Goal: Task Accomplishment & Management: Manage account settings

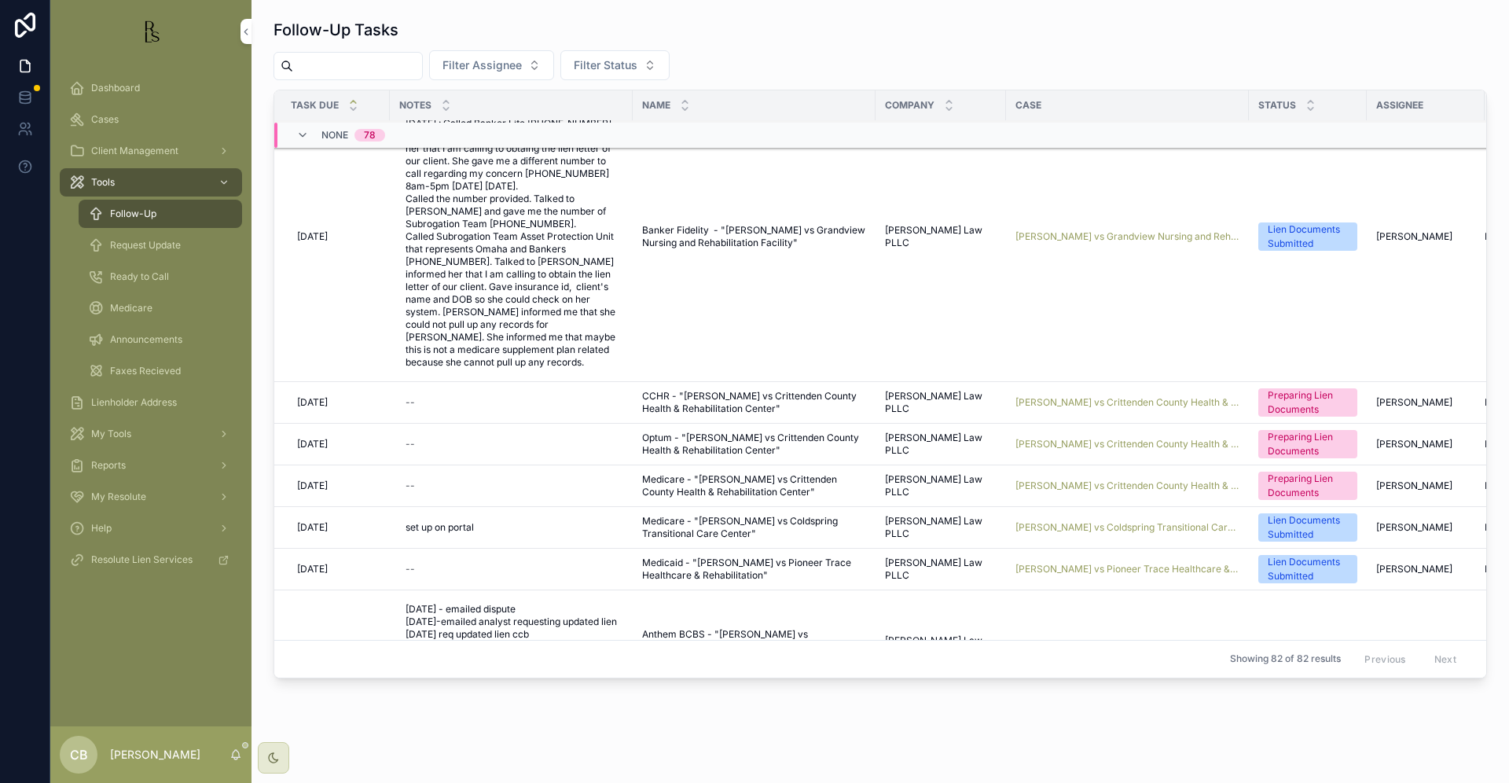
scroll to position [831, 0]
click at [1097, 402] on span "[PERSON_NAME] vs Crittenden County Health & Rehabilitation Center" at bounding box center [1130, 402] width 224 height 13
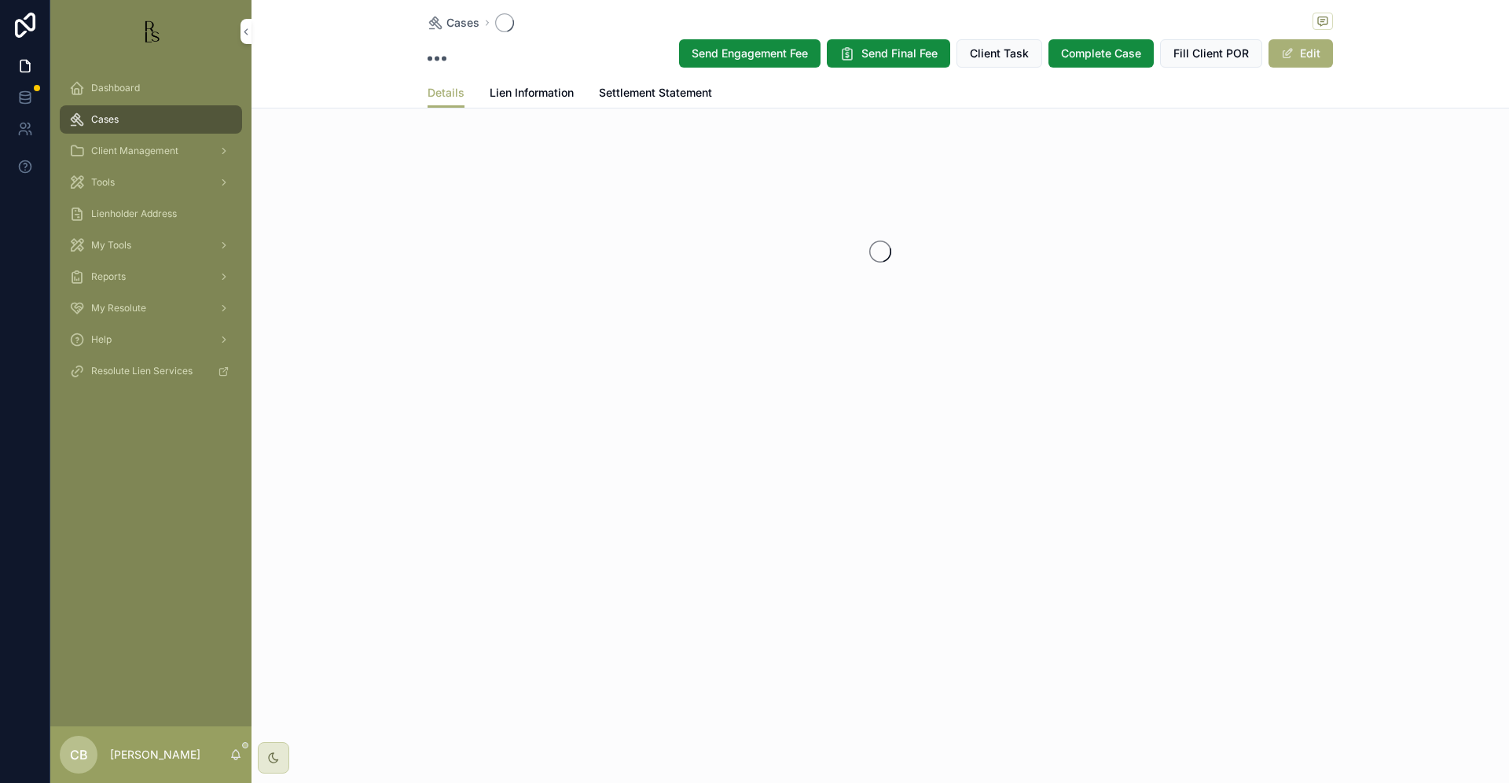
click at [1097, 402] on div "Cases Send Engagement Fee Send Final Fee Client Task Complete Case Fill Client …" at bounding box center [881, 238] width 1258 height 476
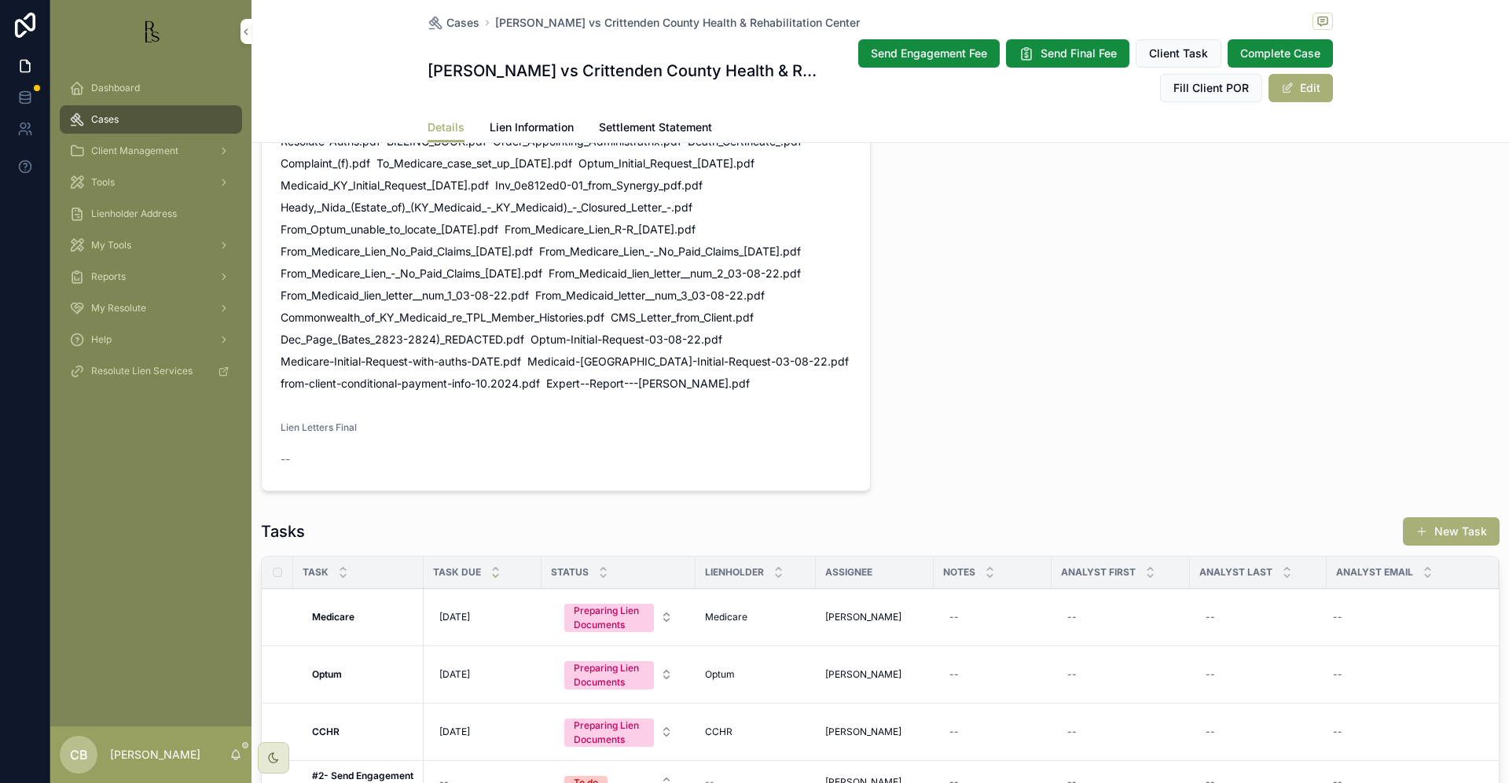
scroll to position [1082, 0]
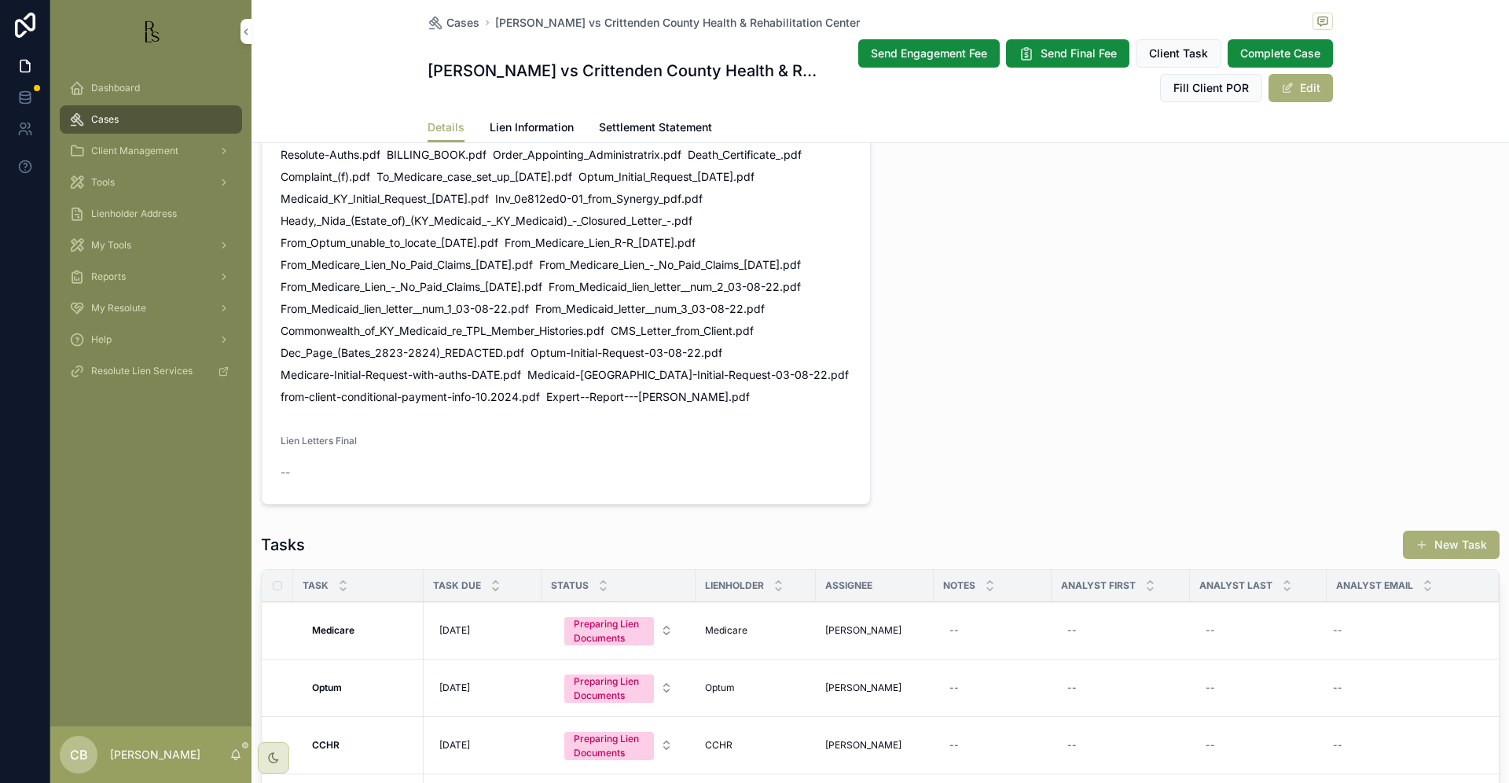
click at [116, 182] on div "Tools" at bounding box center [151, 182] width 164 height 25
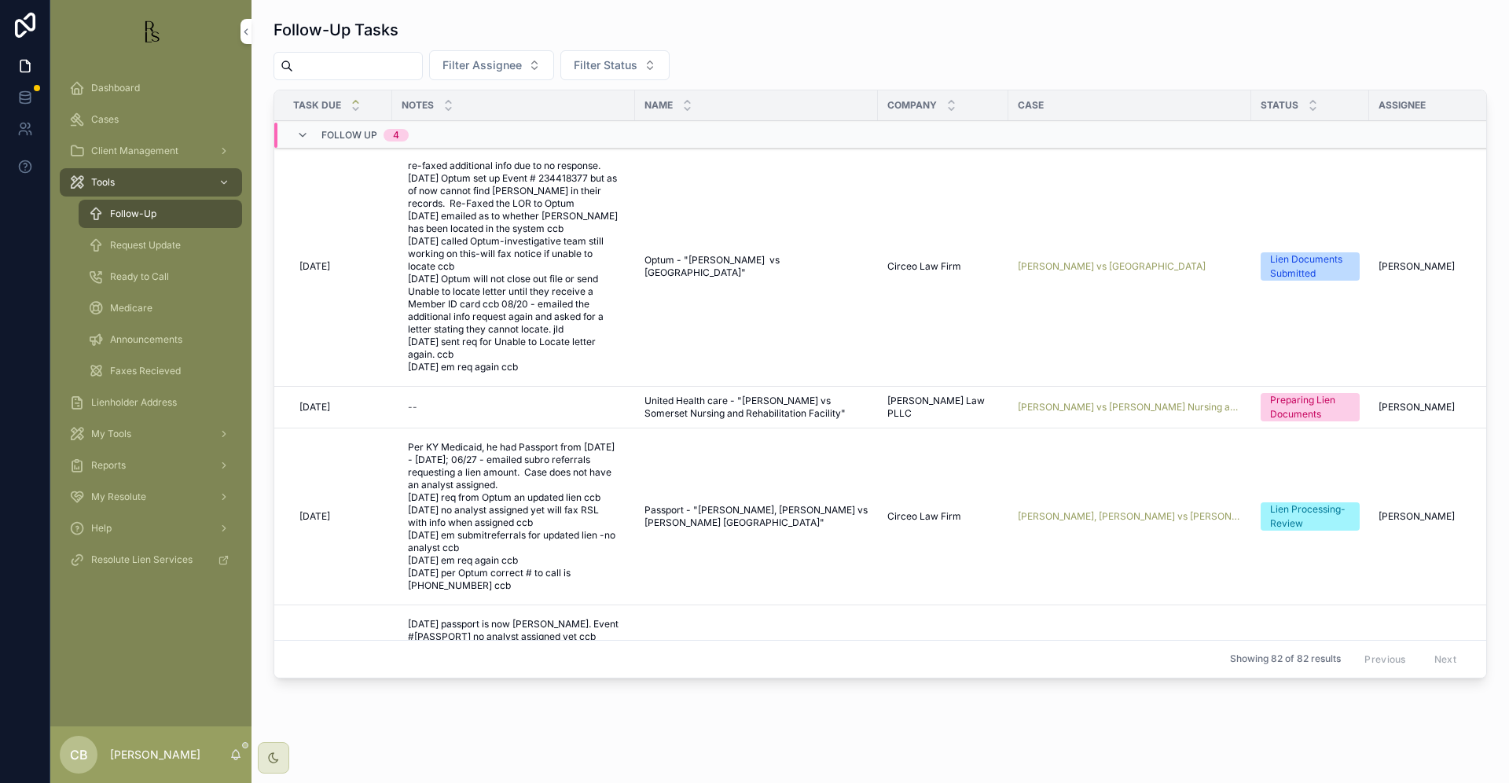
click at [162, 247] on span "Request Update" at bounding box center [145, 245] width 71 height 13
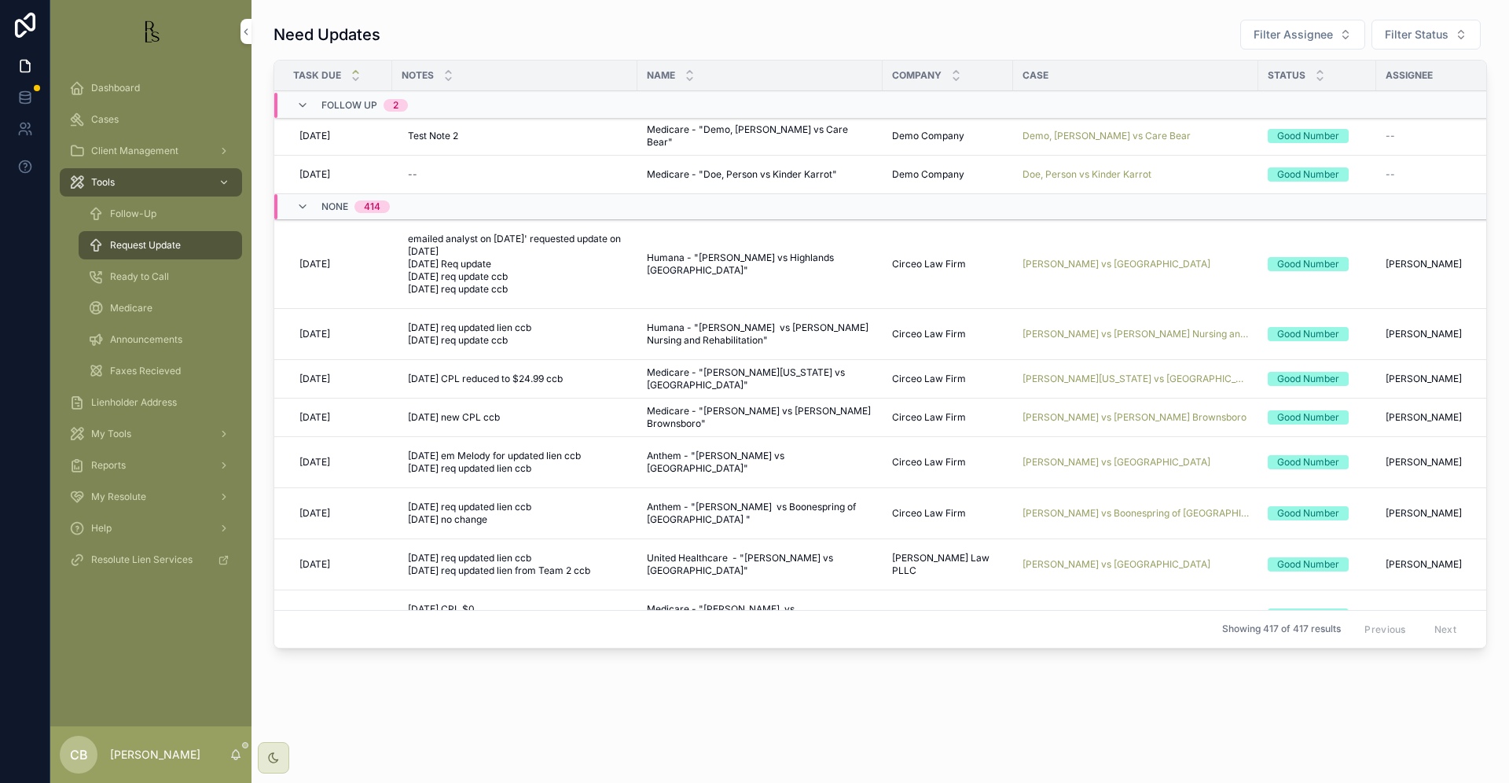
click at [140, 215] on span "Follow-Up" at bounding box center [133, 214] width 46 height 13
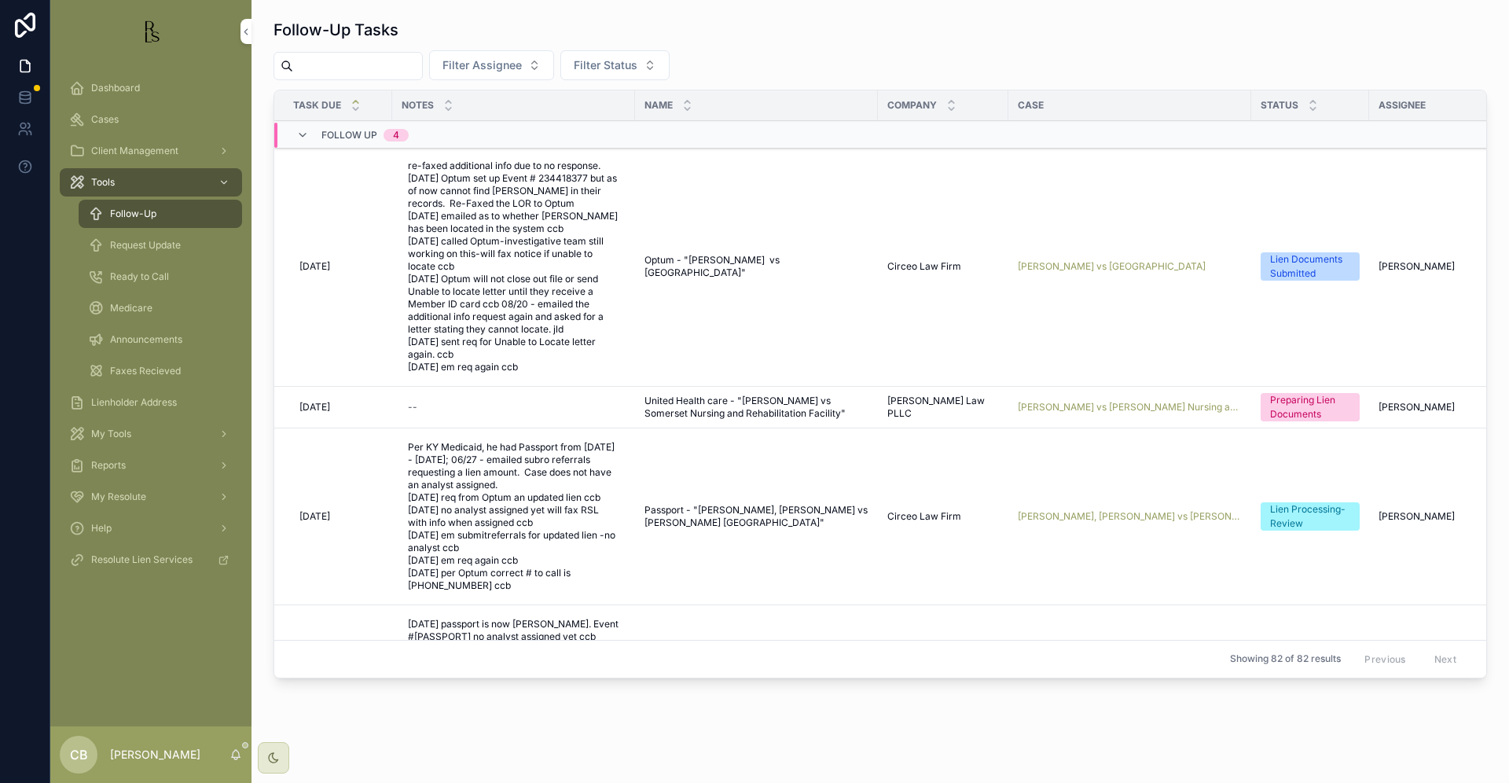
click at [140, 215] on span "Follow-Up" at bounding box center [133, 214] width 46 height 13
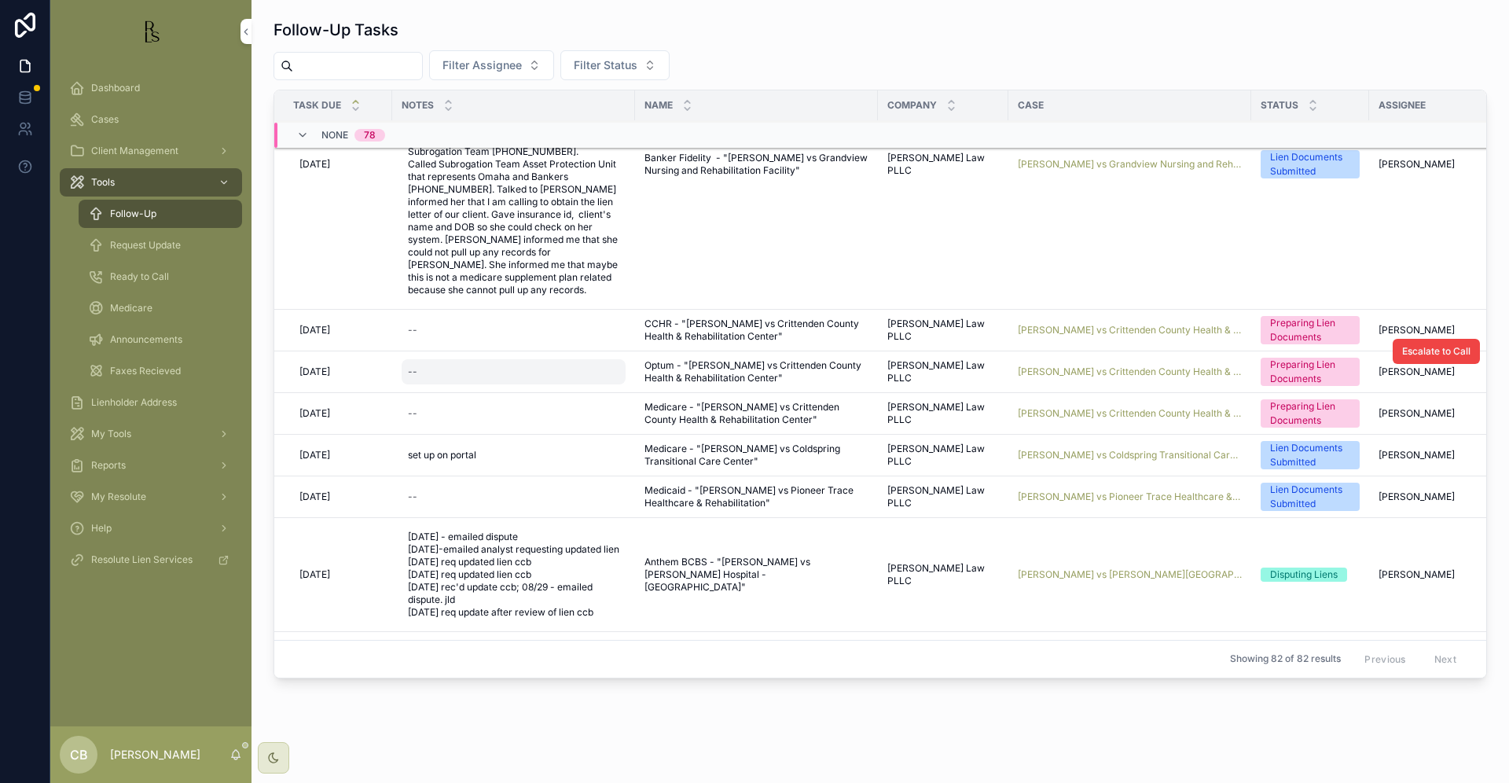
scroll to position [908, 0]
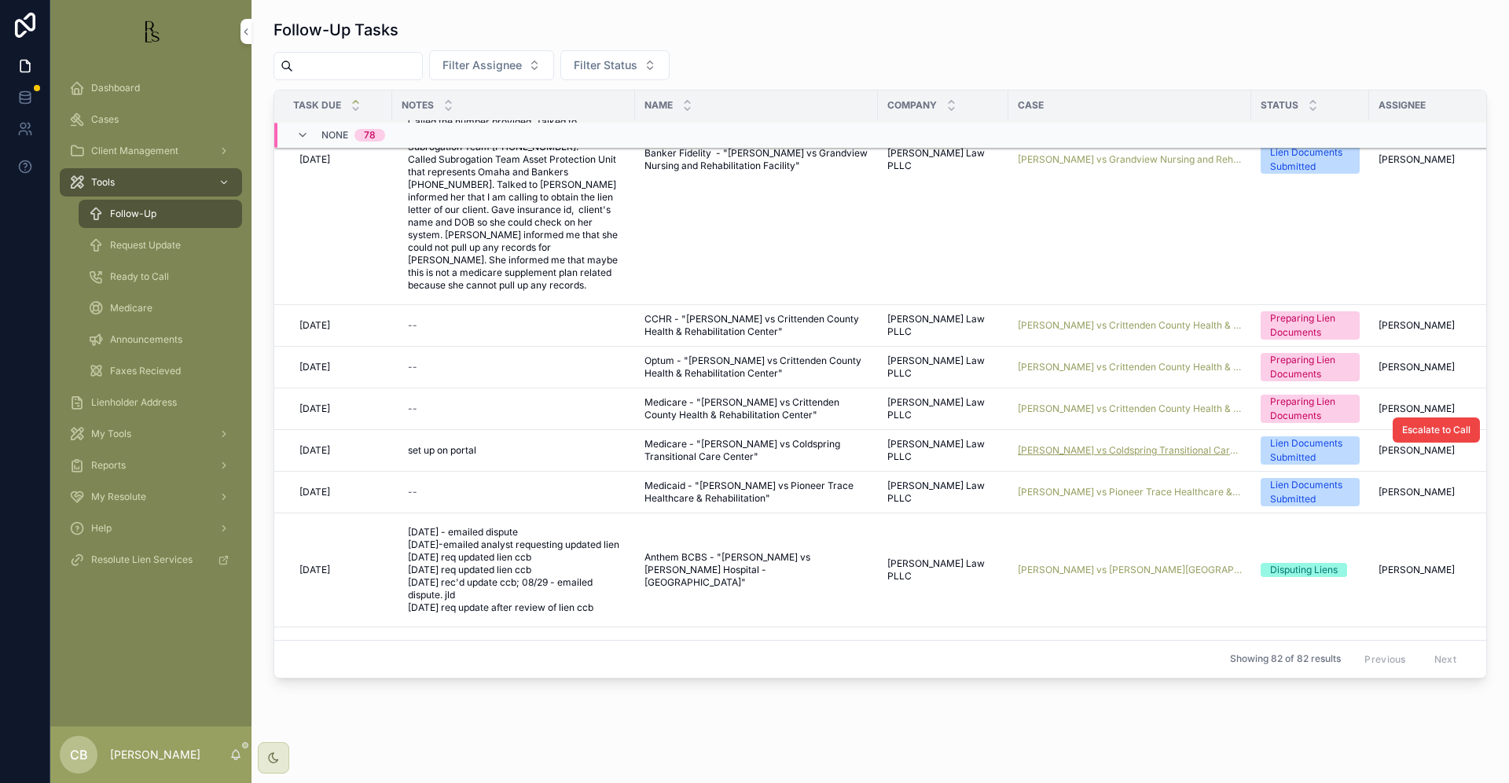
click at [1119, 448] on span "[PERSON_NAME] vs Coldspring Transitional Care Center" at bounding box center [1130, 450] width 224 height 13
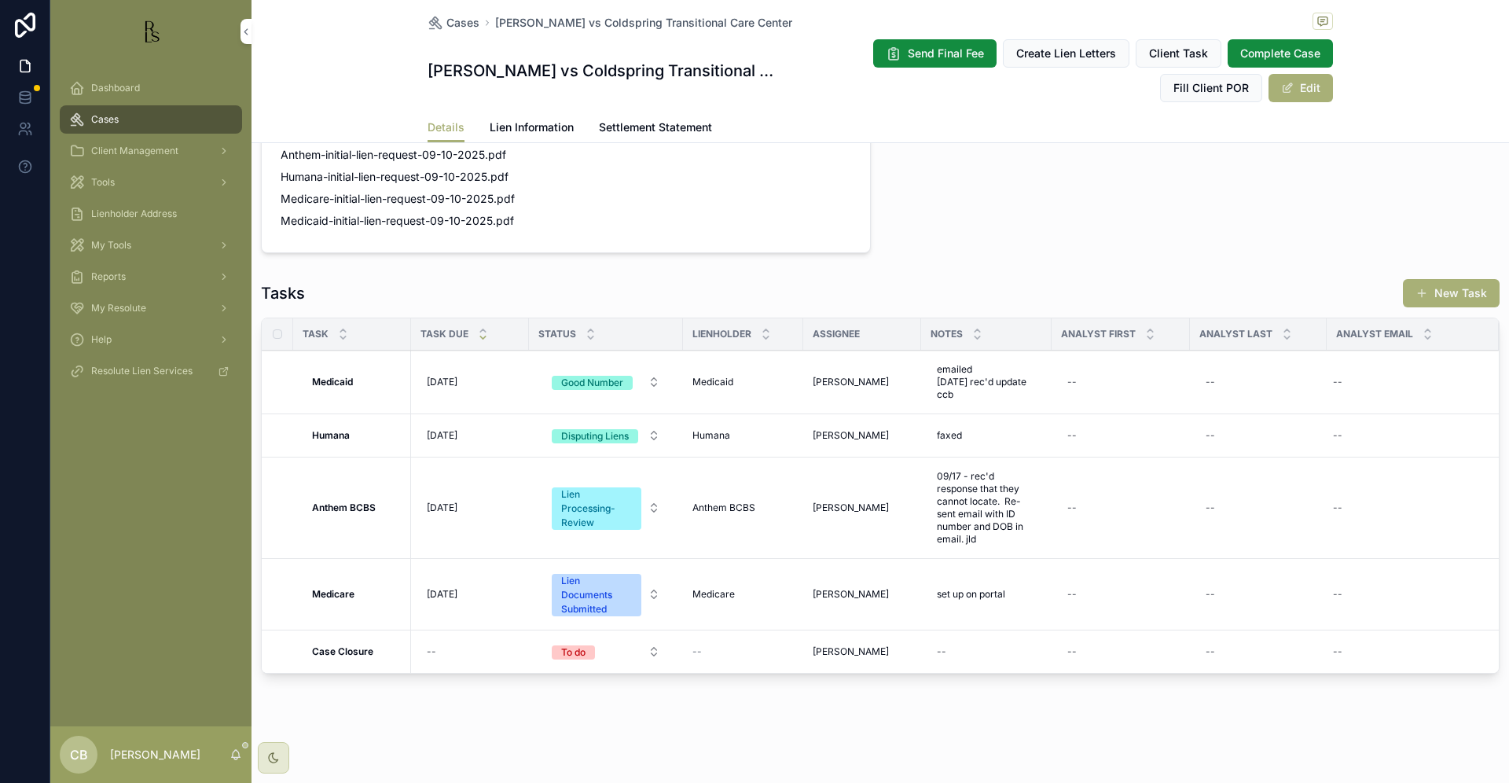
scroll to position [1708, 0]
click at [527, 122] on span "Lien Information" at bounding box center [532, 127] width 84 height 16
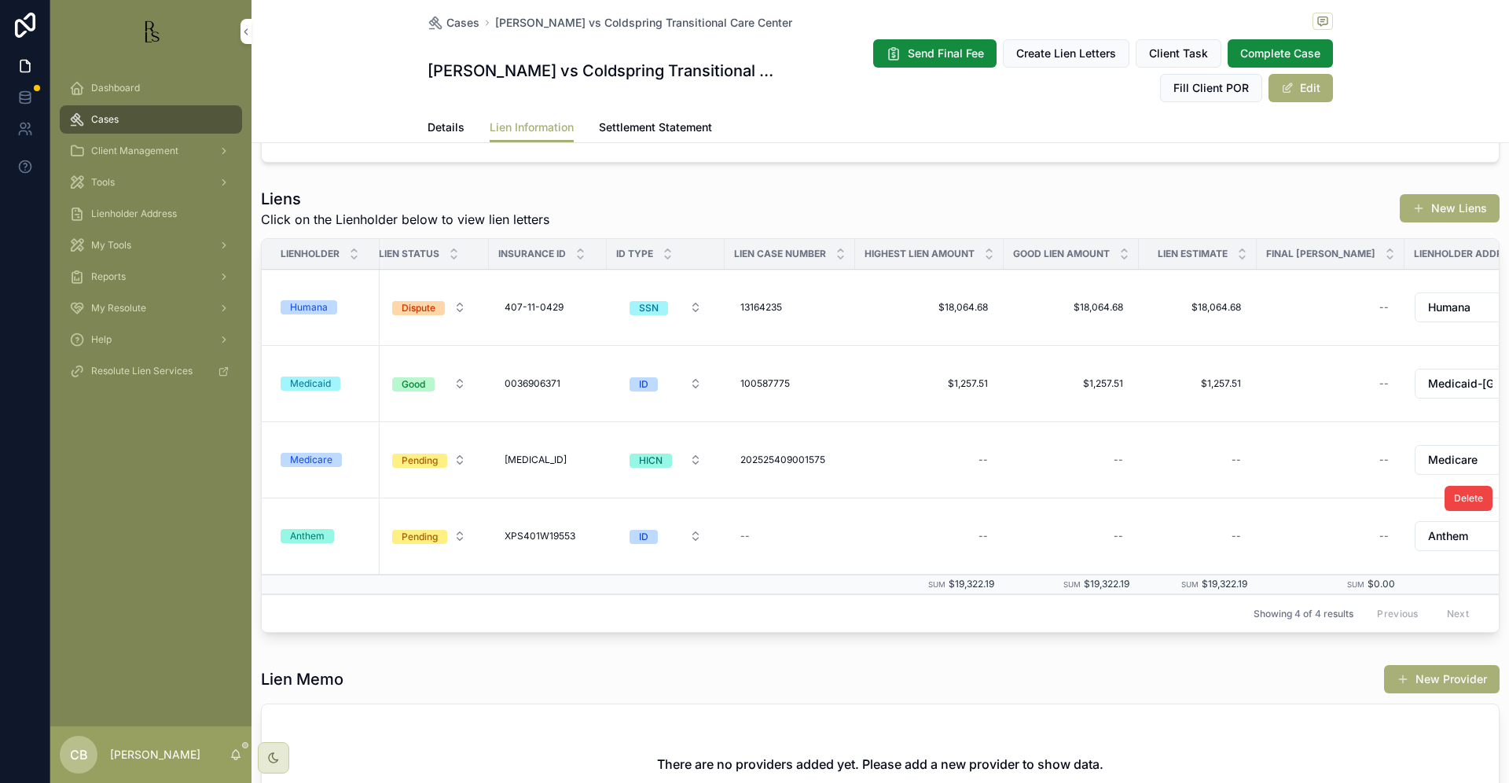
scroll to position [630, 0]
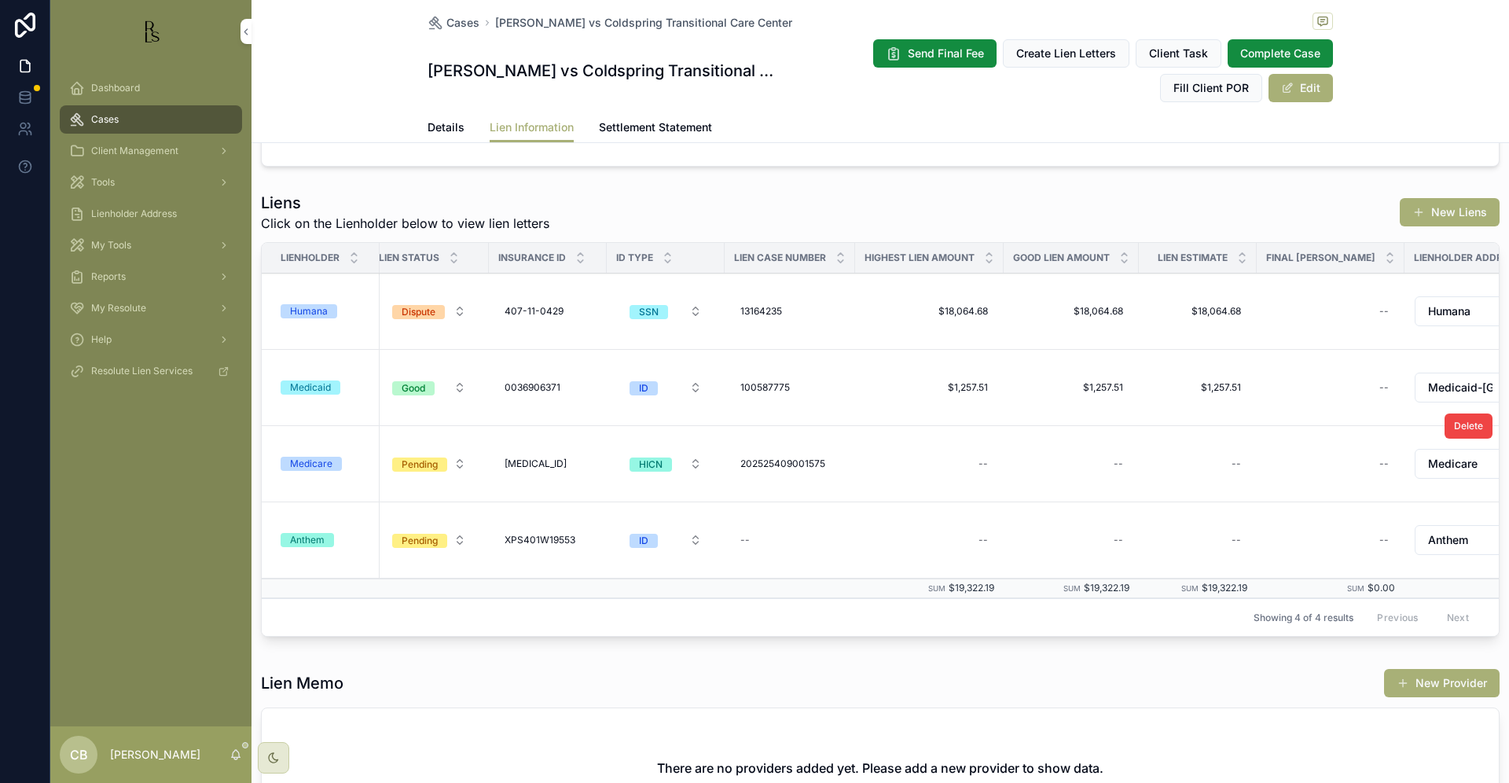
click at [315, 457] on div "Medicare" at bounding box center [311, 464] width 42 height 14
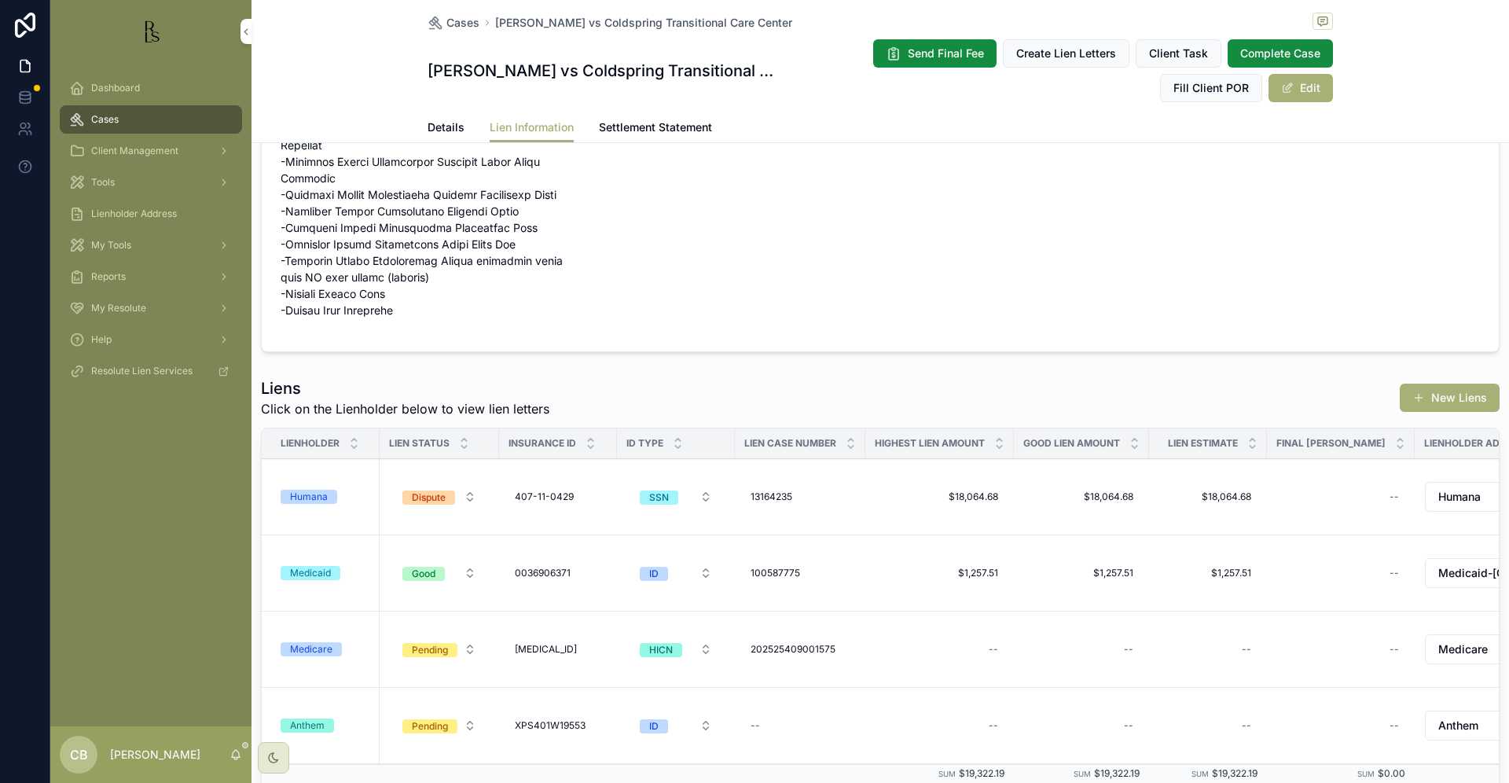
scroll to position [505, 0]
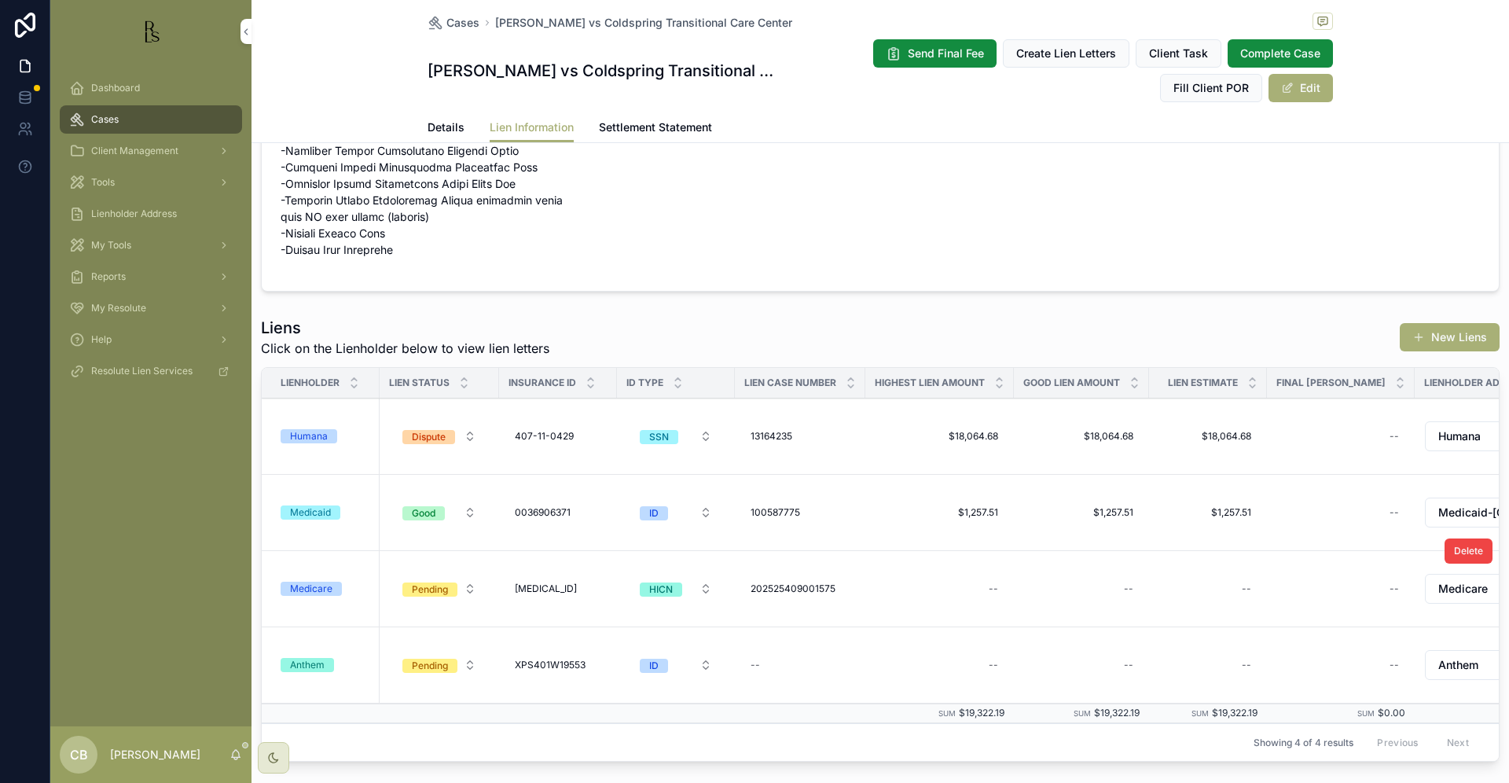
click at [311, 582] on div "Medicare" at bounding box center [311, 589] width 42 height 14
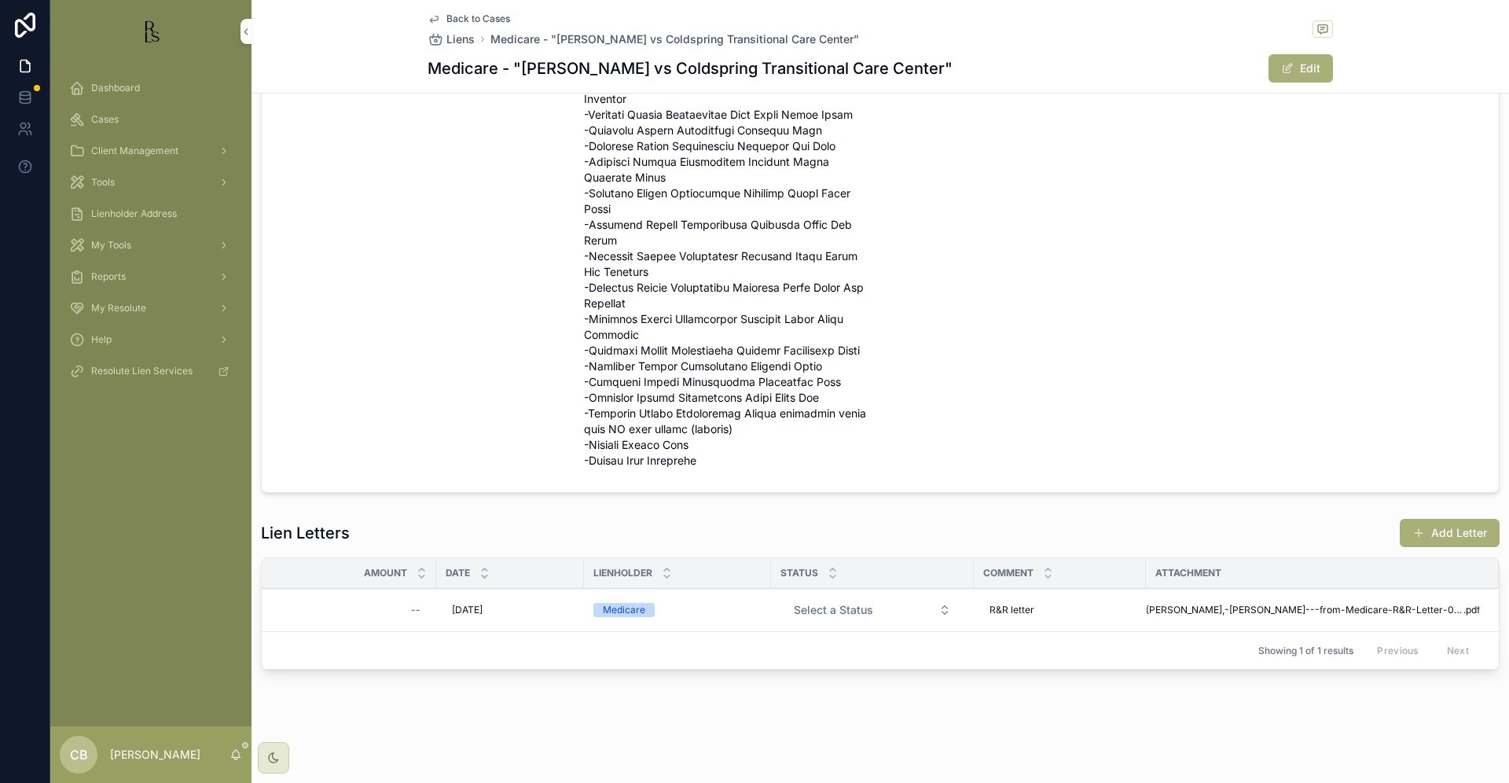
scroll to position [402, 0]
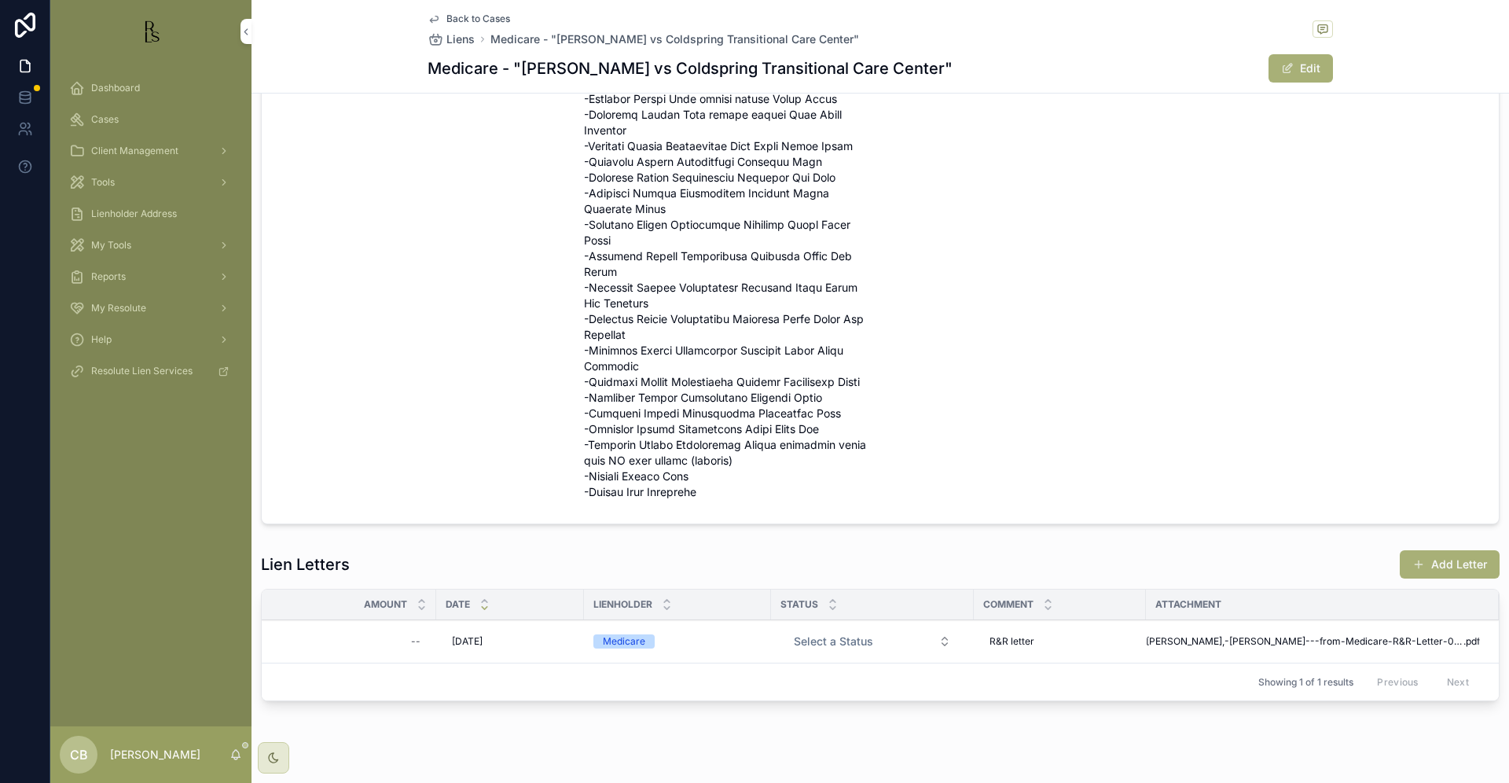
click at [1444, 550] on button "Add Letter" at bounding box center [1450, 564] width 100 height 28
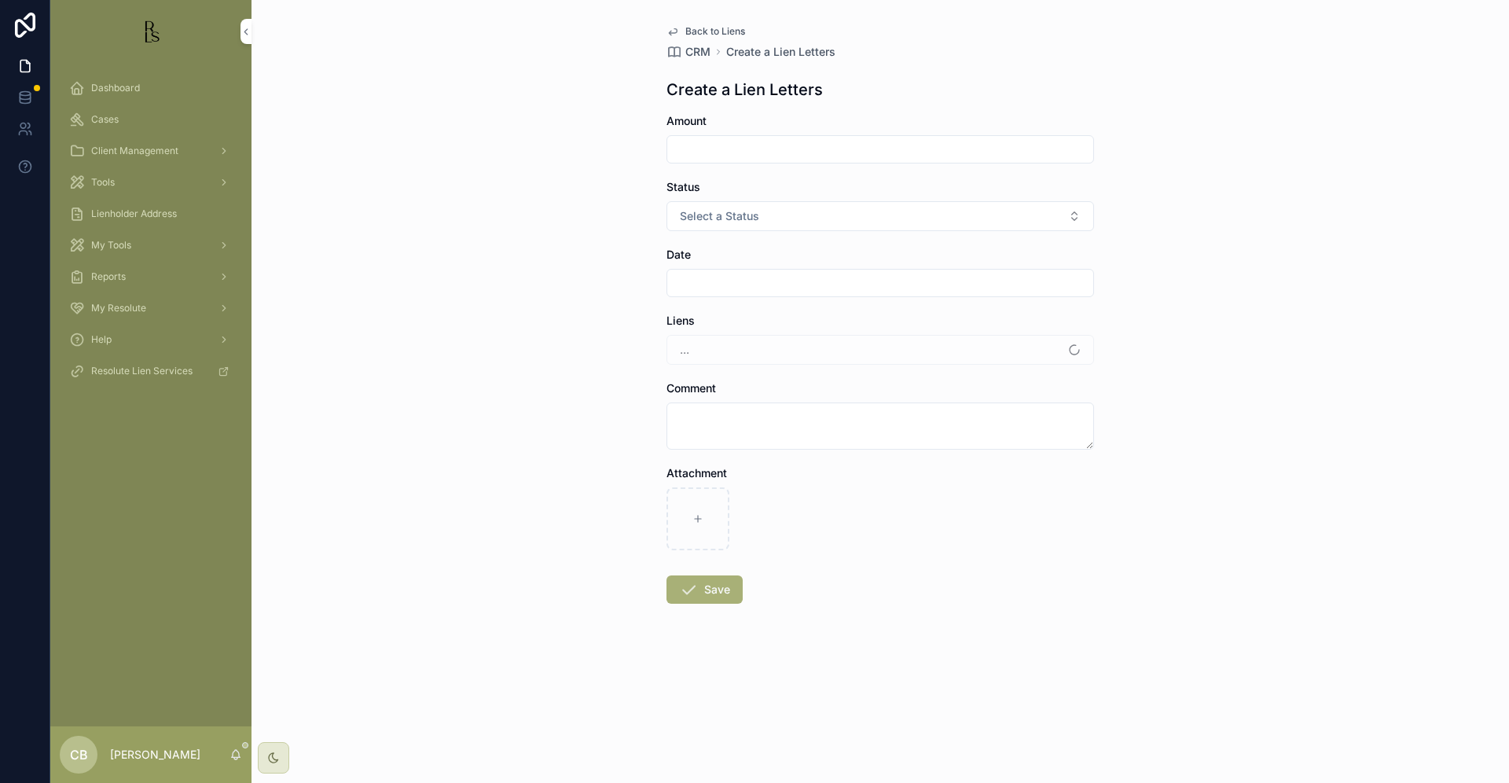
click at [1444, 533] on div "Back to Liens CRM Create a Lien Letters Create a Lien Letters Amount Status Sel…" at bounding box center [881, 391] width 1258 height 783
click at [700, 516] on icon "scrollable content" at bounding box center [698, 518] width 11 height 11
type input "**********"
click at [724, 146] on input "scrollable content" at bounding box center [880, 149] width 426 height 22
type input "**********"
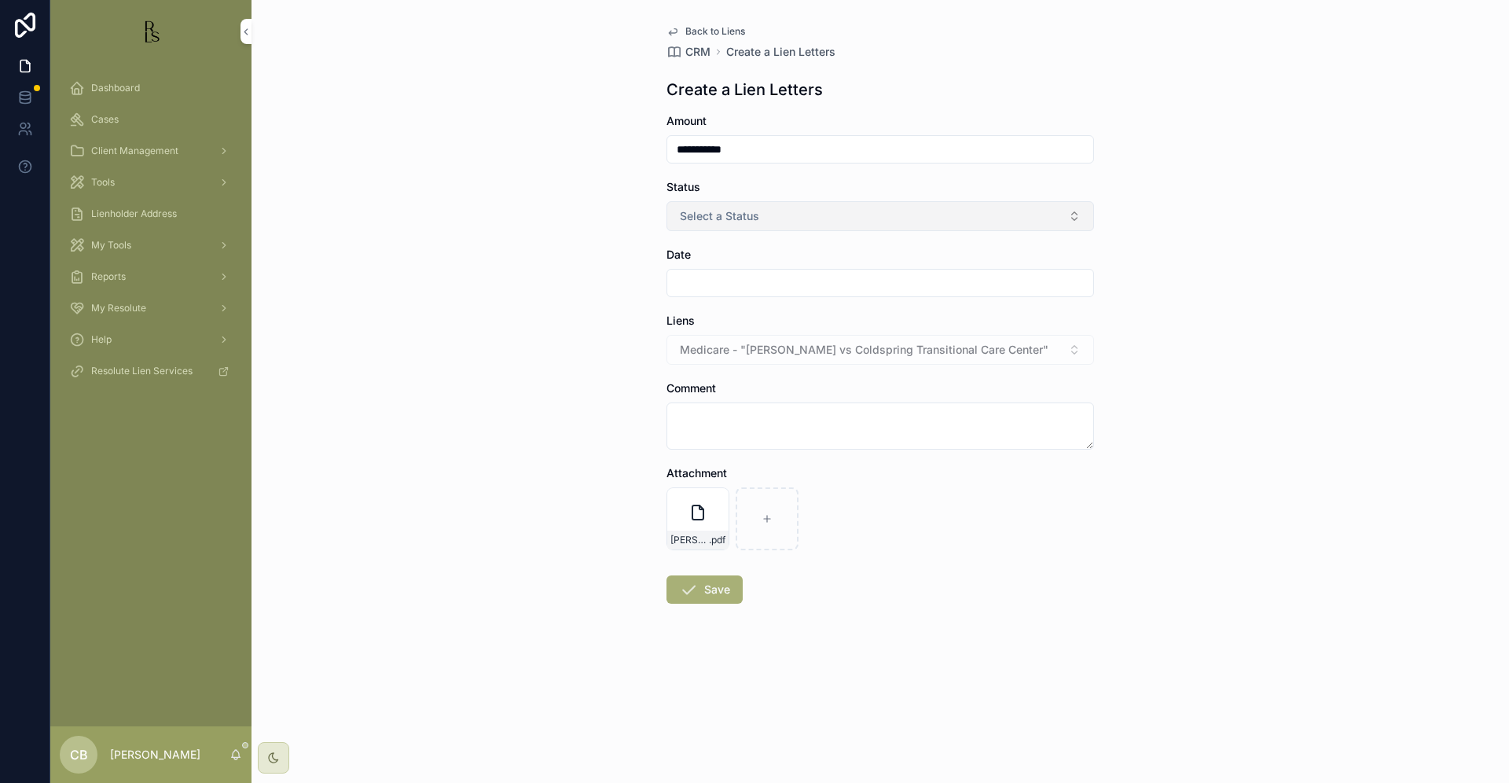
click at [772, 218] on button "Select a Status" at bounding box center [881, 216] width 428 height 30
click at [796, 299] on div "Good" at bounding box center [799, 303] width 24 height 14
click at [719, 281] on input "scrollable content" at bounding box center [880, 283] width 426 height 22
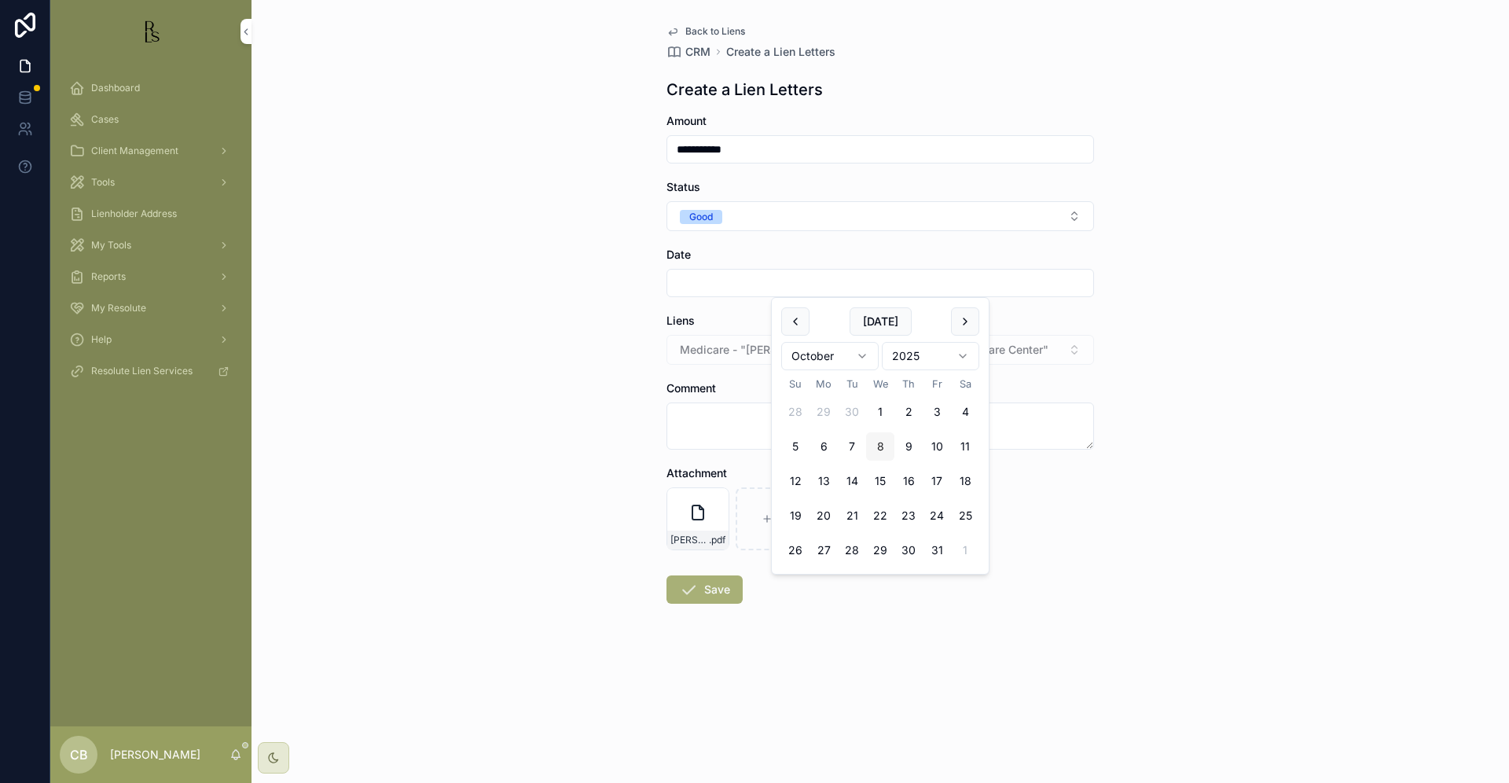
click at [880, 446] on button "8" at bounding box center [880, 446] width 28 height 28
type input "*********"
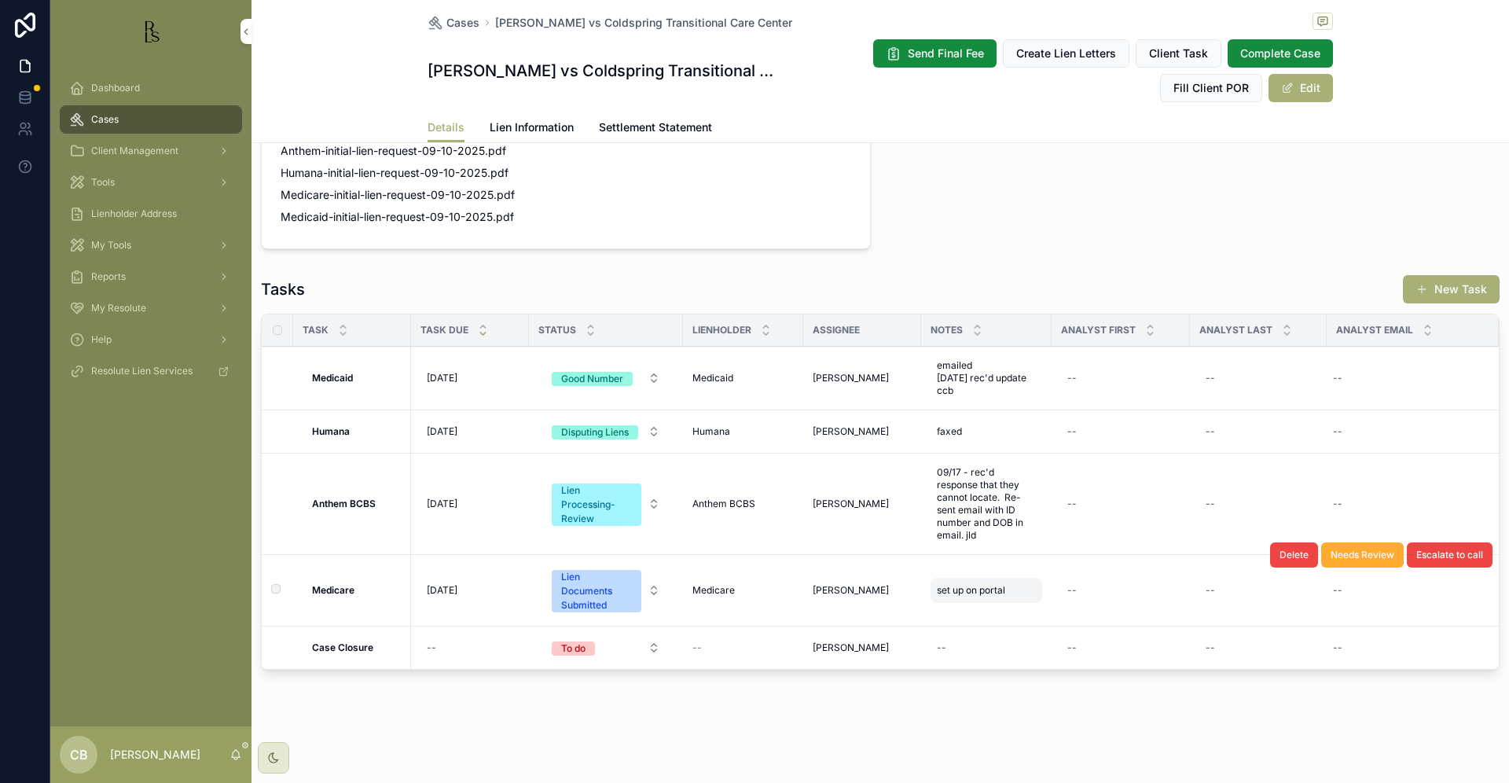
click at [979, 590] on span "set up on portal" at bounding box center [971, 590] width 68 height 13
click at [1041, 613] on textarea "**********" at bounding box center [1013, 622] width 149 height 47
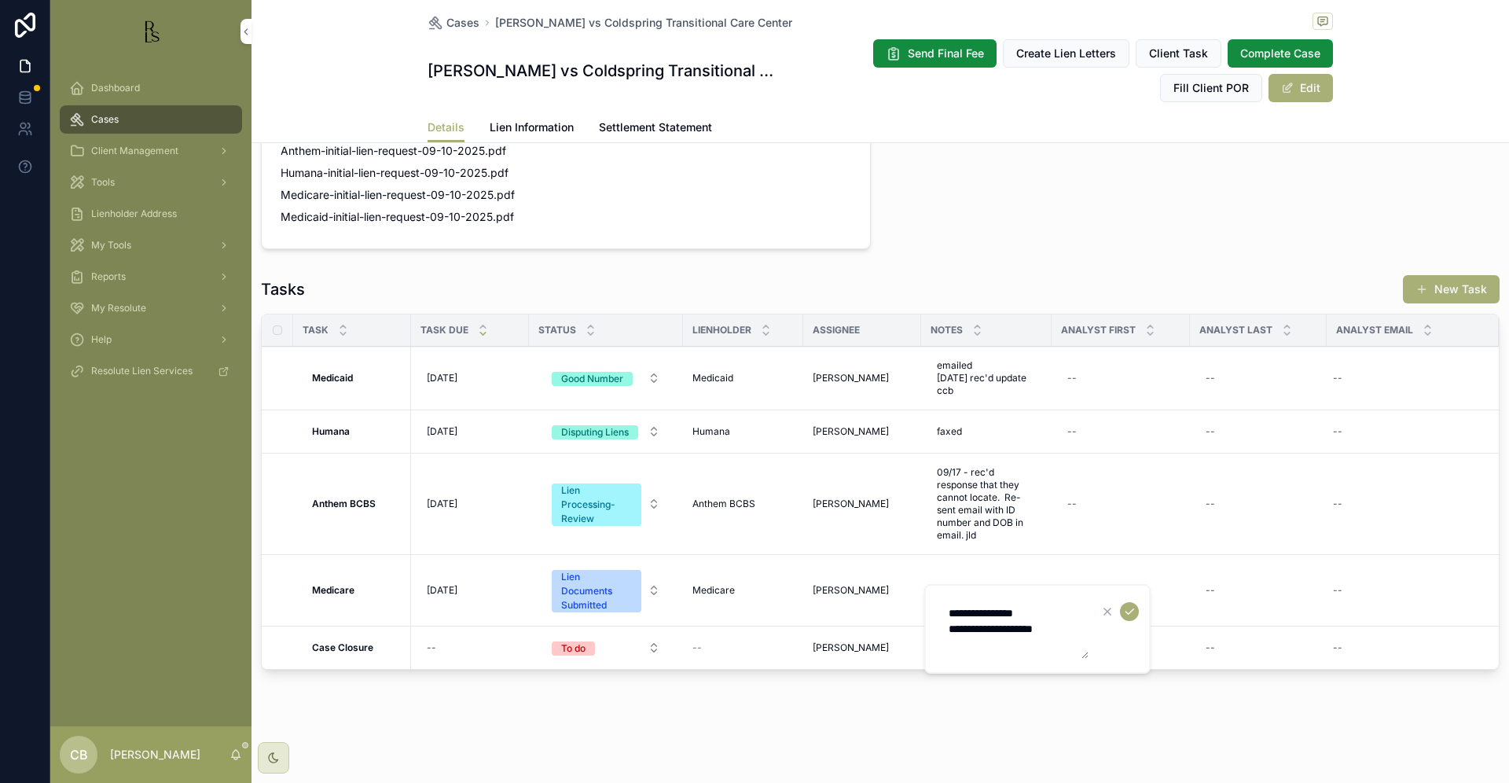
type textarea "**********"
click at [1132, 611] on icon "scrollable content" at bounding box center [1130, 612] width 8 height 6
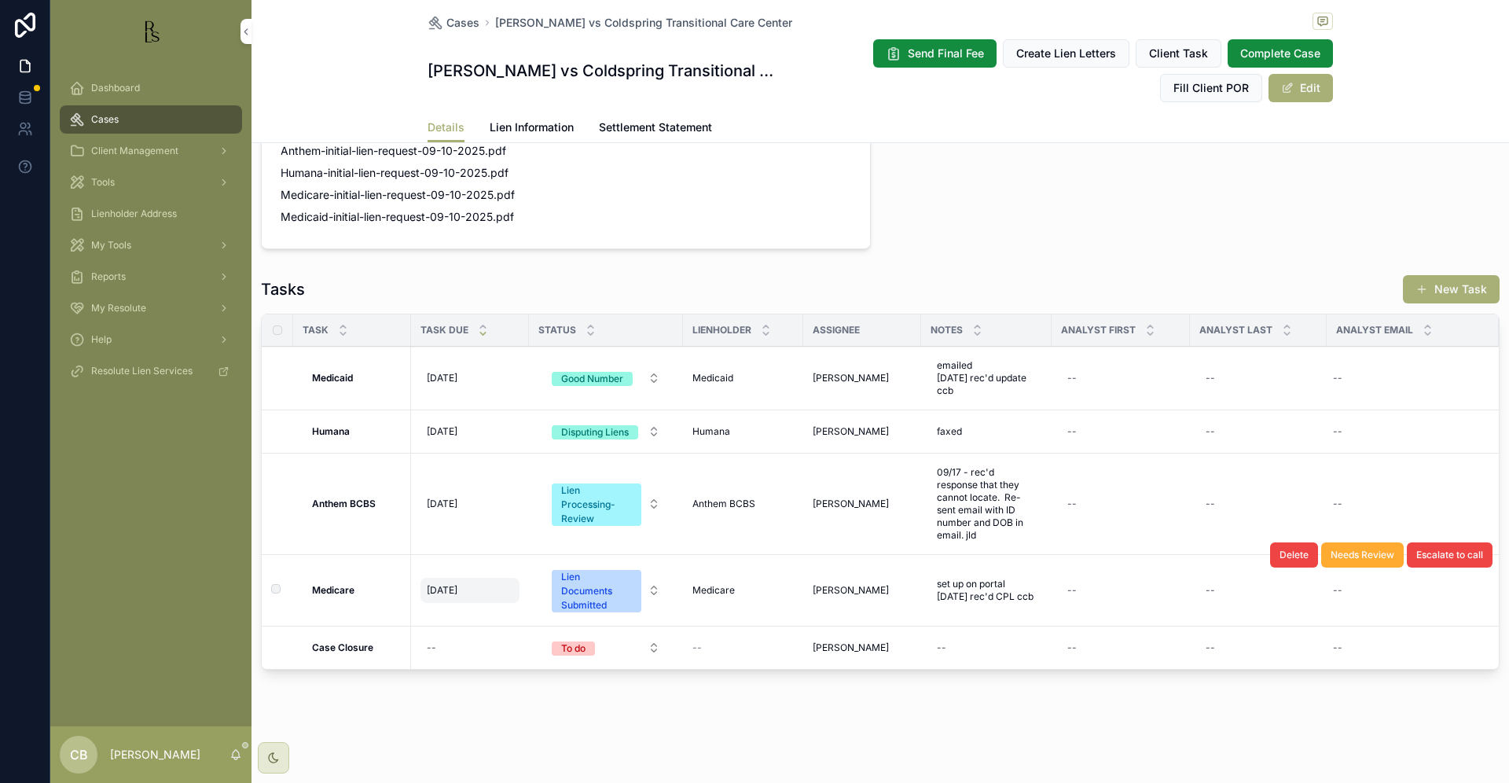
click at [450, 586] on span "[DATE]" at bounding box center [442, 590] width 31 height 13
click at [487, 379] on div "[DATE] [DATE]" at bounding box center [470, 378] width 99 height 25
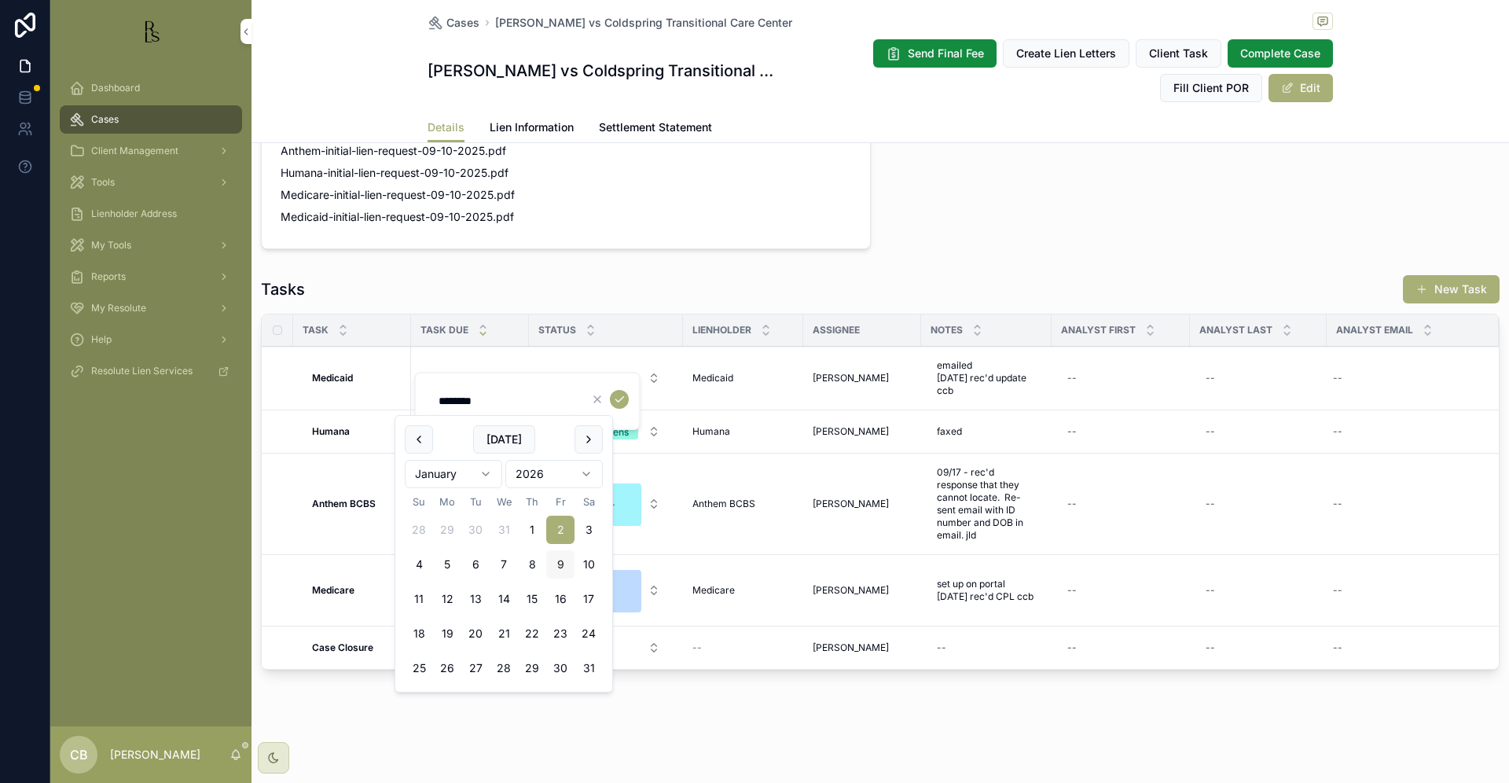
click at [558, 562] on button "9" at bounding box center [560, 564] width 28 height 28
type input "********"
click at [619, 395] on icon "scrollable content" at bounding box center [619, 399] width 13 height 13
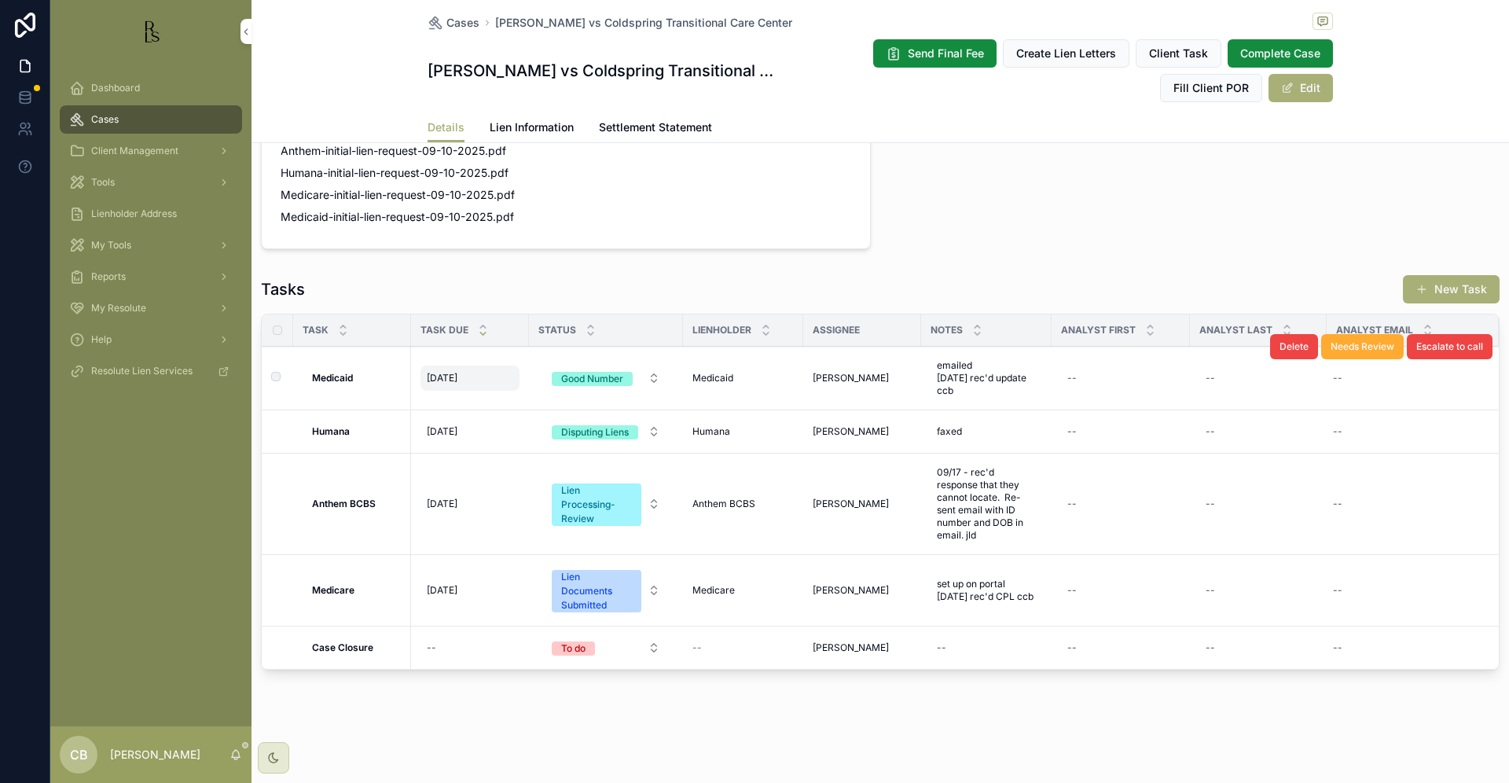
click at [458, 379] on span "[DATE]" at bounding box center [442, 378] width 31 height 13
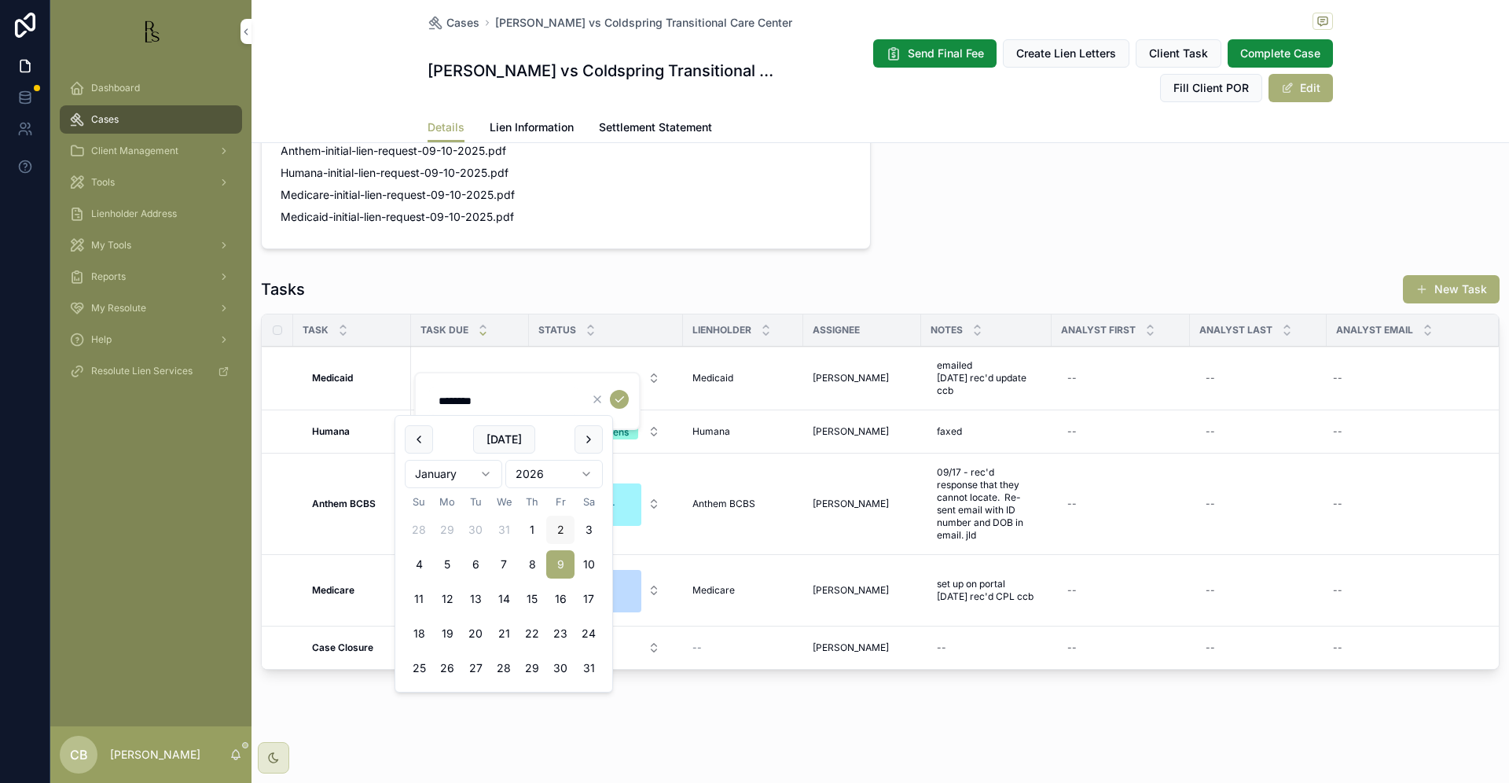
click at [558, 527] on button "2" at bounding box center [560, 530] width 28 height 28
type input "********"
click at [620, 395] on icon "scrollable content" at bounding box center [619, 399] width 13 height 13
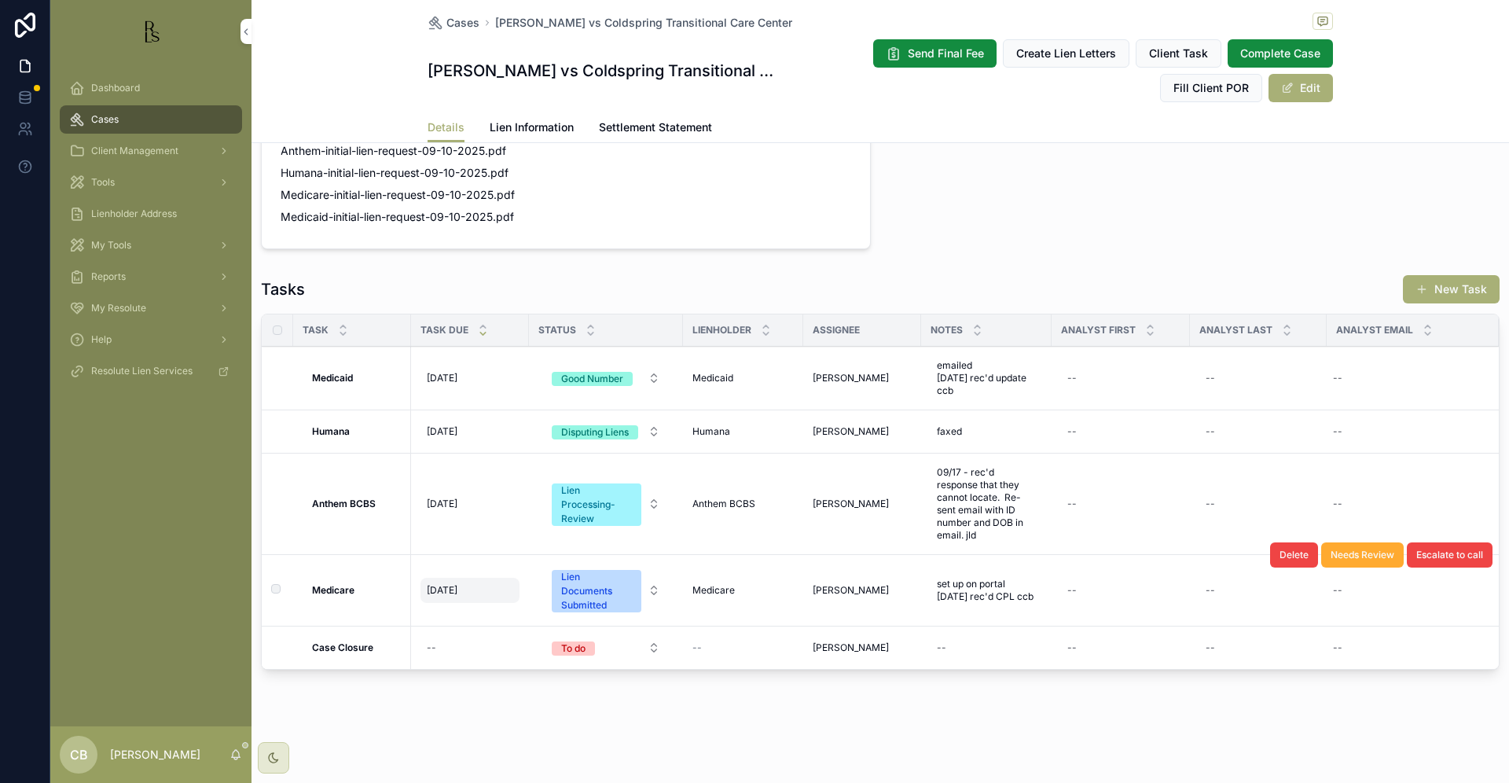
click at [458, 586] on span "[DATE]" at bounding box center [442, 590] width 31 height 13
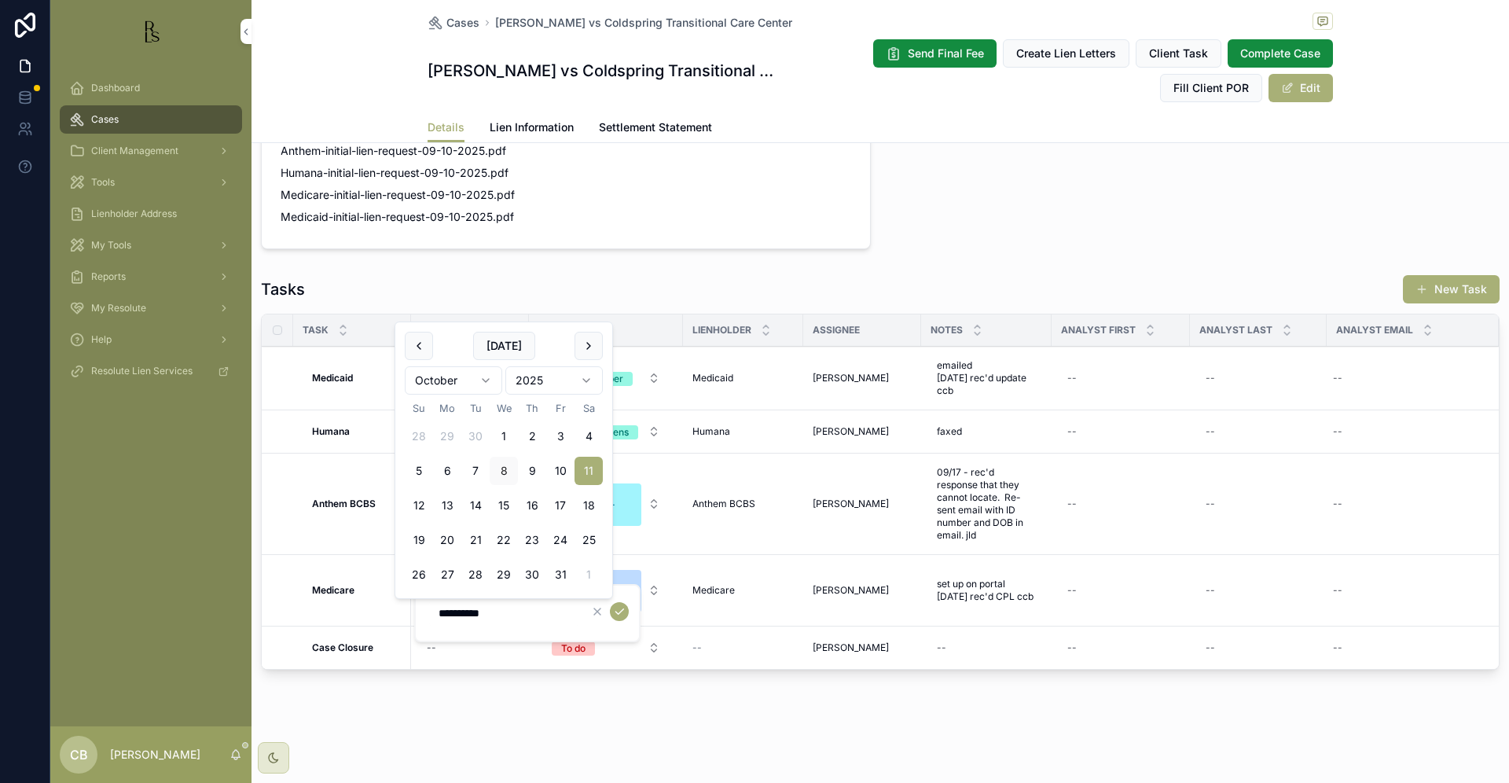
click at [485, 379] on html "Dashboard Cases Client Management Tools Lienholder Address My Tools Reports My …" at bounding box center [754, 391] width 1509 height 783
click at [532, 471] on button "9" at bounding box center [532, 471] width 28 height 28
click at [487, 611] on input "********" at bounding box center [503, 613] width 149 height 22
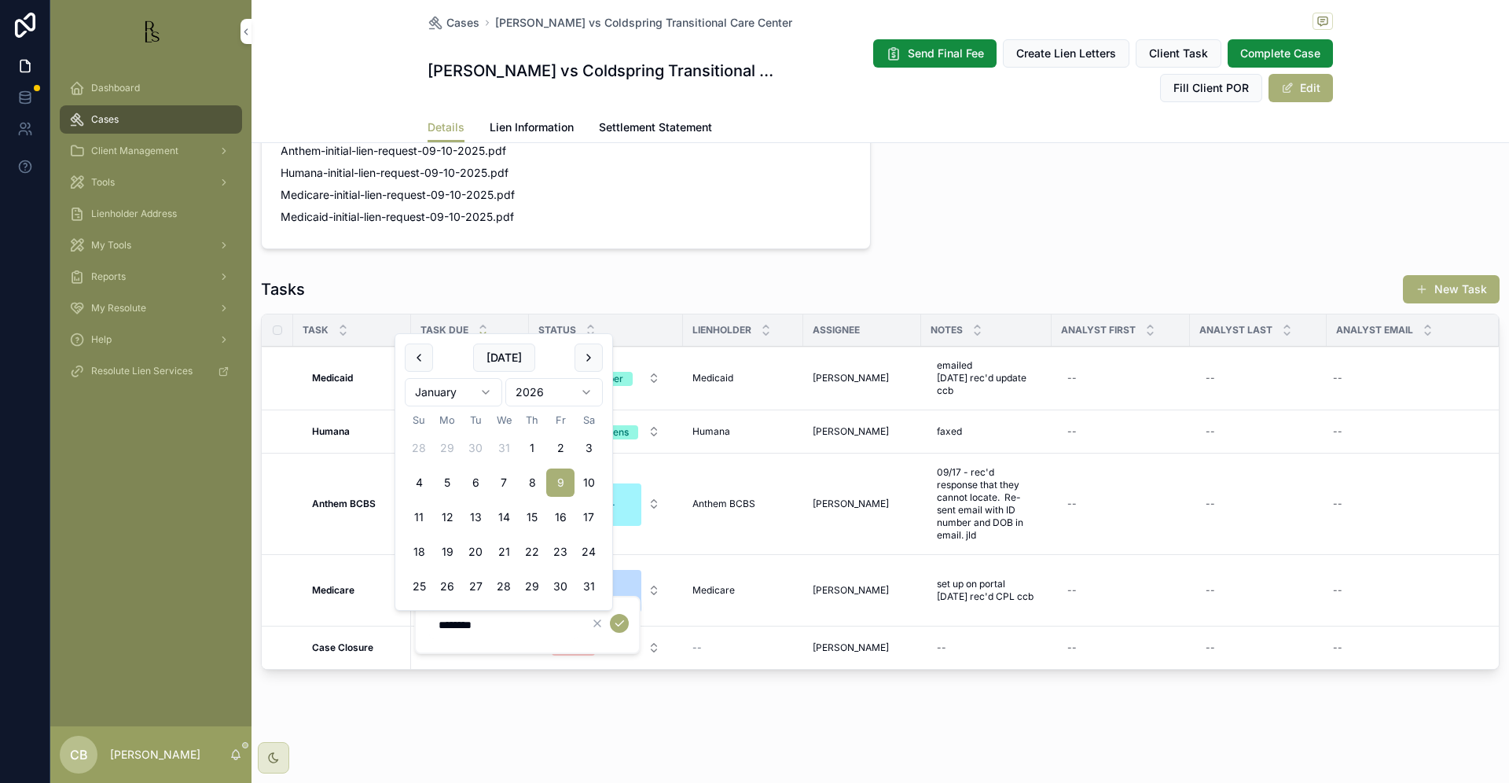
type input "********"
click at [616, 620] on icon "scrollable content" at bounding box center [619, 623] width 13 height 13
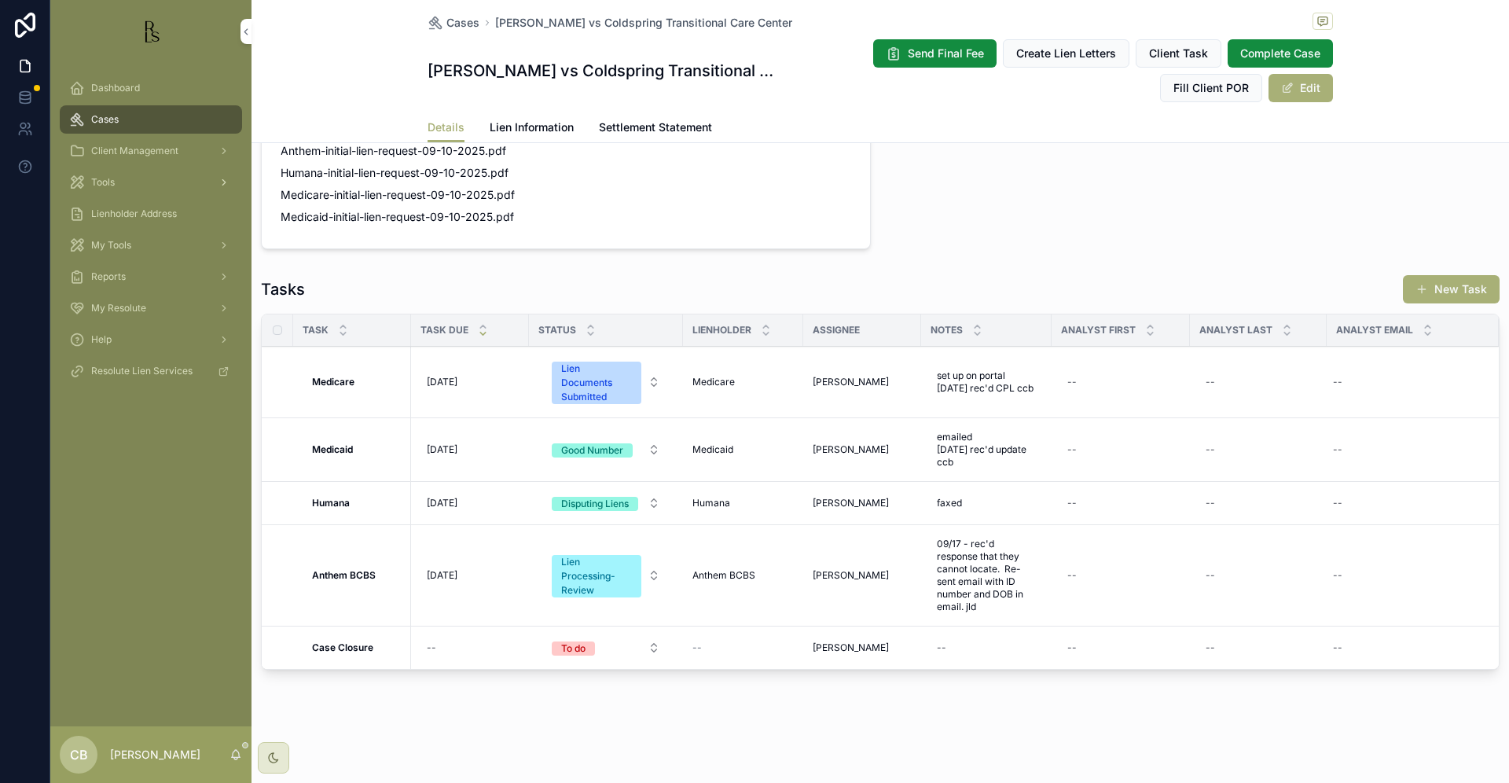
click at [109, 178] on span "Tools" at bounding box center [103, 182] width 24 height 13
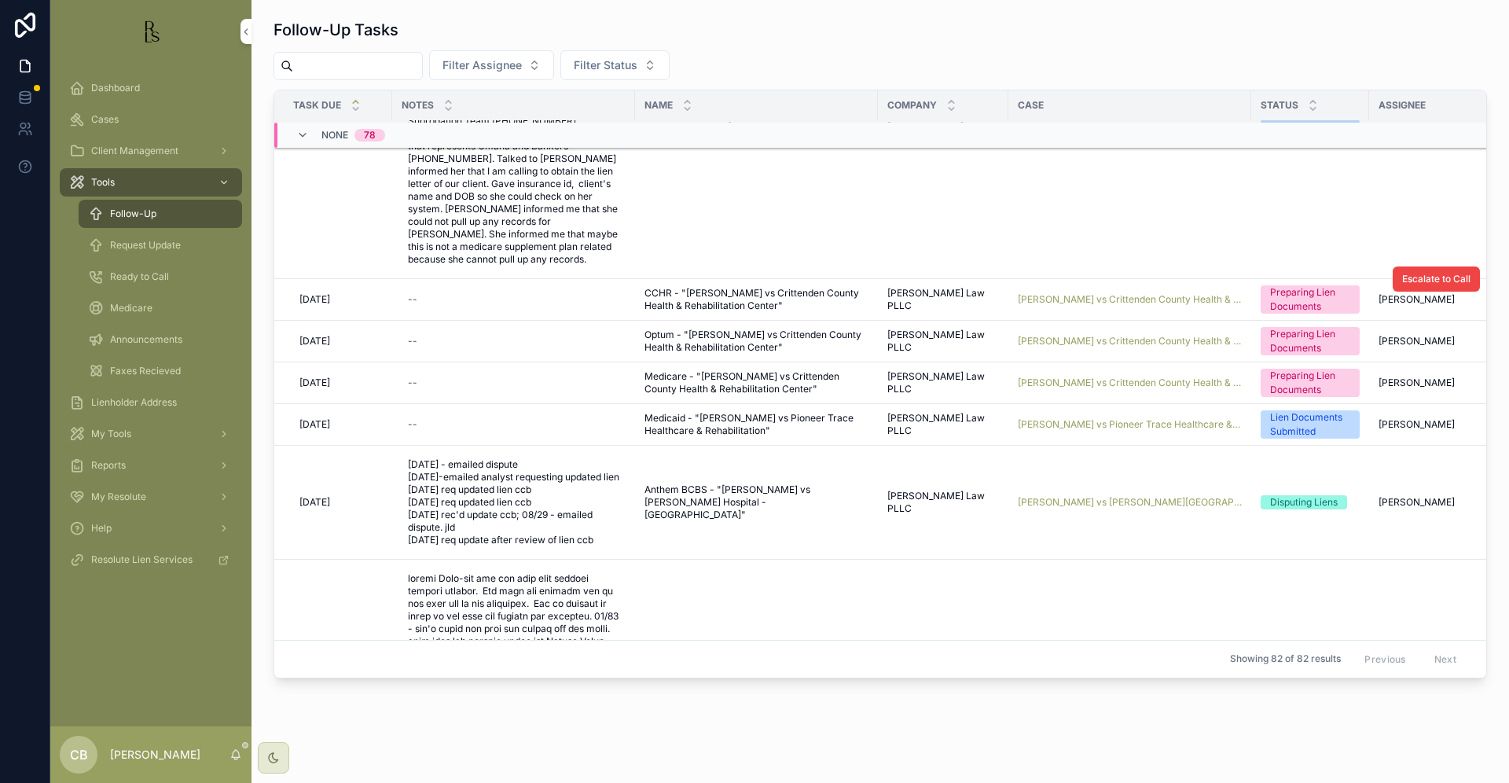
scroll to position [936, 0]
click at [1127, 419] on span "[PERSON_NAME] vs Pioneer Trace Healthcare & Rehabilitation" at bounding box center [1130, 422] width 224 height 13
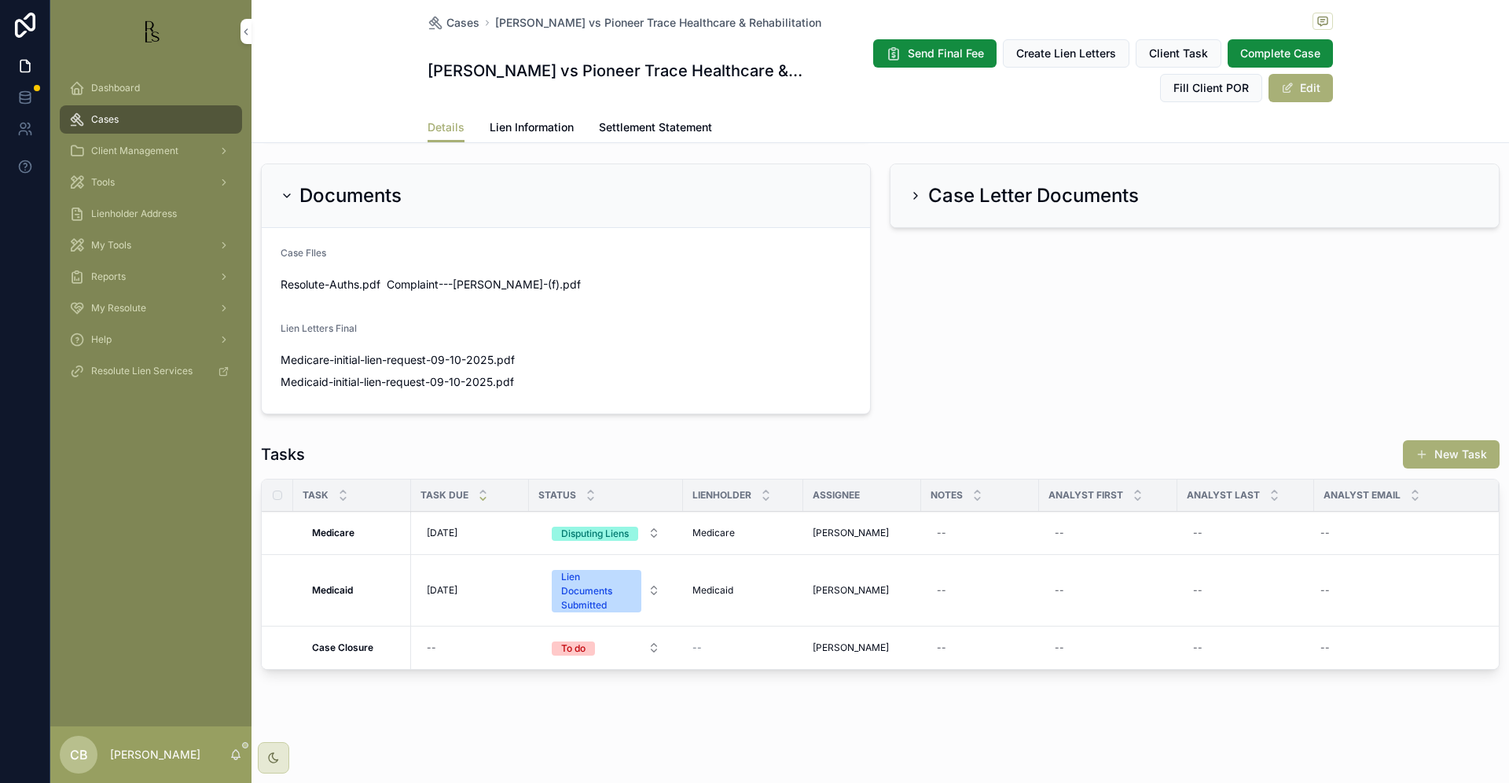
scroll to position [932, 0]
click at [515, 122] on span "Lien Information" at bounding box center [532, 127] width 84 height 16
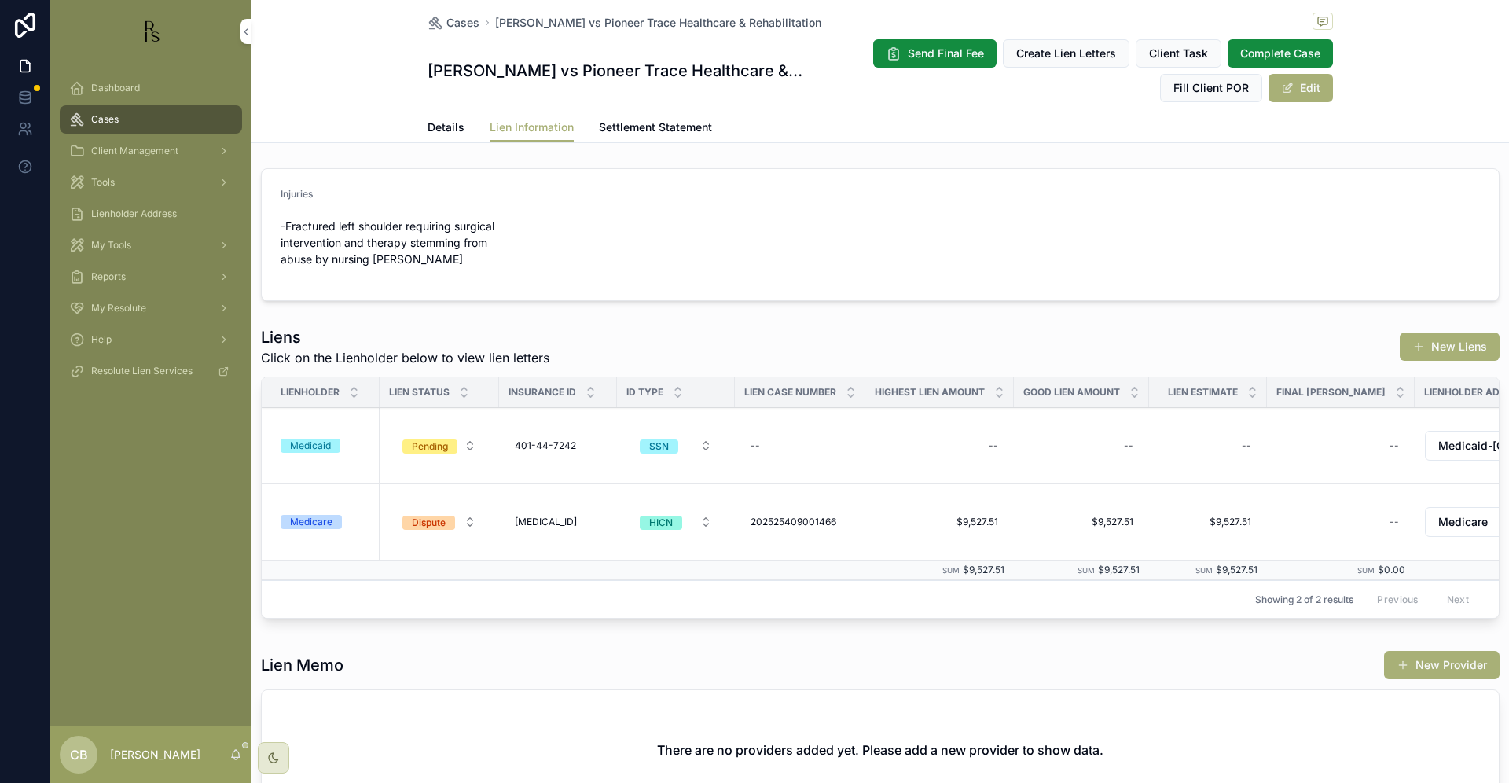
click at [443, 123] on span "Details" at bounding box center [446, 127] width 37 height 16
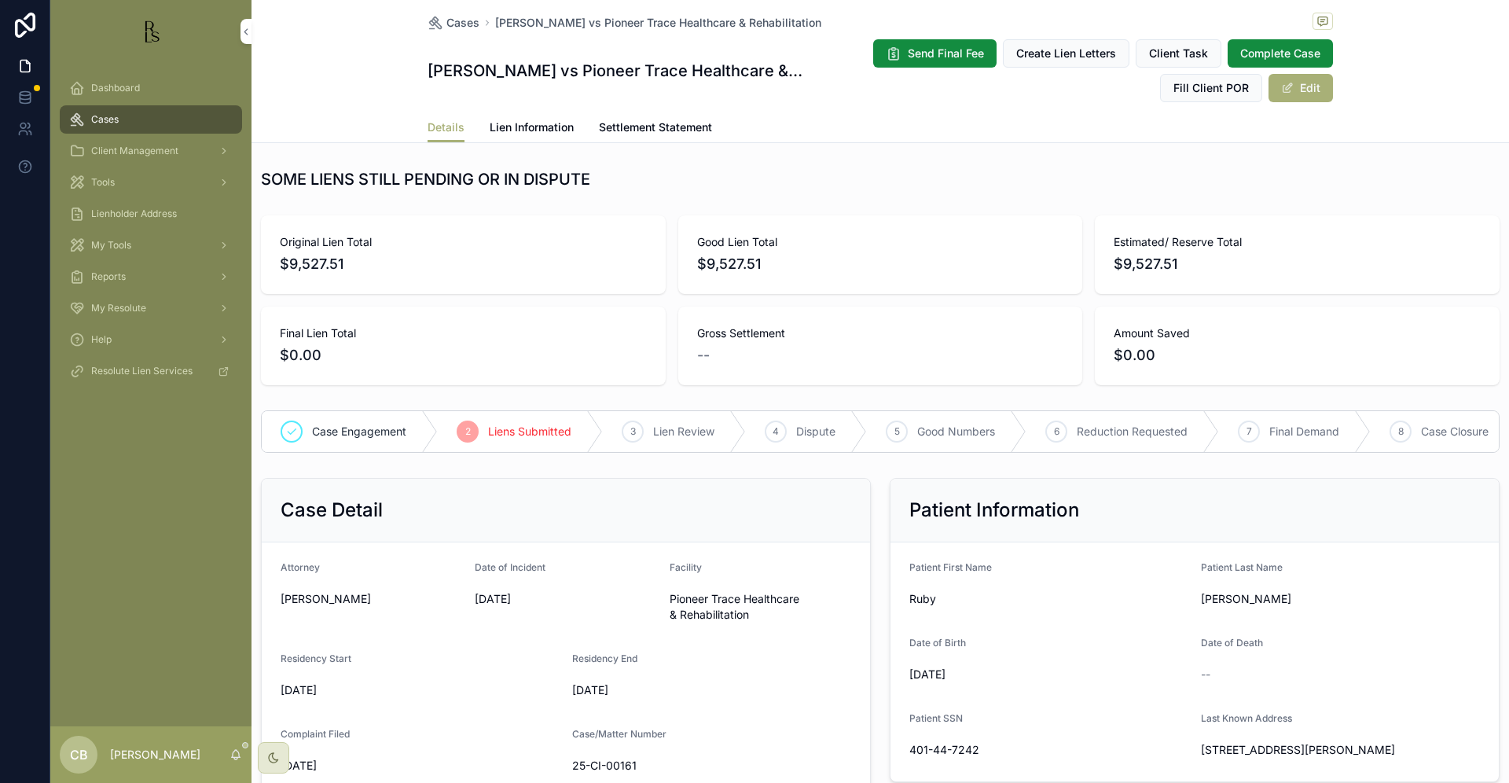
click at [443, 123] on span "Details" at bounding box center [446, 127] width 37 height 16
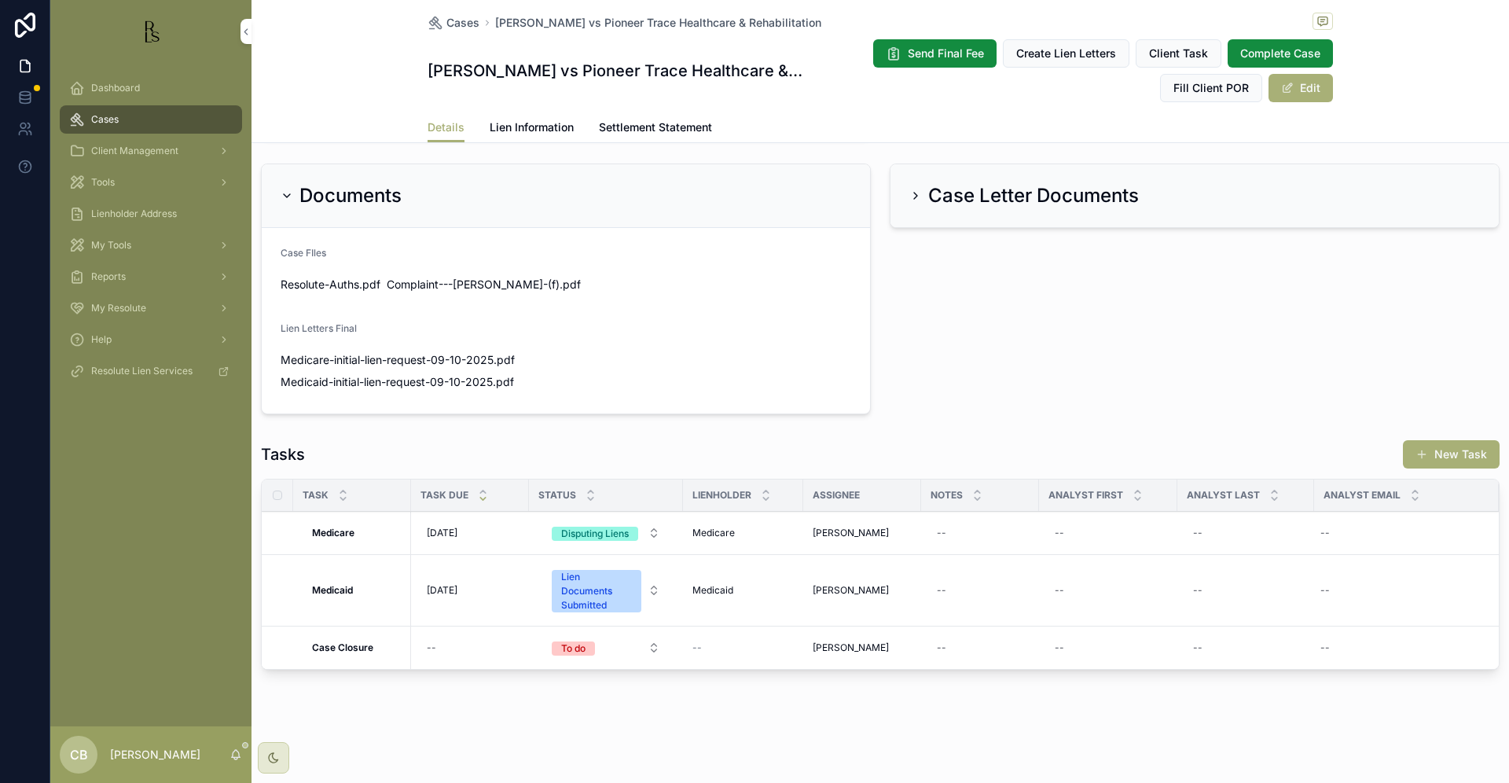
scroll to position [921, 0]
click at [535, 123] on span "Lien Information" at bounding box center [532, 127] width 84 height 16
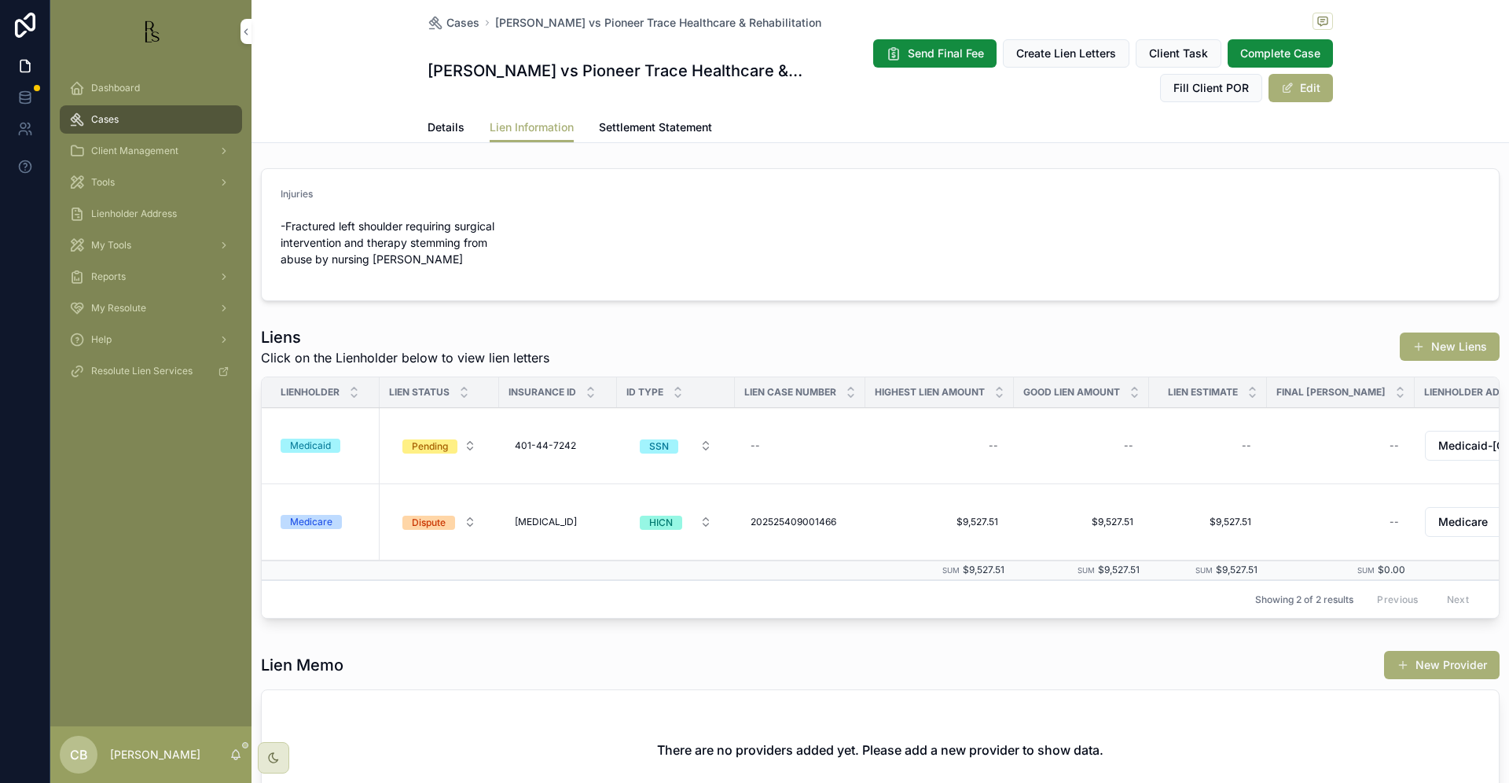
click at [432, 127] on span "Details" at bounding box center [446, 127] width 37 height 16
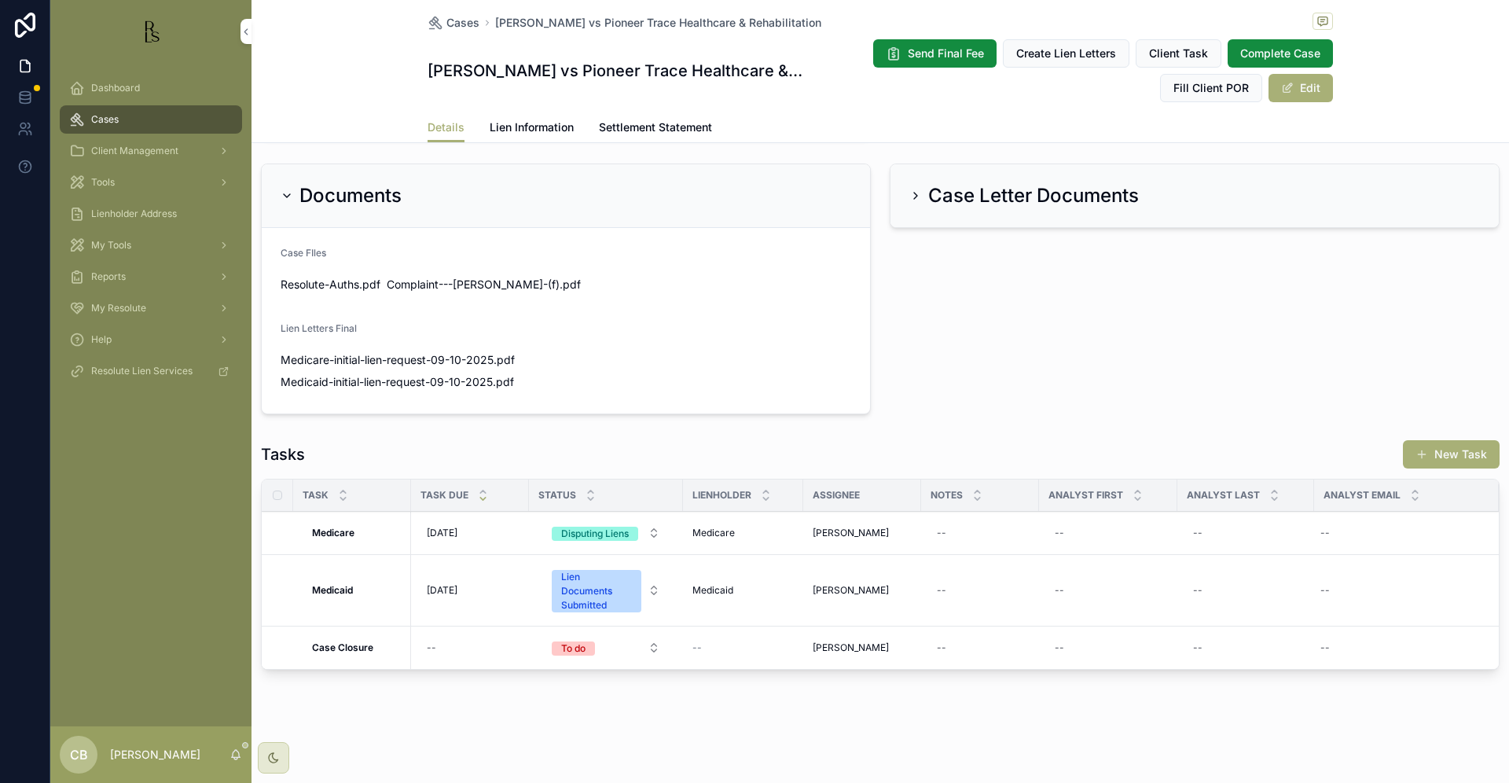
scroll to position [921, 0]
click at [949, 587] on div "--" at bounding box center [980, 590] width 99 height 25
click at [972, 603] on textarea "scrollable content" at bounding box center [1013, 622] width 149 height 47
type textarea "**********"
click at [1130, 611] on icon "scrollable content" at bounding box center [1129, 611] width 13 height 13
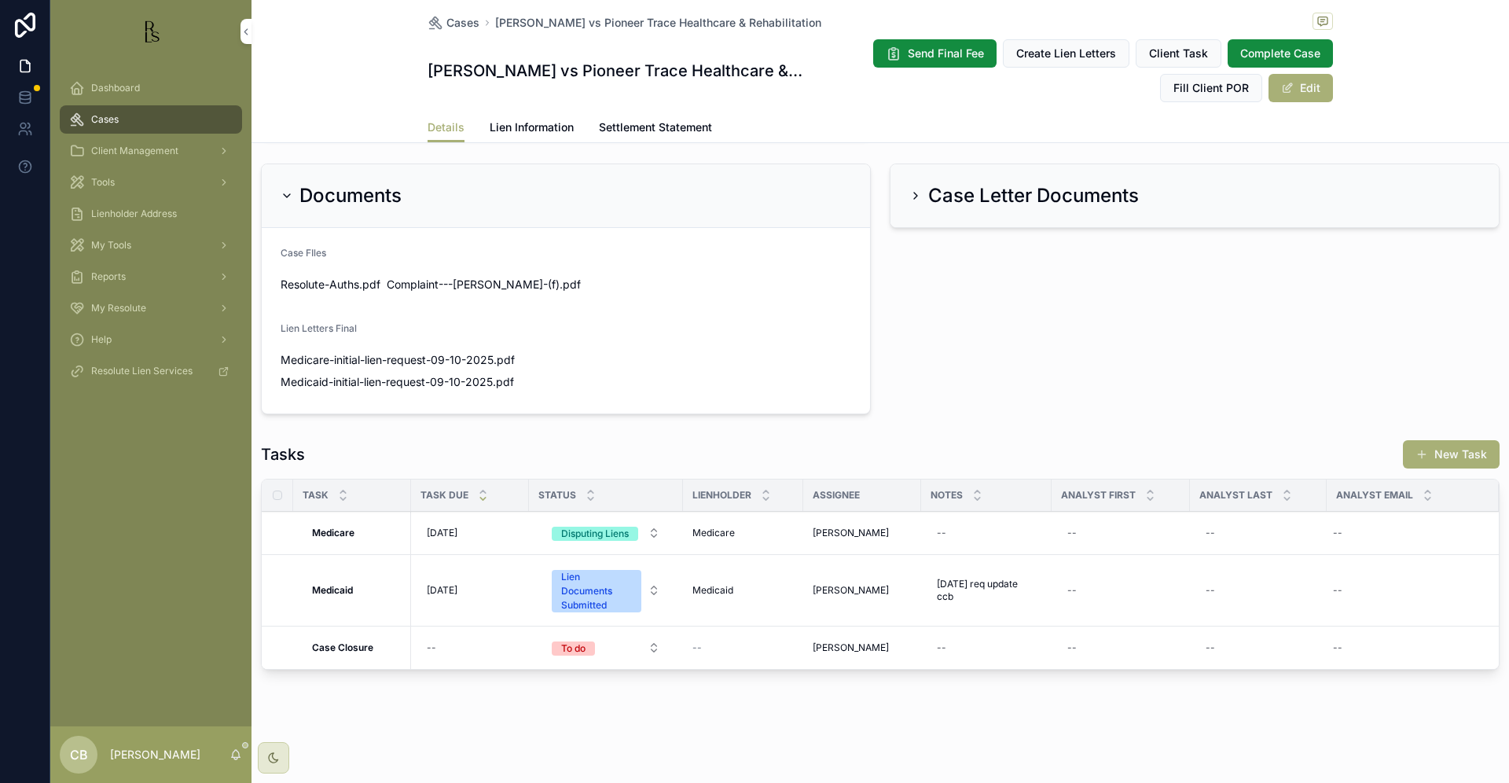
click at [516, 123] on span "Lien Information" at bounding box center [532, 127] width 84 height 16
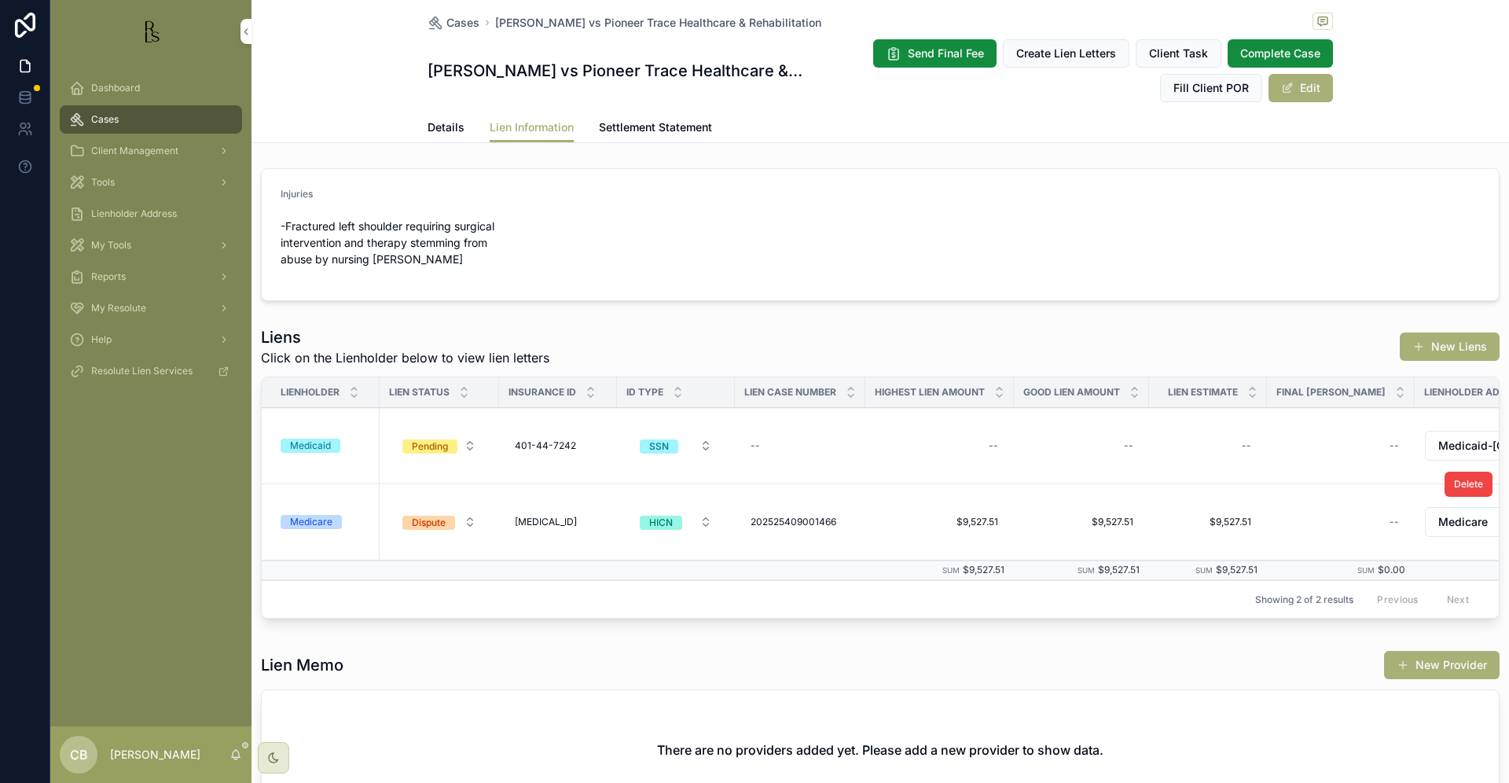
click at [326, 522] on div "Medicare" at bounding box center [311, 522] width 42 height 14
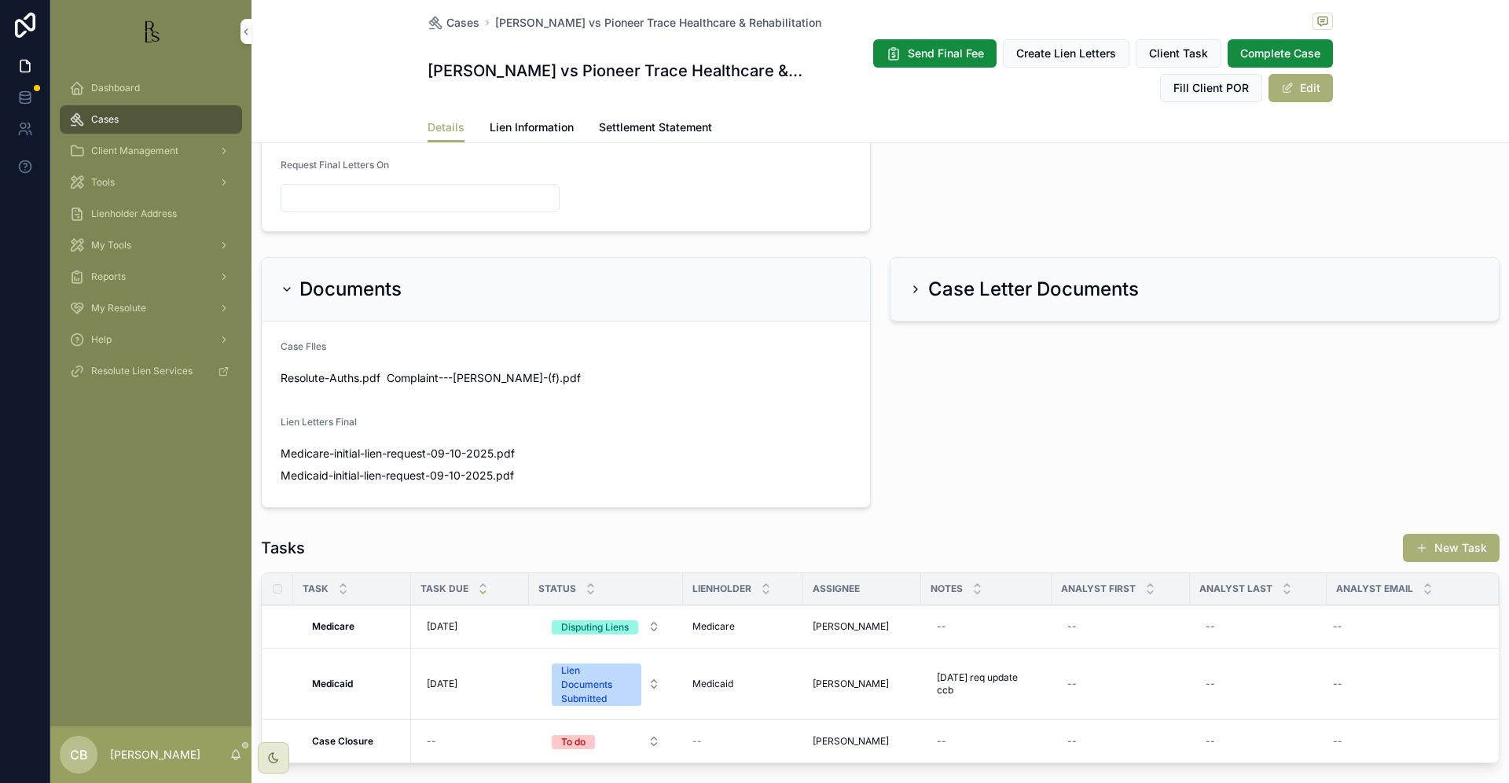
scroll to position [825, 0]
click at [511, 123] on span "Lien Information" at bounding box center [532, 127] width 84 height 16
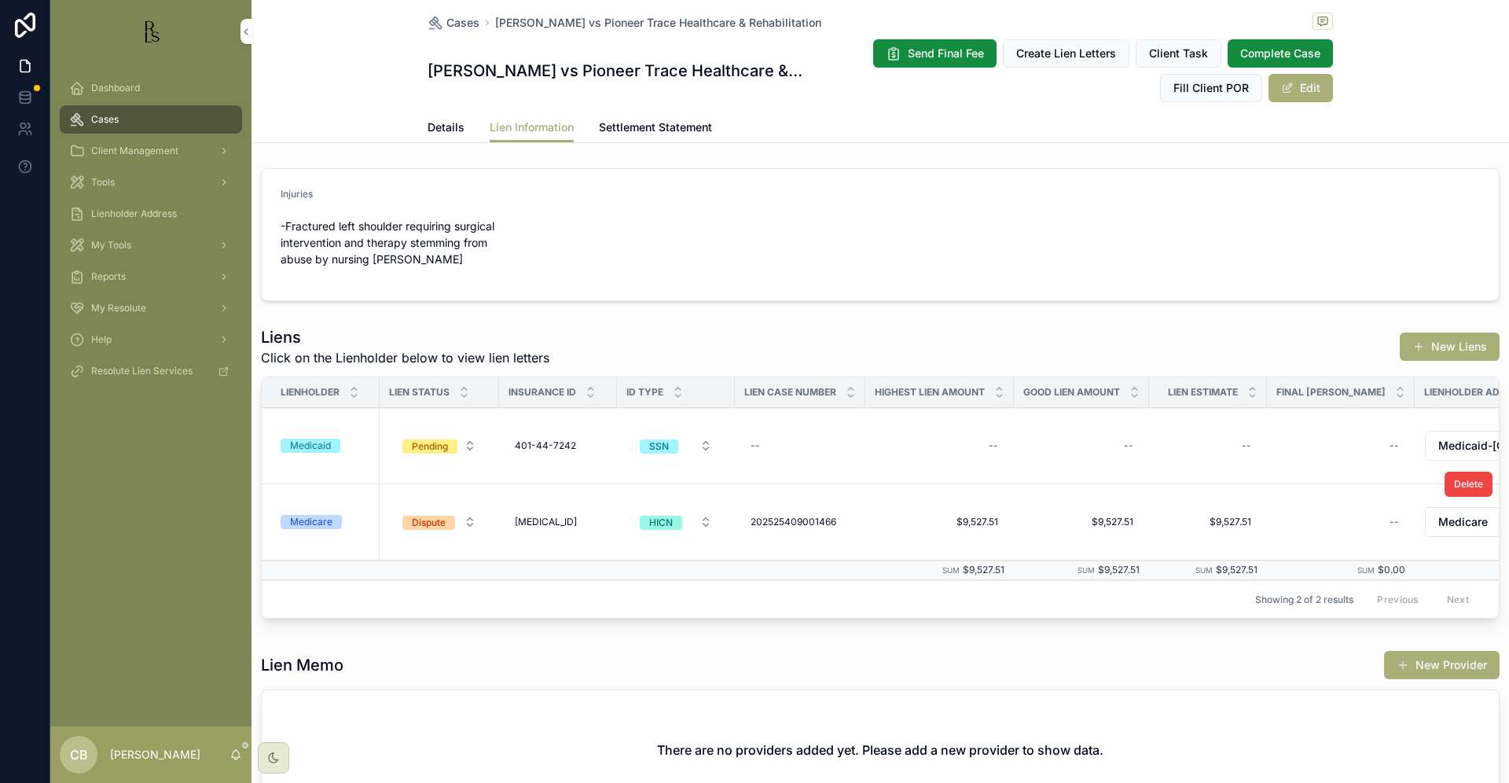
click at [318, 522] on div "Medicare" at bounding box center [311, 522] width 42 height 14
click at [111, 178] on span "Tools" at bounding box center [103, 182] width 24 height 13
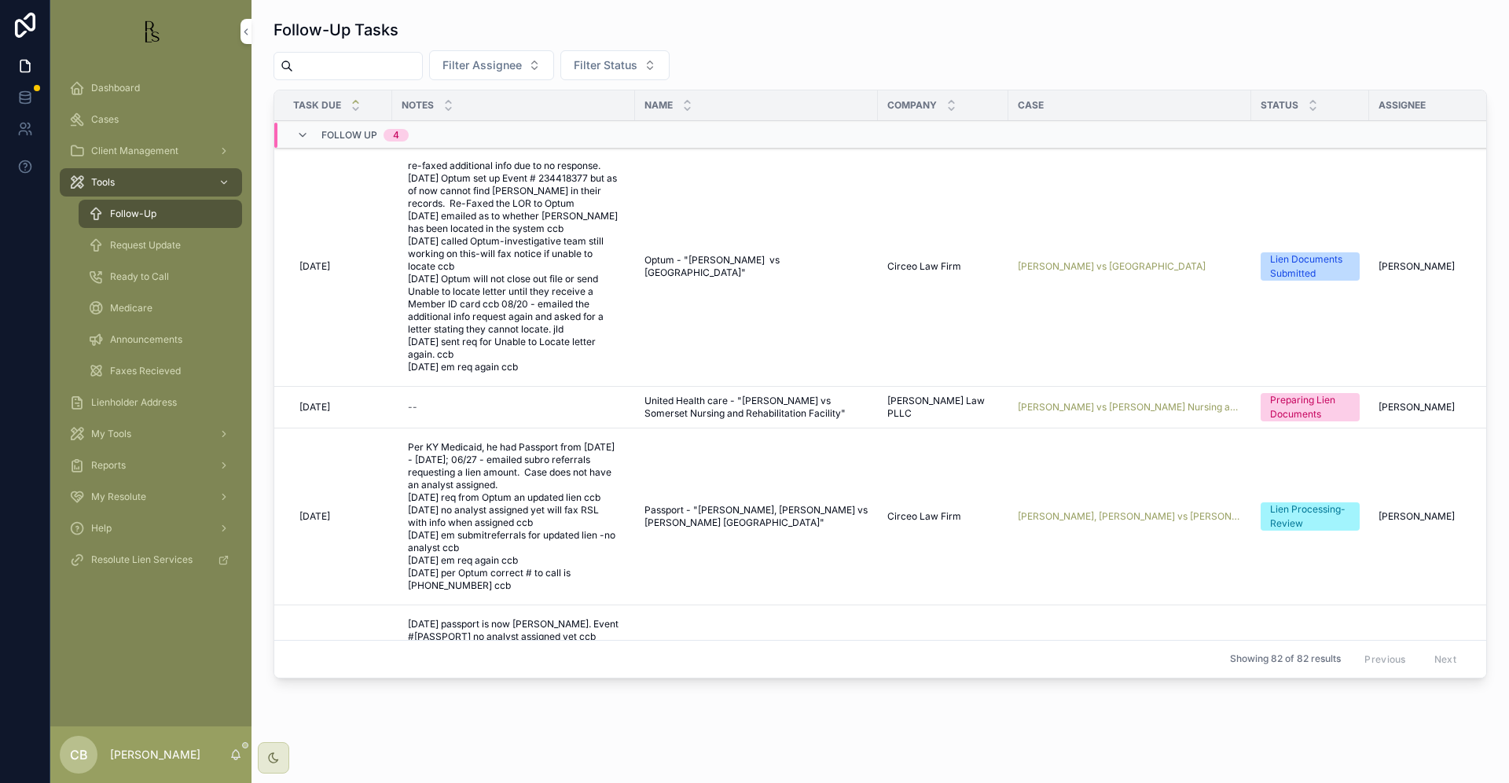
click at [163, 244] on span "Request Update" at bounding box center [145, 245] width 71 height 13
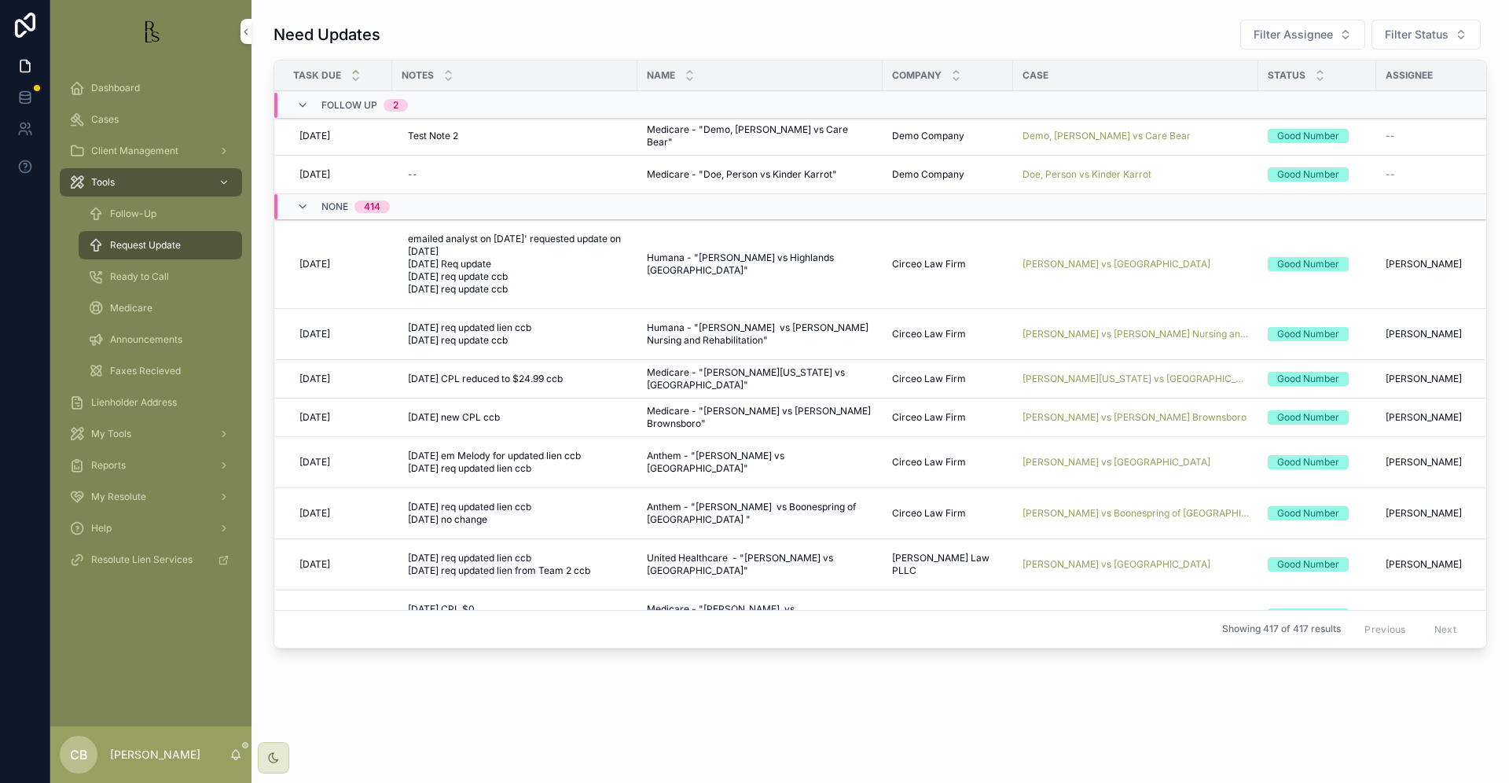
click at [111, 116] on span "Cases" at bounding box center [105, 119] width 28 height 13
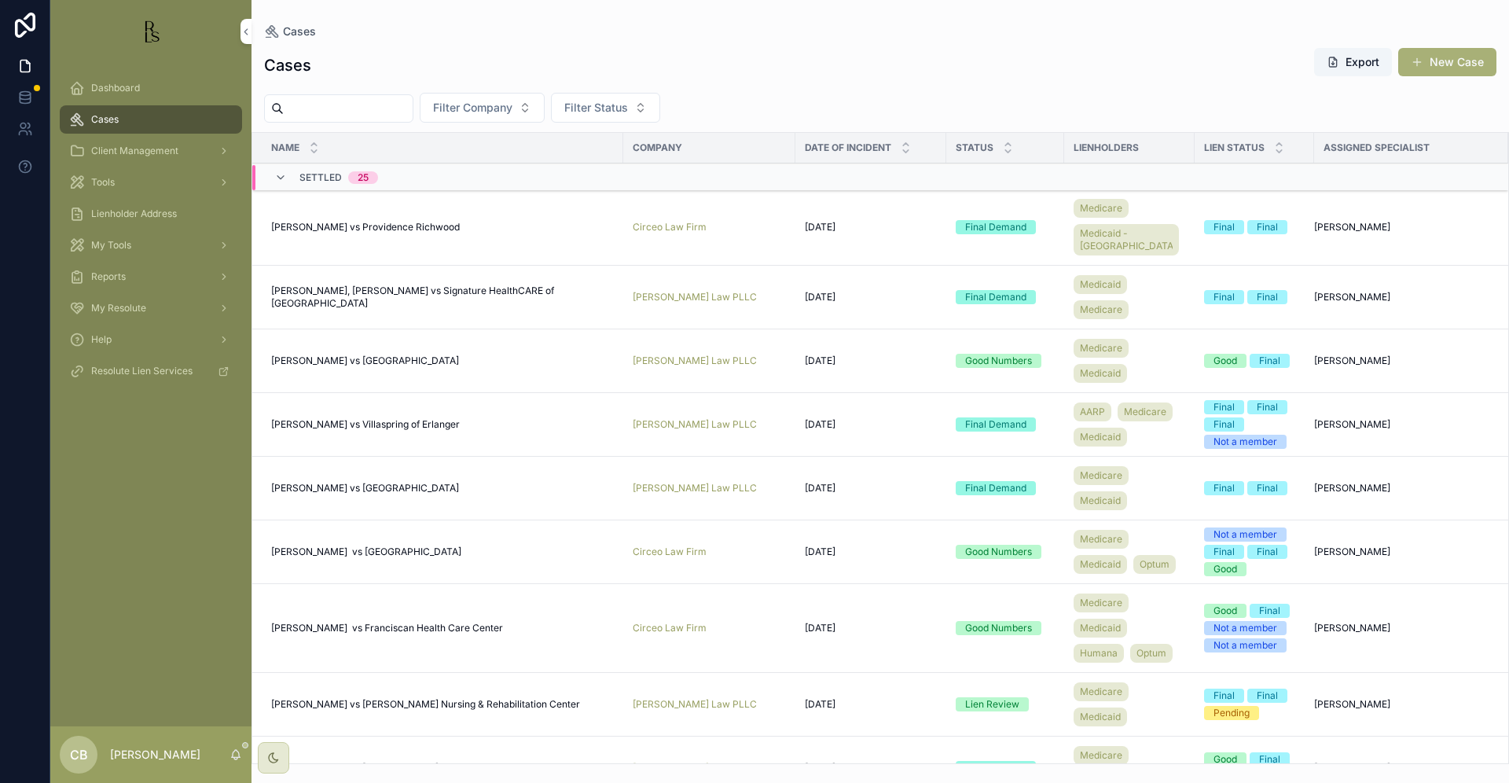
click at [328, 107] on input "scrollable content" at bounding box center [348, 108] width 129 height 22
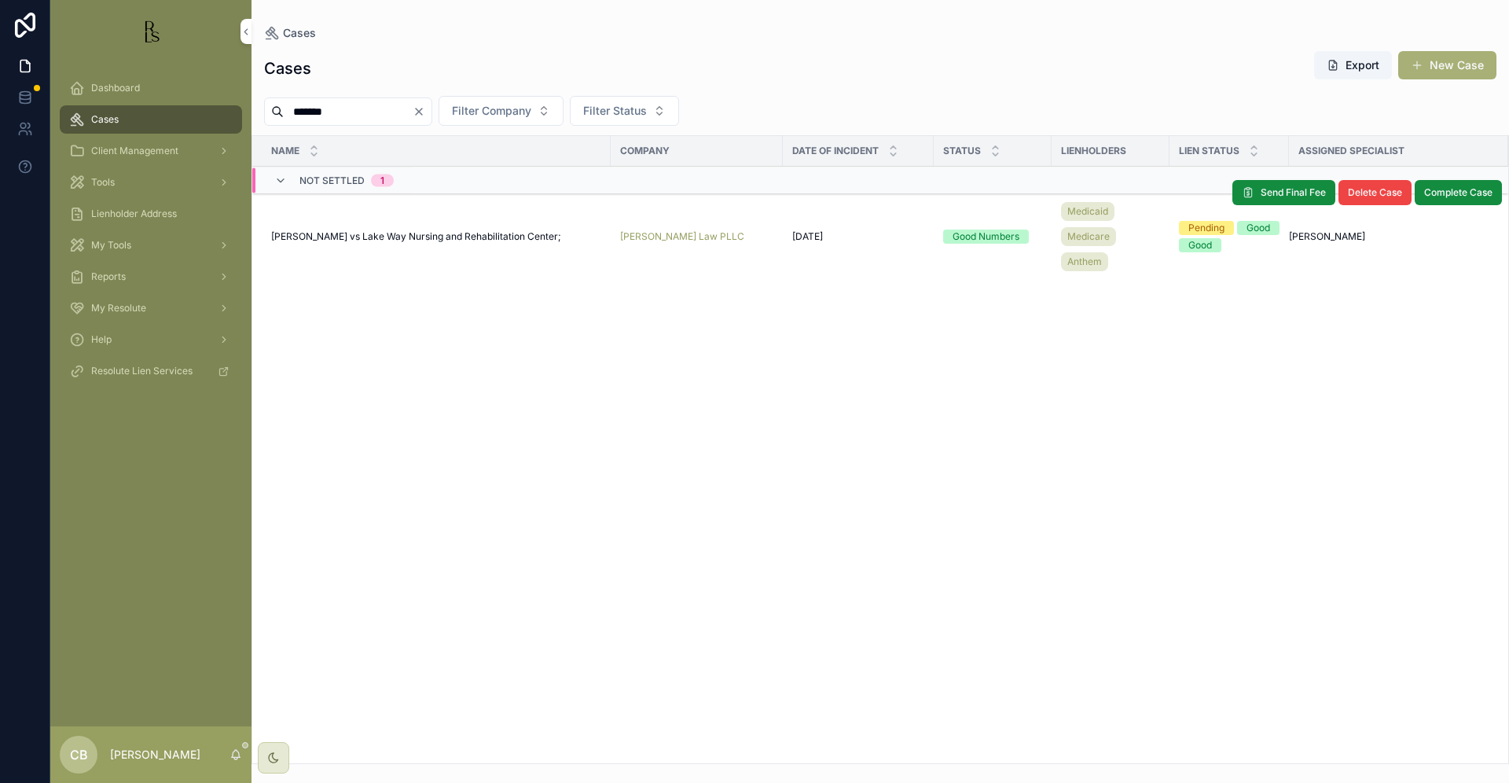
type input "*******"
click at [410, 236] on span "[PERSON_NAME] vs Lake Way Nursing and Rehabilitation Center;" at bounding box center [416, 236] width 290 height 13
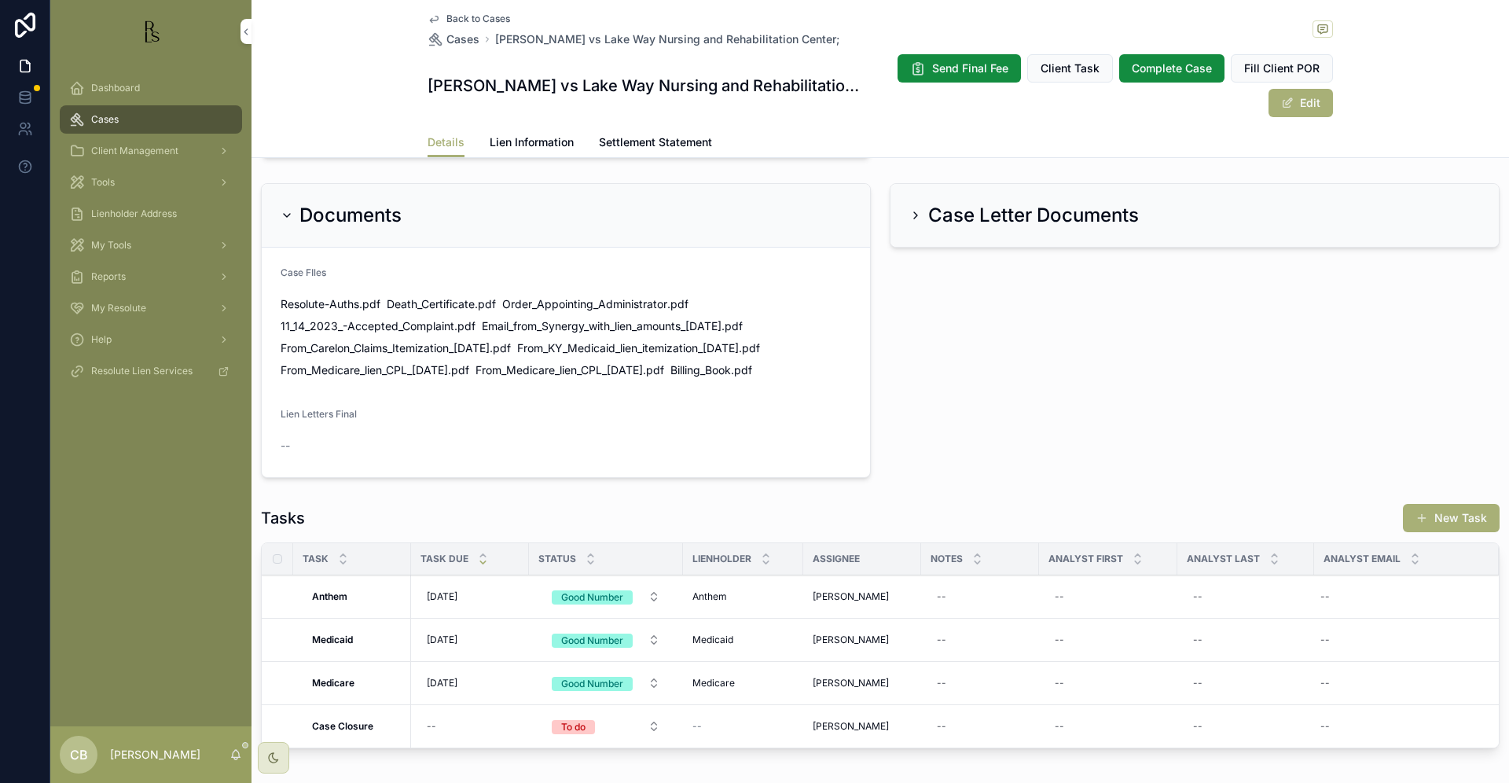
click at [536, 142] on span "Lien Information" at bounding box center [532, 142] width 84 height 16
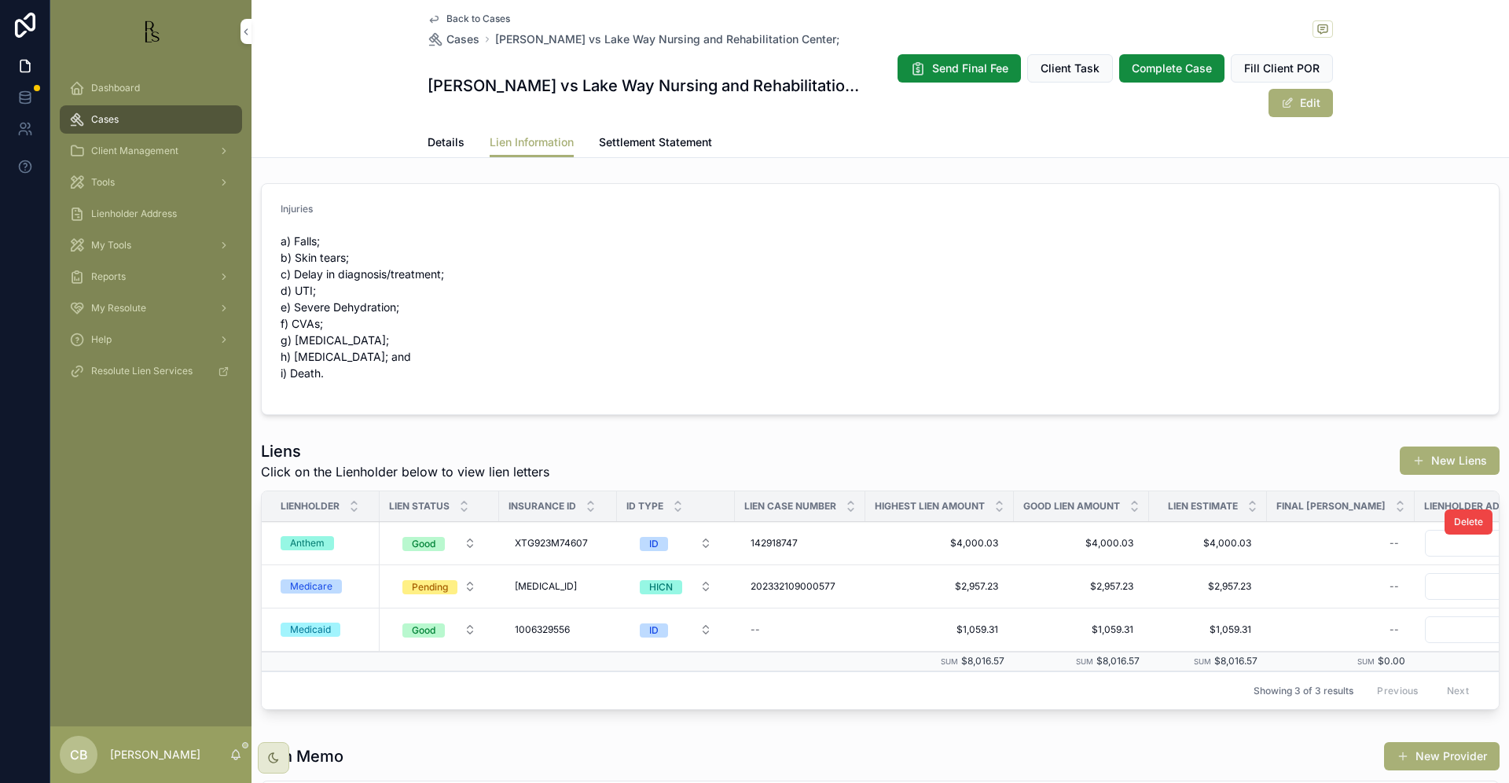
click at [313, 537] on div "Anthem" at bounding box center [307, 543] width 35 height 14
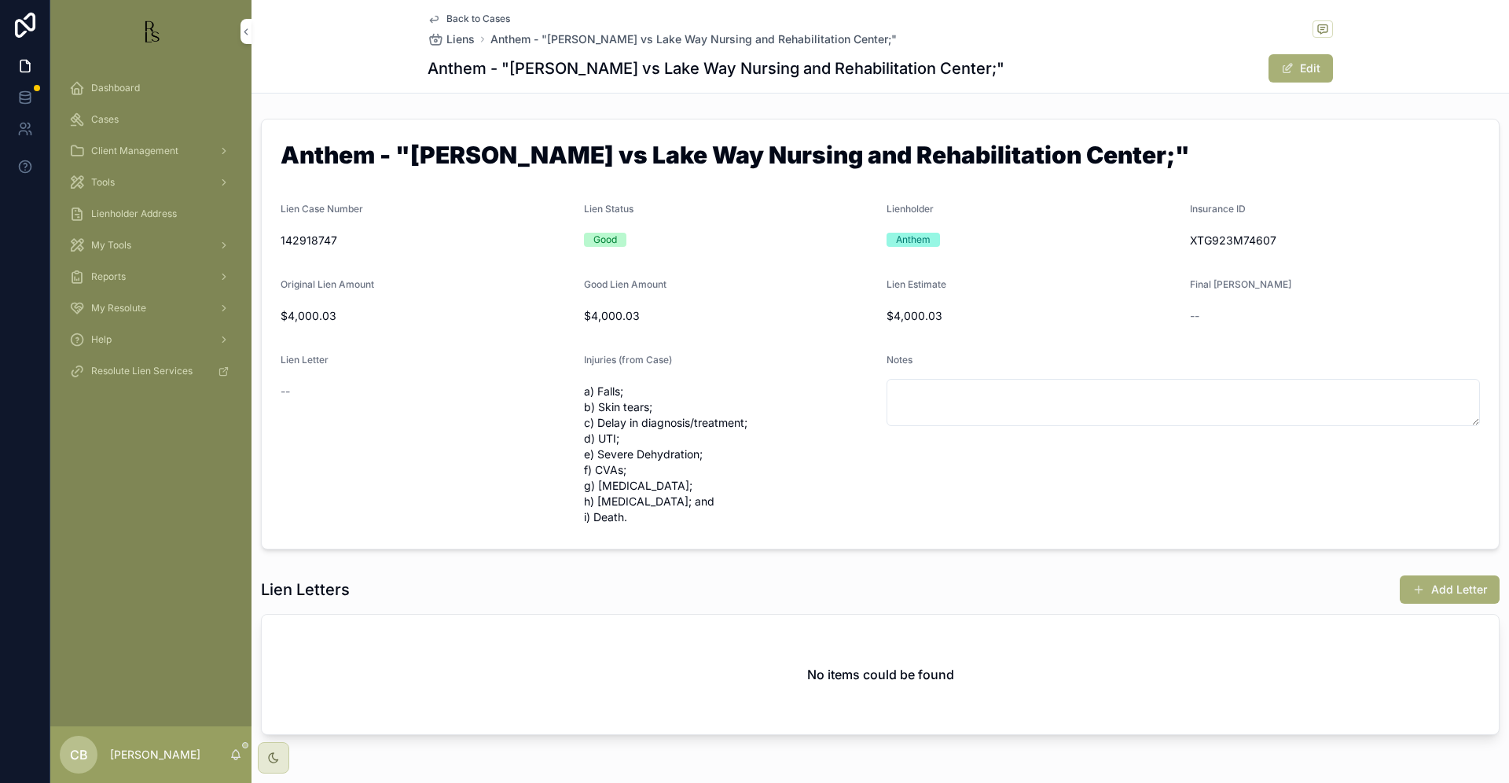
click at [313, 537] on form "Anthem - "[PERSON_NAME] vs Lake Way Nursing and Rehabilitation Center;" Lien Ca…" at bounding box center [880, 333] width 1237 height 429
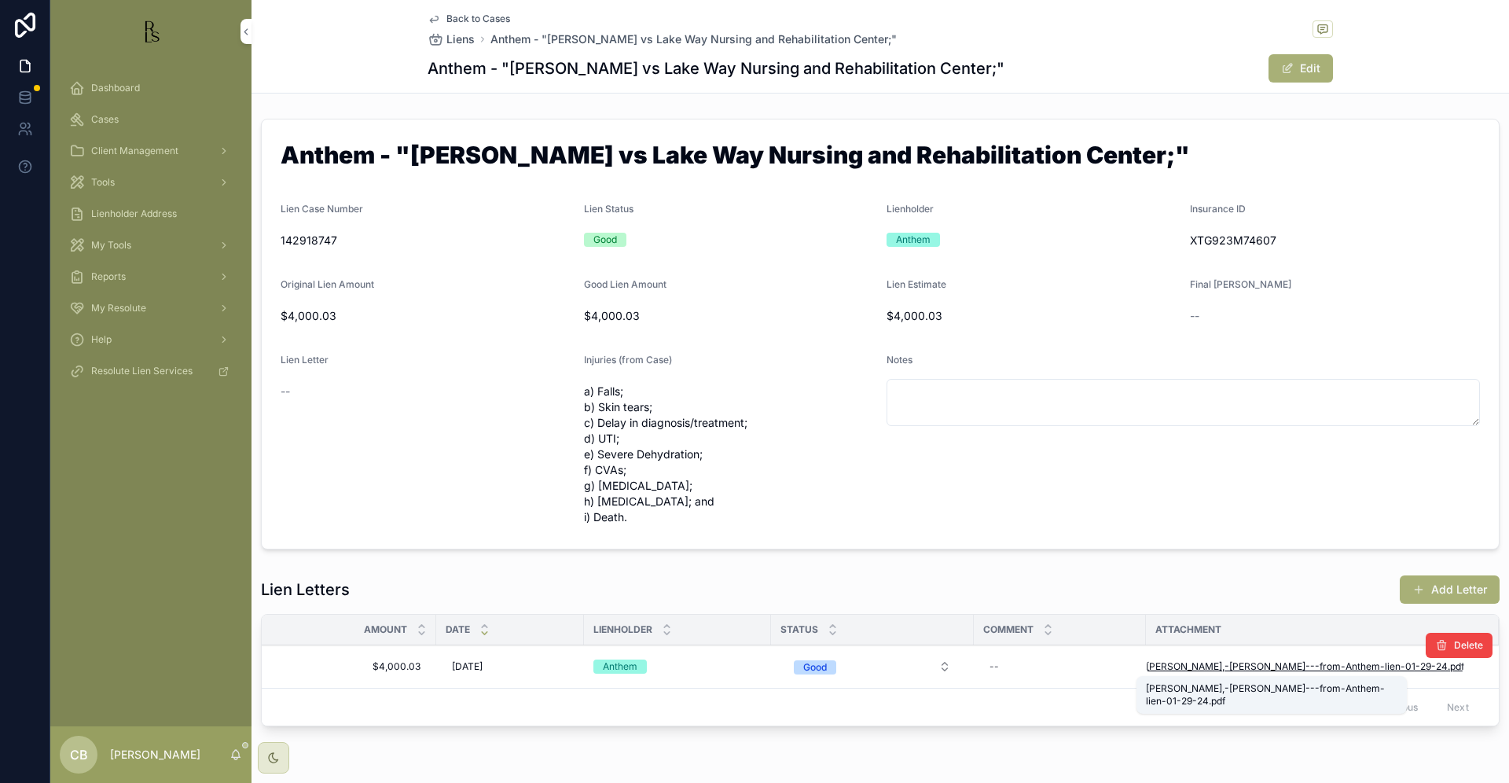
click at [1264, 665] on span "[PERSON_NAME],-[PERSON_NAME]---from-Anthem-lien-01-29-24" at bounding box center [1297, 666] width 302 height 13
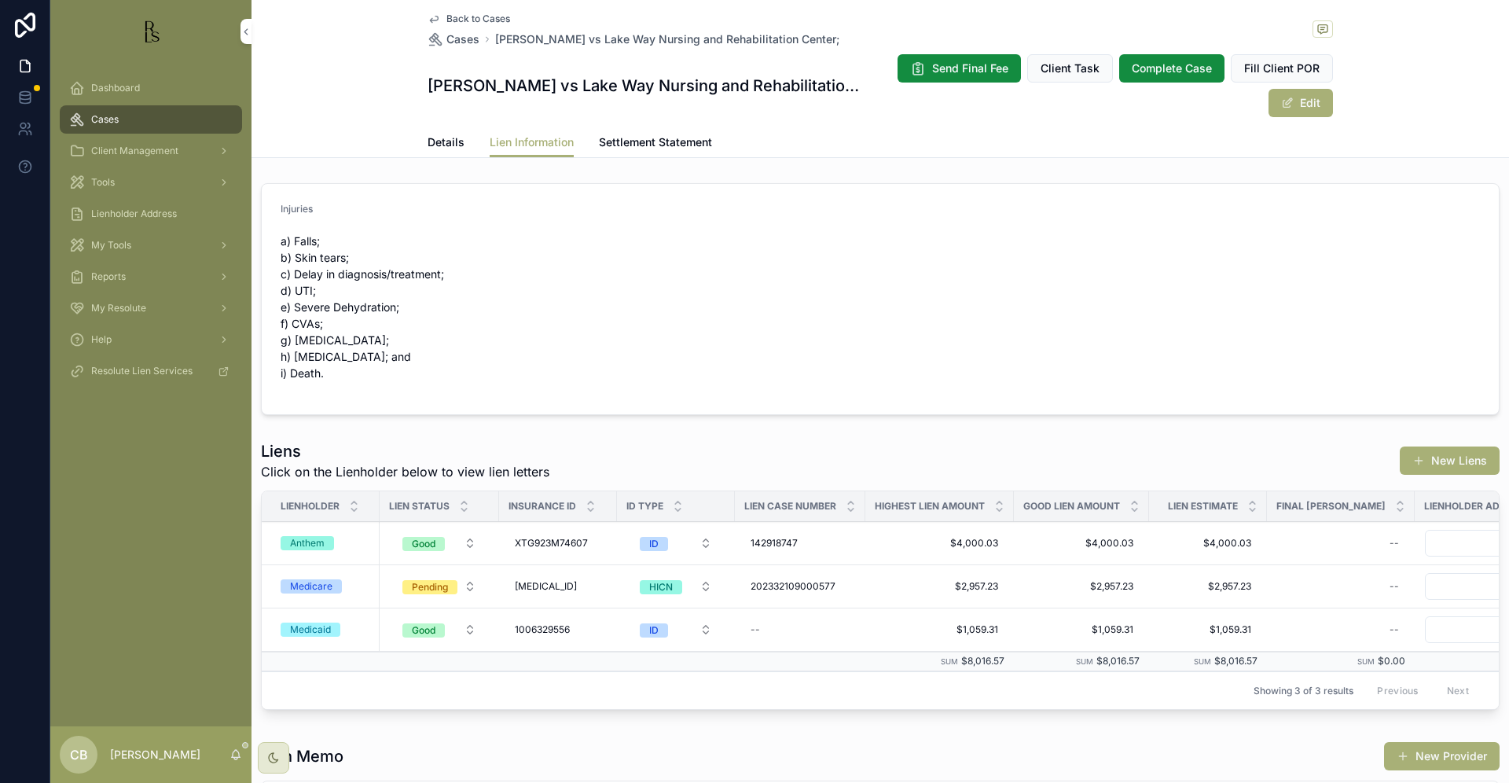
click at [439, 142] on span "Details" at bounding box center [446, 142] width 37 height 16
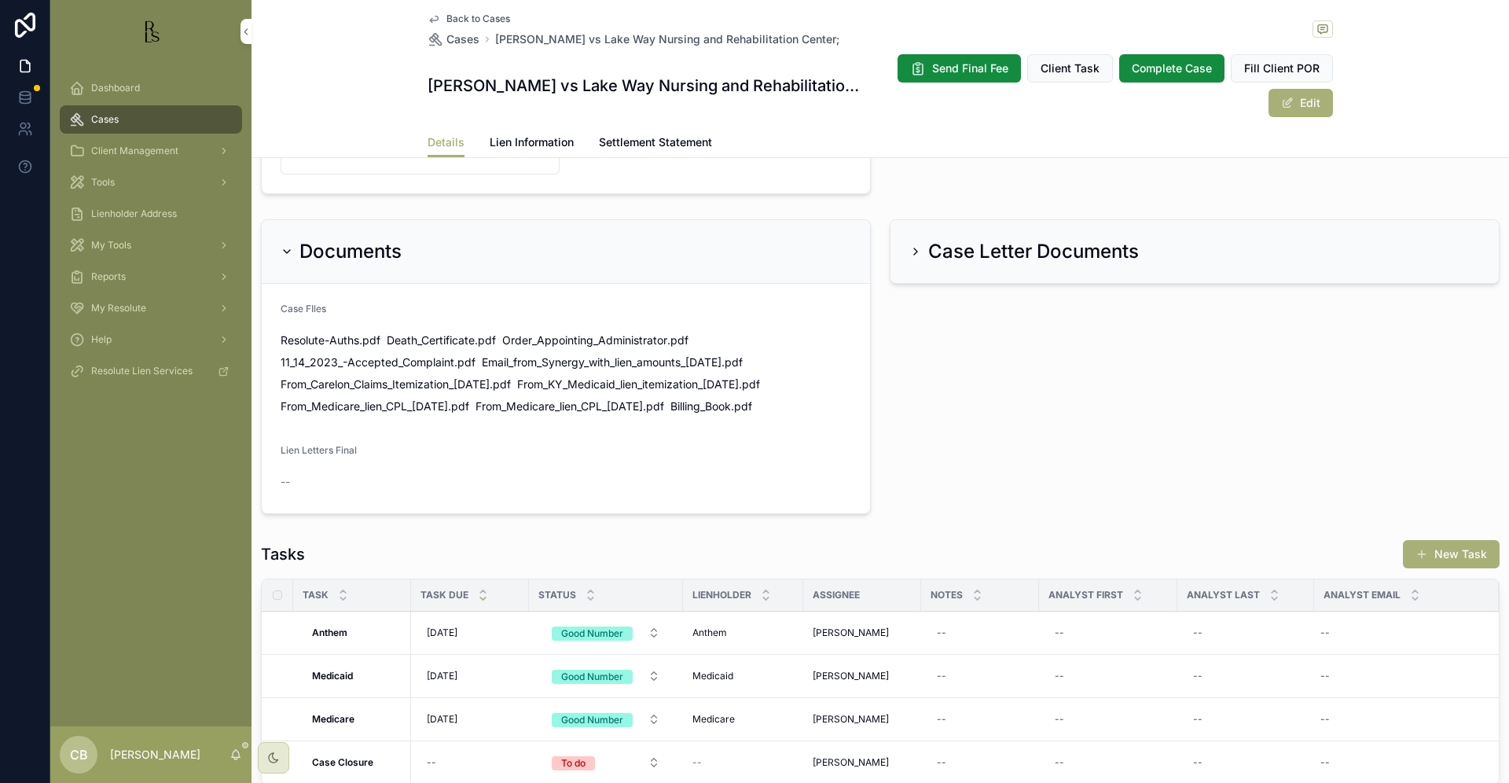
scroll to position [970, 0]
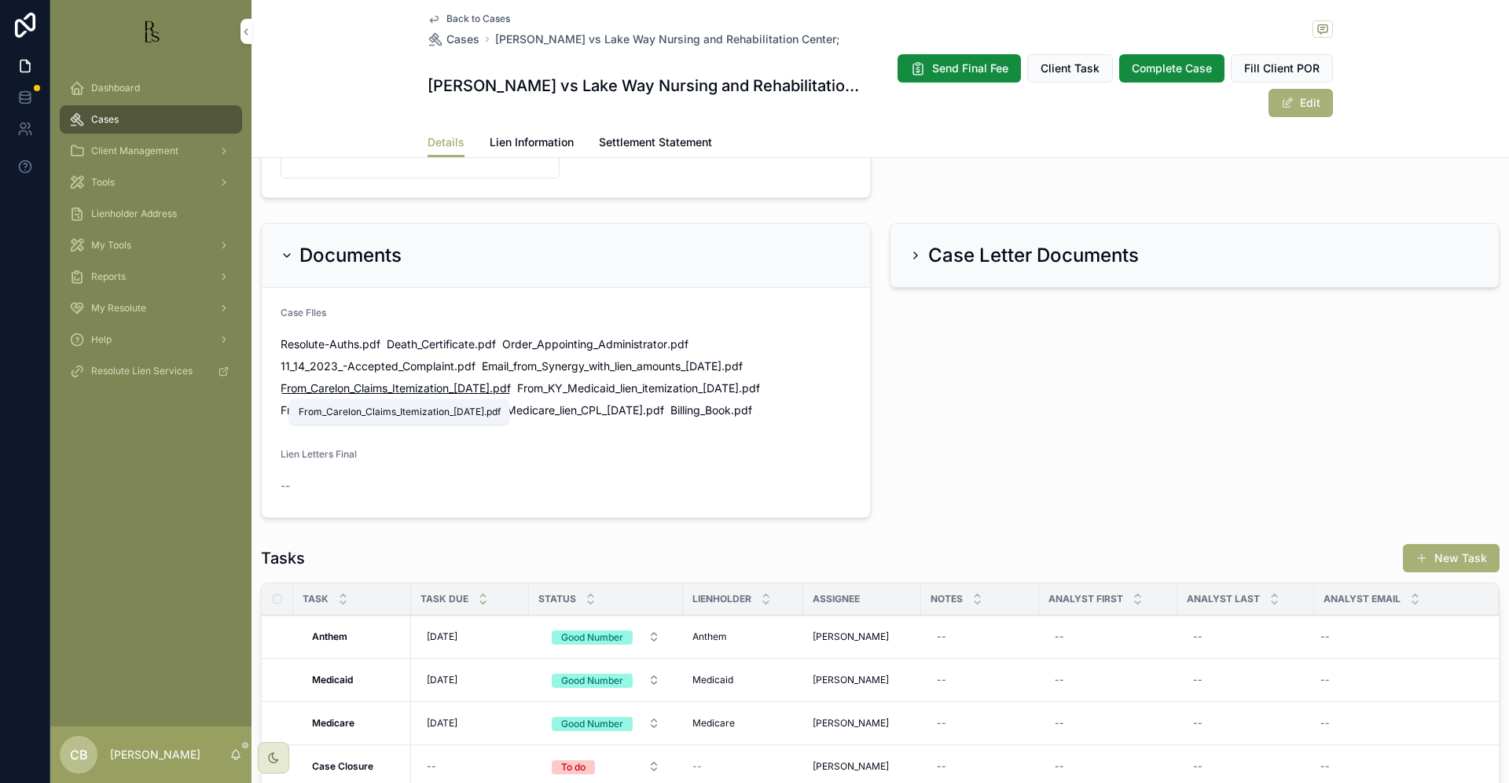
click at [358, 385] on span "From_Carelon_Claims_Itemization_[DATE]" at bounding box center [385, 388] width 209 height 16
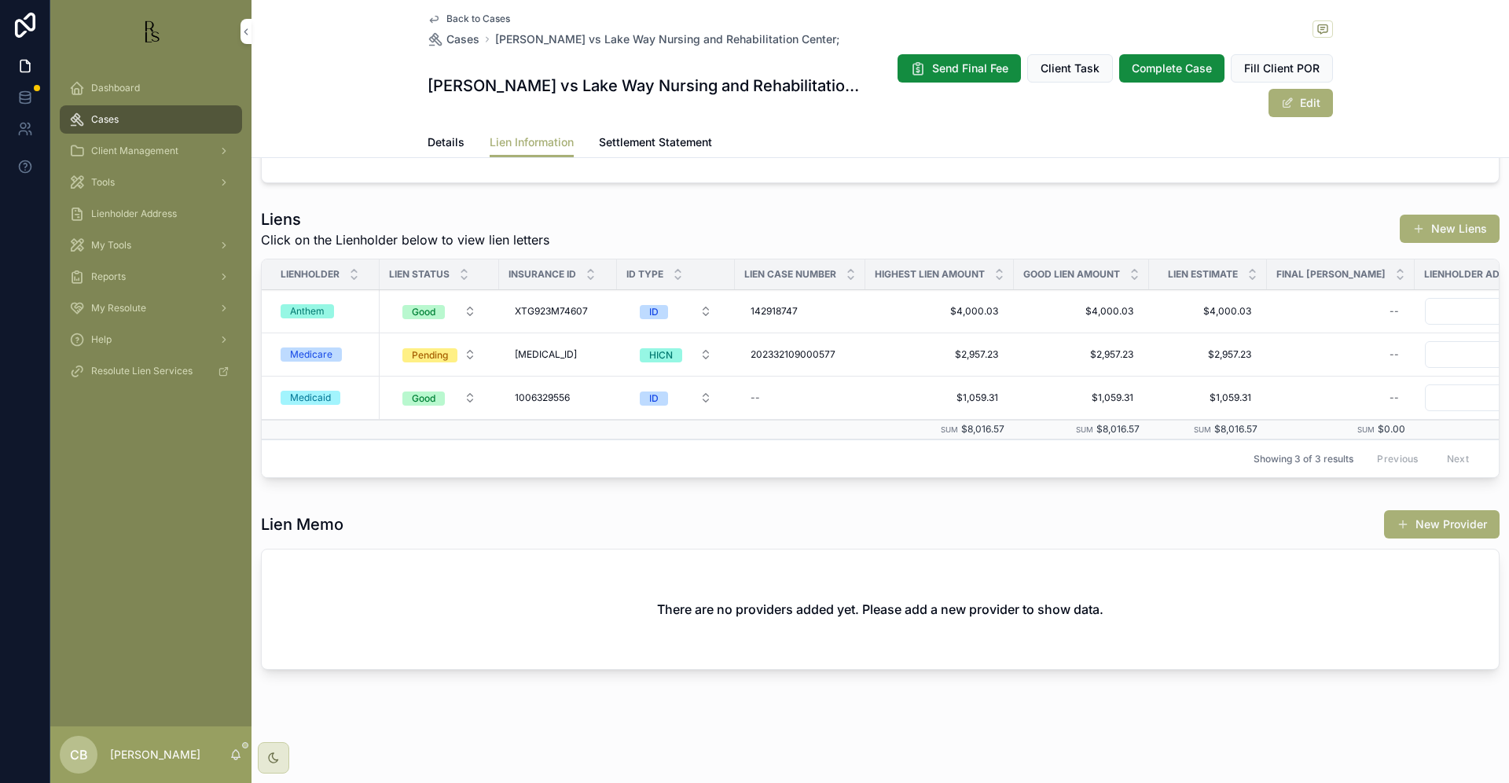
scroll to position [232, 0]
click at [311, 306] on div "Anthem" at bounding box center [307, 311] width 35 height 14
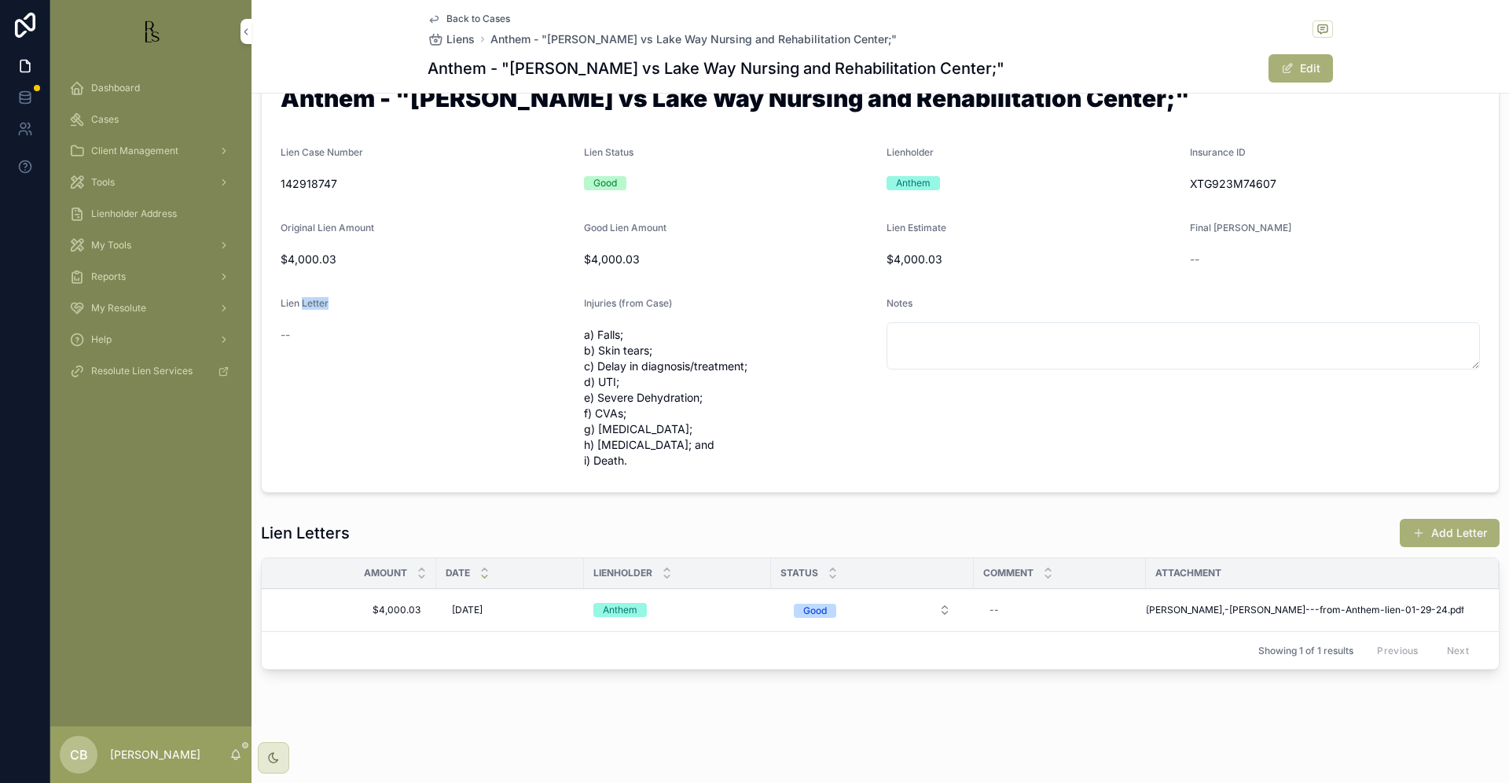
click at [311, 306] on span "Lien Letter" at bounding box center [305, 303] width 48 height 12
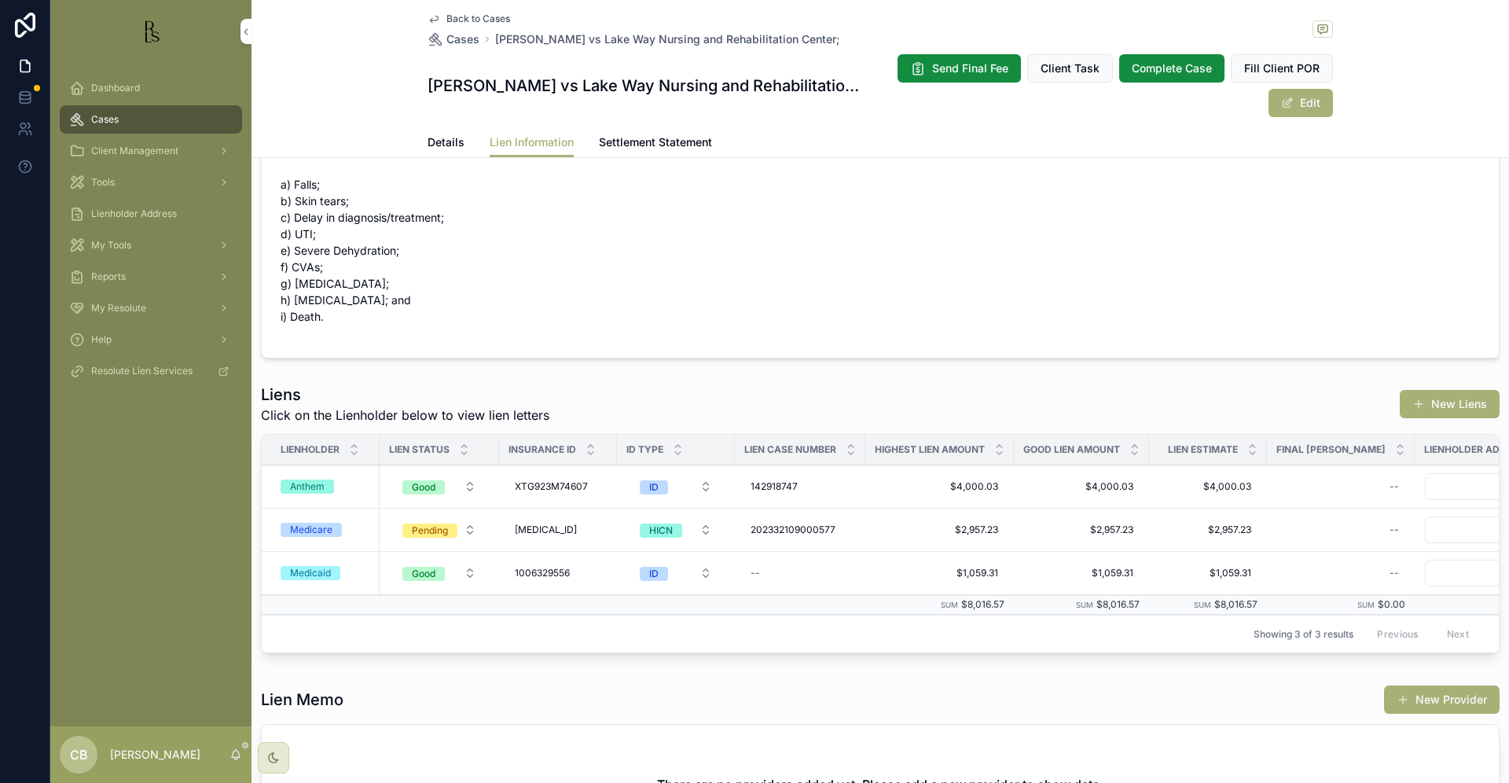
click at [440, 138] on span "Details" at bounding box center [446, 142] width 37 height 16
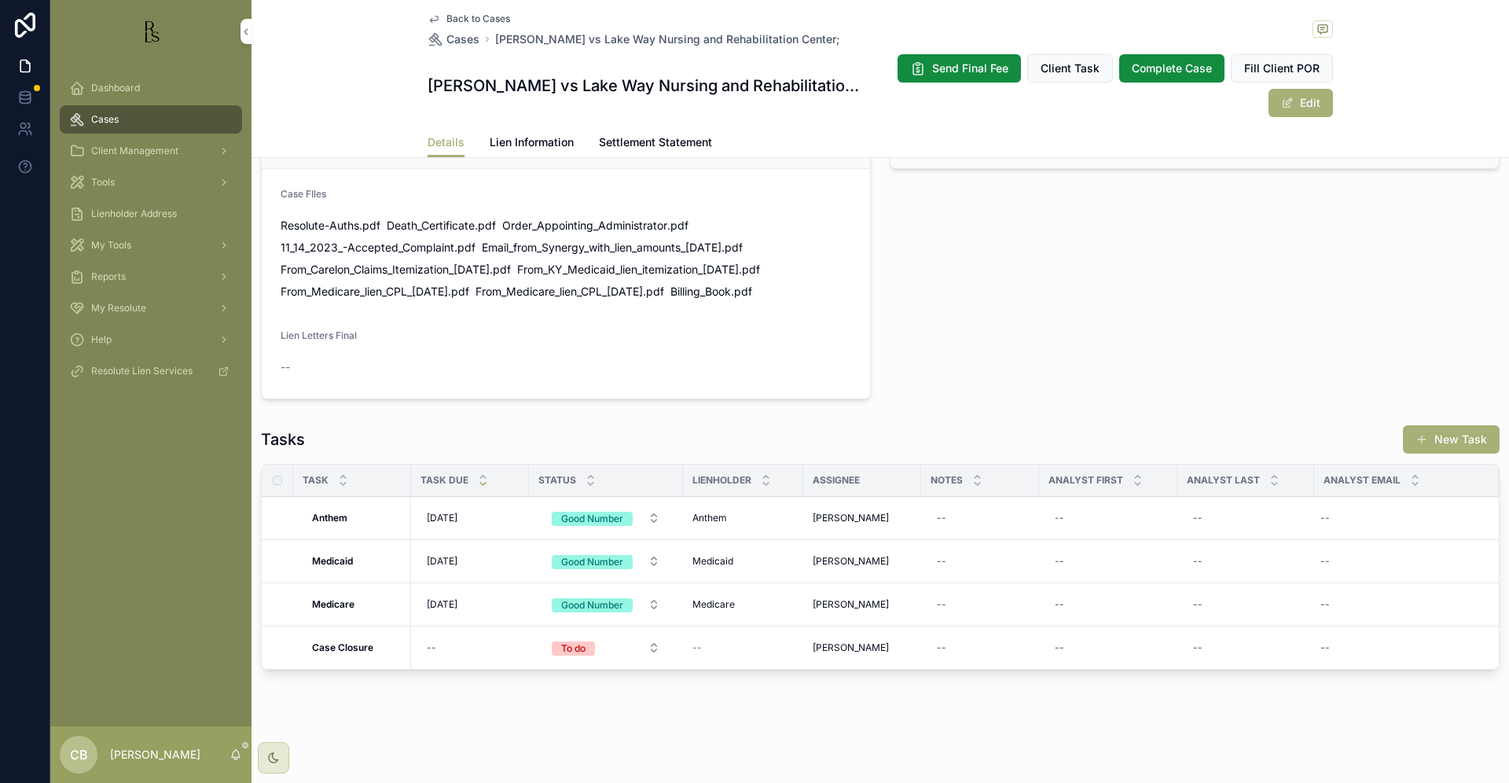
scroll to position [1089, 0]
click at [950, 517] on div "--" at bounding box center [980, 517] width 99 height 25
type textarea "**********"
click at [1128, 539] on icon "scrollable content" at bounding box center [1129, 539] width 13 height 13
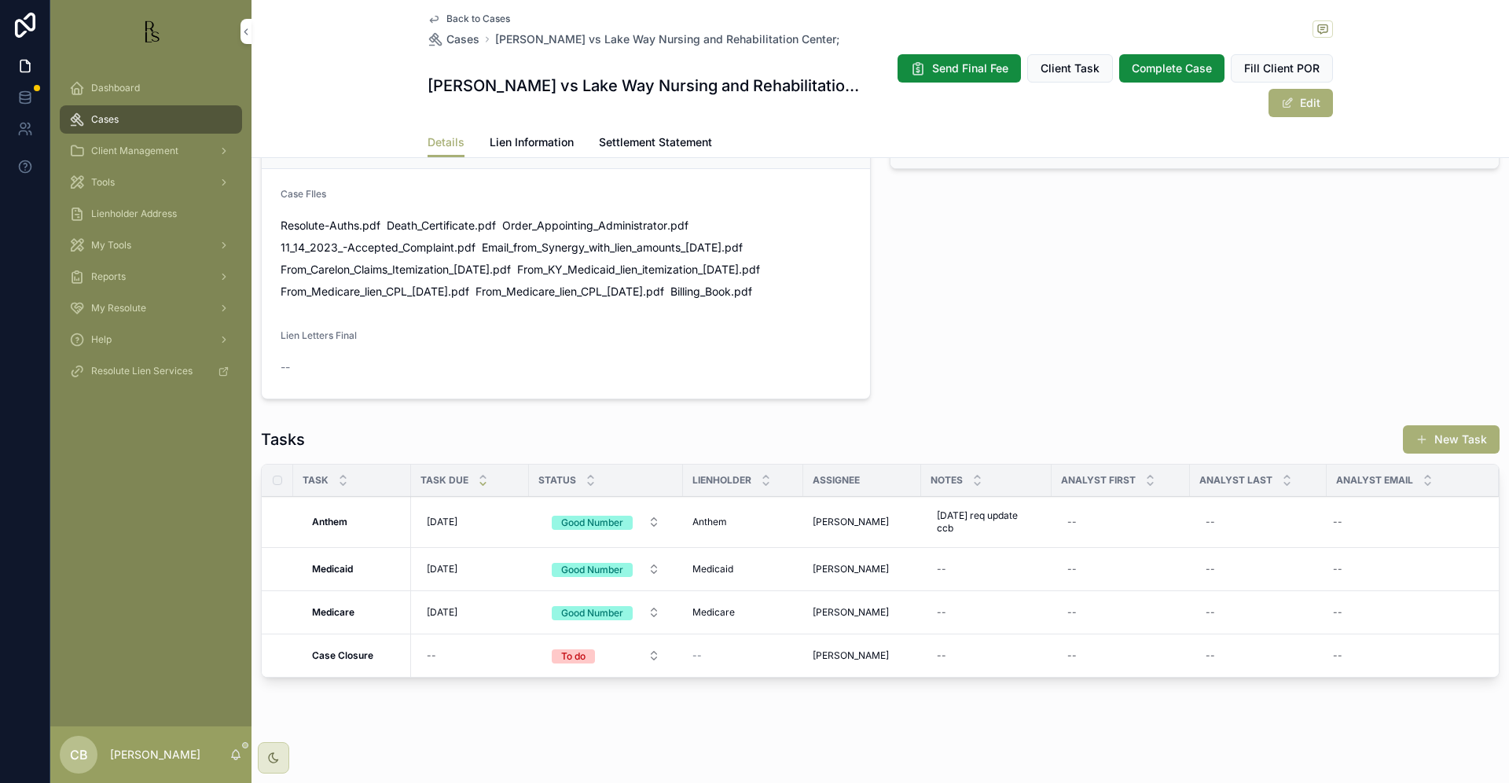
click at [512, 139] on span "Lien Information" at bounding box center [532, 142] width 84 height 16
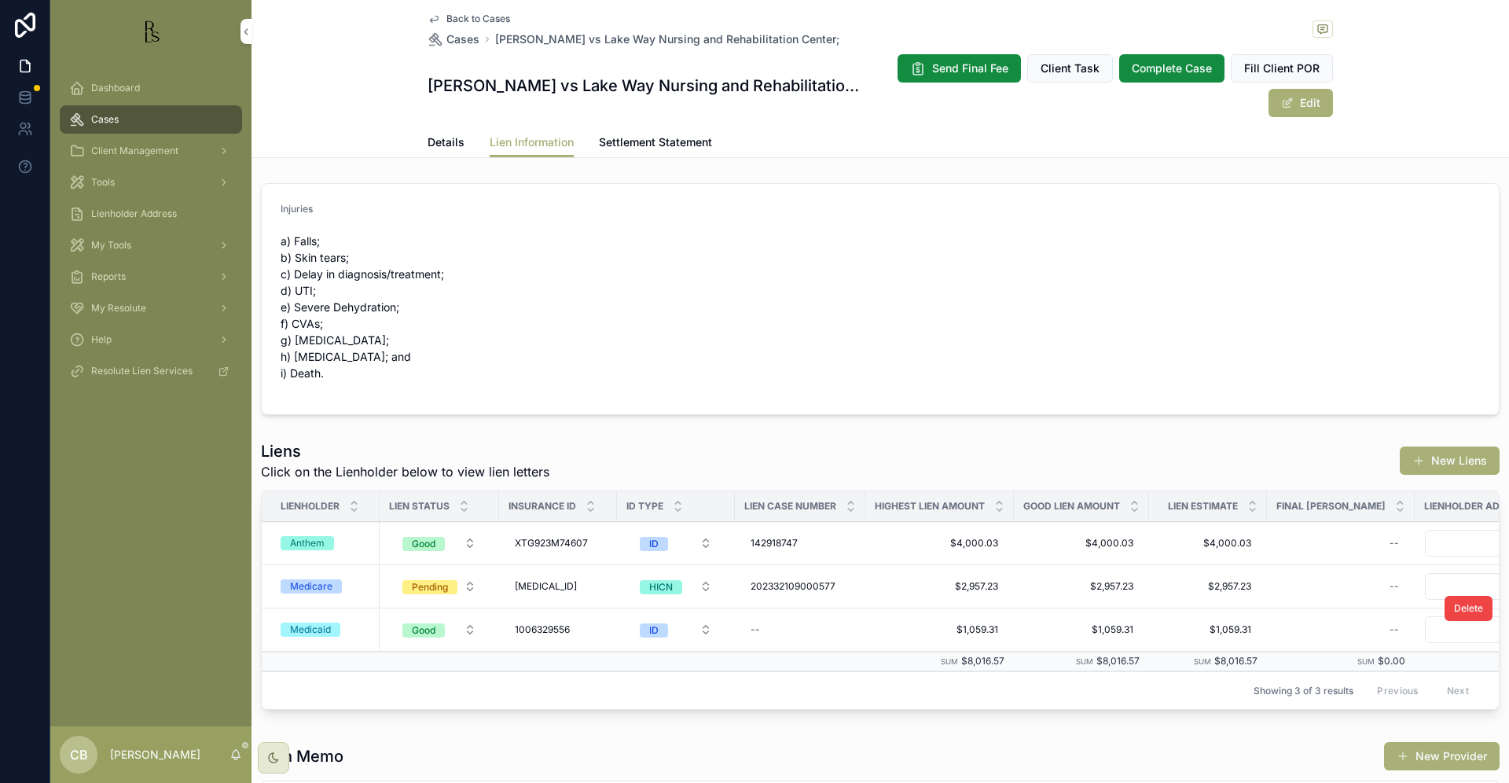
click at [324, 629] on div "Medicaid" at bounding box center [310, 630] width 41 height 14
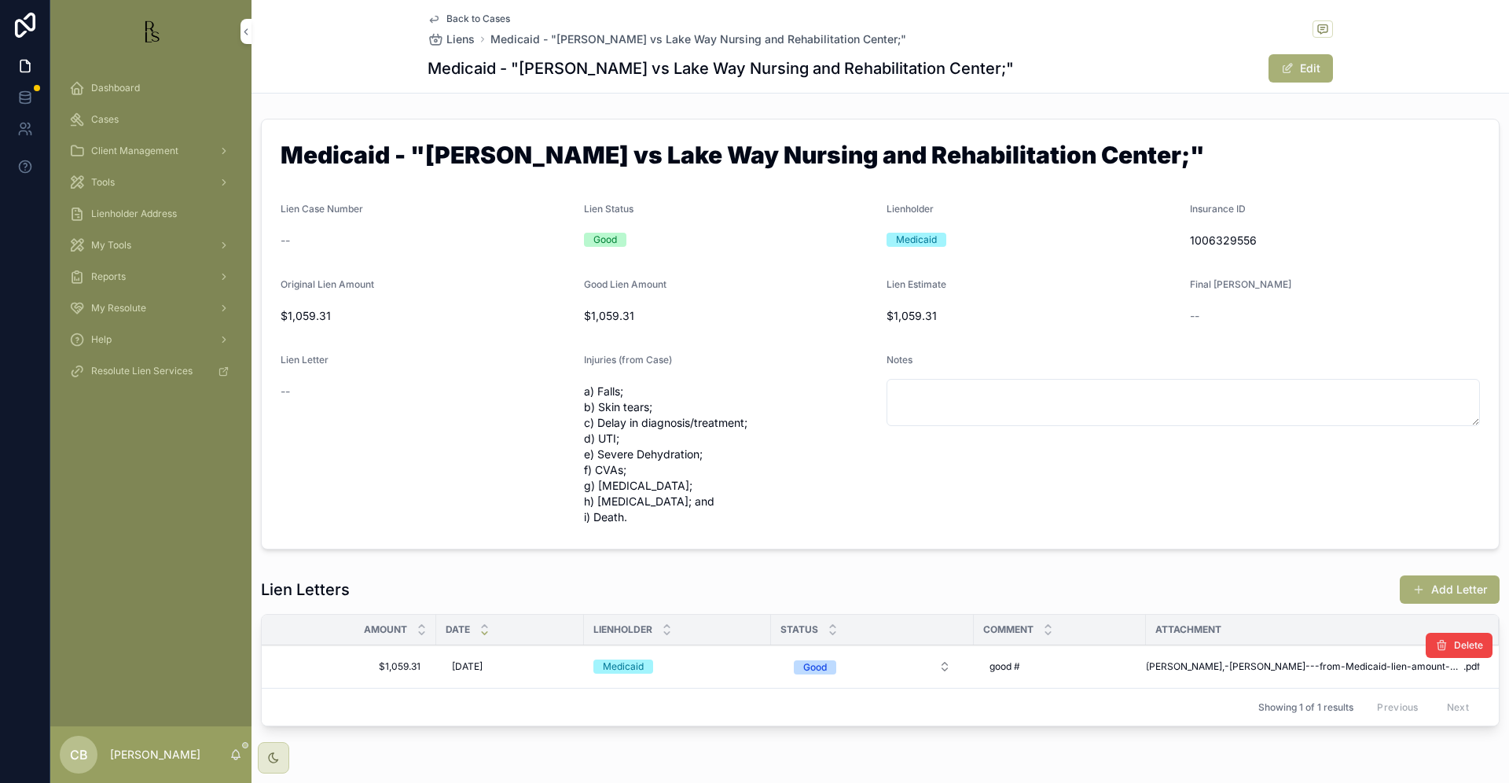
click at [1315, 661] on span "[PERSON_NAME],-[PERSON_NAME]---from-Medicaid-lien-amount-01-24-24" at bounding box center [1305, 666] width 318 height 13
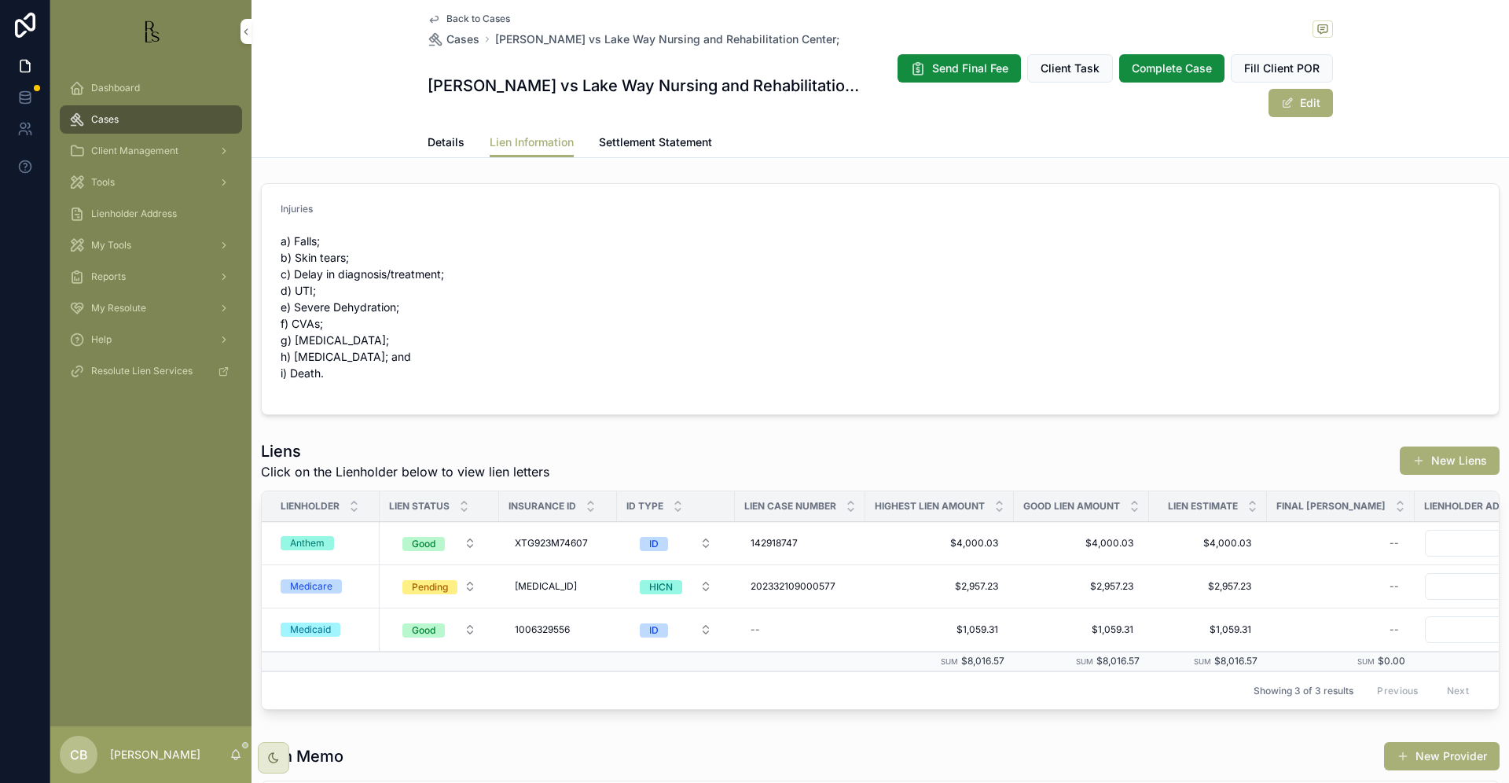
click at [438, 138] on span "Details" at bounding box center [446, 142] width 37 height 16
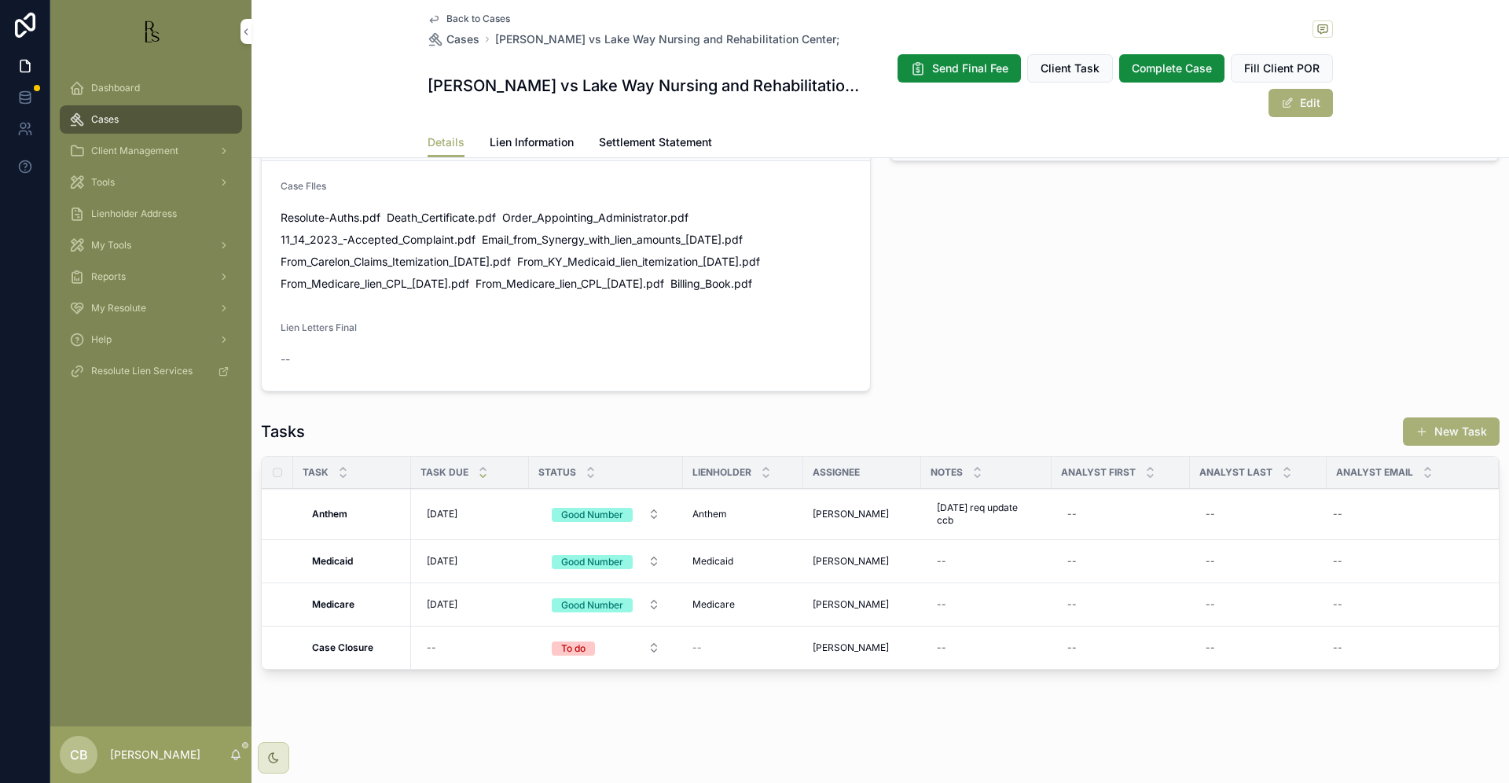
scroll to position [1097, 0]
click at [334, 555] on td "Medicaid Medicaid" at bounding box center [352, 561] width 118 height 43
click at [512, 133] on link "Lien Information" at bounding box center [532, 143] width 84 height 31
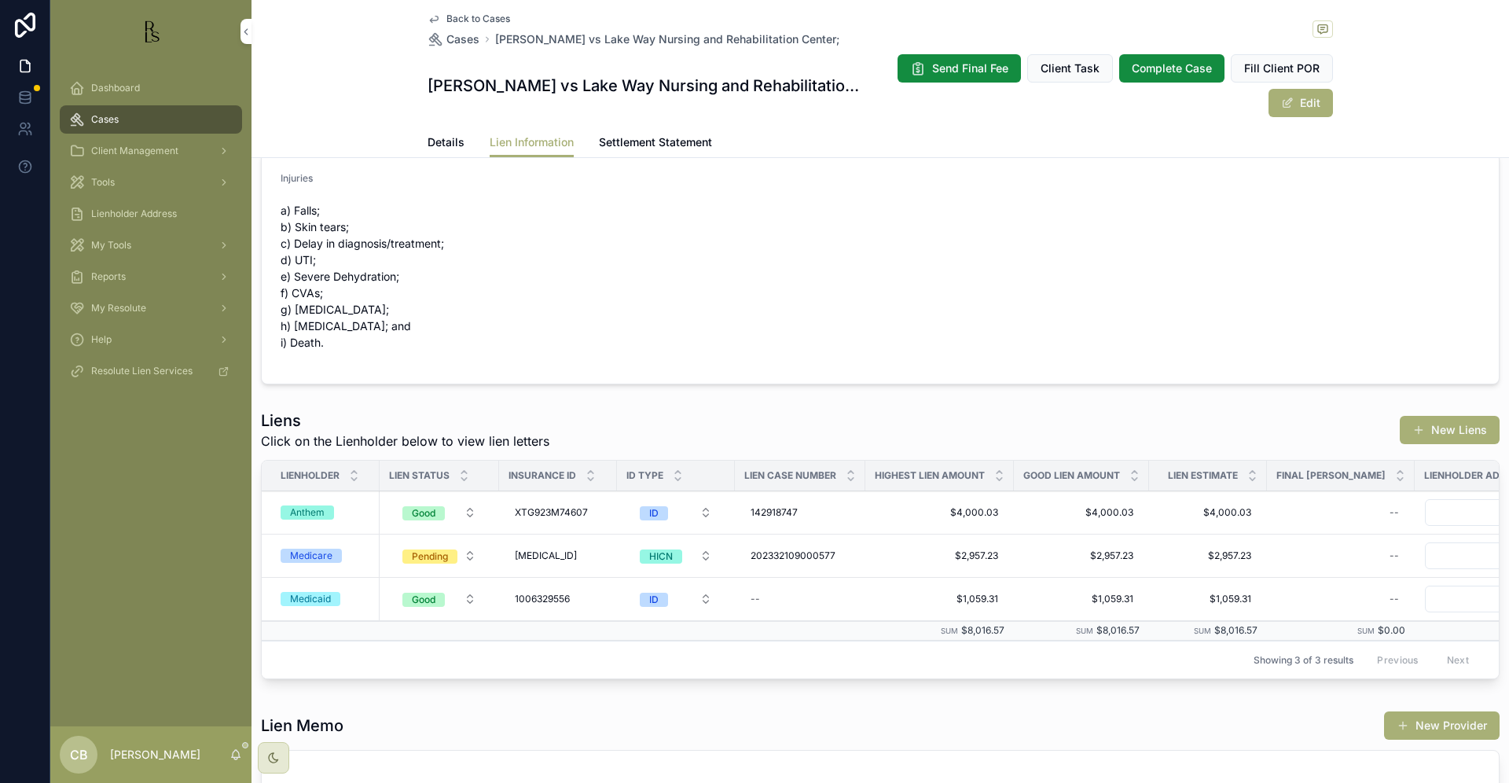
scroll to position [33, 0]
click at [311, 596] on div "Medicaid" at bounding box center [310, 597] width 41 height 14
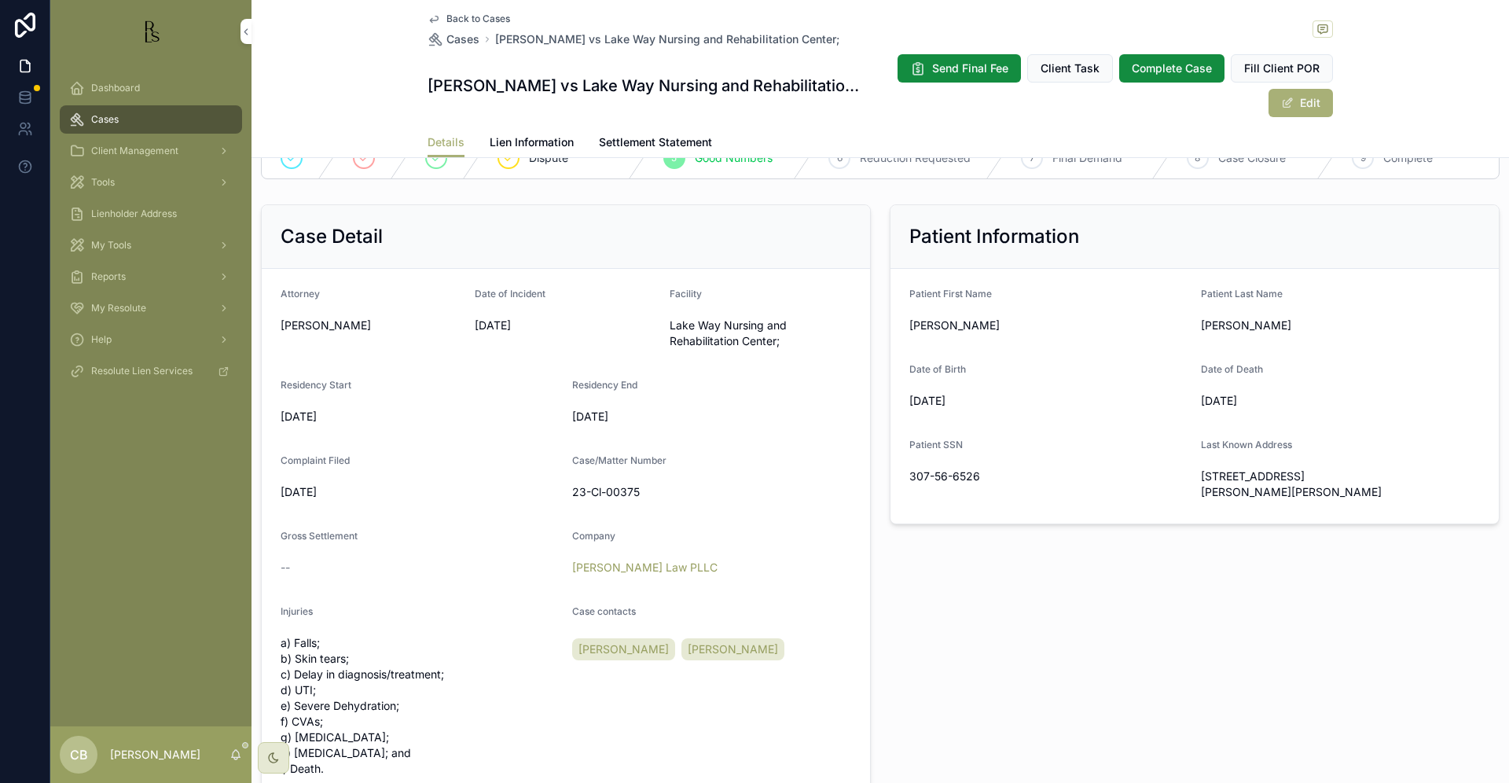
scroll to position [294, 0]
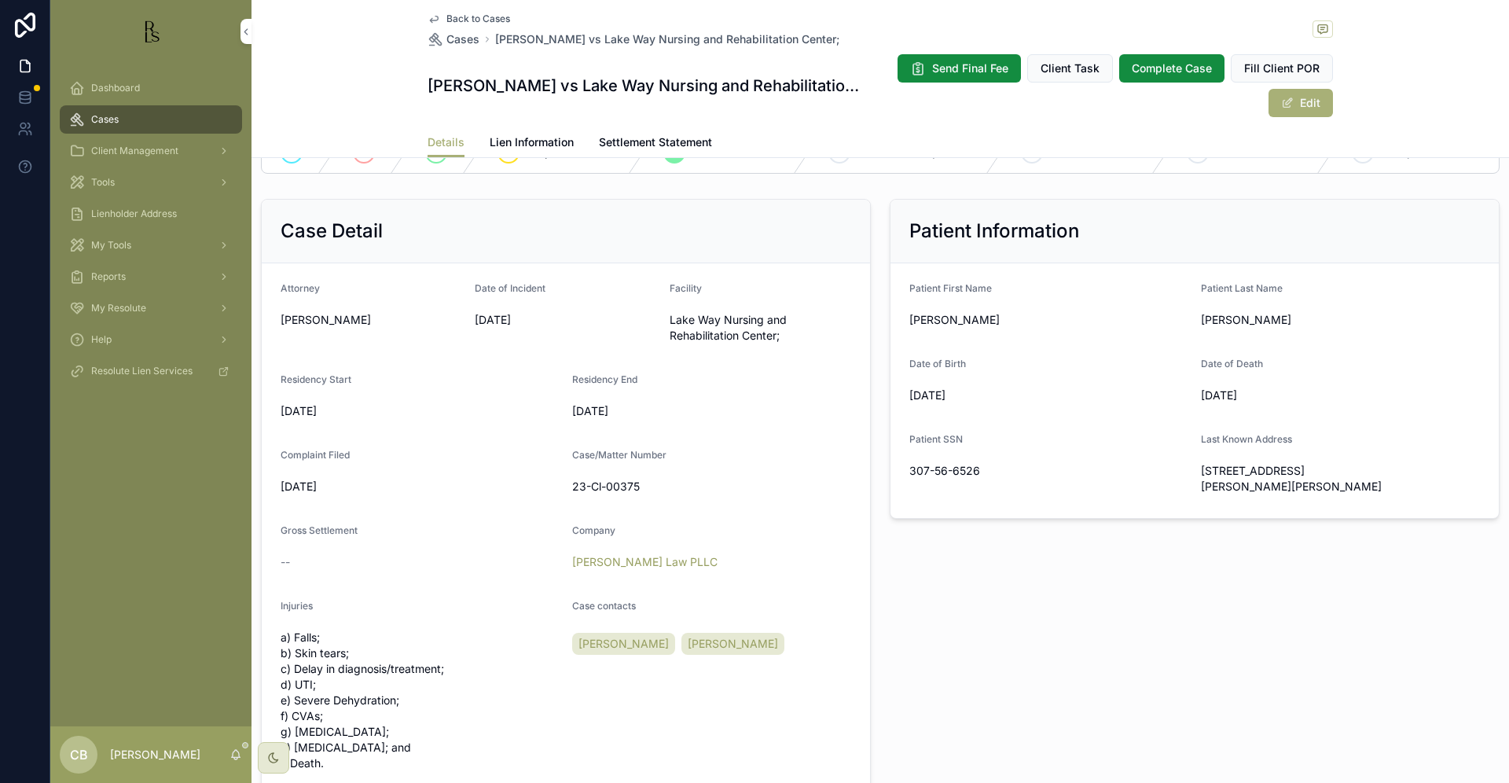
click at [521, 140] on span "Lien Information" at bounding box center [532, 142] width 84 height 16
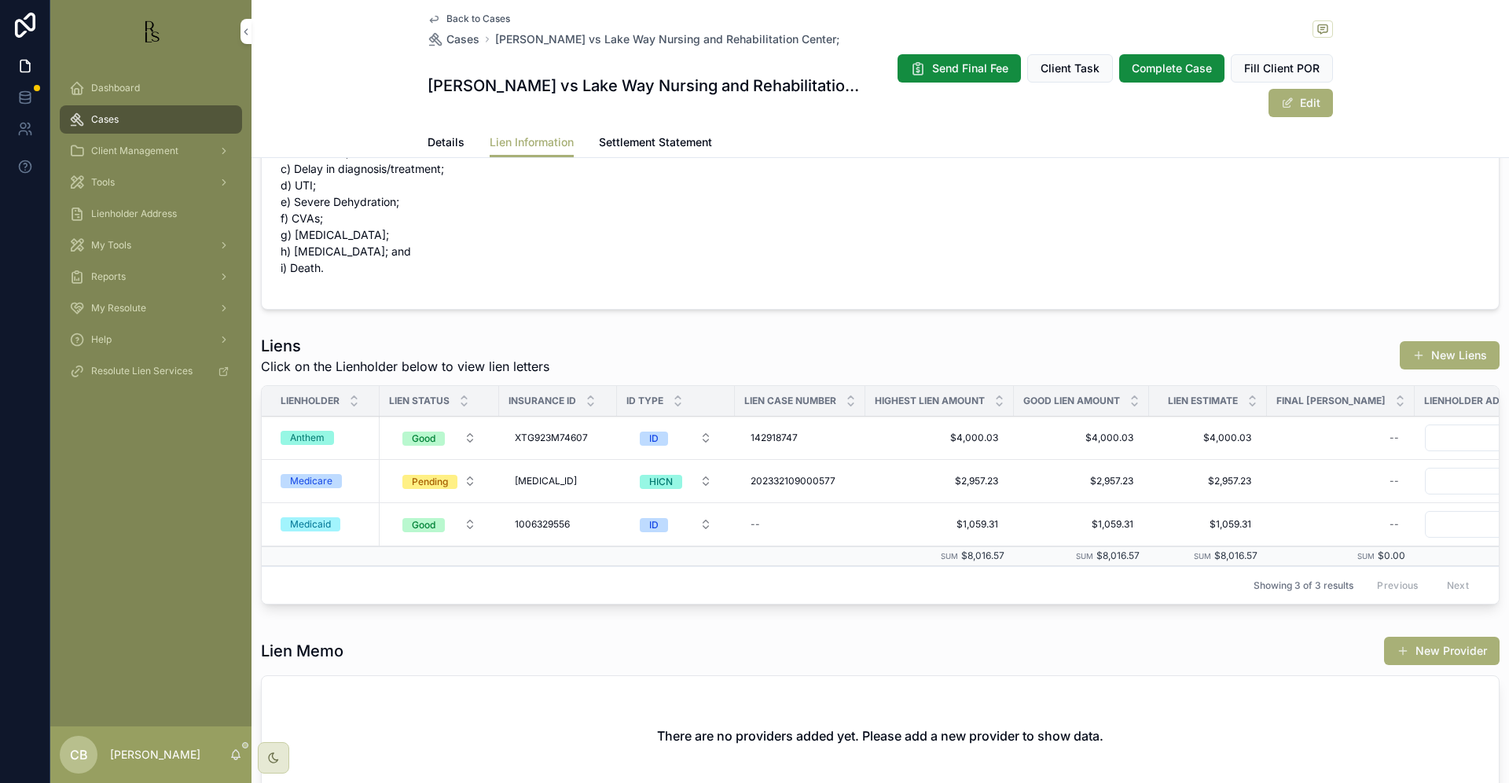
scroll to position [107, 0]
click at [441, 138] on span "Details" at bounding box center [446, 142] width 37 height 16
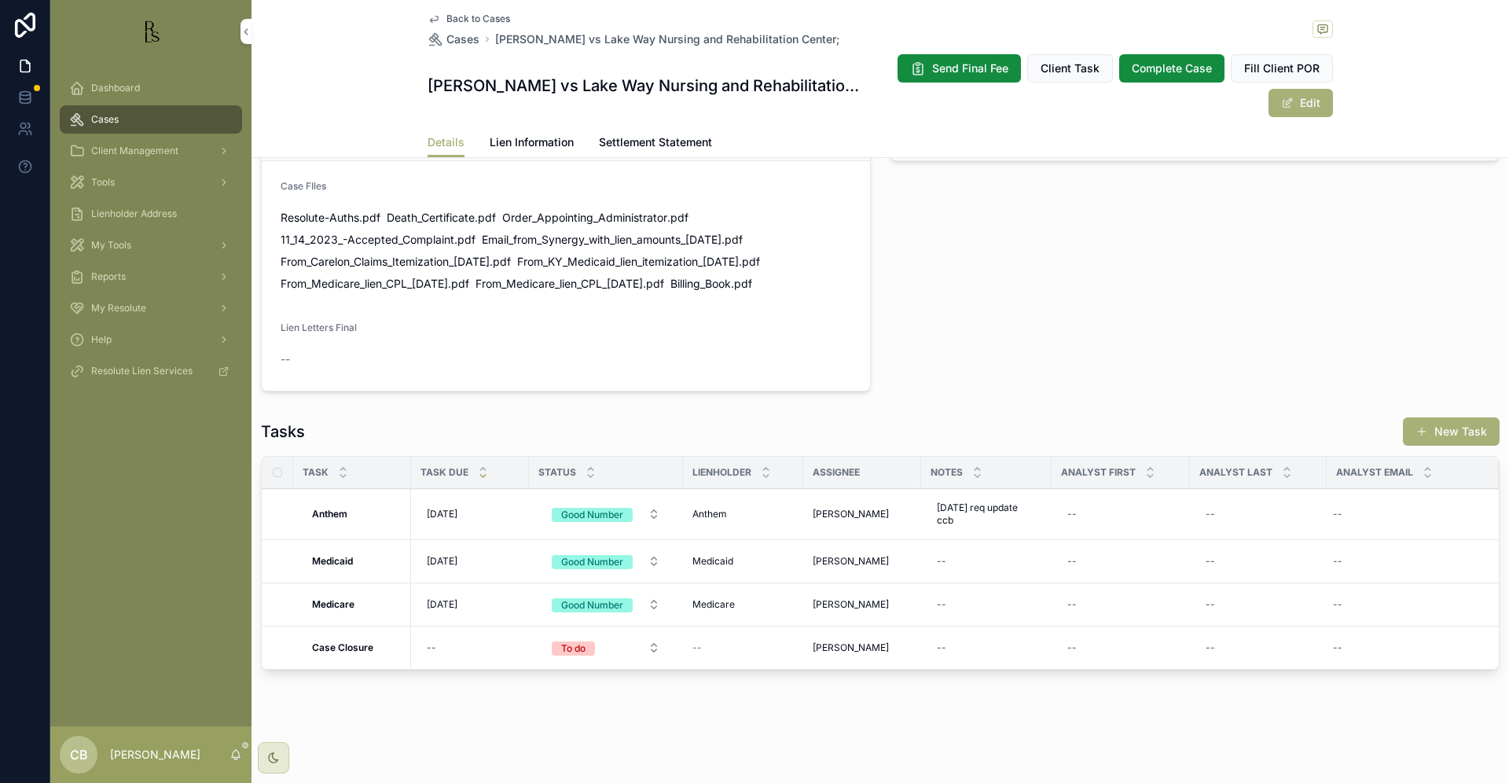
scroll to position [1097, 0]
click at [958, 559] on div "--" at bounding box center [987, 561] width 112 height 25
type textarea "**********"
click at [1127, 581] on icon "scrollable content" at bounding box center [1129, 582] width 13 height 13
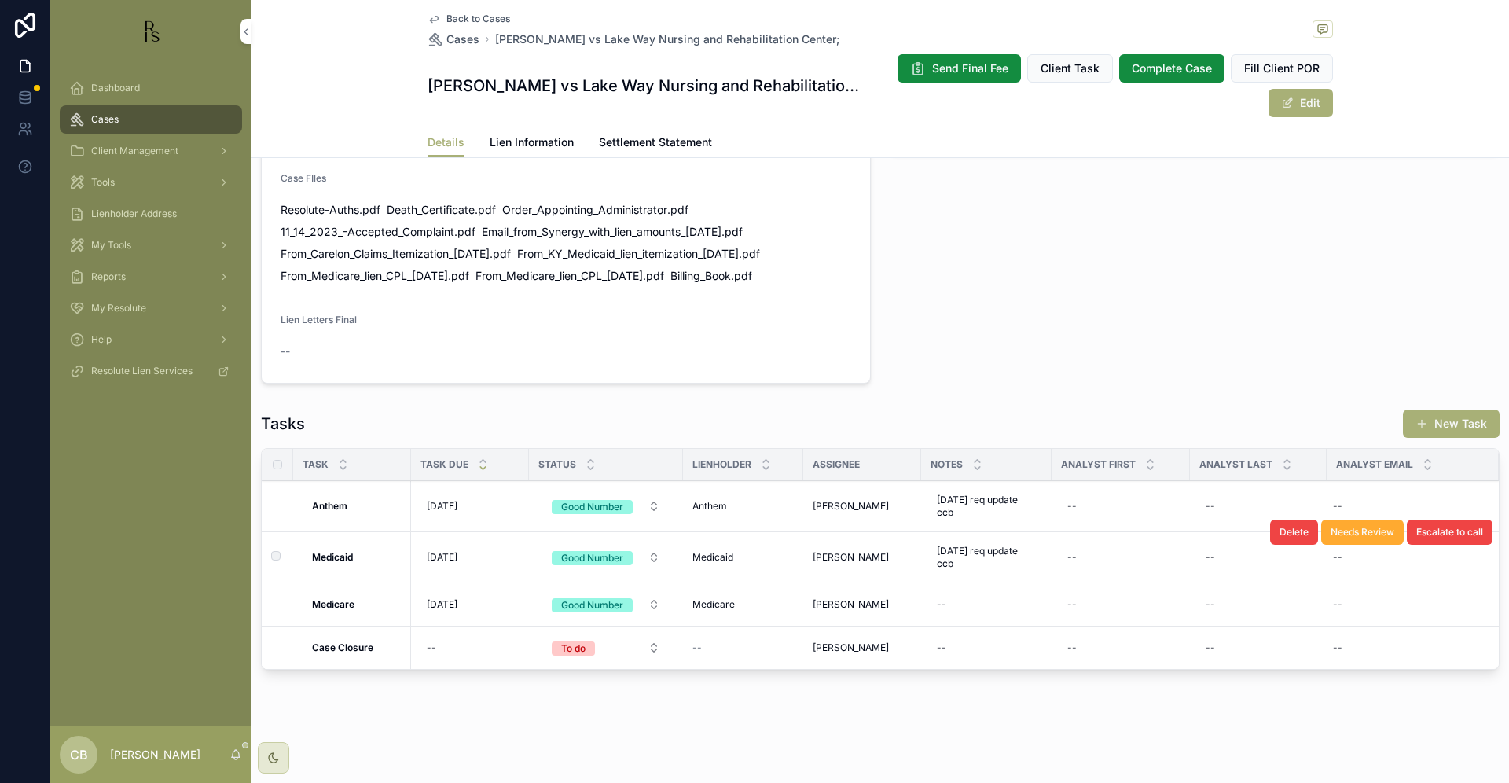
scroll to position [1105, 0]
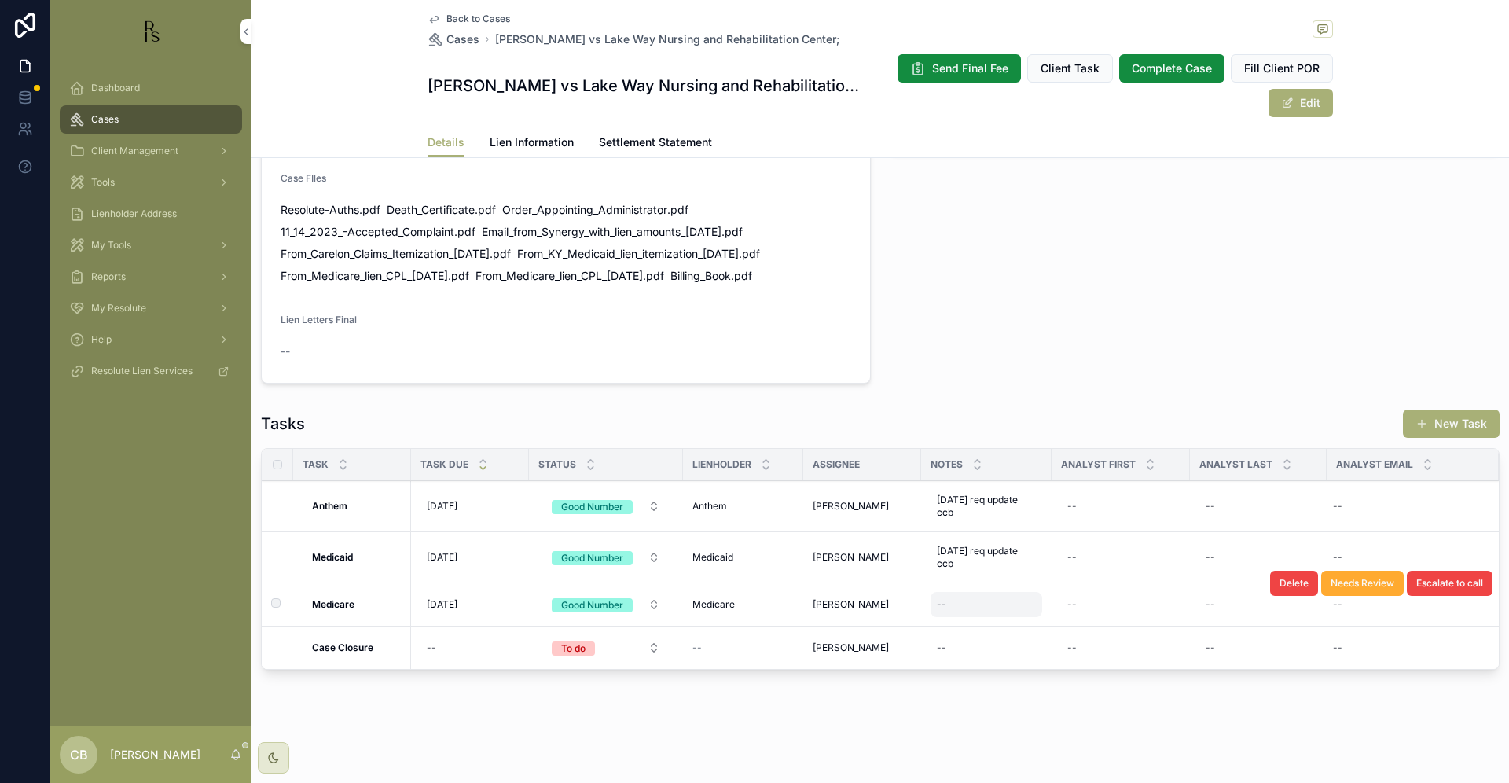
click at [983, 603] on div "--" at bounding box center [987, 604] width 112 height 25
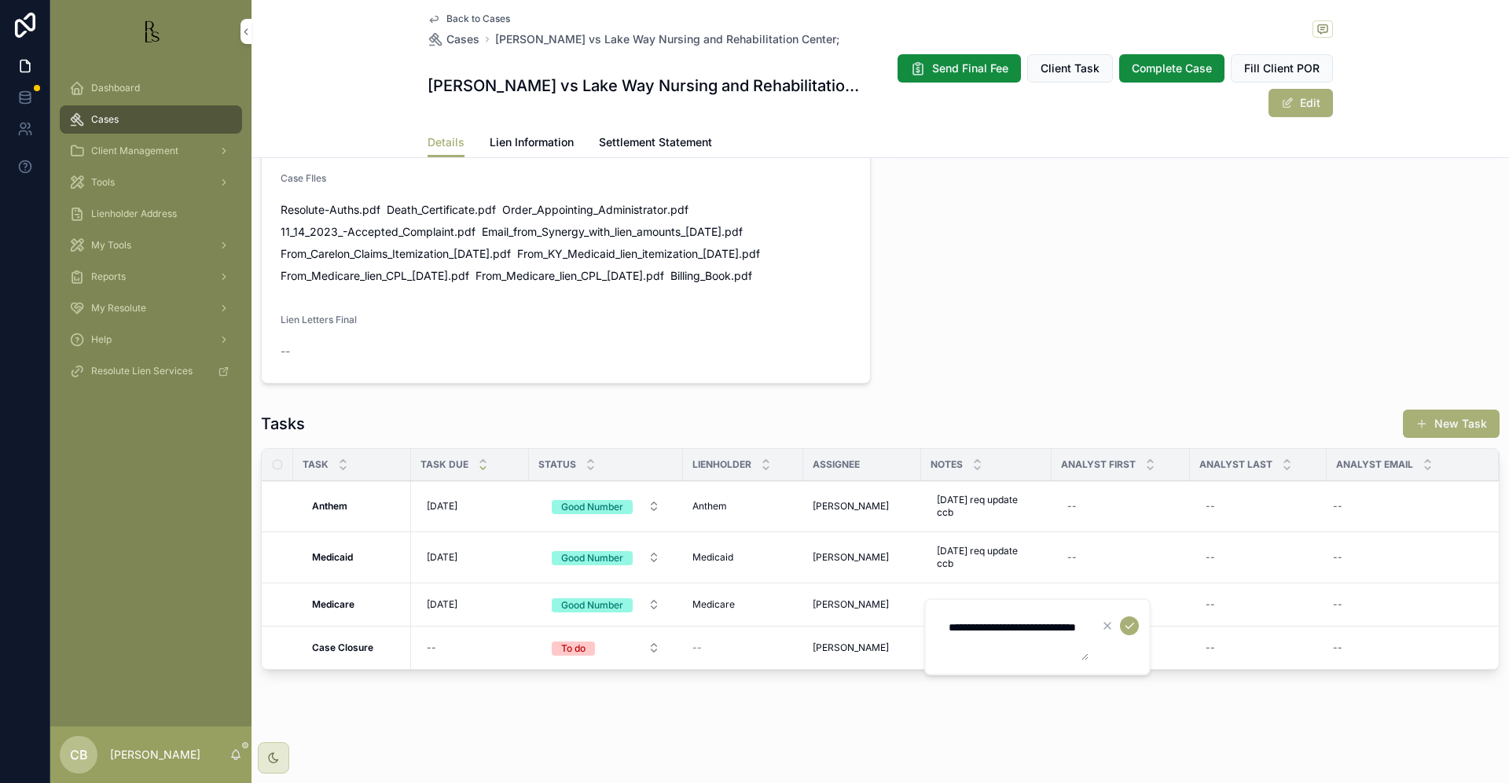
type textarea "**********"
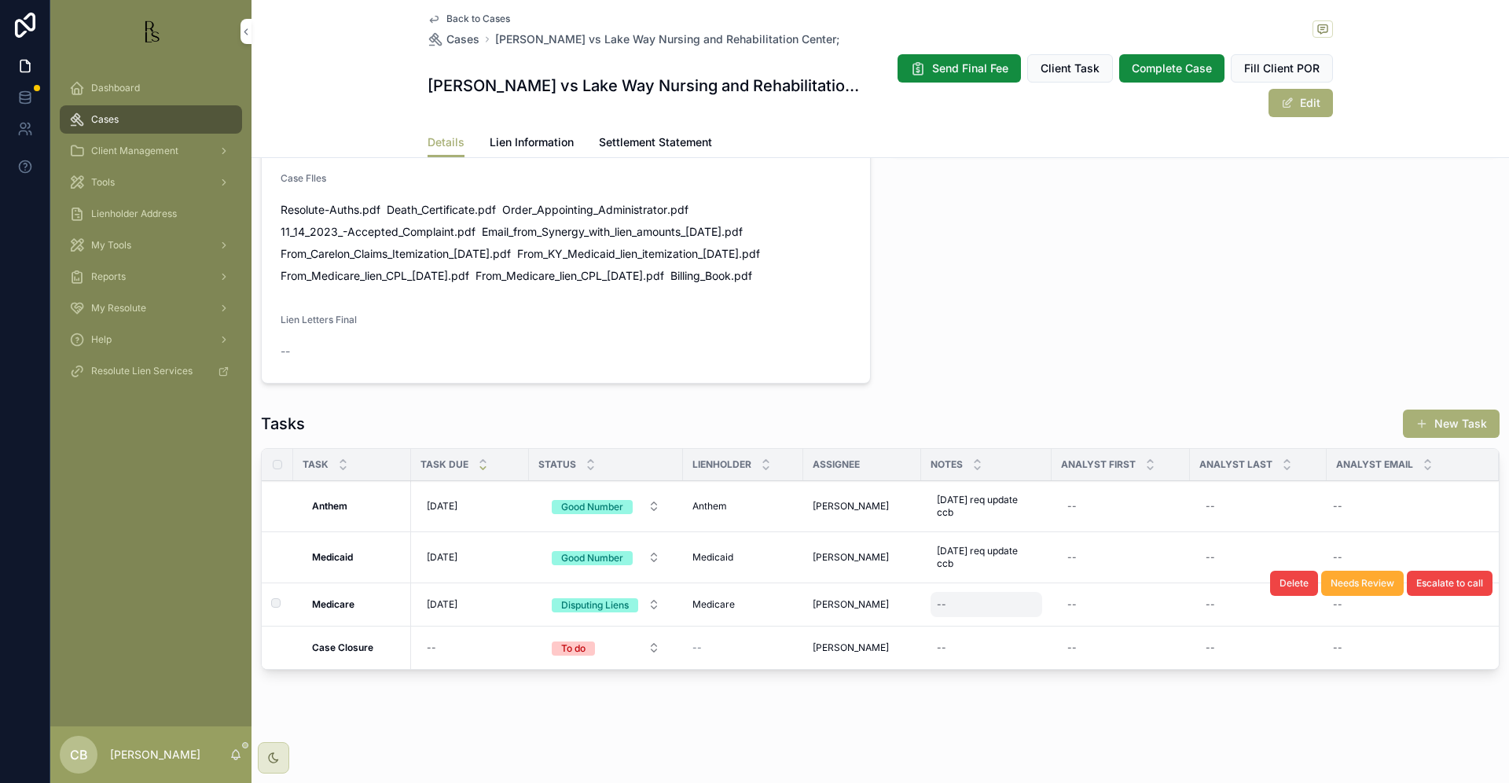
click at [1013, 604] on div "--" at bounding box center [987, 604] width 112 height 25
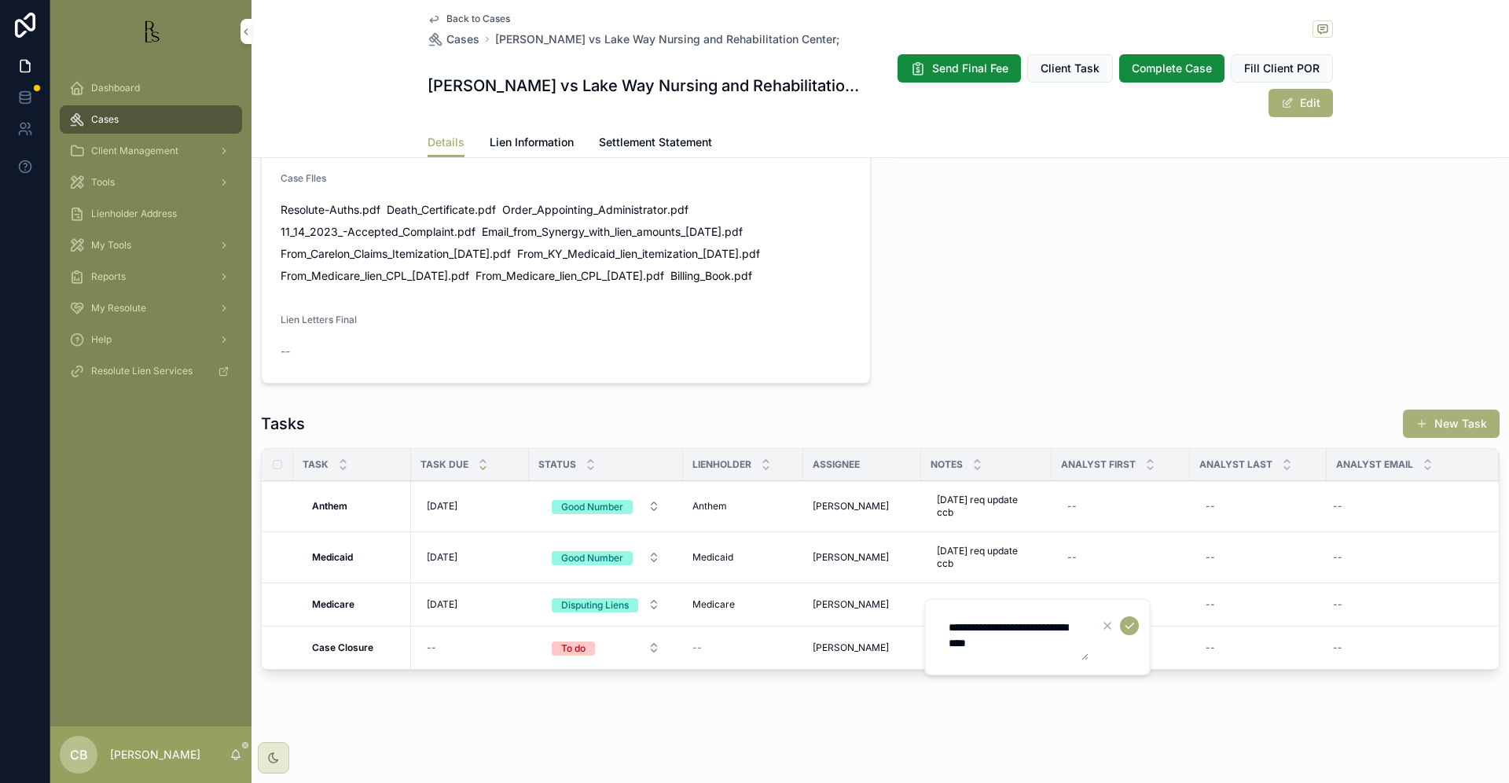
click at [1042, 640] on textarea "**********" at bounding box center [1013, 636] width 149 height 47
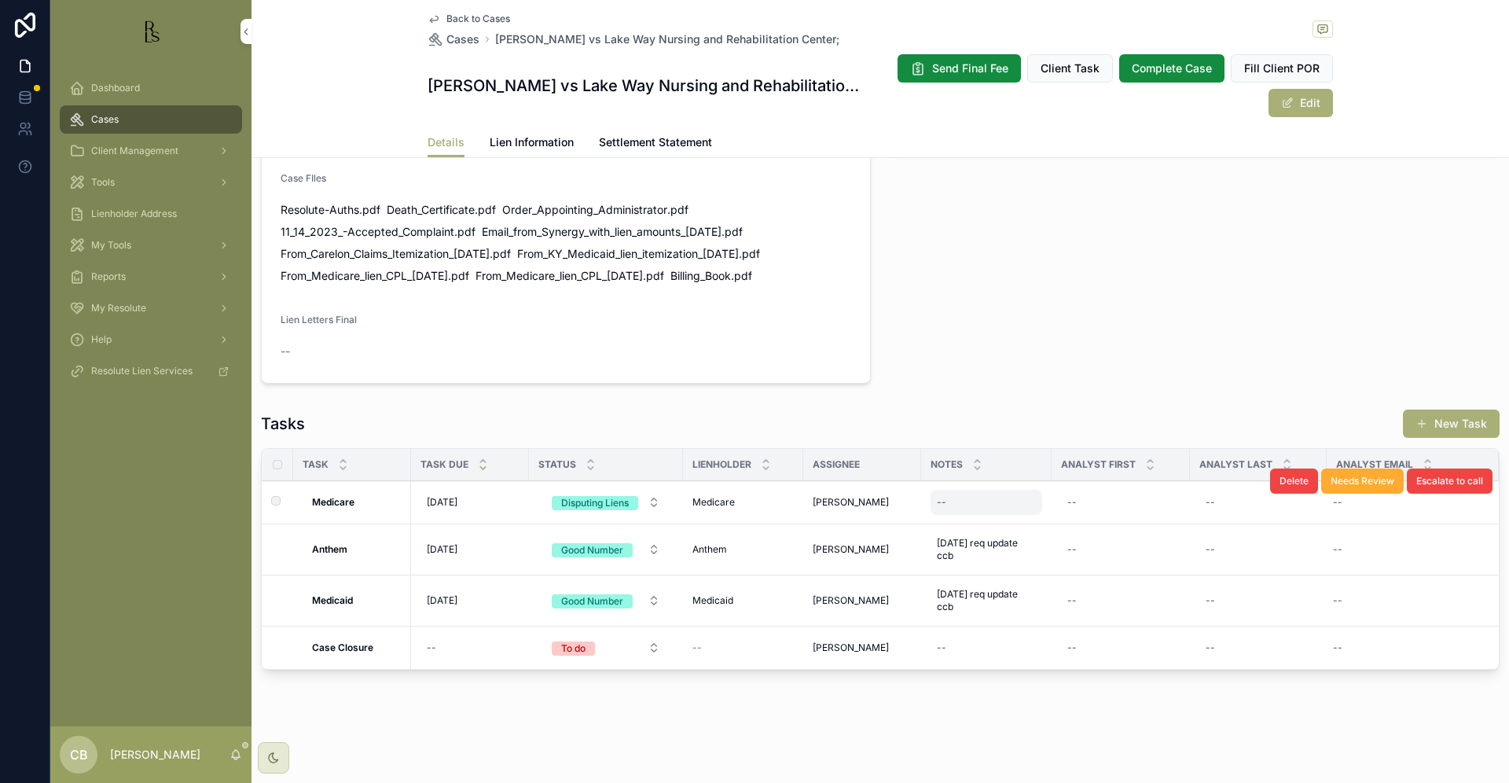
click at [969, 497] on div "--" at bounding box center [987, 502] width 112 height 25
click at [977, 492] on div "--" at bounding box center [987, 502] width 112 height 25
click at [1036, 535] on textarea "**********" at bounding box center [1013, 534] width 149 height 47
type textarea "**********"
click at [1131, 522] on icon "scrollable content" at bounding box center [1129, 523] width 13 height 13
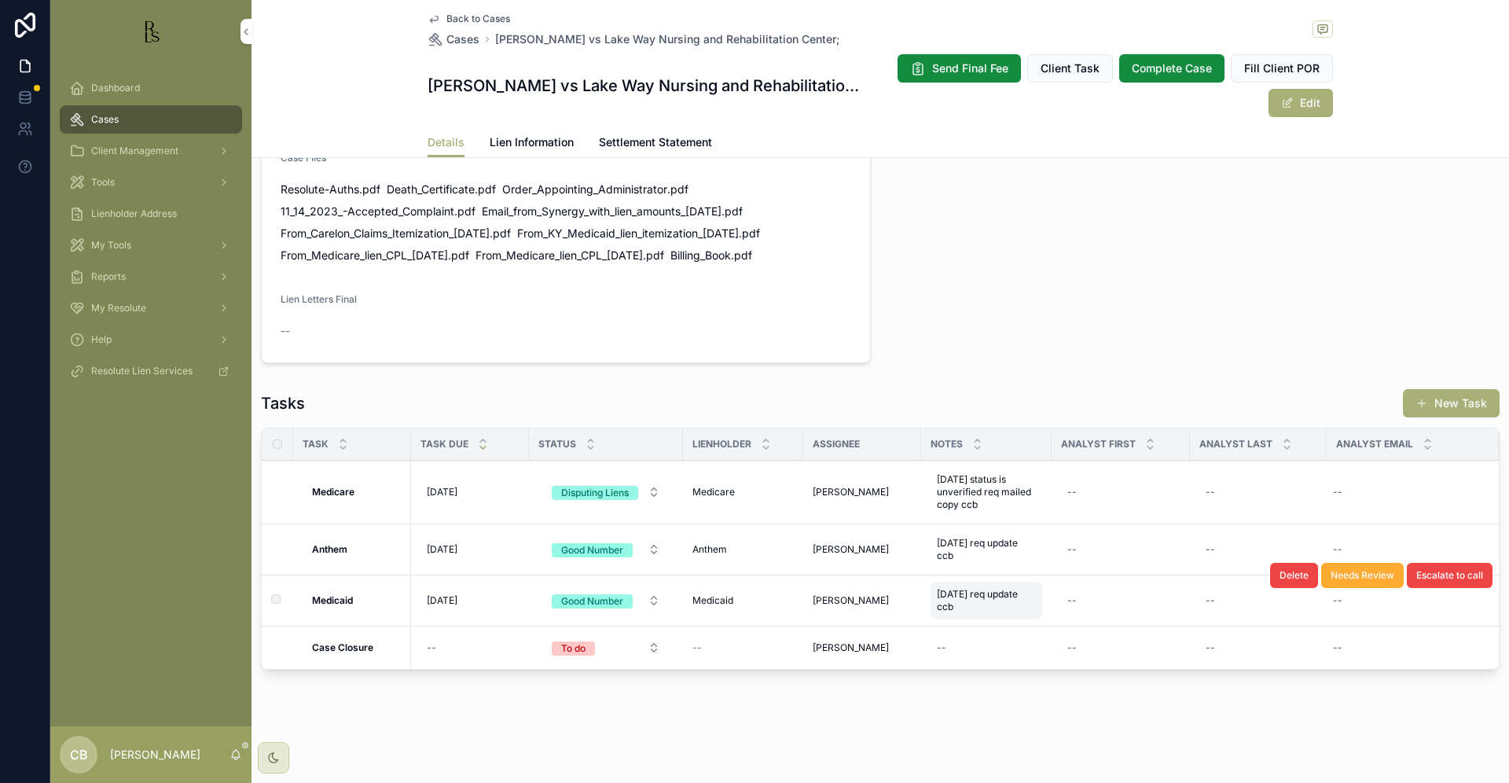
scroll to position [1125, 0]
click at [535, 139] on span "Lien Information" at bounding box center [532, 142] width 84 height 16
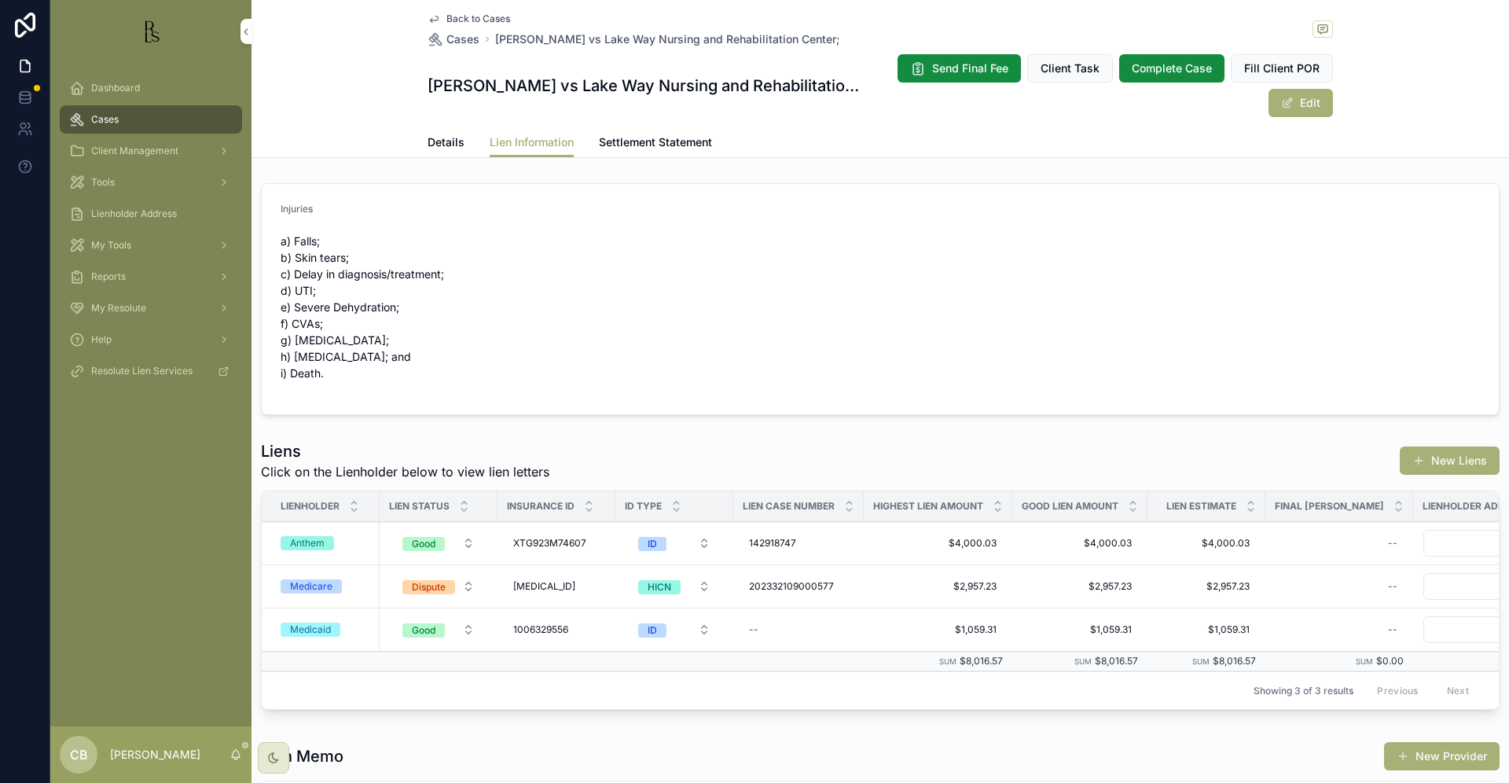
click at [101, 181] on span "Tools" at bounding box center [103, 182] width 24 height 13
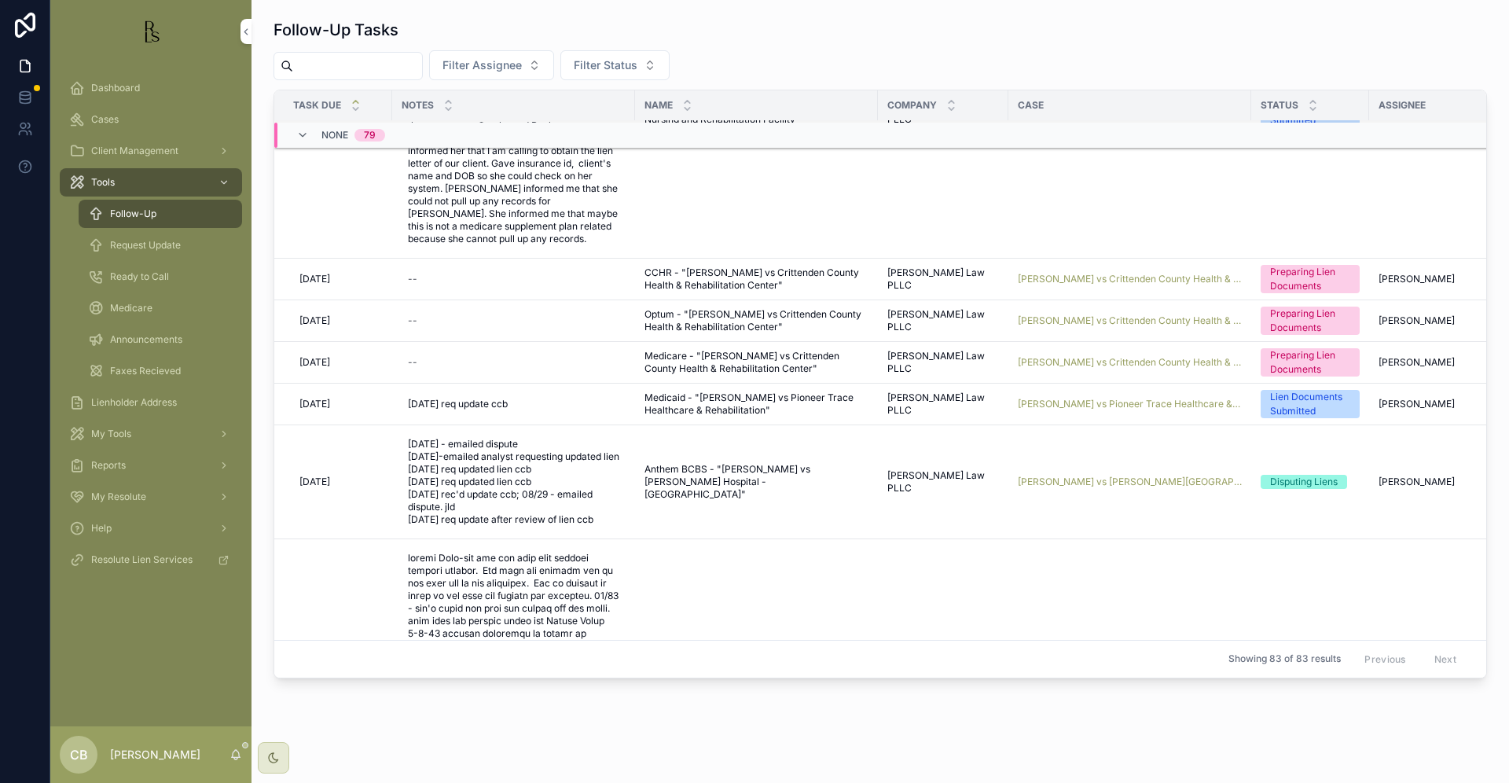
scroll to position [967, 0]
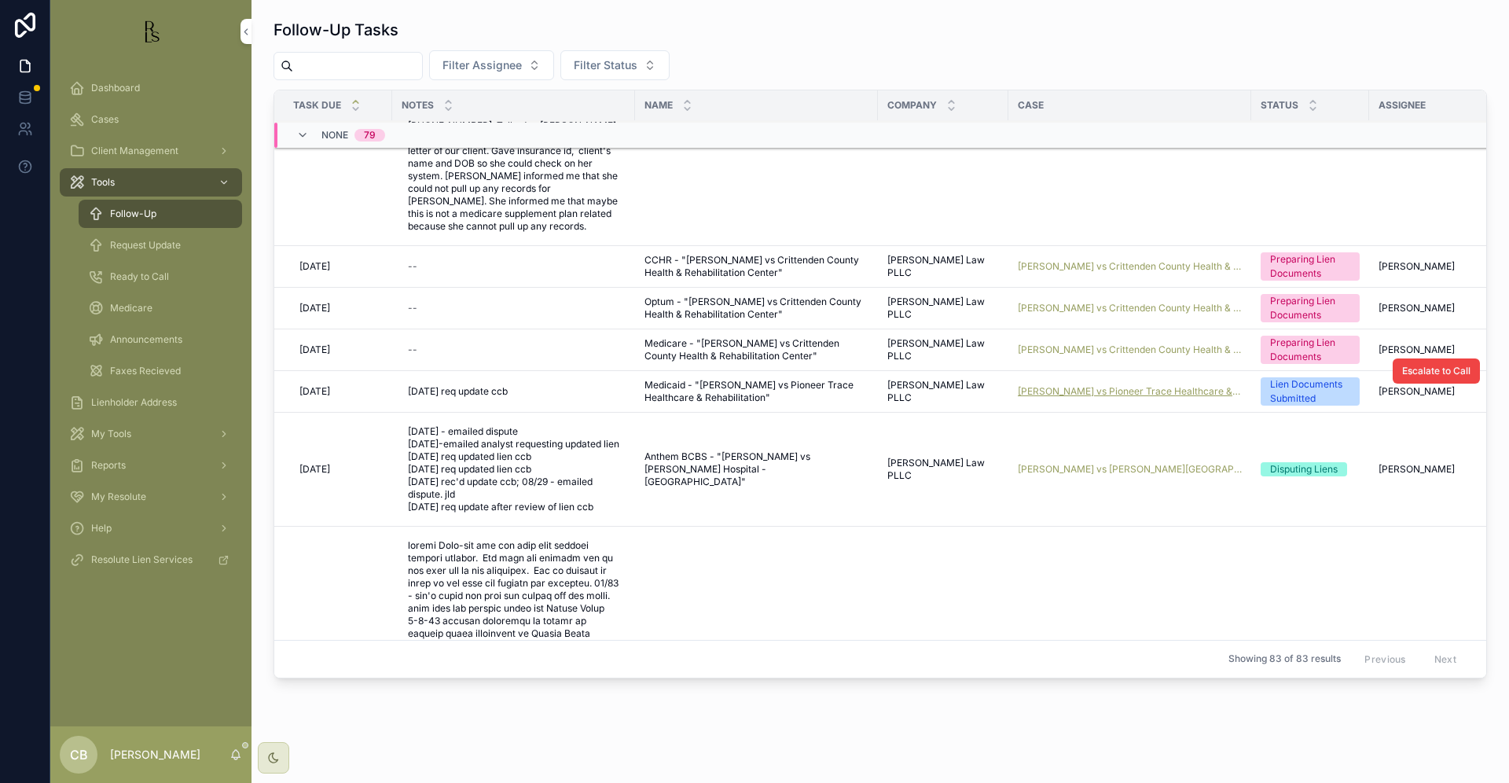
click at [1102, 392] on span "[PERSON_NAME] vs Pioneer Trace Healthcare & Rehabilitation" at bounding box center [1130, 391] width 224 height 13
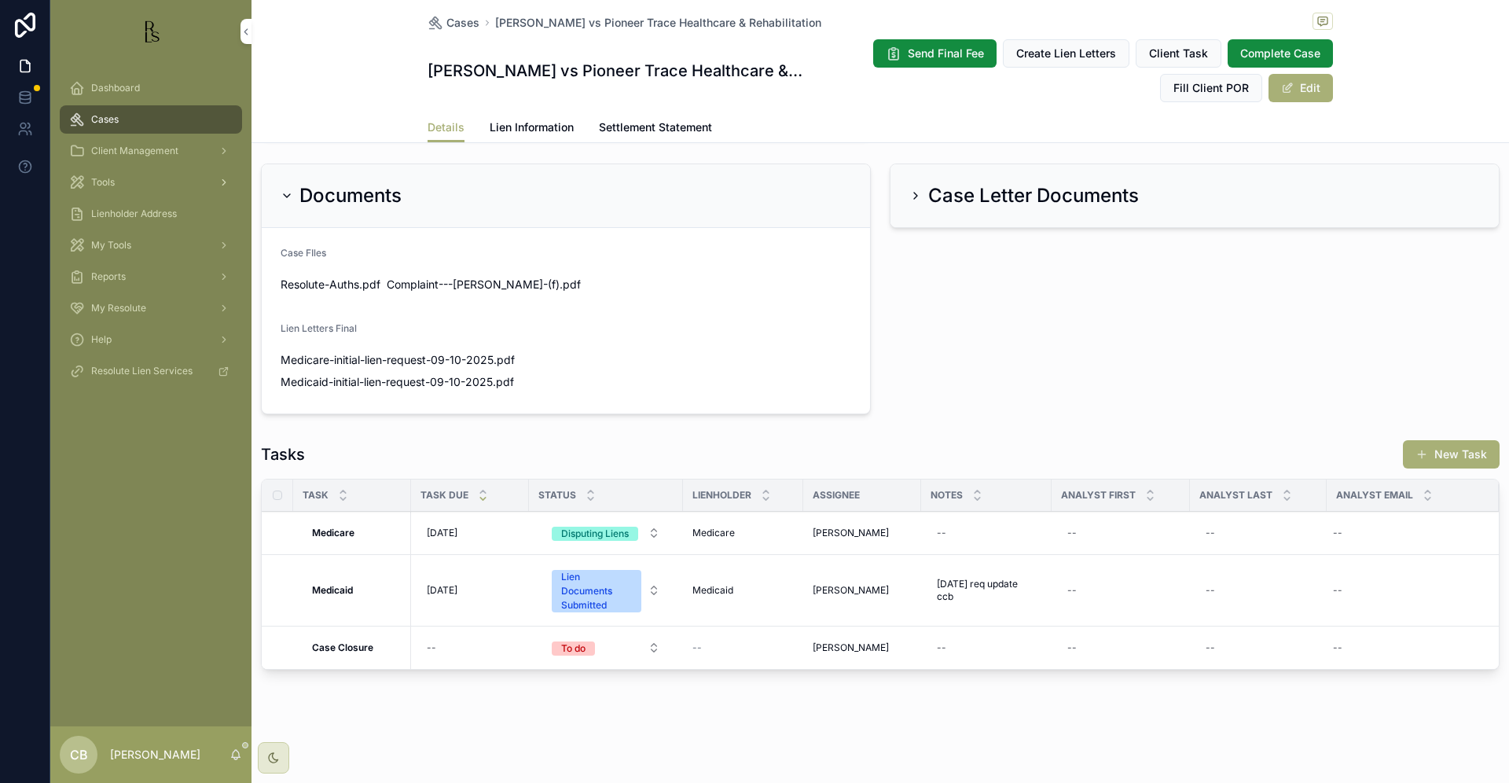
click at [107, 182] on span "Tools" at bounding box center [103, 182] width 24 height 13
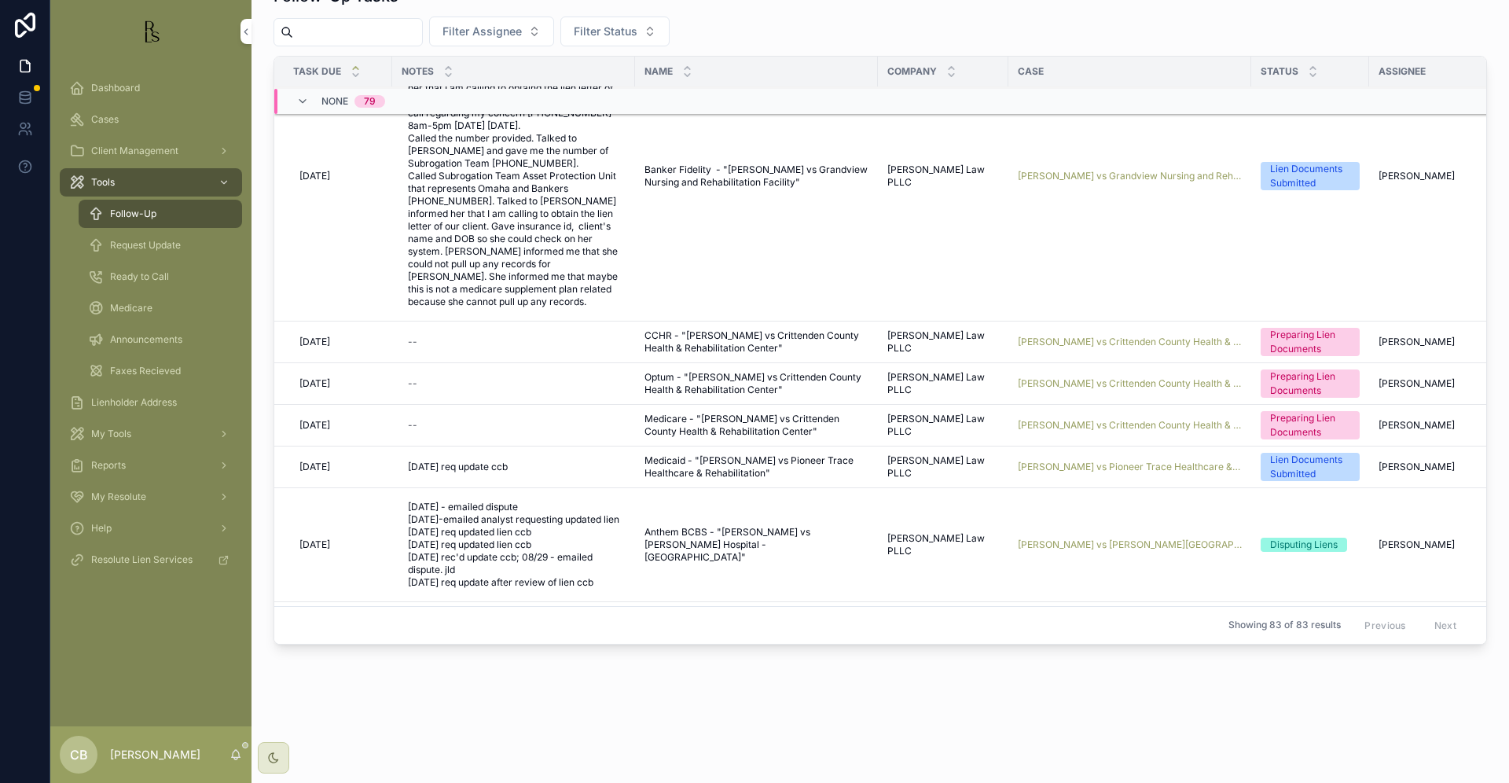
scroll to position [829, 0]
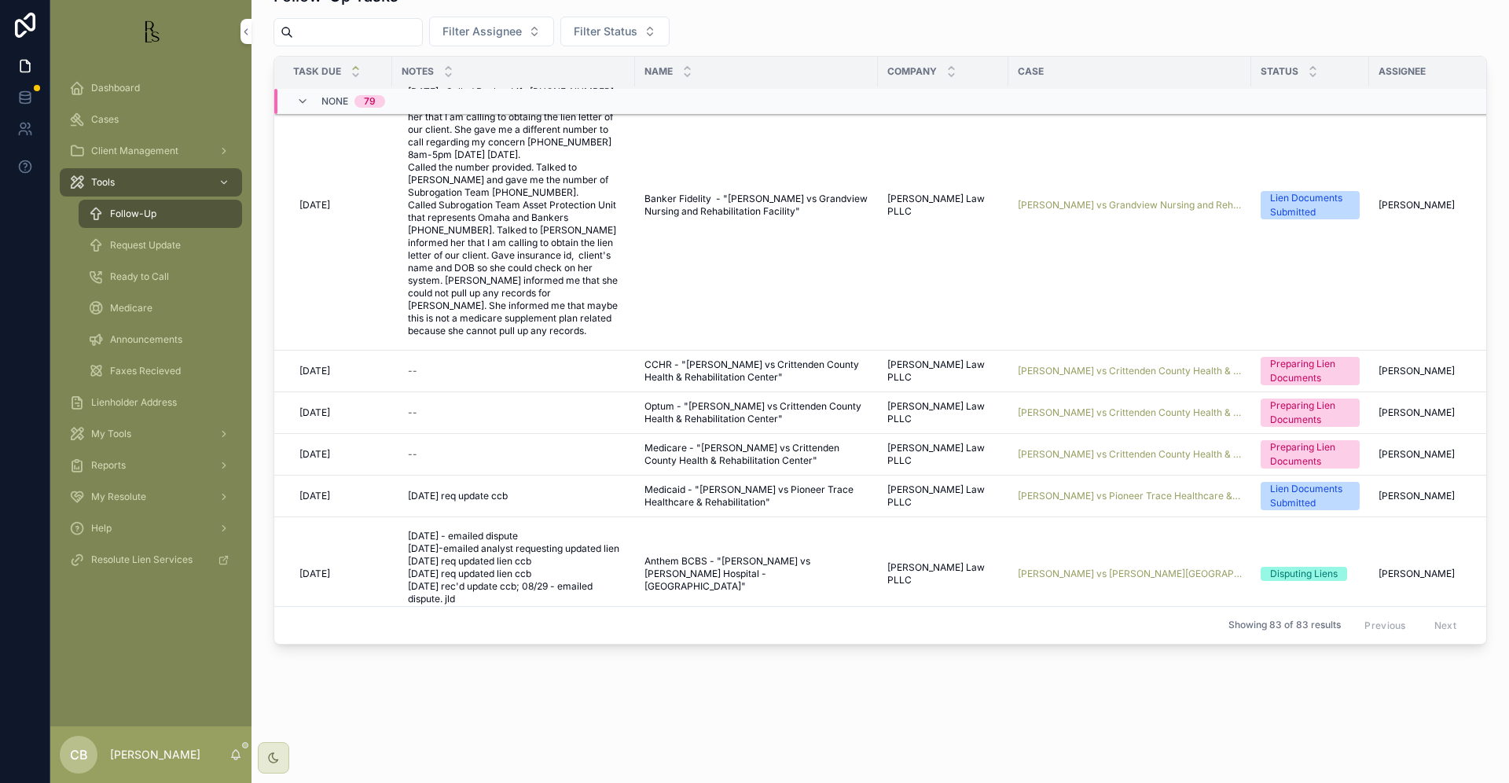
click at [167, 244] on span "Request Update" at bounding box center [145, 245] width 71 height 13
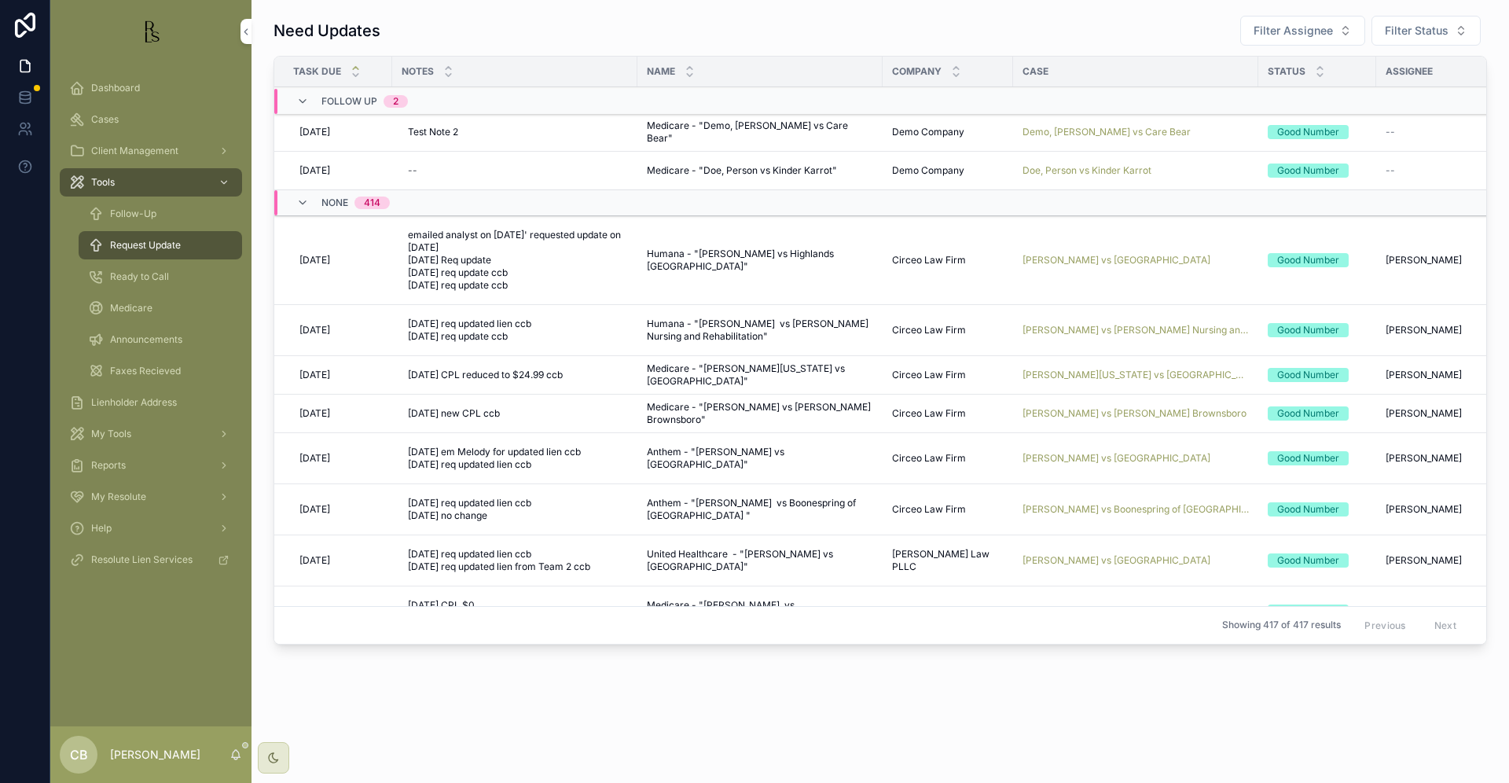
scroll to position [4, 0]
click at [167, 244] on span "Request Update" at bounding box center [145, 245] width 71 height 13
click at [1123, 373] on span "[PERSON_NAME][US_STATE] vs [GEOGRAPHIC_DATA]" at bounding box center [1136, 375] width 226 height 13
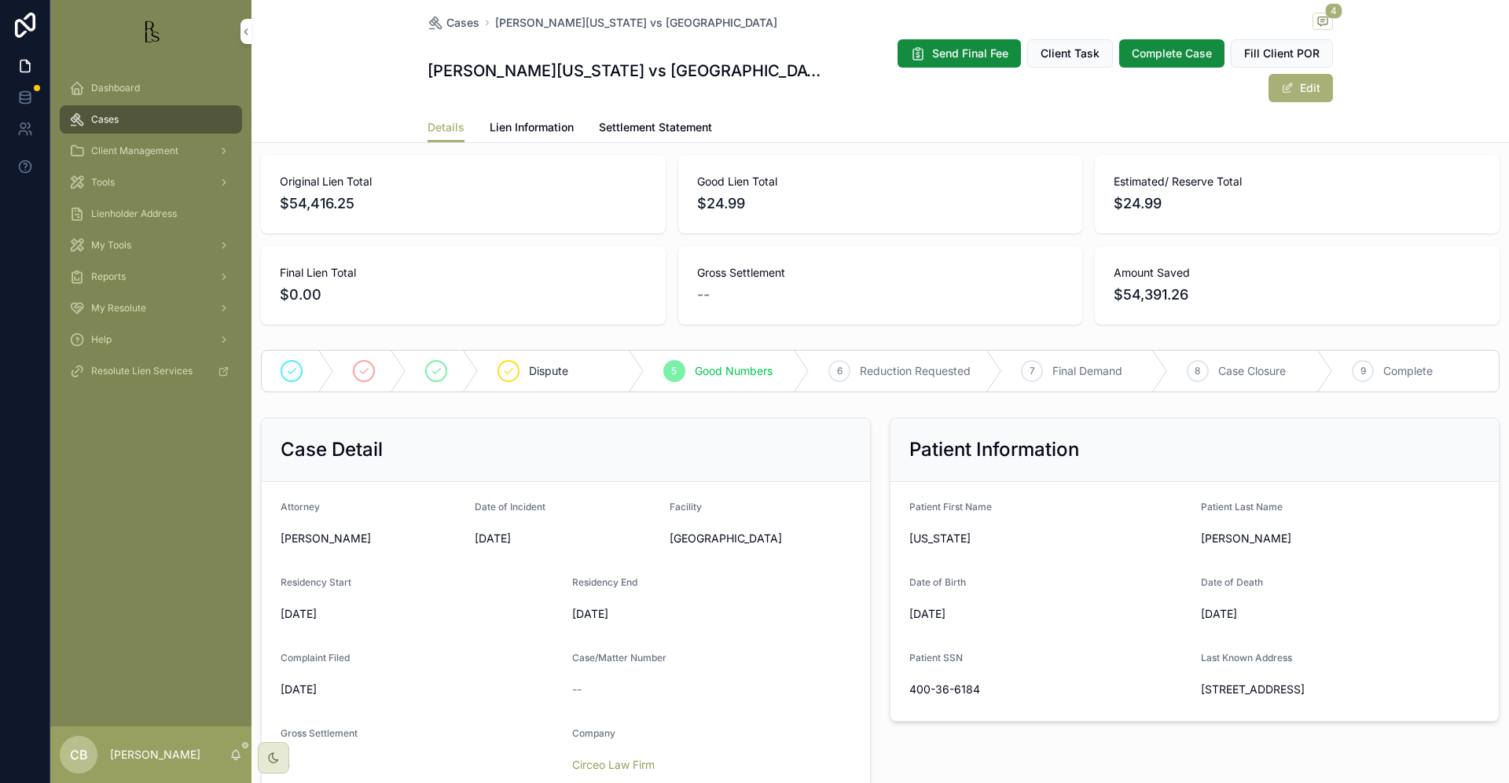
scroll to position [91, 0]
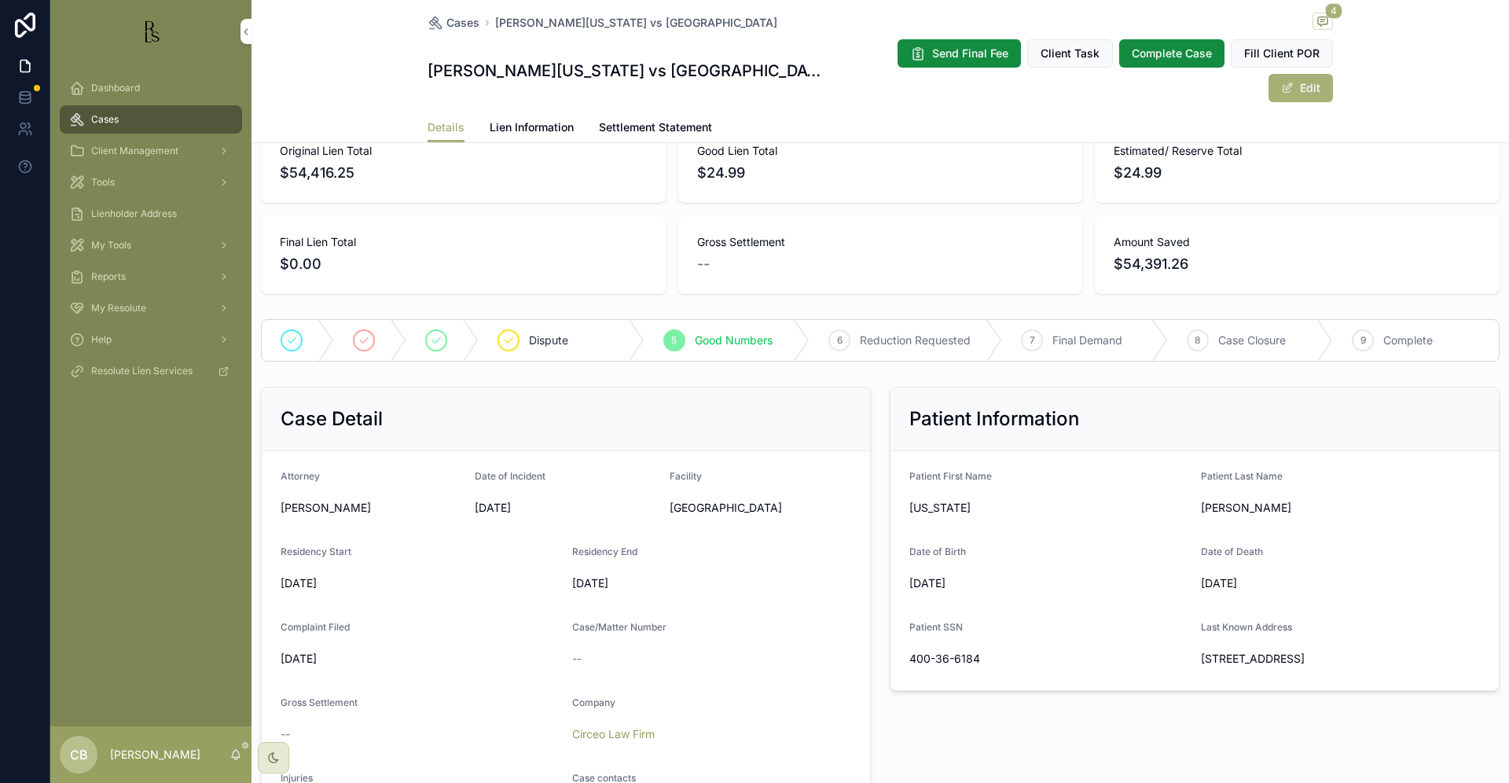
click at [519, 119] on span "Lien Information" at bounding box center [532, 127] width 84 height 16
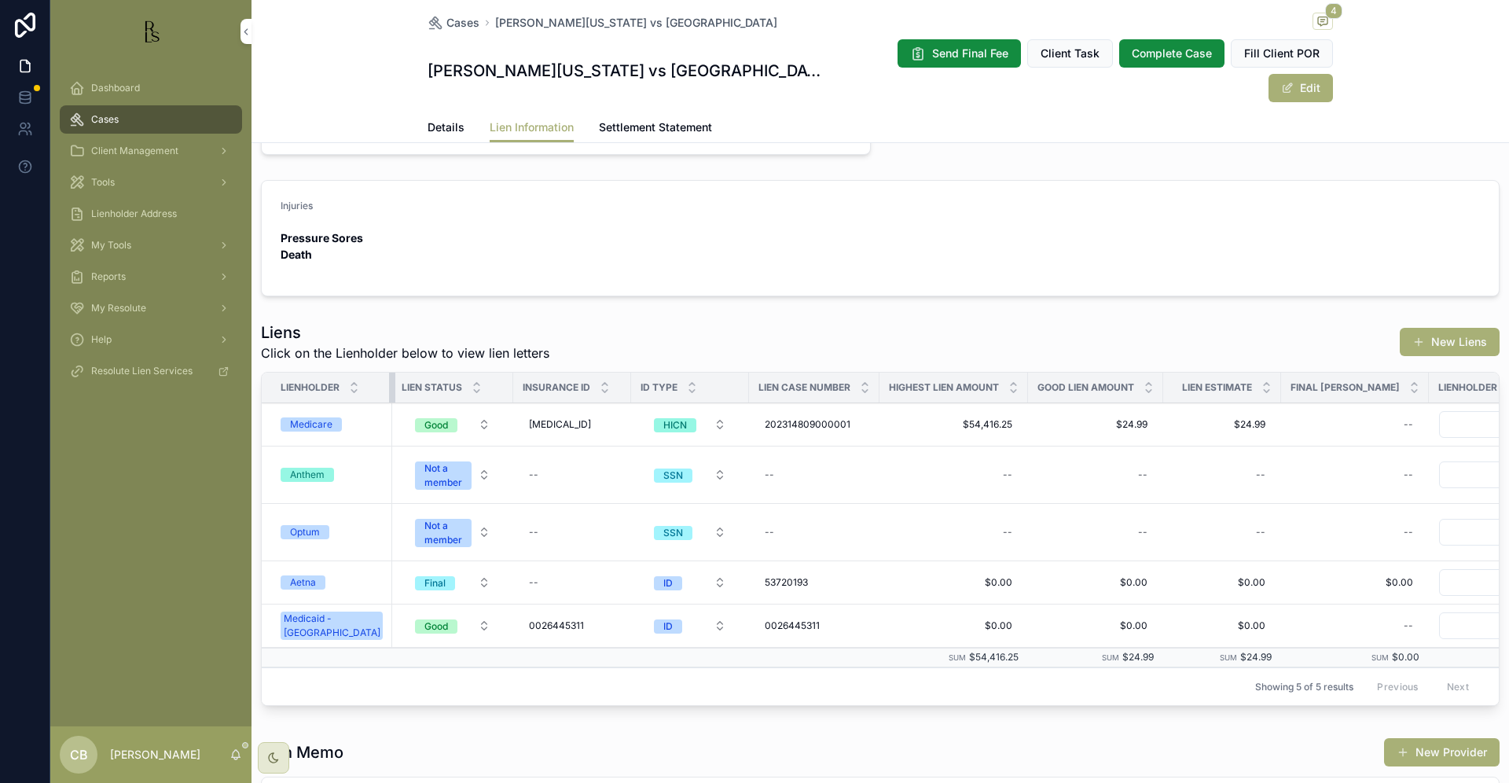
scroll to position [294, 0]
click at [325, 419] on div "Medicare" at bounding box center [311, 426] width 42 height 14
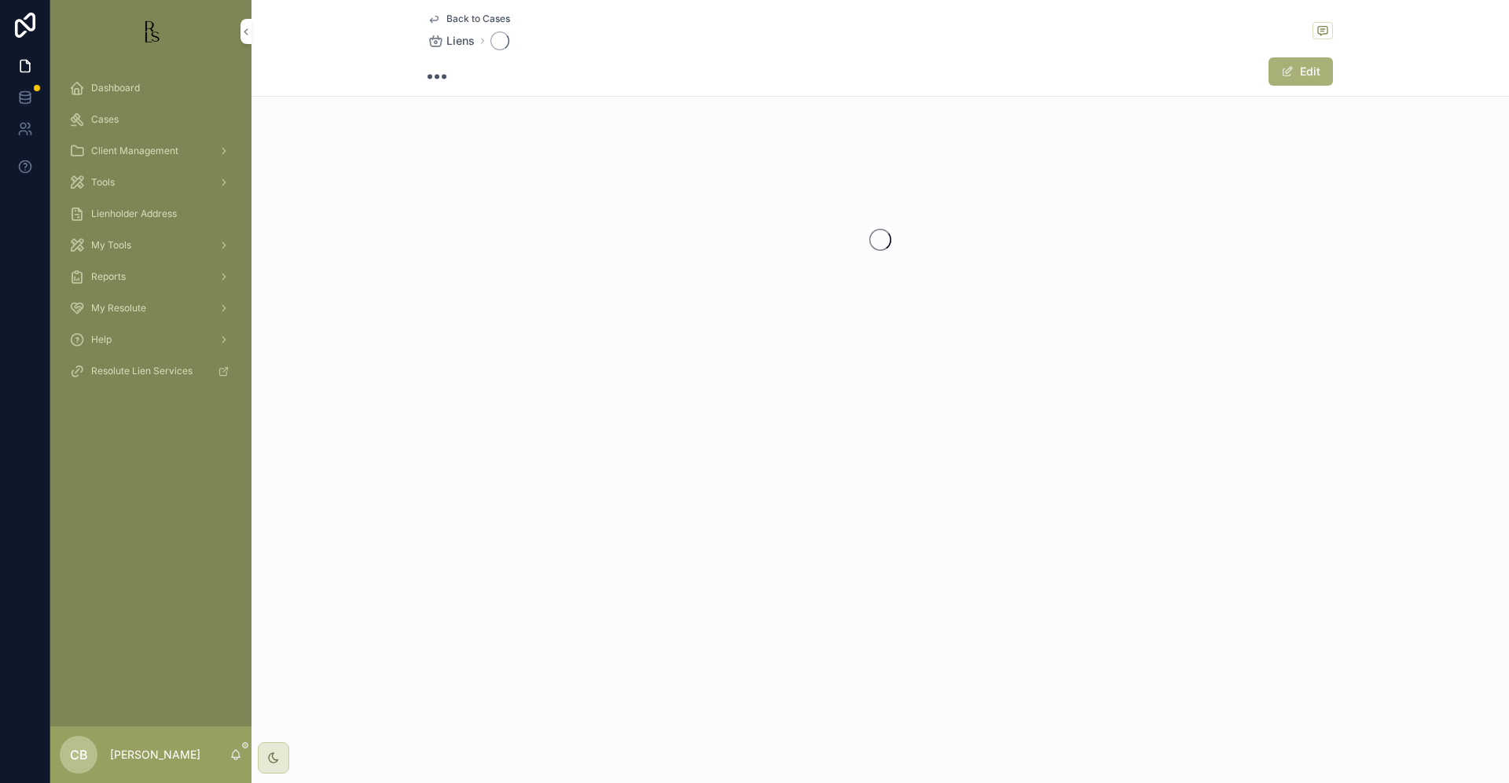
click at [325, 389] on div "Back to Cases Liens Edit" at bounding box center [881, 232] width 1258 height 465
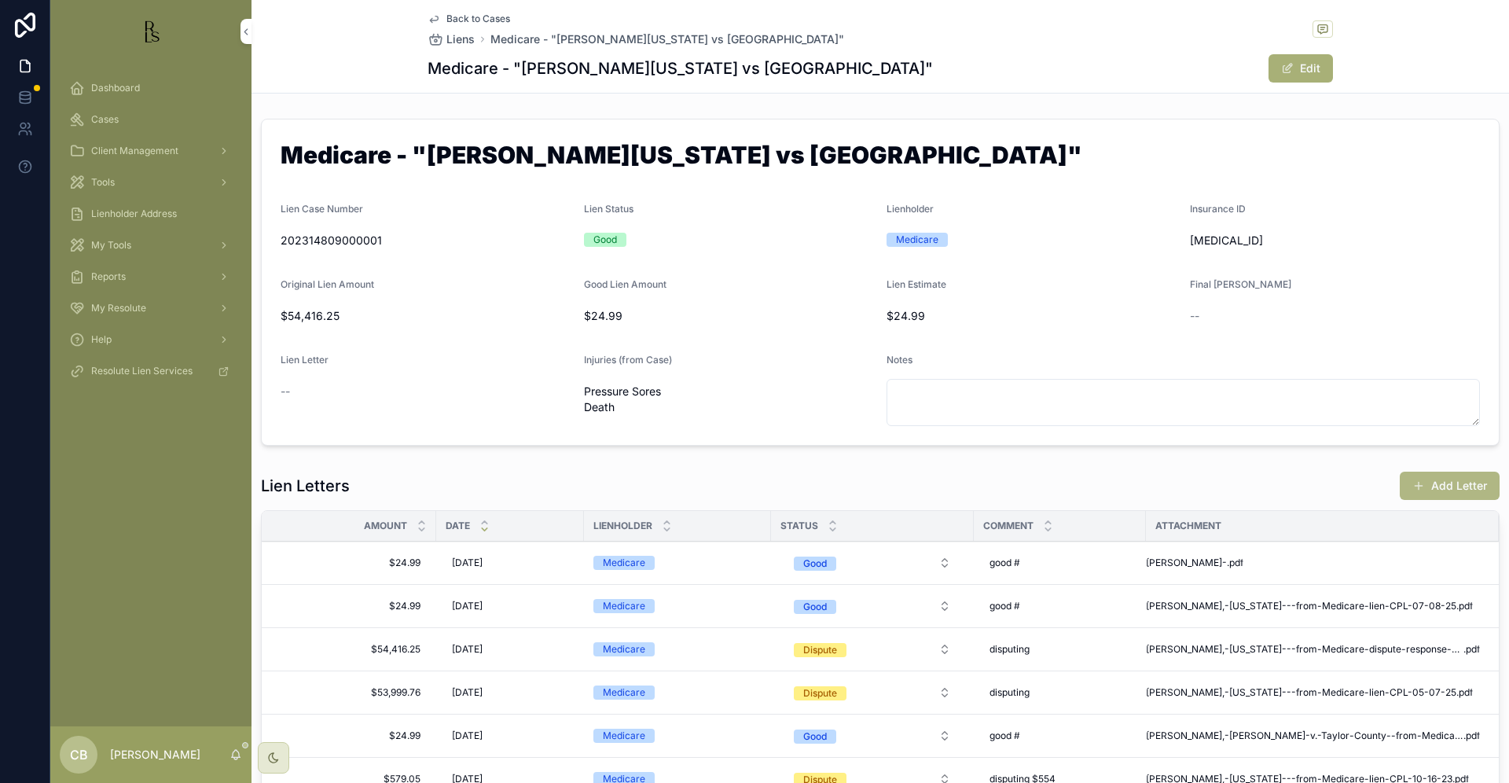
click at [1440, 481] on button "Add Letter" at bounding box center [1450, 486] width 100 height 28
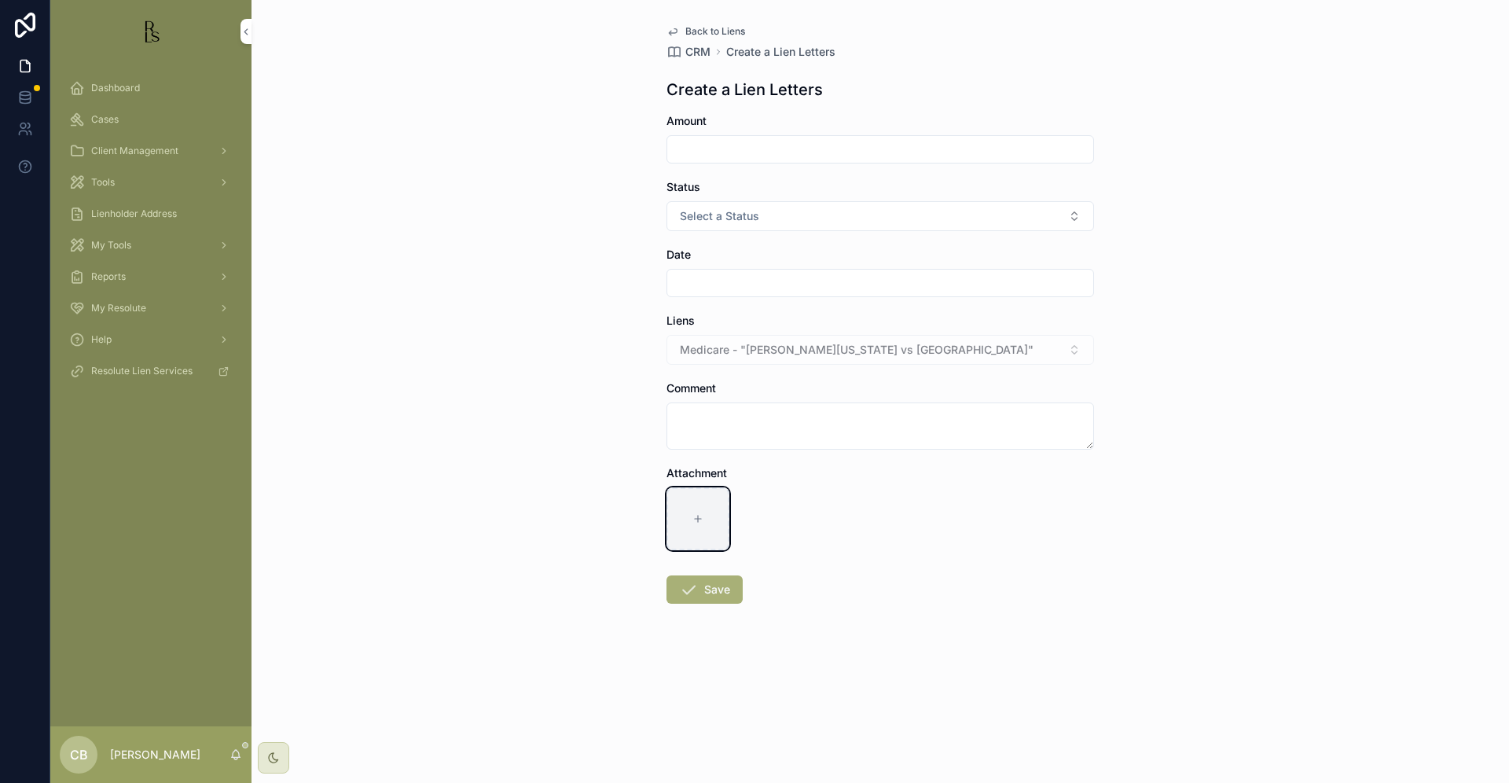
click at [698, 514] on icon "scrollable content" at bounding box center [698, 518] width 11 height 11
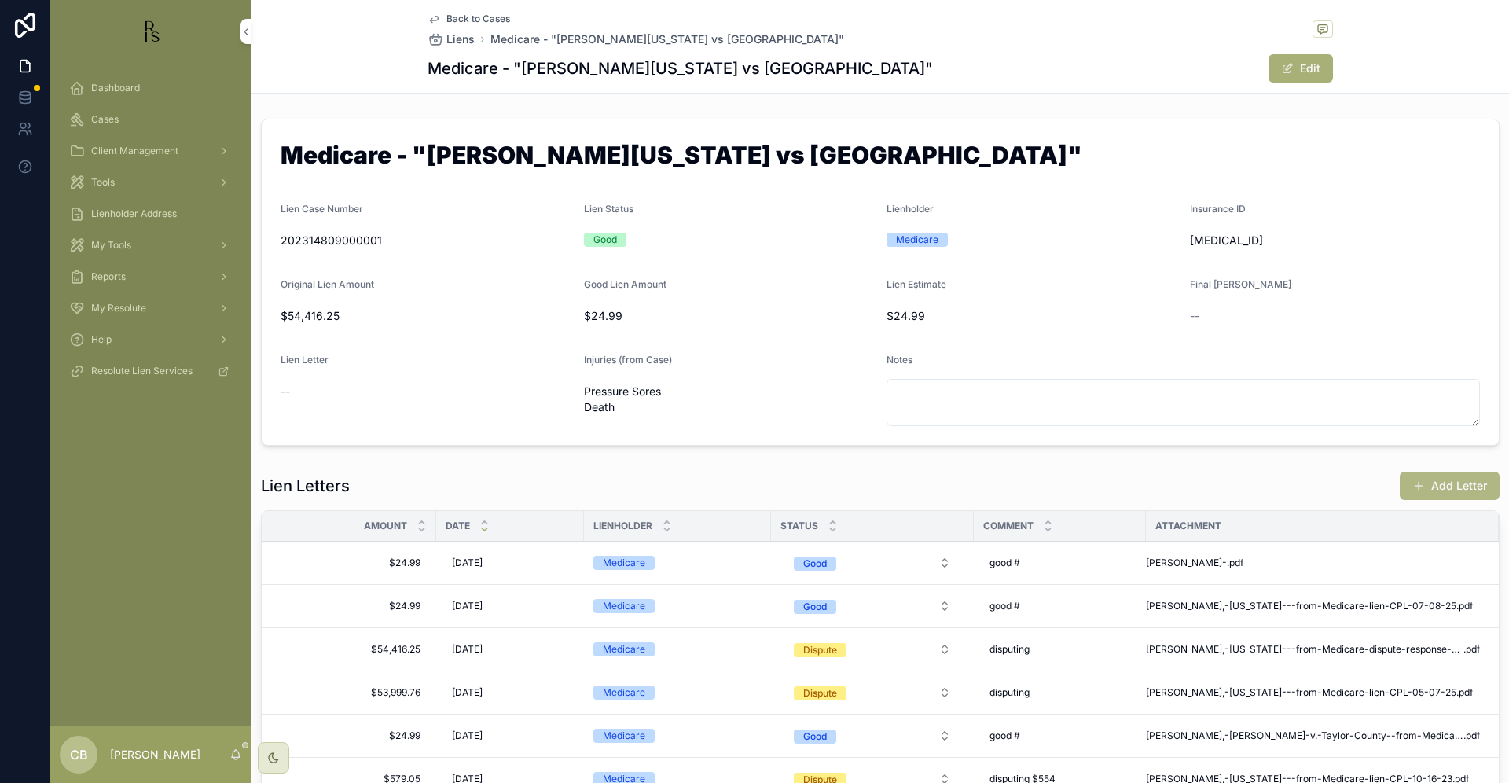
click at [1446, 484] on button "Add Letter" at bounding box center [1450, 486] width 100 height 28
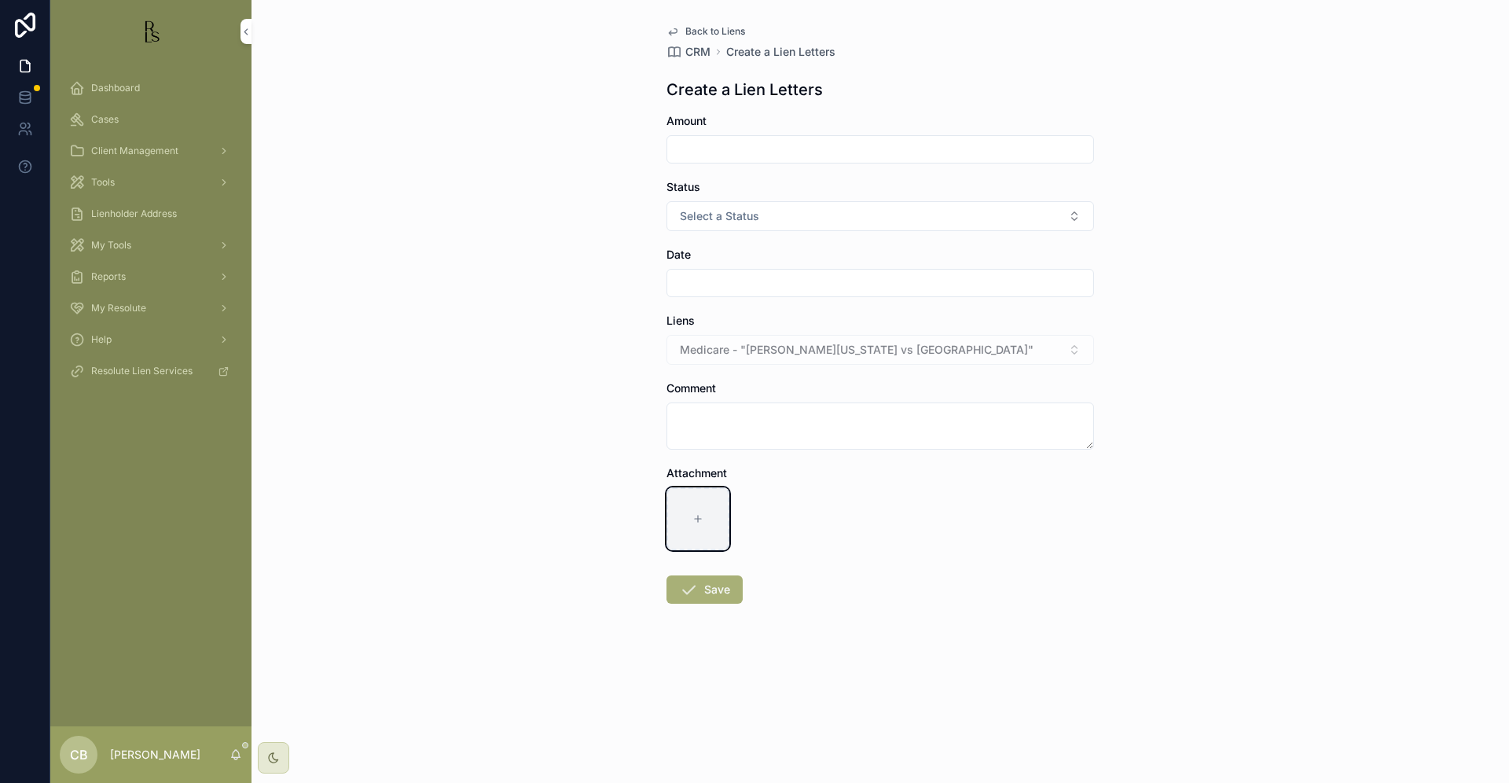
click at [698, 518] on icon "scrollable content" at bounding box center [698, 519] width 0 height 6
type input "**********"
click at [710, 145] on input "scrollable content" at bounding box center [880, 149] width 426 height 22
type input "******"
click at [733, 218] on span "Select a Status" at bounding box center [719, 216] width 79 height 16
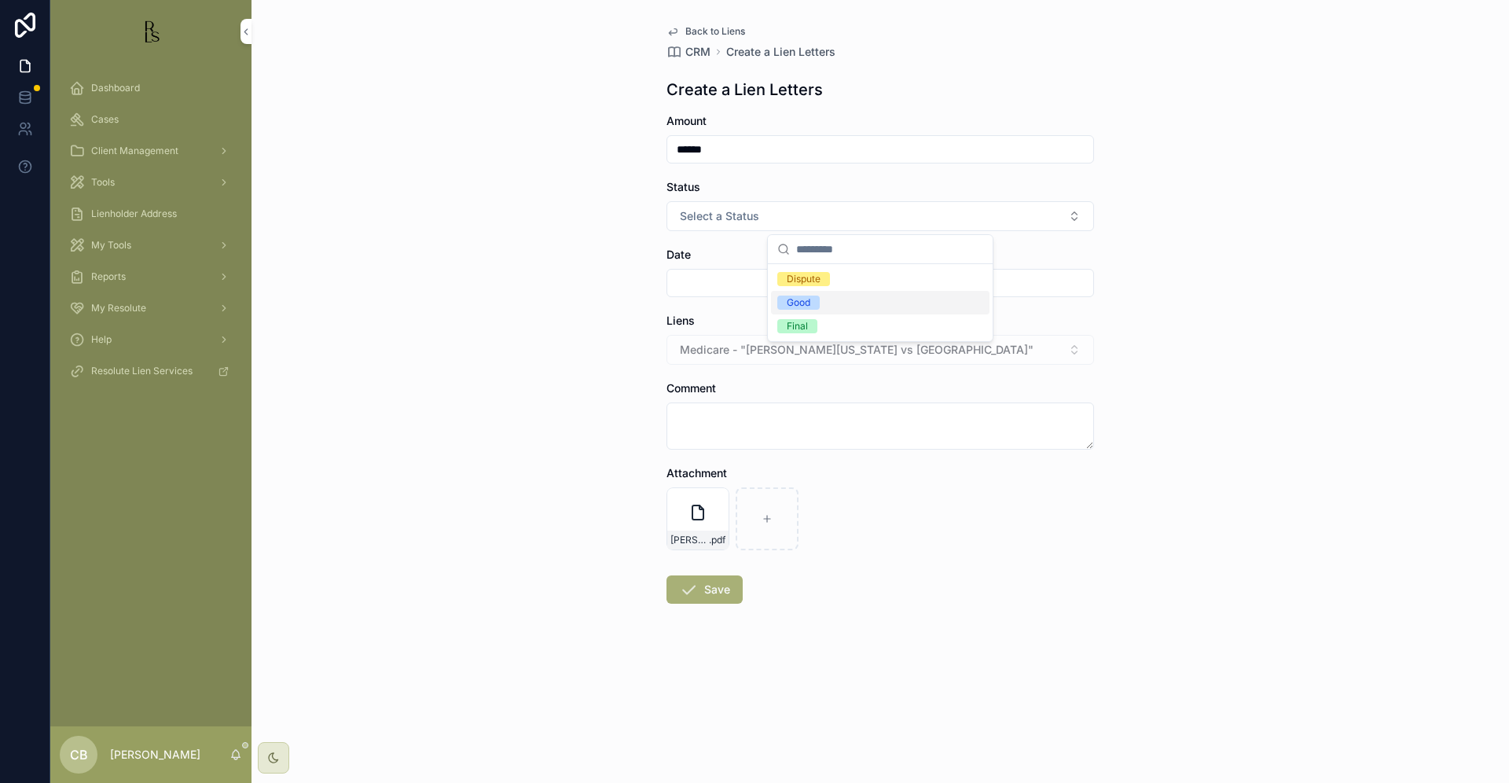
click at [800, 300] on div "Good" at bounding box center [799, 303] width 24 height 14
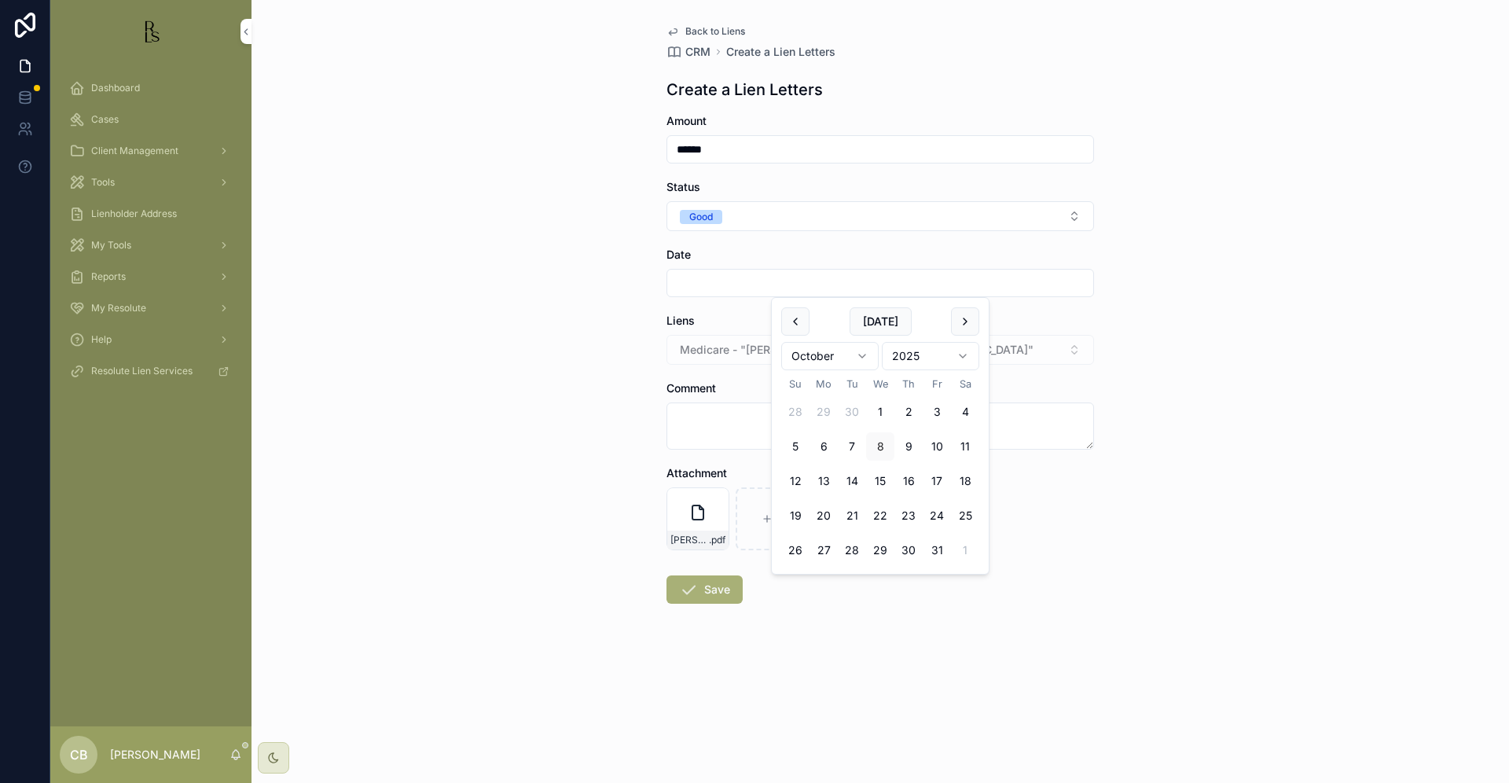
click at [720, 281] on input "scrollable content" at bounding box center [880, 283] width 426 height 22
click at [882, 447] on button "8" at bounding box center [880, 446] width 28 height 28
type input "*********"
click at [711, 588] on button "Save" at bounding box center [705, 589] width 76 height 28
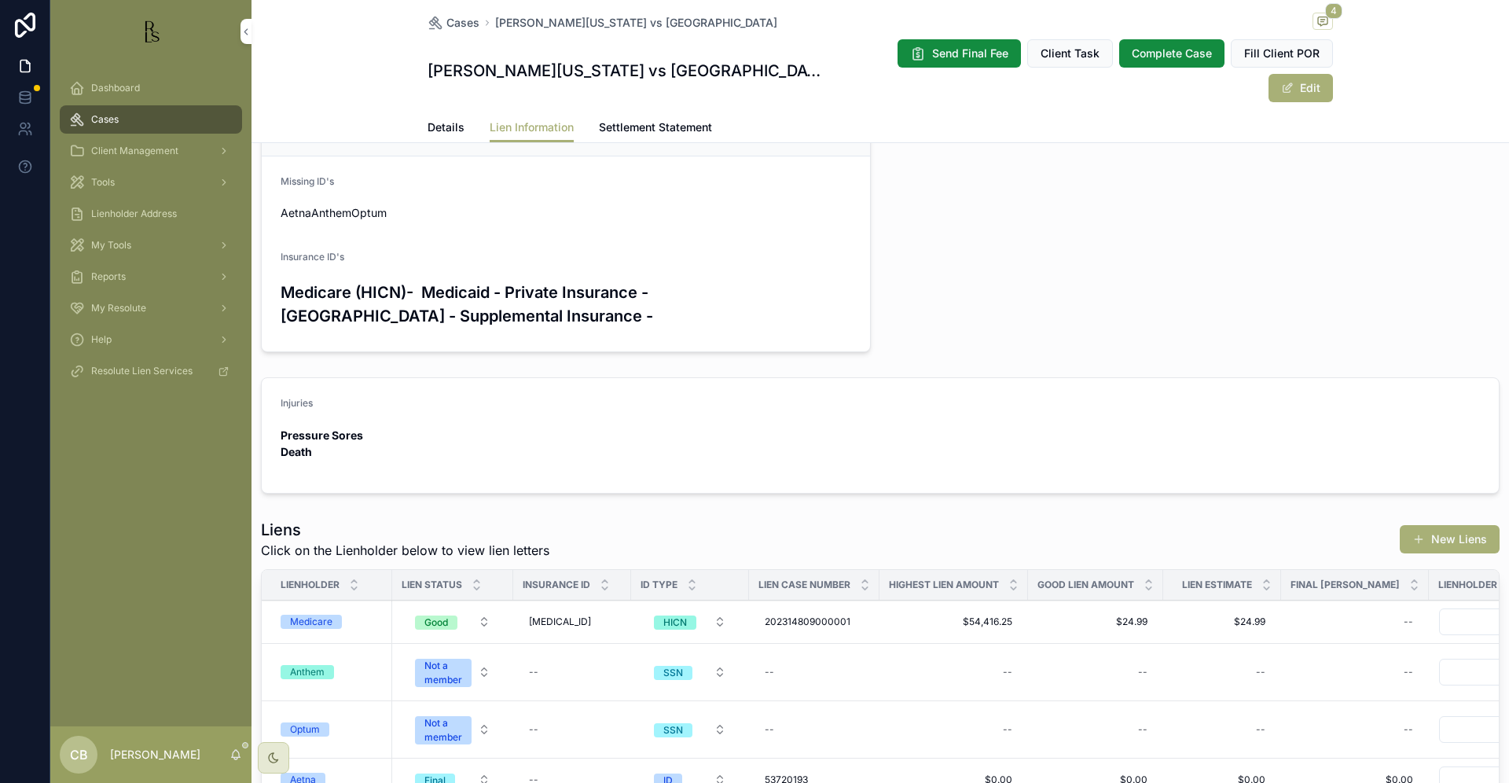
scroll to position [102, 0]
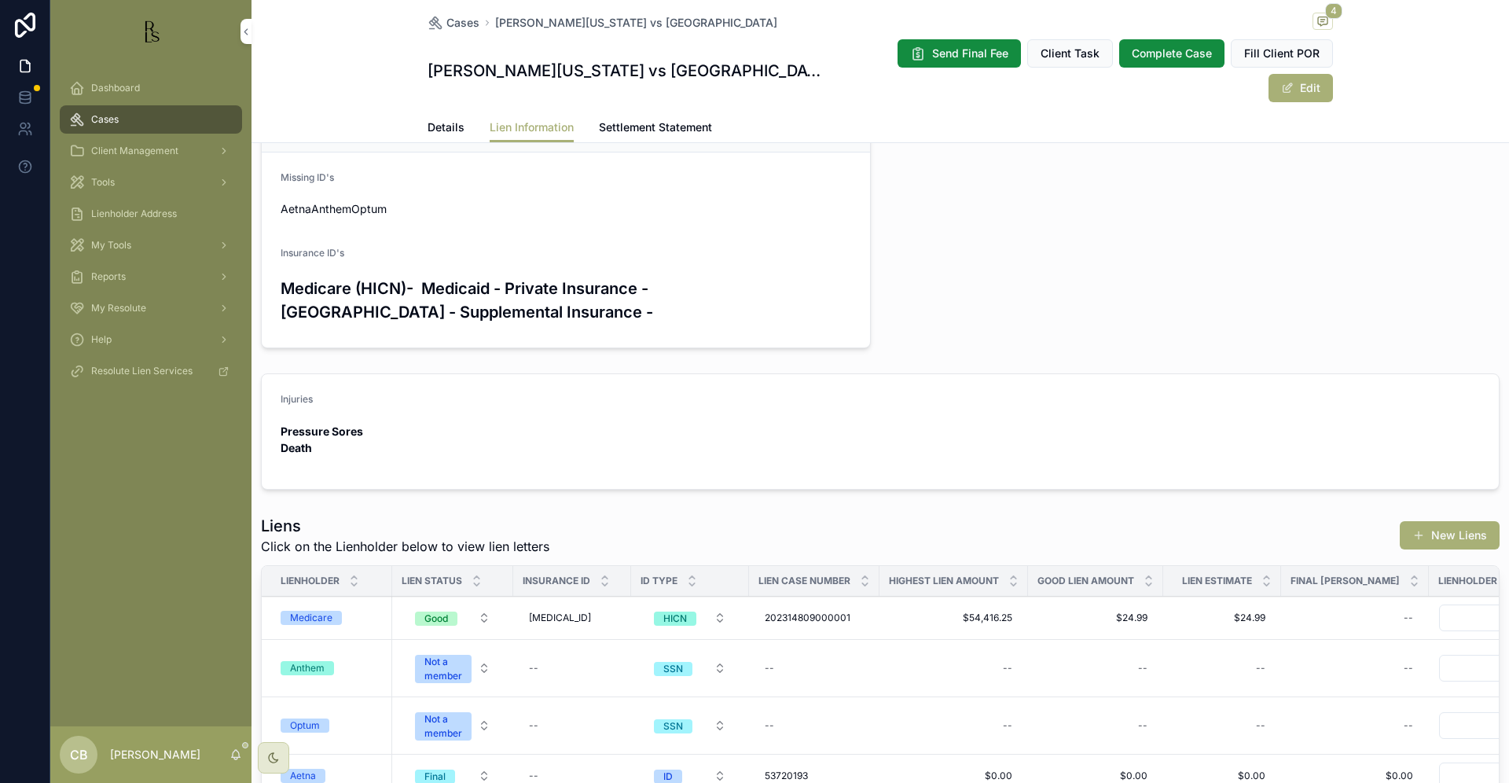
click at [428, 119] on span "Details" at bounding box center [446, 127] width 37 height 16
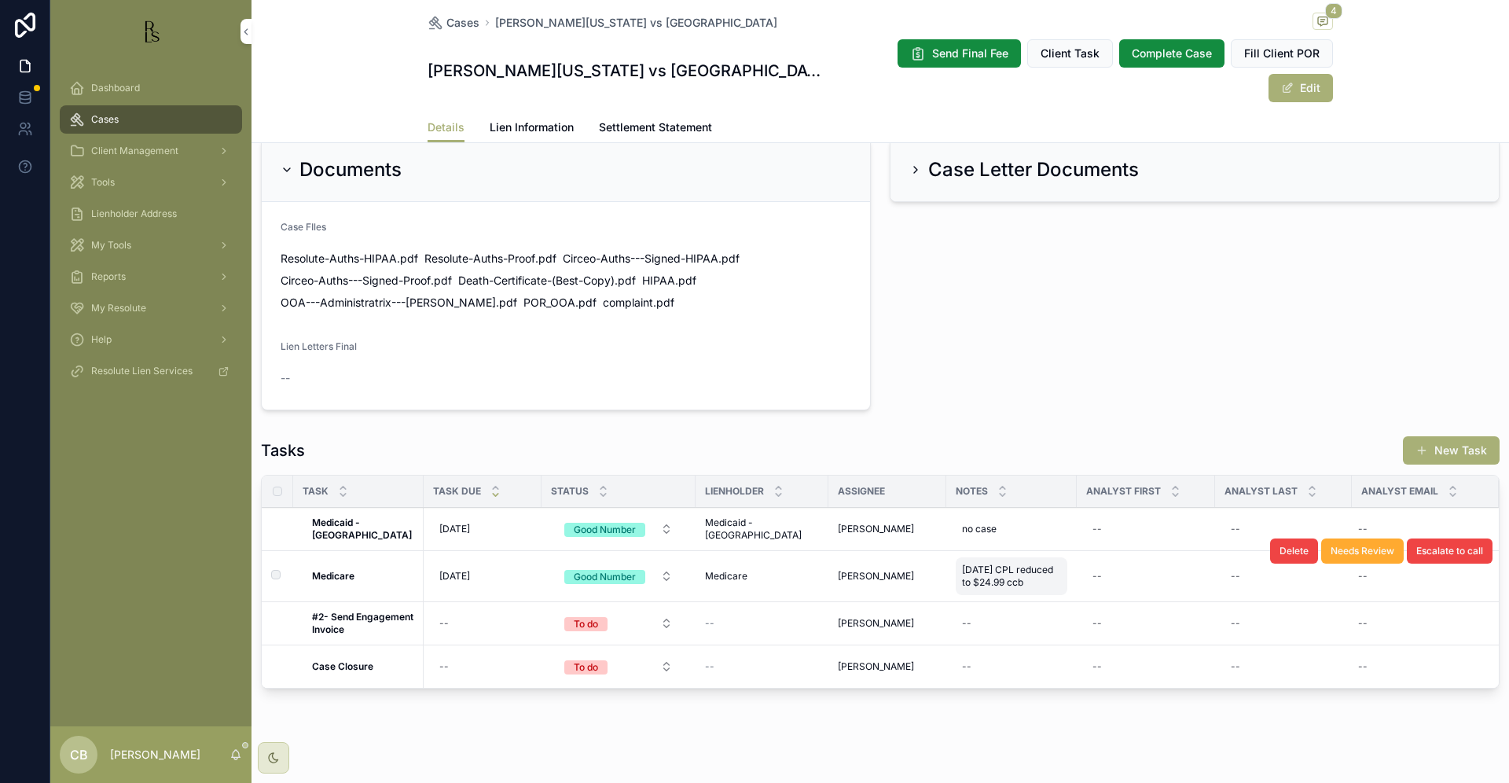
click at [1001, 565] on span "[DATE] CPL reduced to $24.99 ccb" at bounding box center [1011, 576] width 99 height 25
click at [1035, 591] on textarea "**********" at bounding box center [1026, 583] width 149 height 47
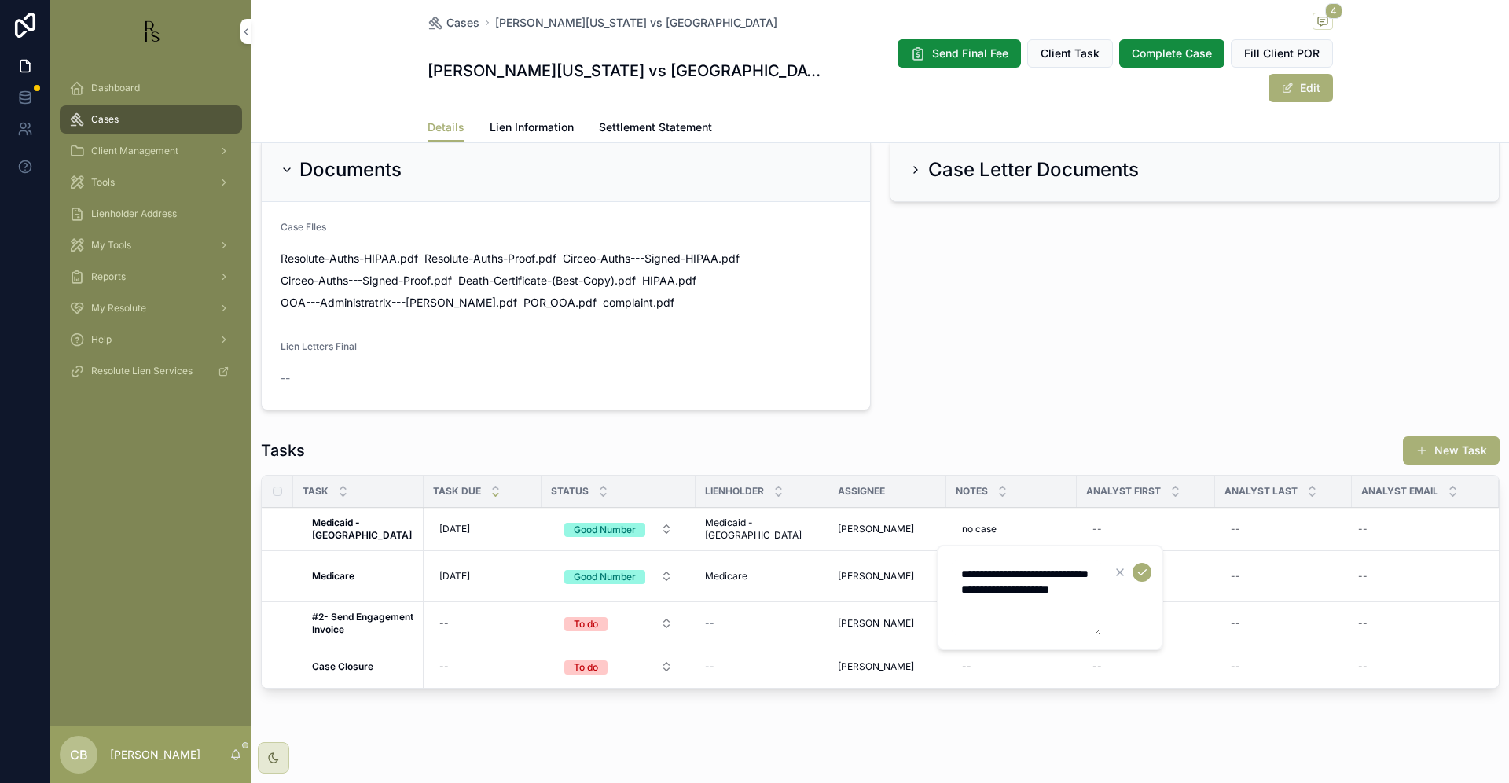
type textarea "**********"
click at [1141, 571] on icon "scrollable content" at bounding box center [1142, 572] width 13 height 13
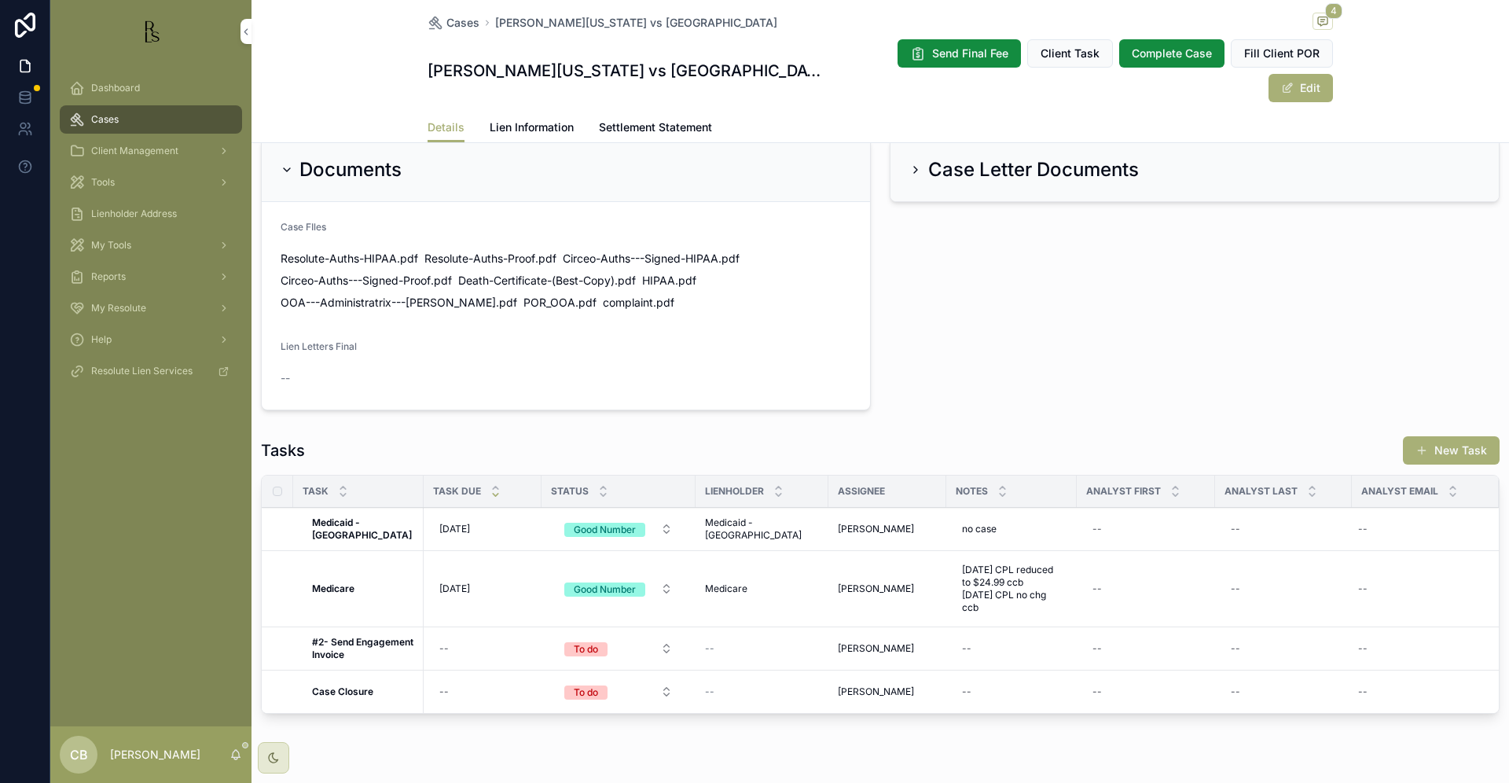
click at [462, 583] on span "[DATE]" at bounding box center [454, 589] width 31 height 13
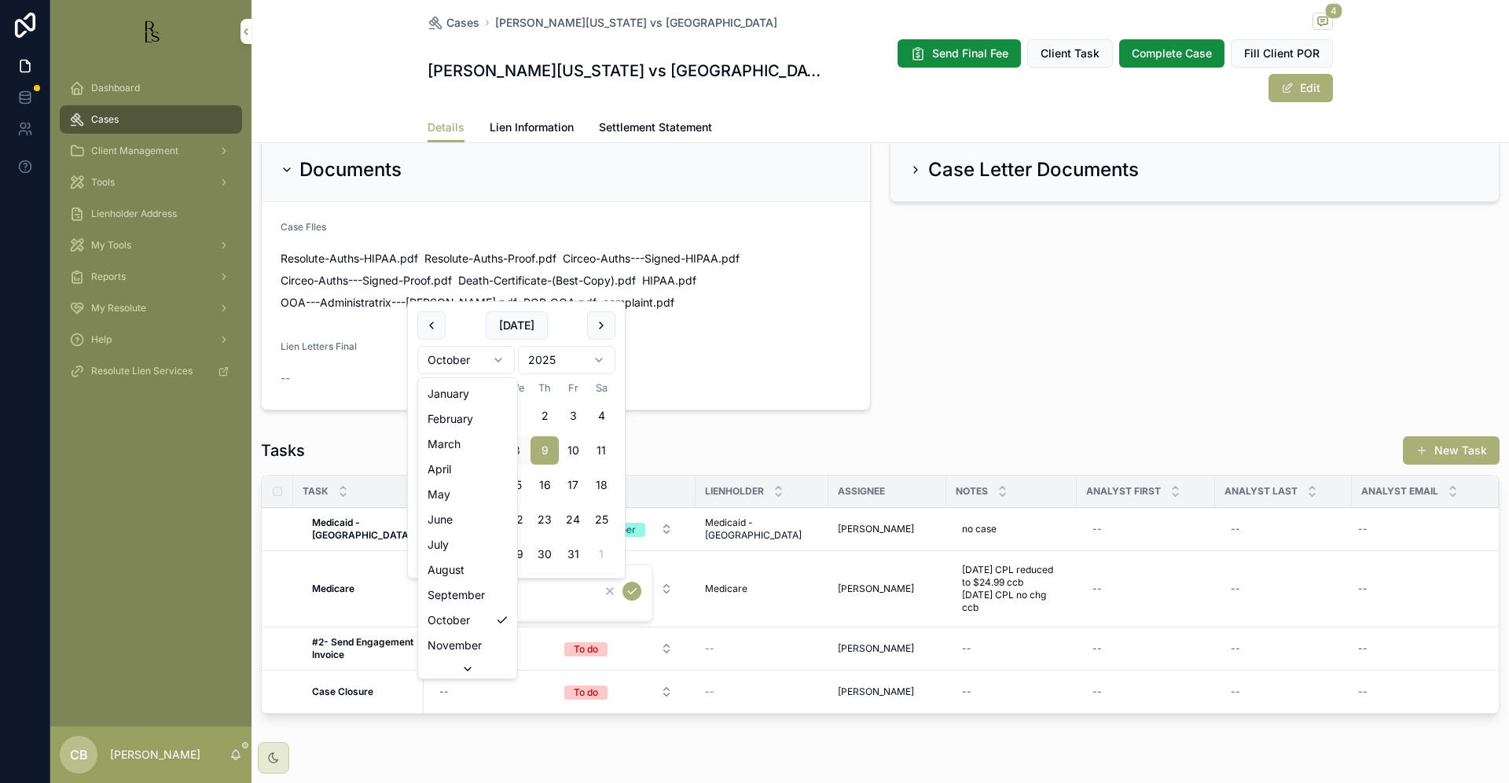
click at [494, 355] on html "Dashboard Cases Client Management Tools Lienholder Address My Tools Reports My …" at bounding box center [754, 391] width 1509 height 783
click at [469, 389] on th "Mo" at bounding box center [460, 387] width 28 height 15
click at [499, 355] on html "Dashboard Cases Client Management Tools Lienholder Address My Tools Reports My …" at bounding box center [754, 391] width 1509 height 783
click at [498, 354] on html "Dashboard Cases Client Management Tools Lienholder Address My Tools Reports My …" at bounding box center [754, 391] width 1509 height 783
click at [513, 447] on button "8" at bounding box center [516, 450] width 28 height 28
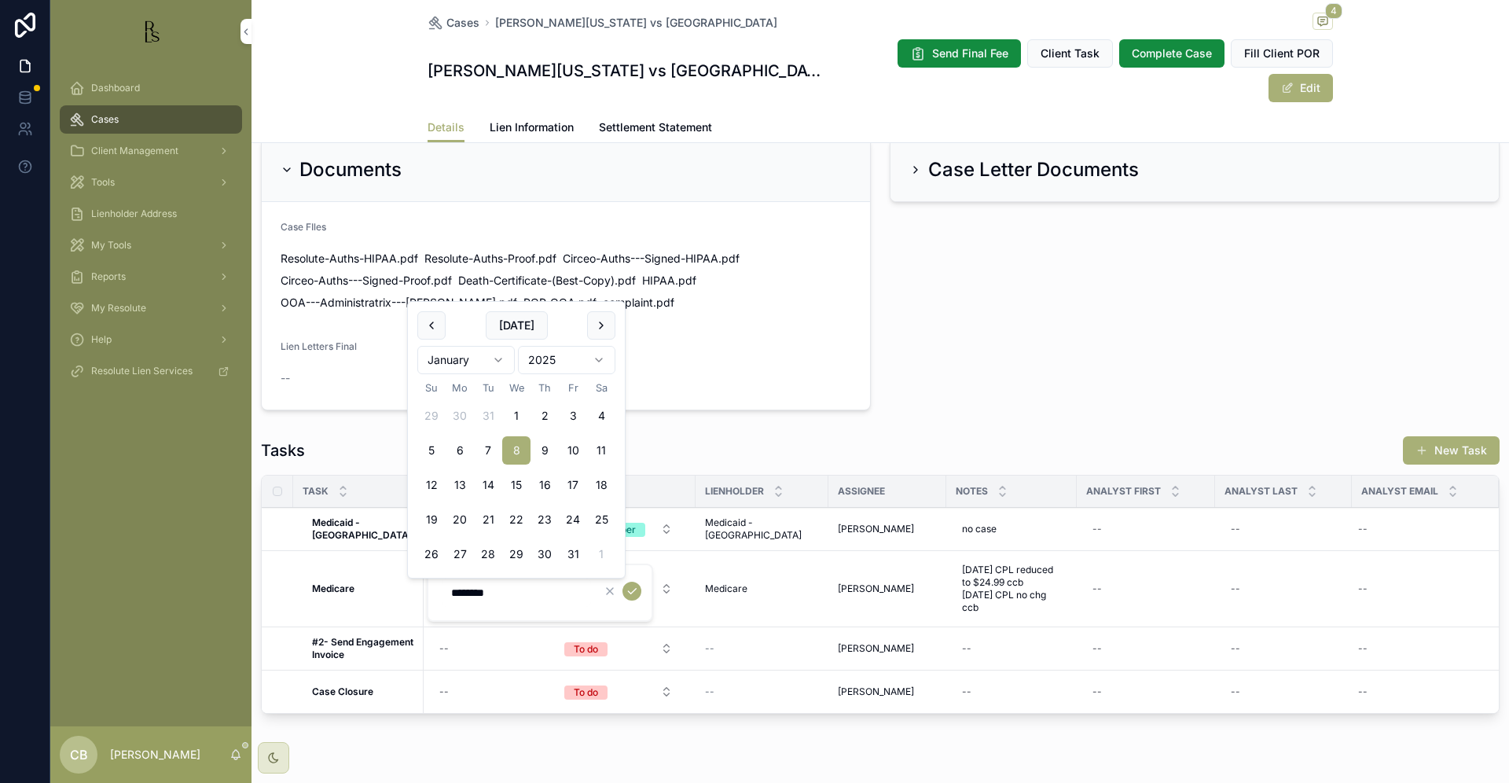
click at [566, 355] on html "Dashboard Cases Client Management Tools Lienholder Address My Tools Reports My …" at bounding box center [754, 391] width 1509 height 783
click at [511, 594] on input "********" at bounding box center [516, 593] width 149 height 22
type input "********"
click at [632, 589] on icon "scrollable content" at bounding box center [632, 591] width 13 height 13
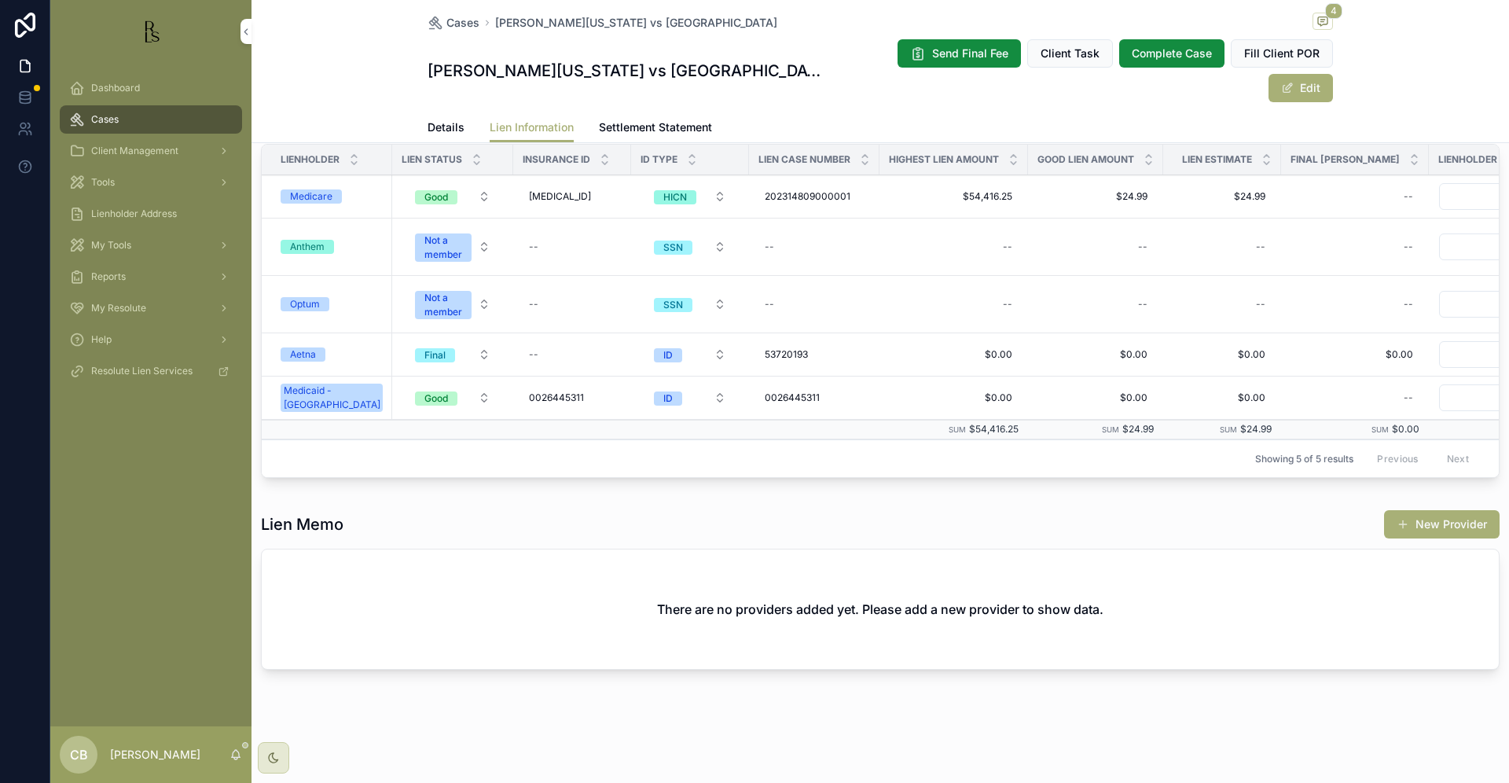
scroll to position [489, 0]
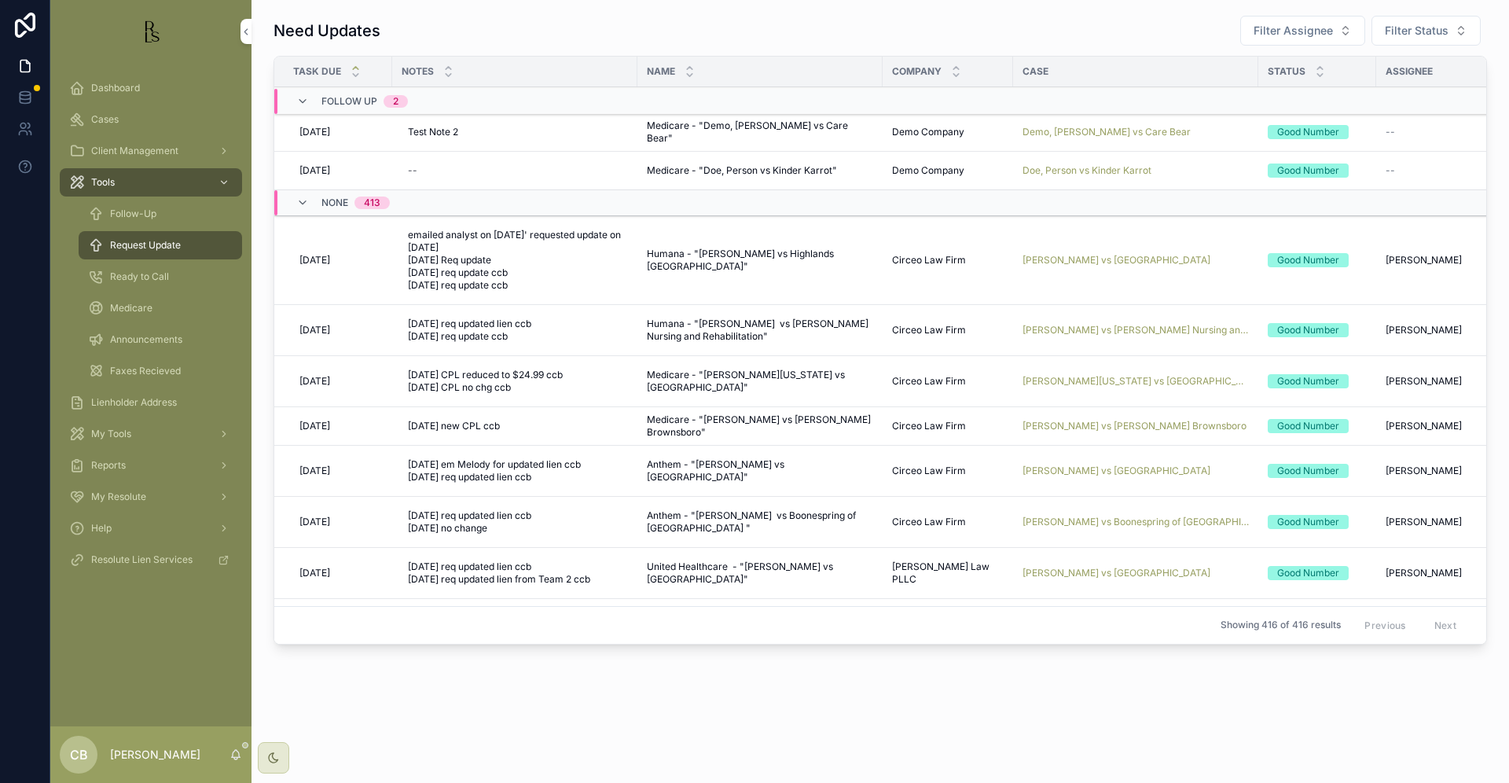
scroll to position [4, 0]
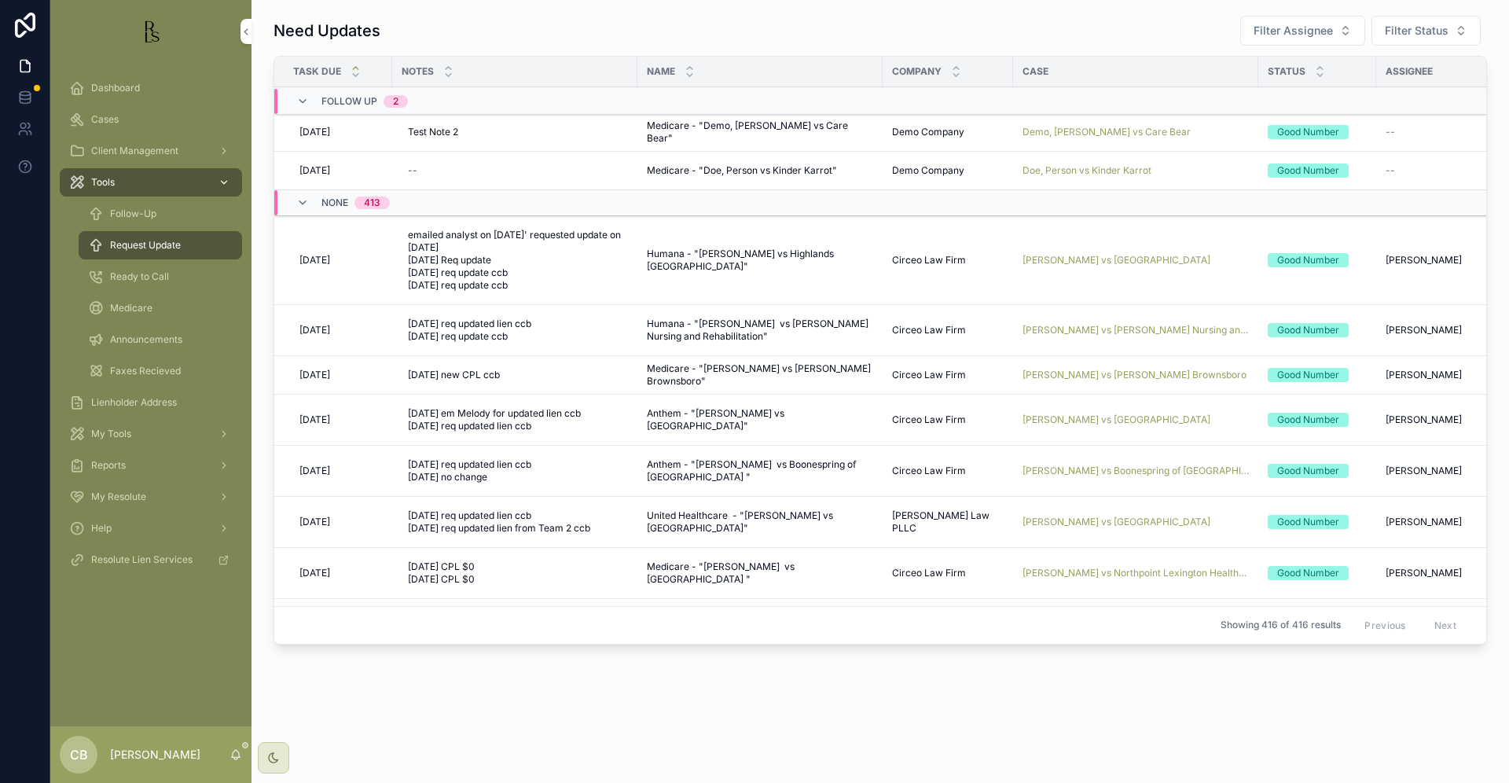
click at [111, 180] on span "Tools" at bounding box center [103, 182] width 24 height 13
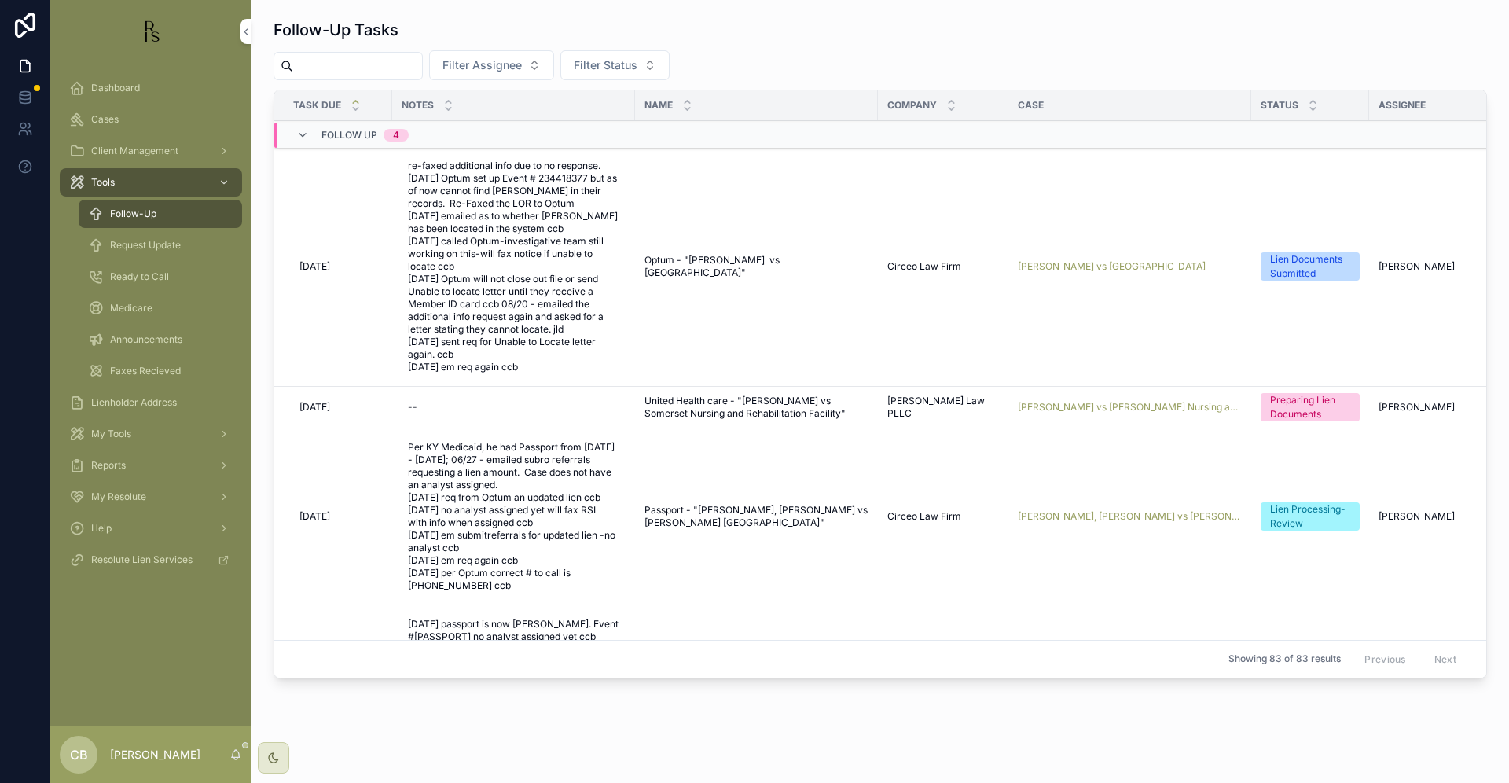
click at [167, 245] on span "Request Update" at bounding box center [145, 245] width 71 height 13
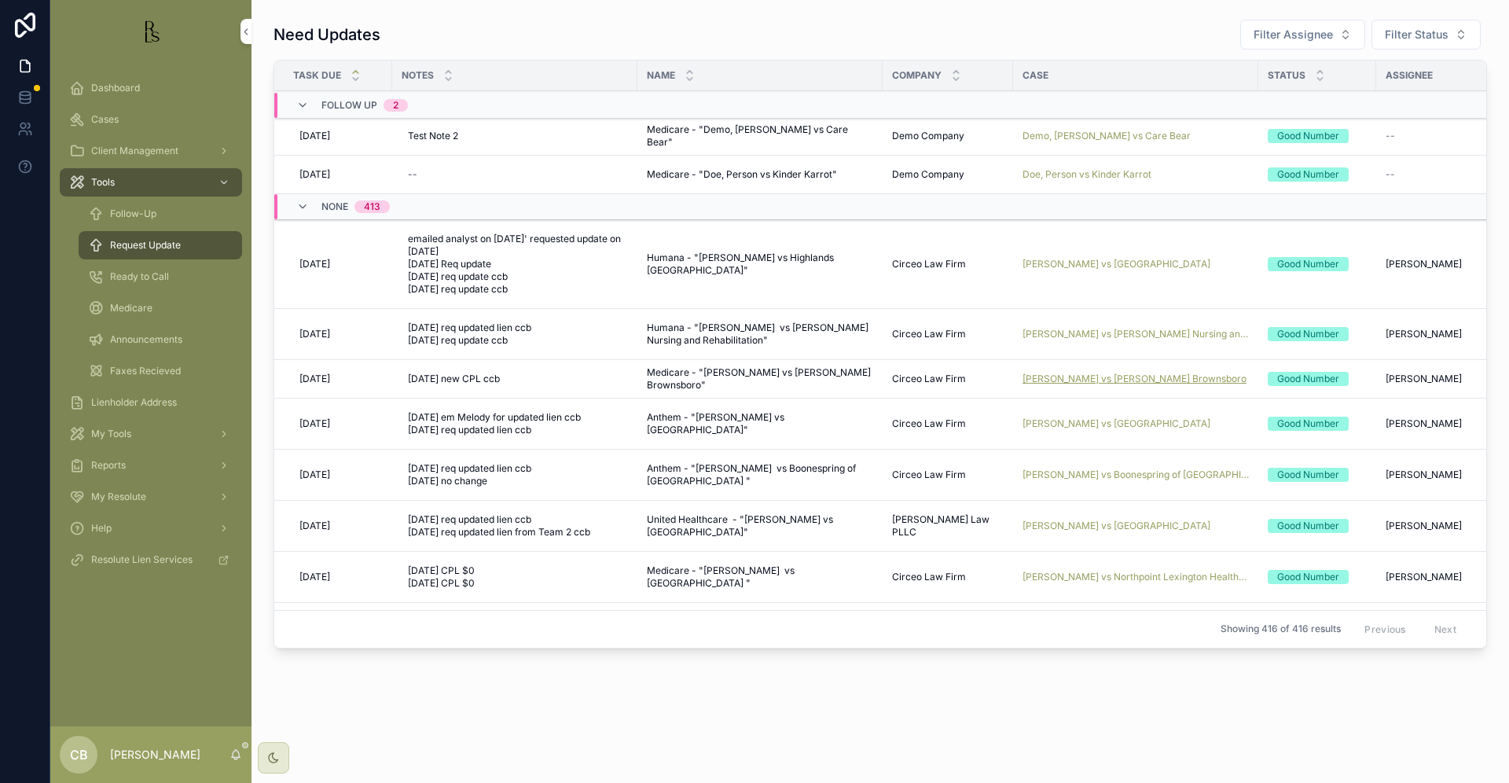
click at [1068, 377] on span "[PERSON_NAME] vs [PERSON_NAME] Brownsboro" at bounding box center [1135, 379] width 224 height 13
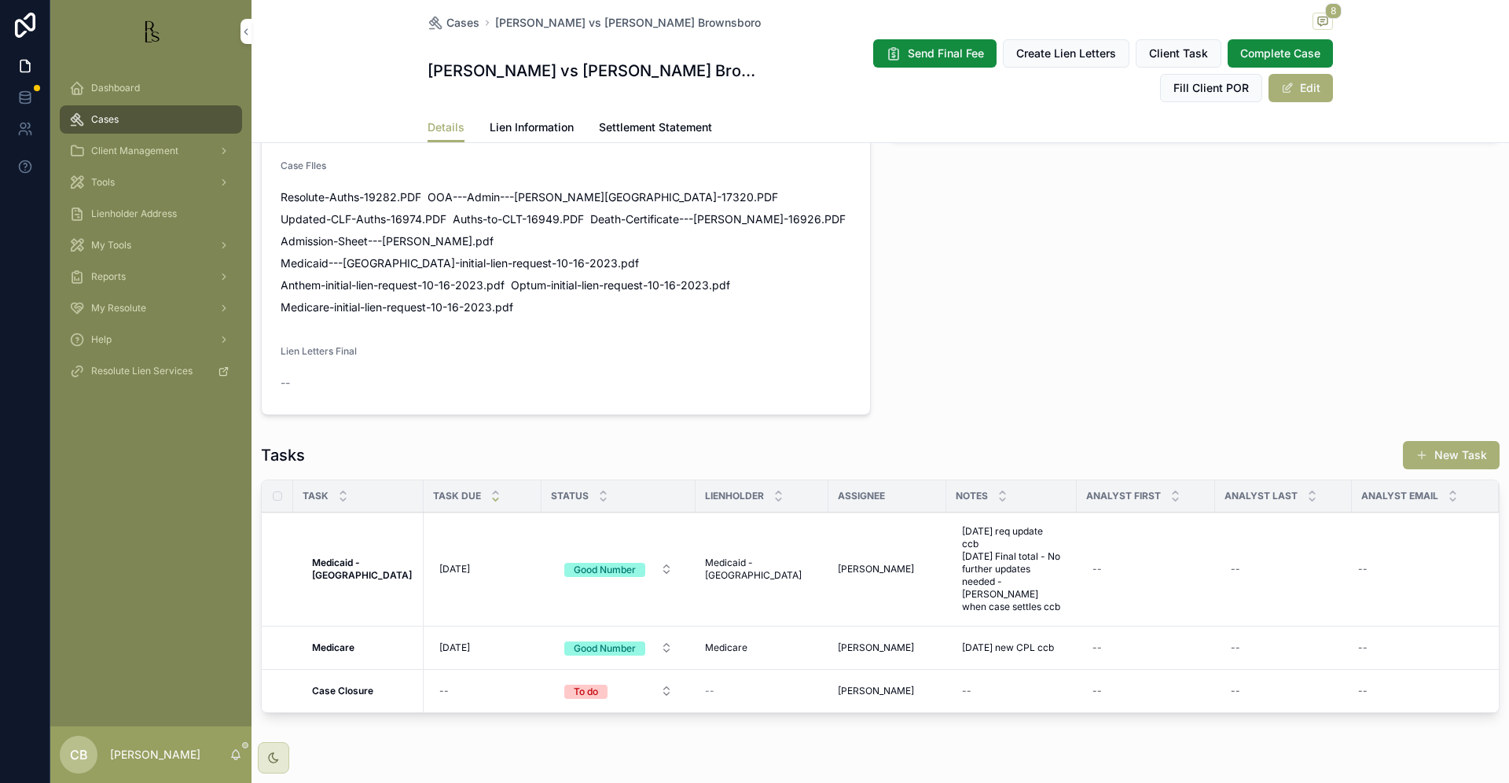
scroll to position [991, 0]
click at [534, 124] on span "Lien Information" at bounding box center [532, 127] width 84 height 16
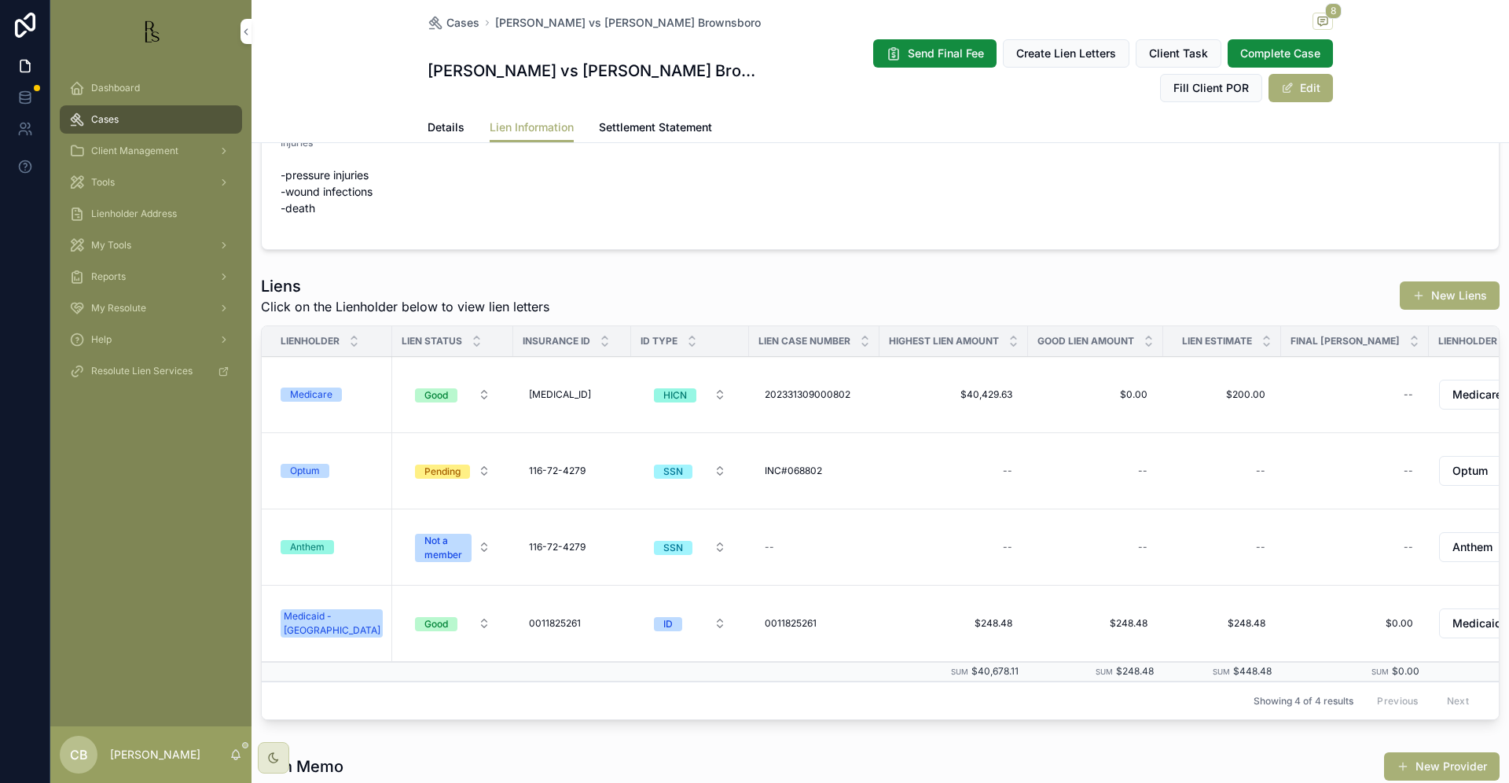
scroll to position [61, 0]
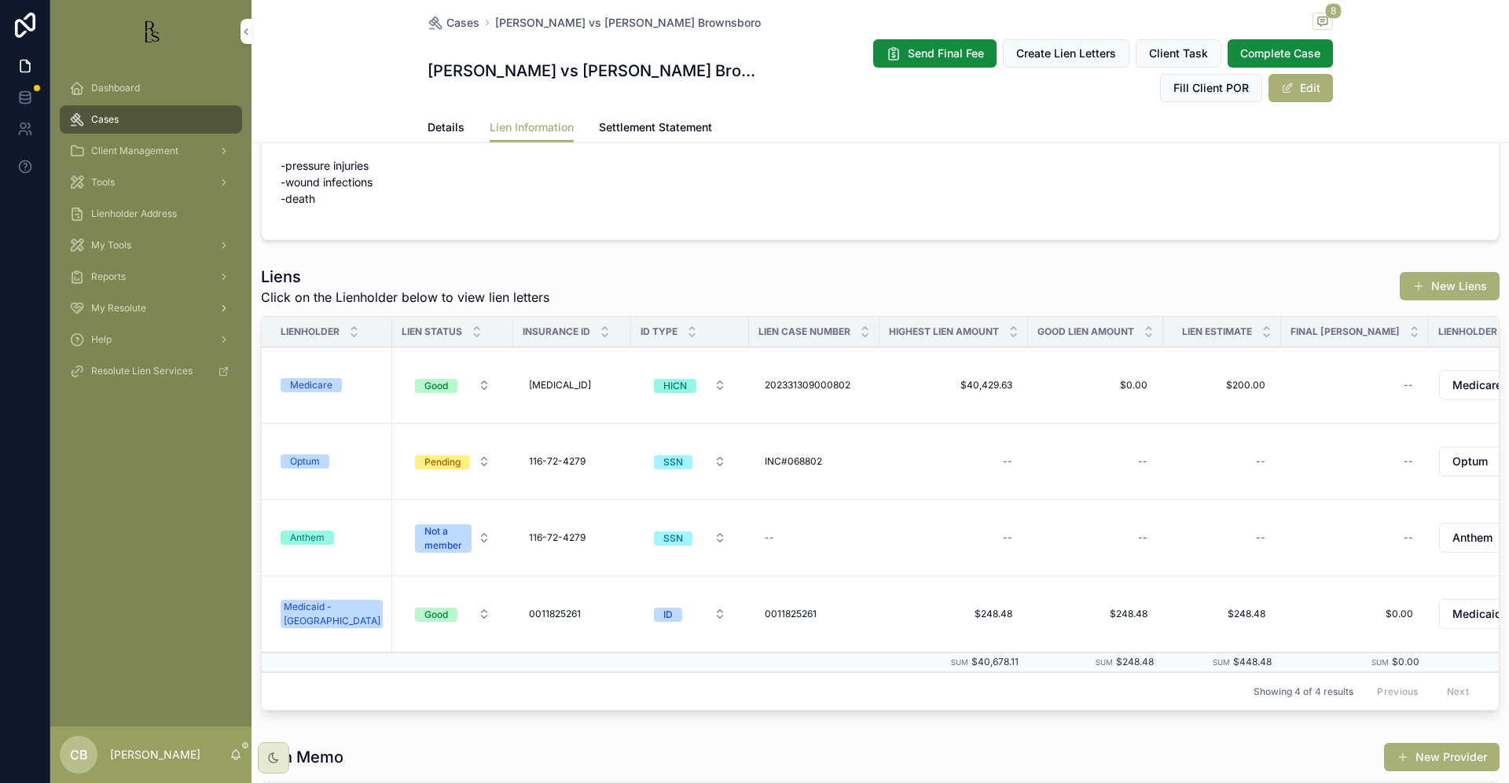
click at [322, 381] on div "Medicare" at bounding box center [311, 385] width 42 height 14
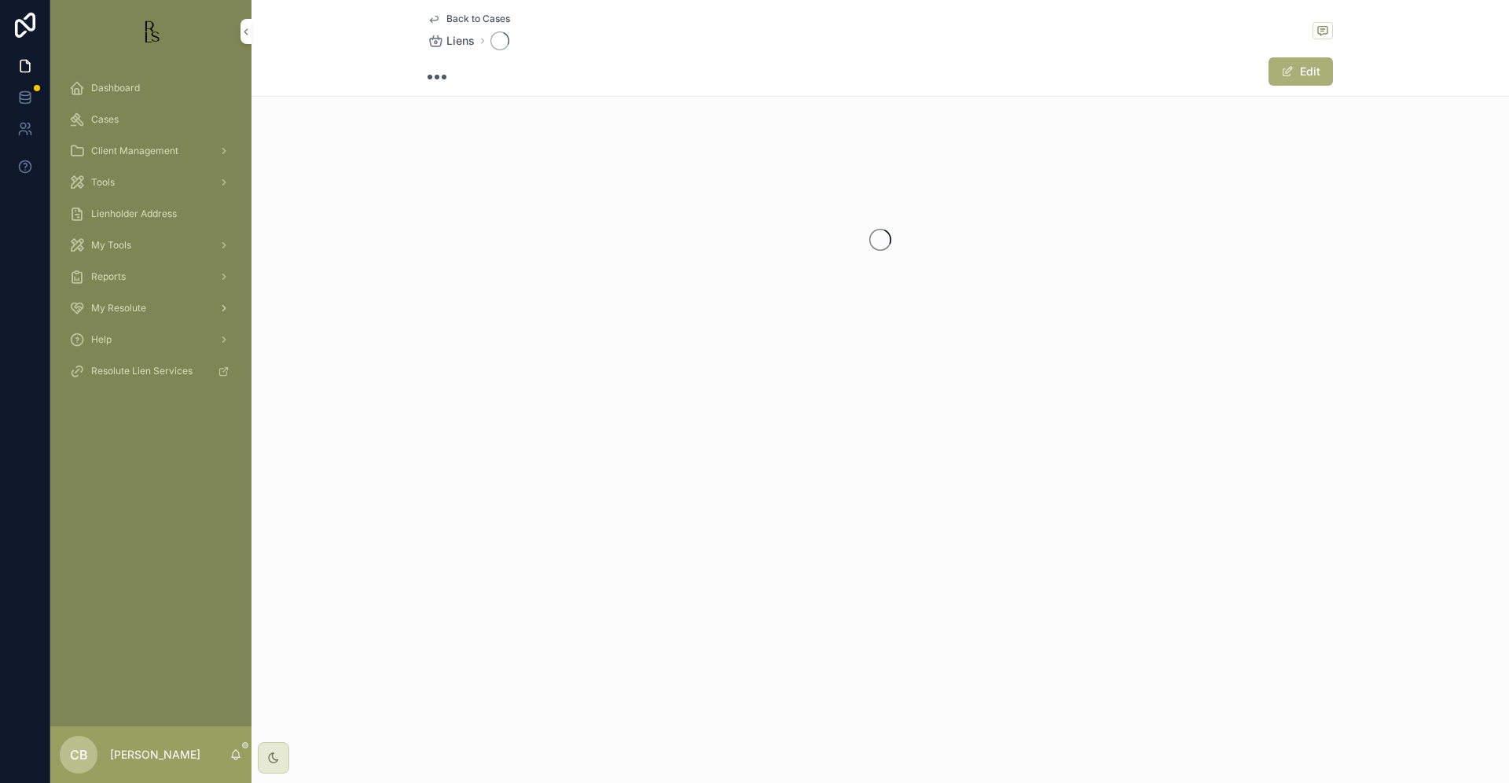
click at [322, 381] on div "Back to Cases Liens Edit" at bounding box center [881, 232] width 1258 height 465
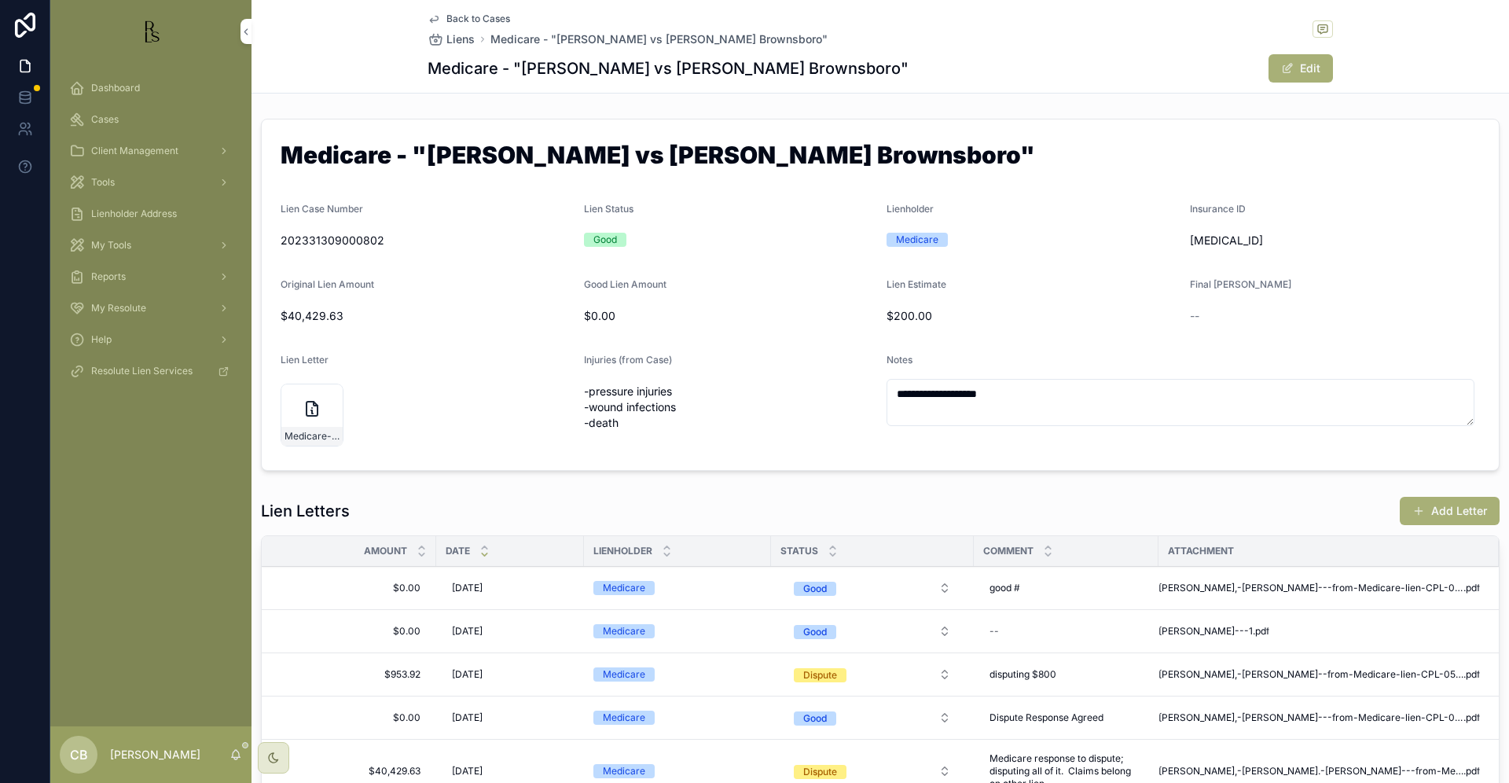
click at [1454, 506] on button "Add Letter" at bounding box center [1450, 511] width 100 height 28
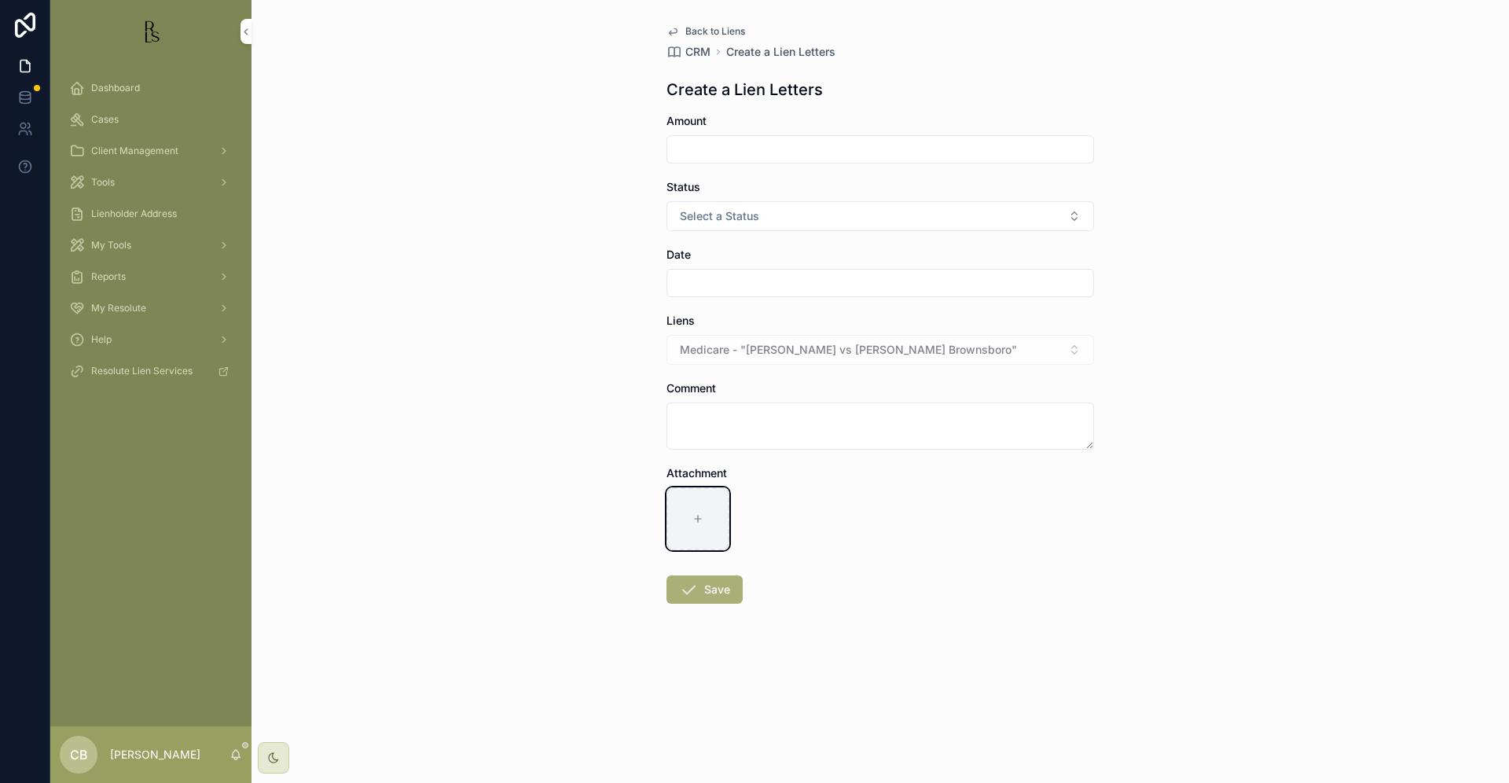
click at [700, 518] on icon "scrollable content" at bounding box center [698, 518] width 11 height 11
type input "**********"
click at [755, 147] on input "scrollable content" at bounding box center [880, 149] width 426 height 22
type input "*****"
click at [810, 218] on button "Select a Status" at bounding box center [881, 216] width 428 height 30
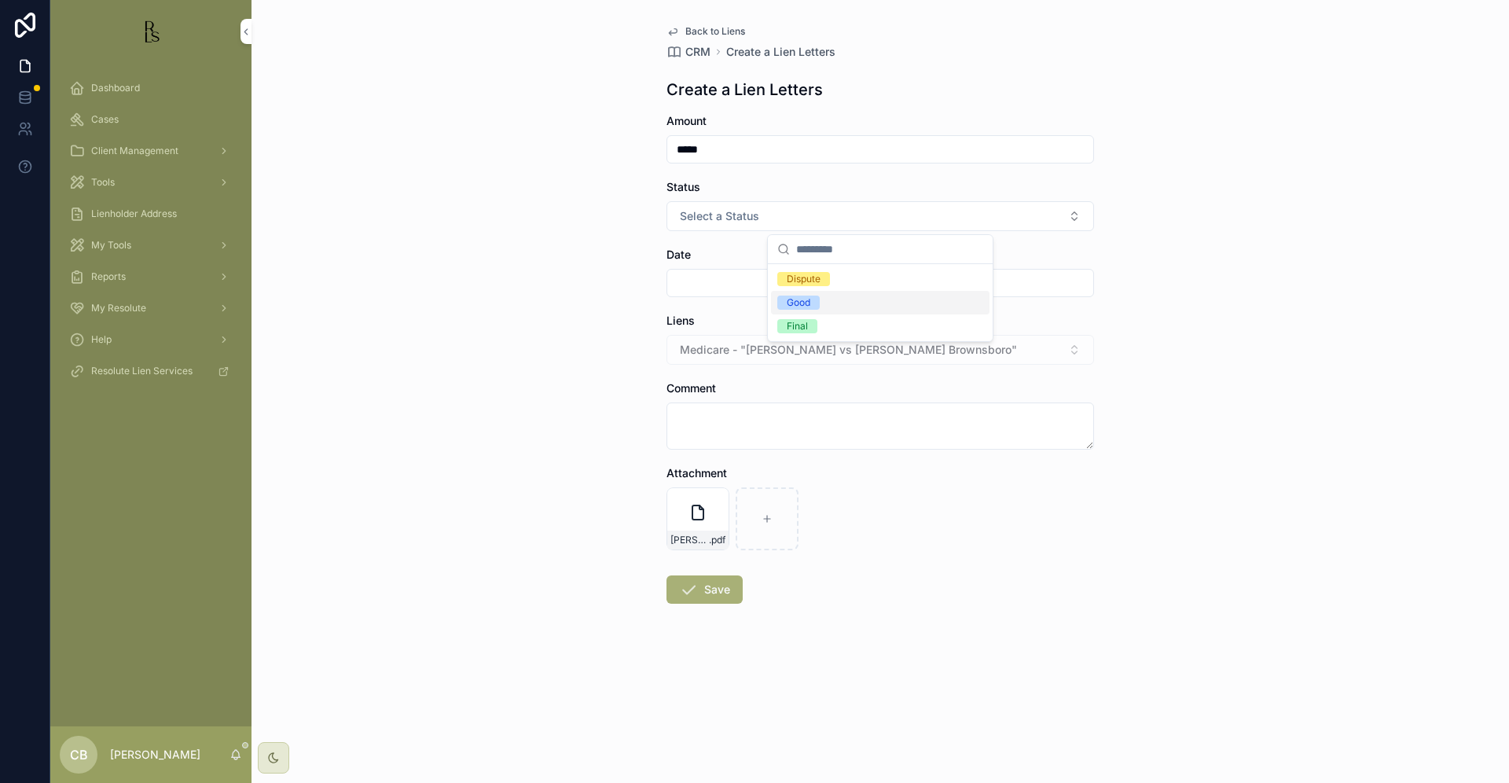
click at [813, 300] on span "Good" at bounding box center [798, 303] width 42 height 14
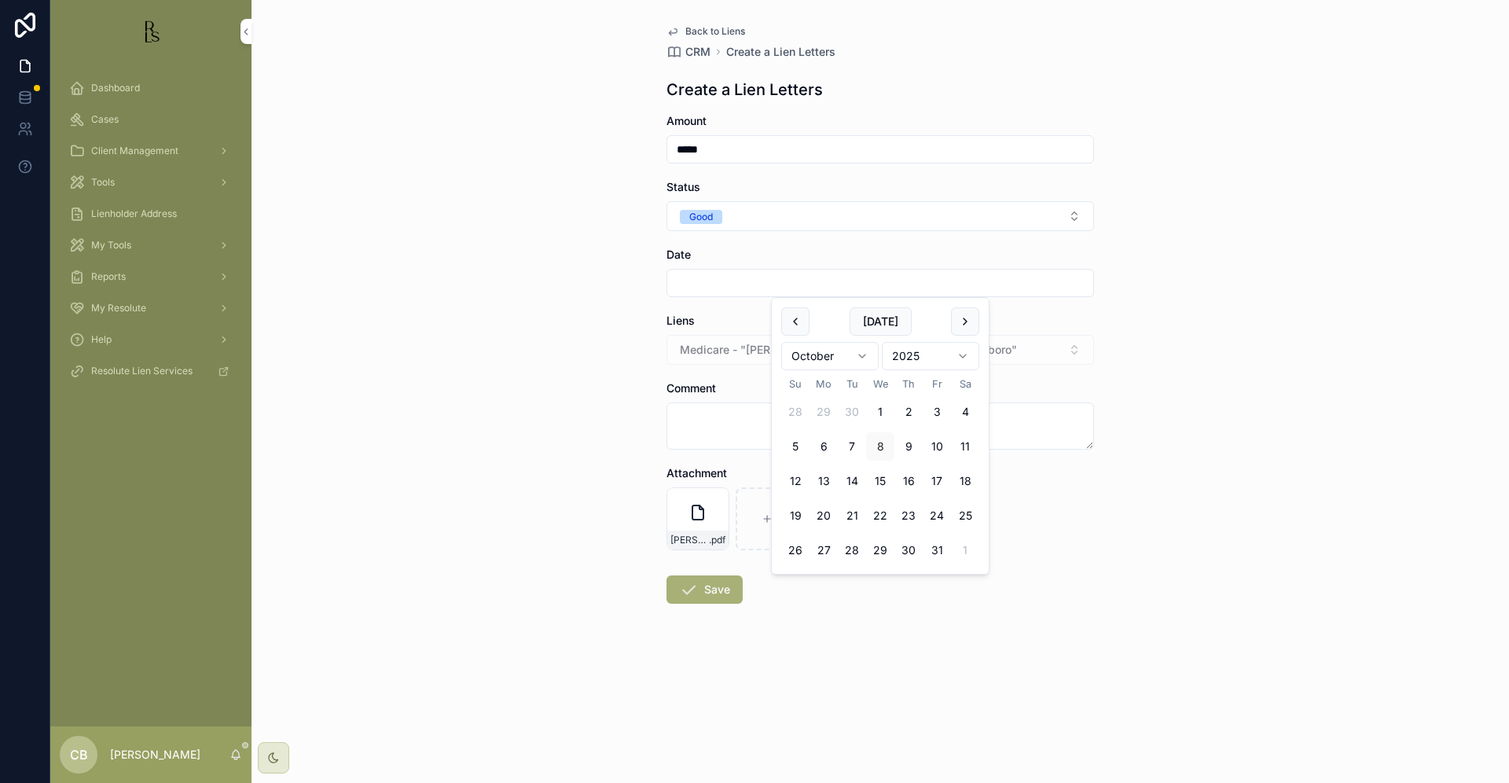
click at [734, 281] on input "scrollable content" at bounding box center [880, 283] width 426 height 22
click at [882, 447] on button "8" at bounding box center [880, 446] width 28 height 28
type input "*********"
click at [701, 417] on textarea "scrollable content" at bounding box center [881, 425] width 428 height 47
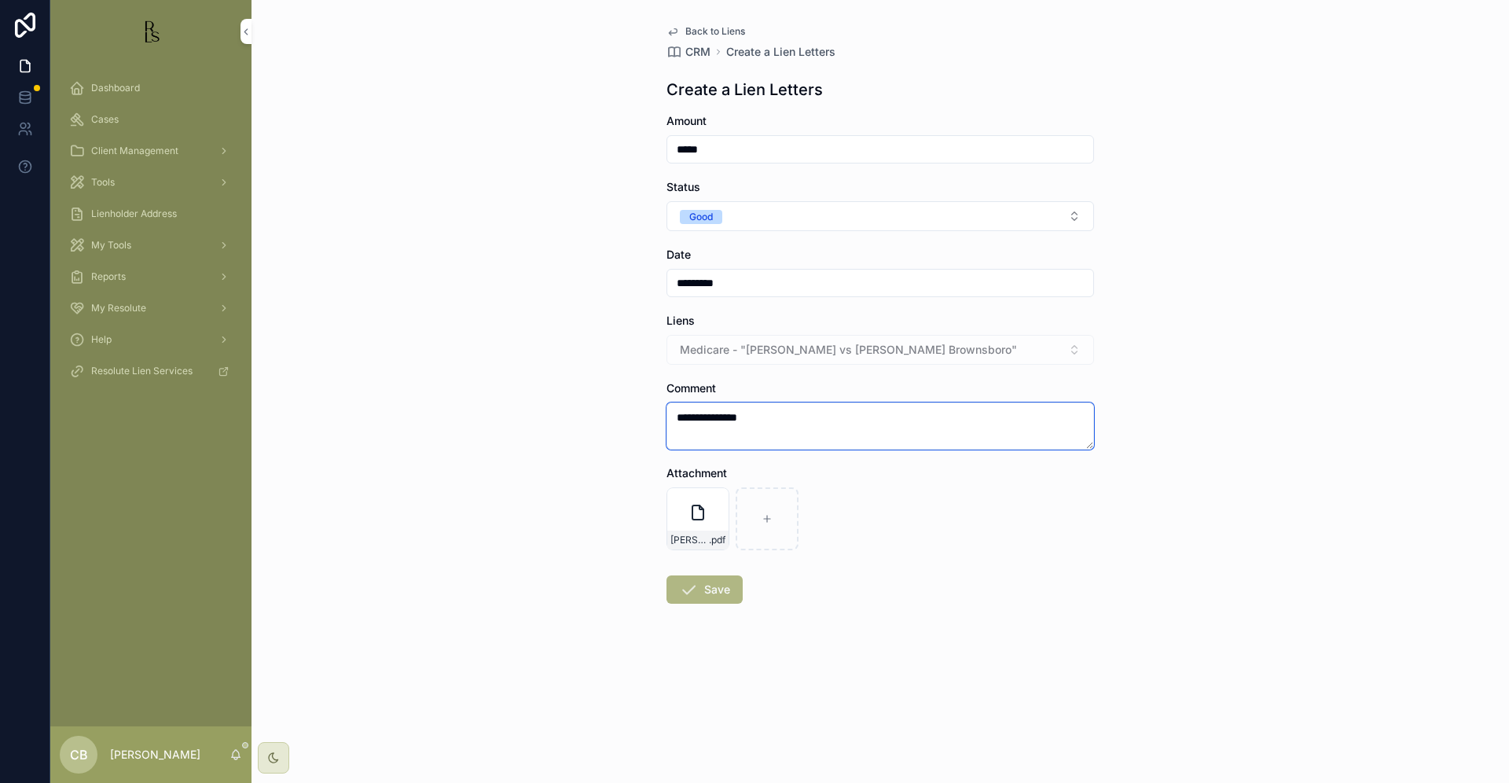
type textarea "**********"
click at [706, 585] on button "Save" at bounding box center [705, 589] width 76 height 28
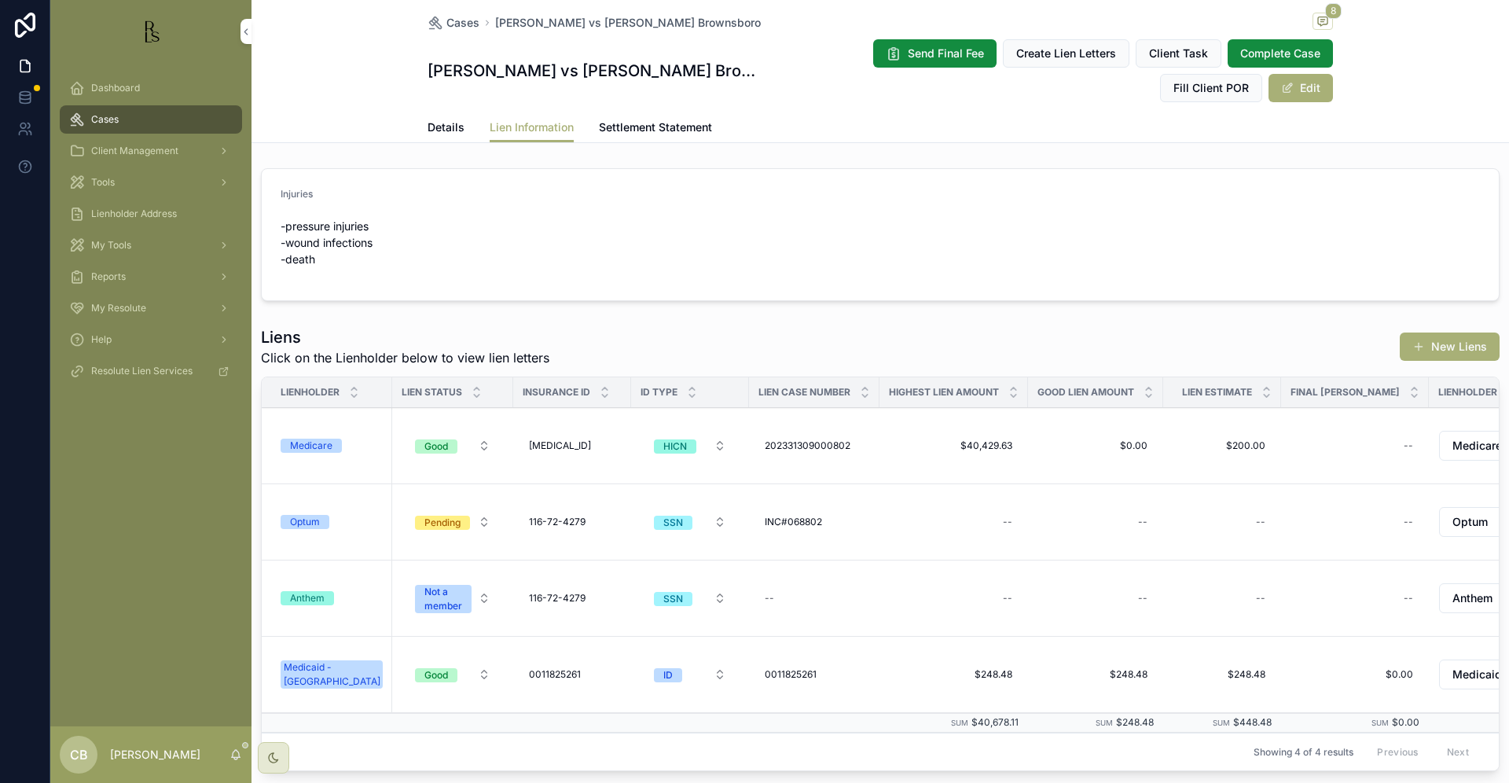
click at [432, 123] on span "Details" at bounding box center [446, 127] width 37 height 16
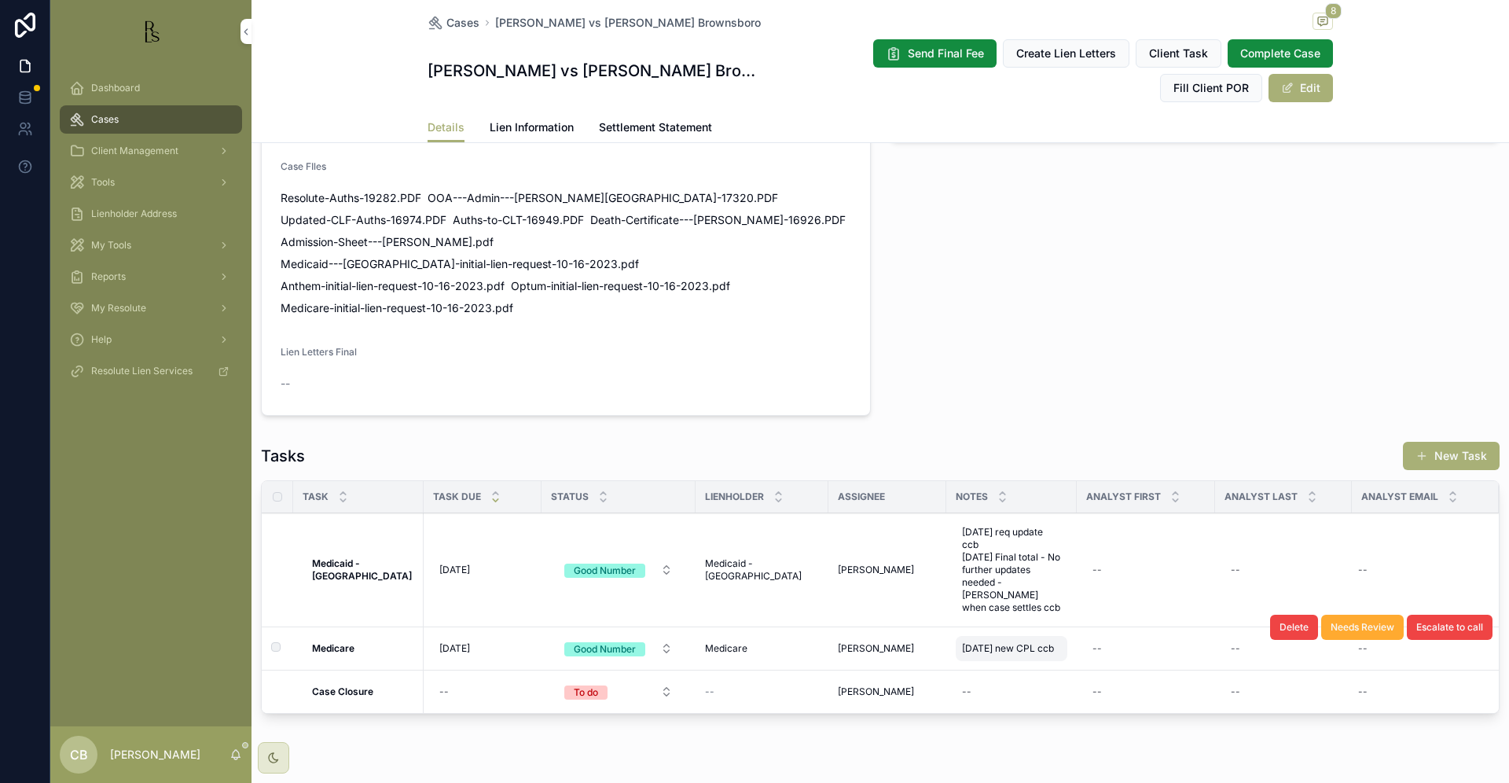
click at [987, 642] on span "[DATE] new CPL ccb" at bounding box center [1008, 648] width 92 height 13
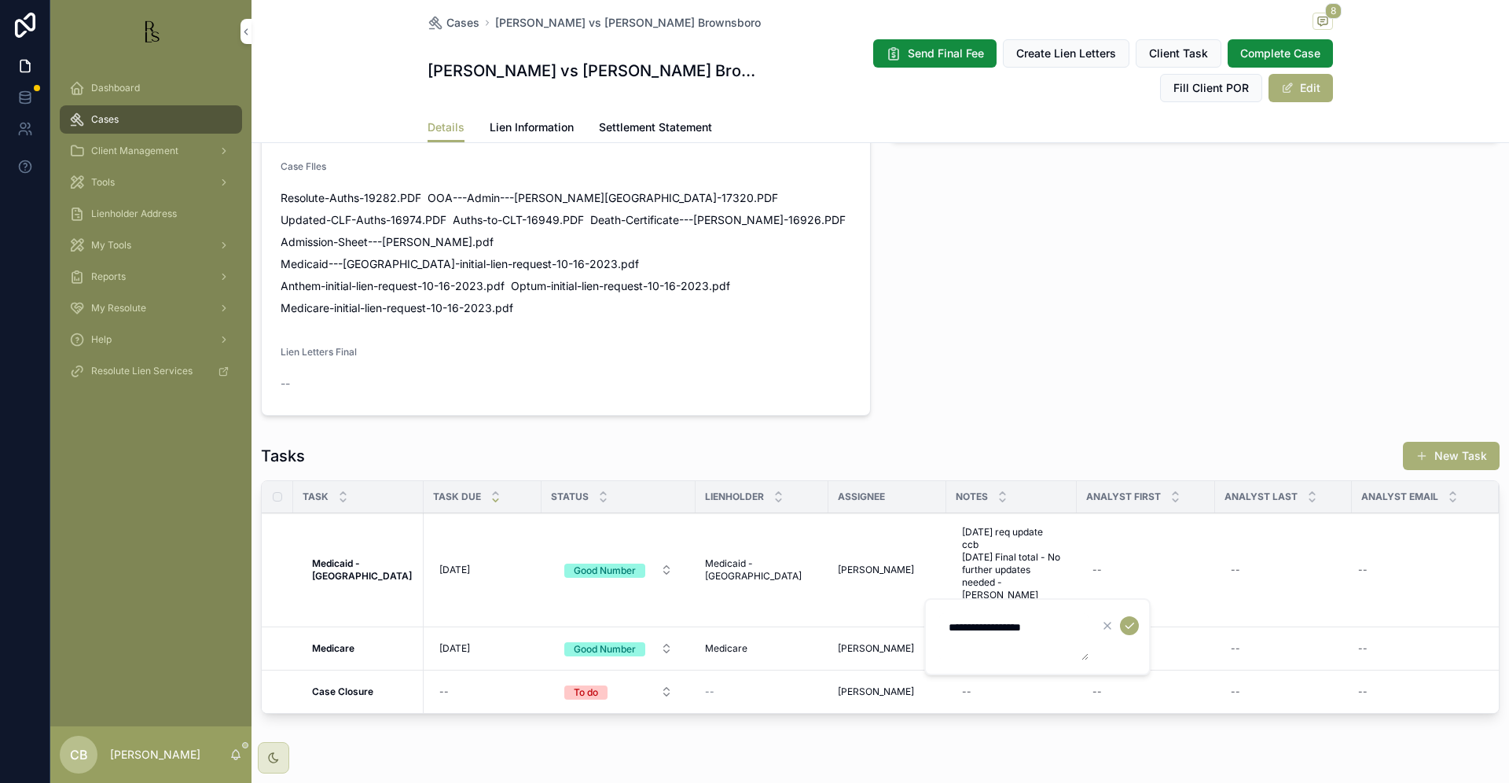
click at [1067, 629] on textarea "**********" at bounding box center [1013, 636] width 149 height 47
type textarea "**********"
click at [1132, 626] on icon "scrollable content" at bounding box center [1129, 625] width 13 height 13
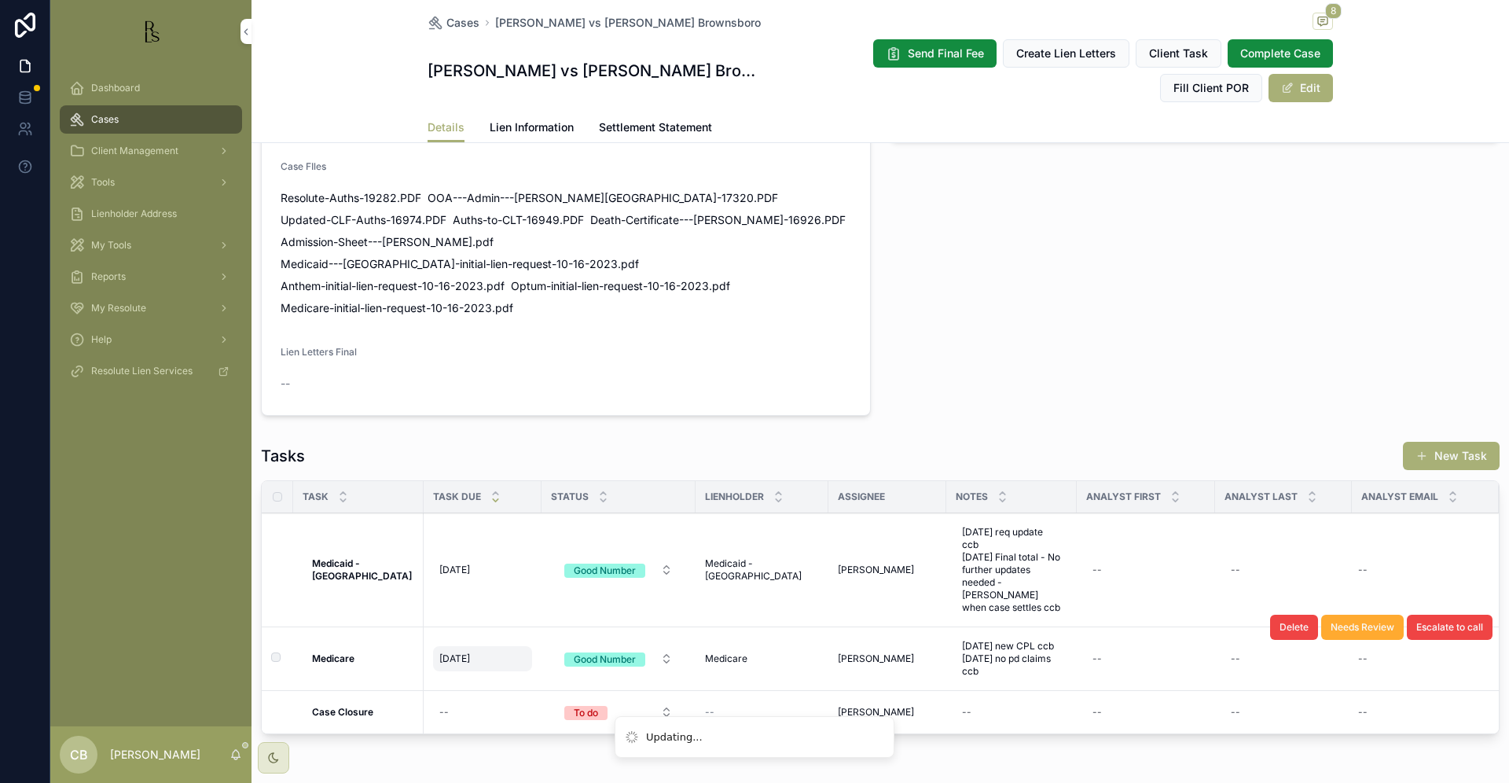
click at [452, 652] on span "[DATE]" at bounding box center [454, 658] width 31 height 13
click at [484, 441] on div "Tasks New Task" at bounding box center [880, 456] width 1239 height 30
click at [445, 646] on div "[DATE] [DATE]" at bounding box center [482, 658] width 99 height 25
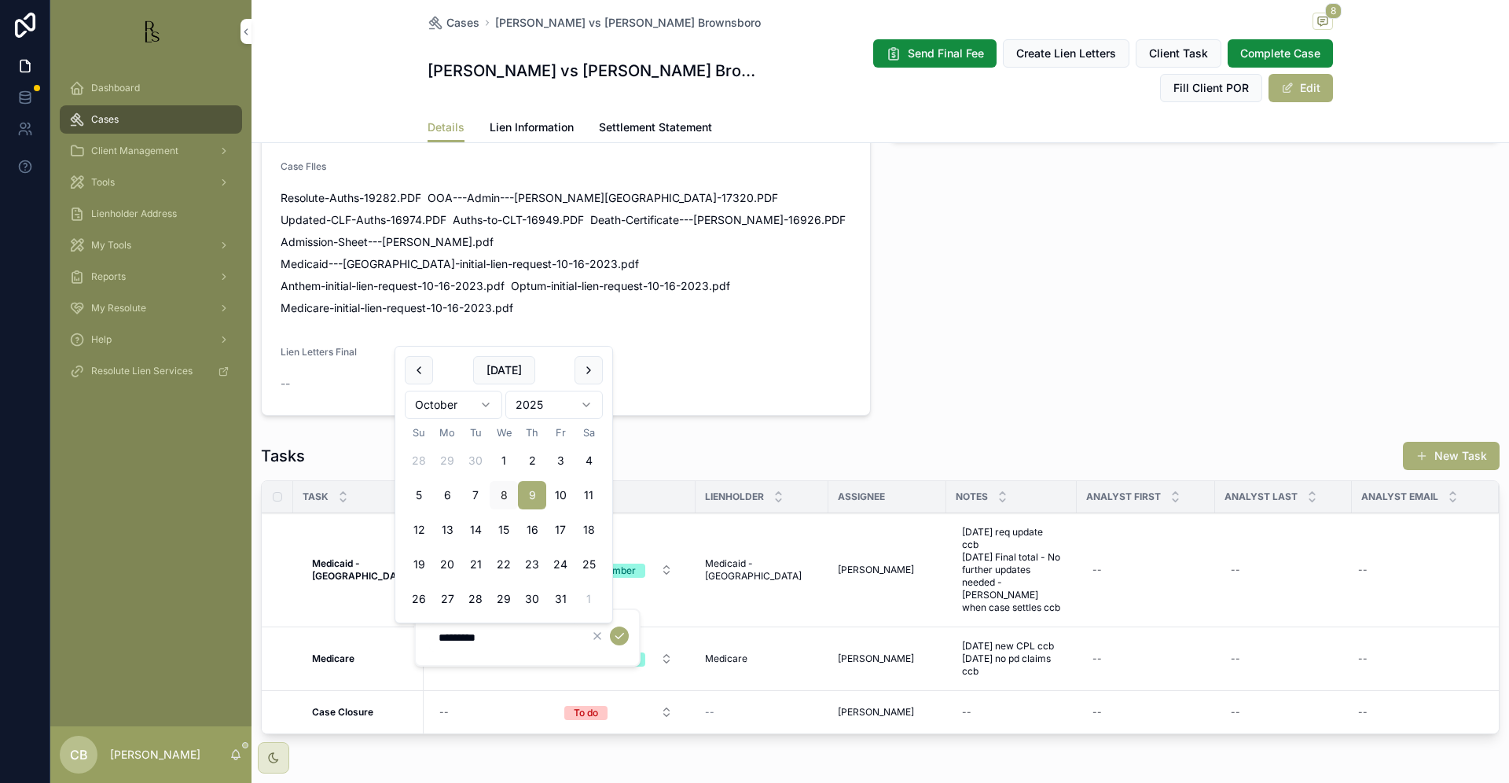
click at [484, 401] on html "Dashboard Cases Client Management Tools Lienholder Address My Tools Reports My …" at bounding box center [754, 391] width 1509 height 783
click at [485, 403] on html "Dashboard Cases Client Management Tools Lienholder Address My Tools Reports My …" at bounding box center [754, 391] width 1509 height 783
click at [503, 494] on button "8" at bounding box center [504, 495] width 28 height 28
click at [492, 633] on input "********" at bounding box center [503, 638] width 149 height 22
type input "********"
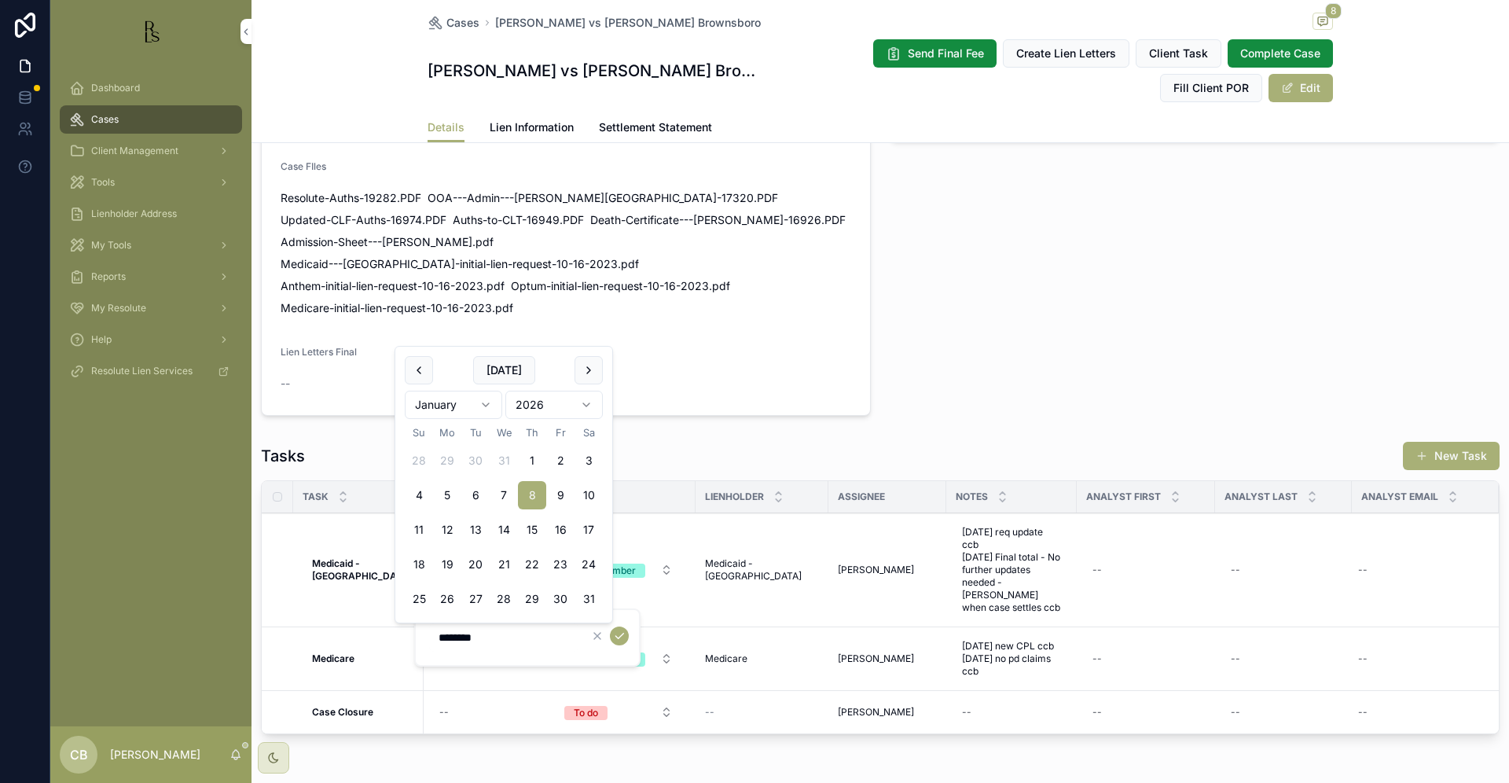
click at [618, 634] on icon "scrollable content" at bounding box center [619, 636] width 13 height 13
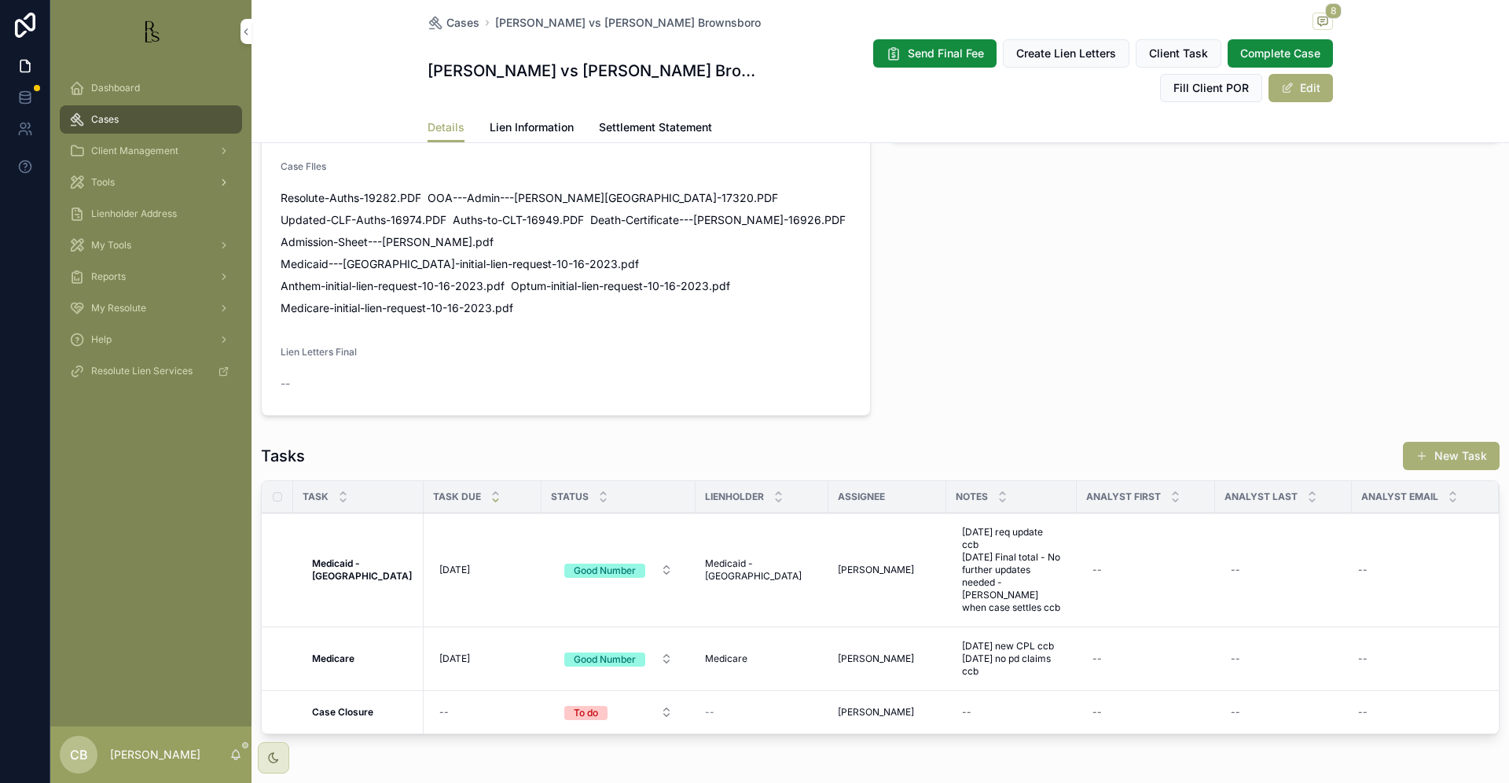
click at [108, 177] on span "Tools" at bounding box center [103, 182] width 24 height 13
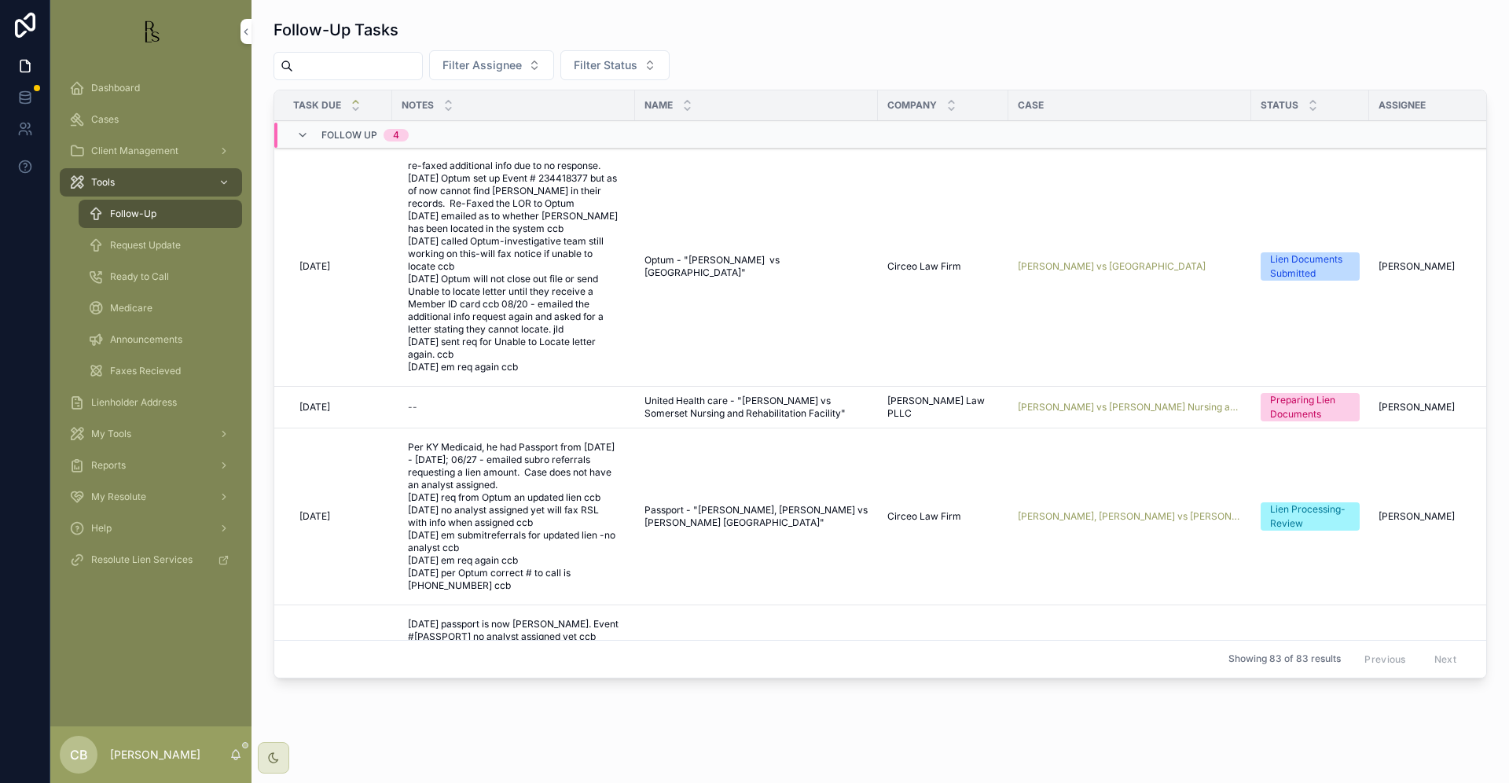
click at [156, 244] on span "Request Update" at bounding box center [145, 245] width 71 height 13
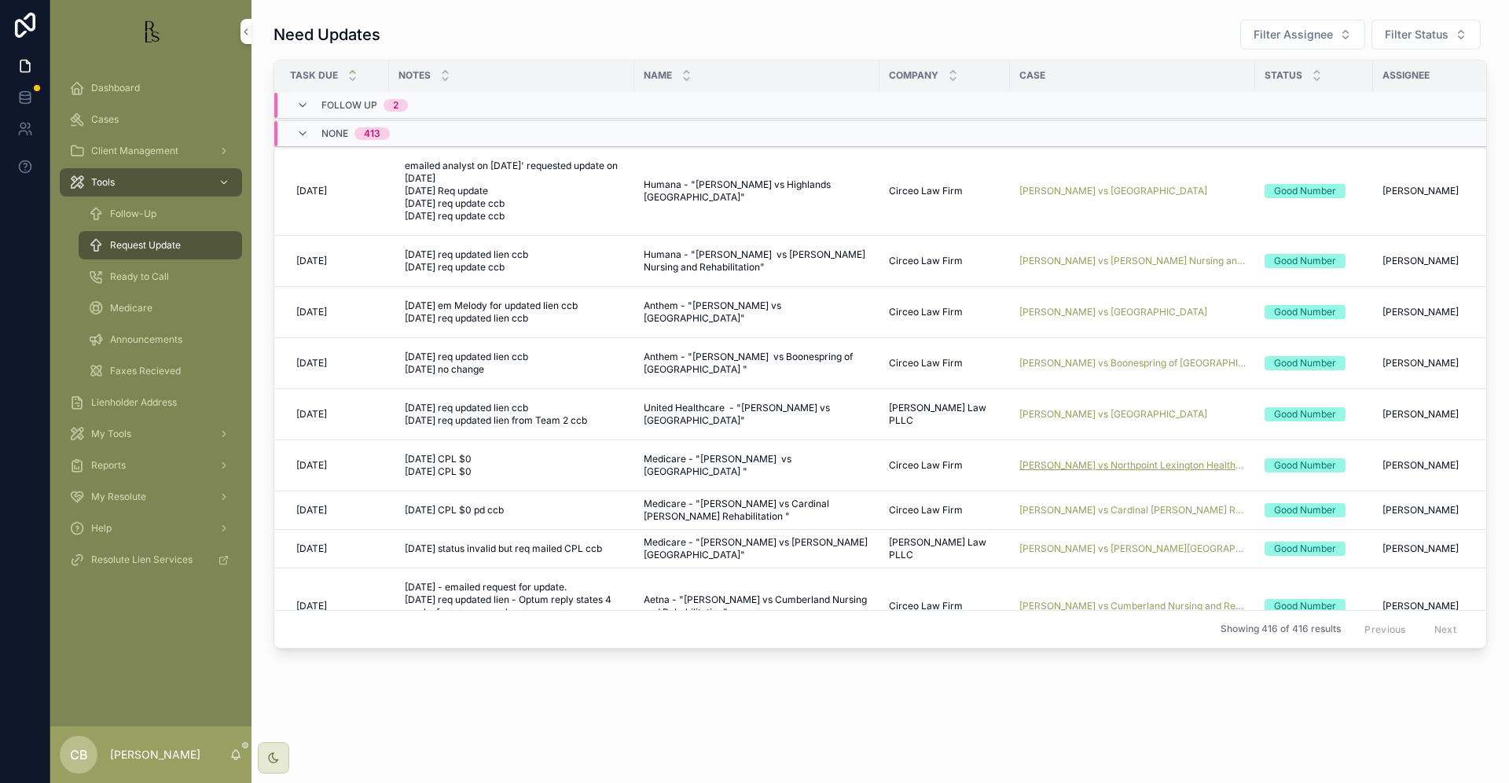
scroll to position [76, 3]
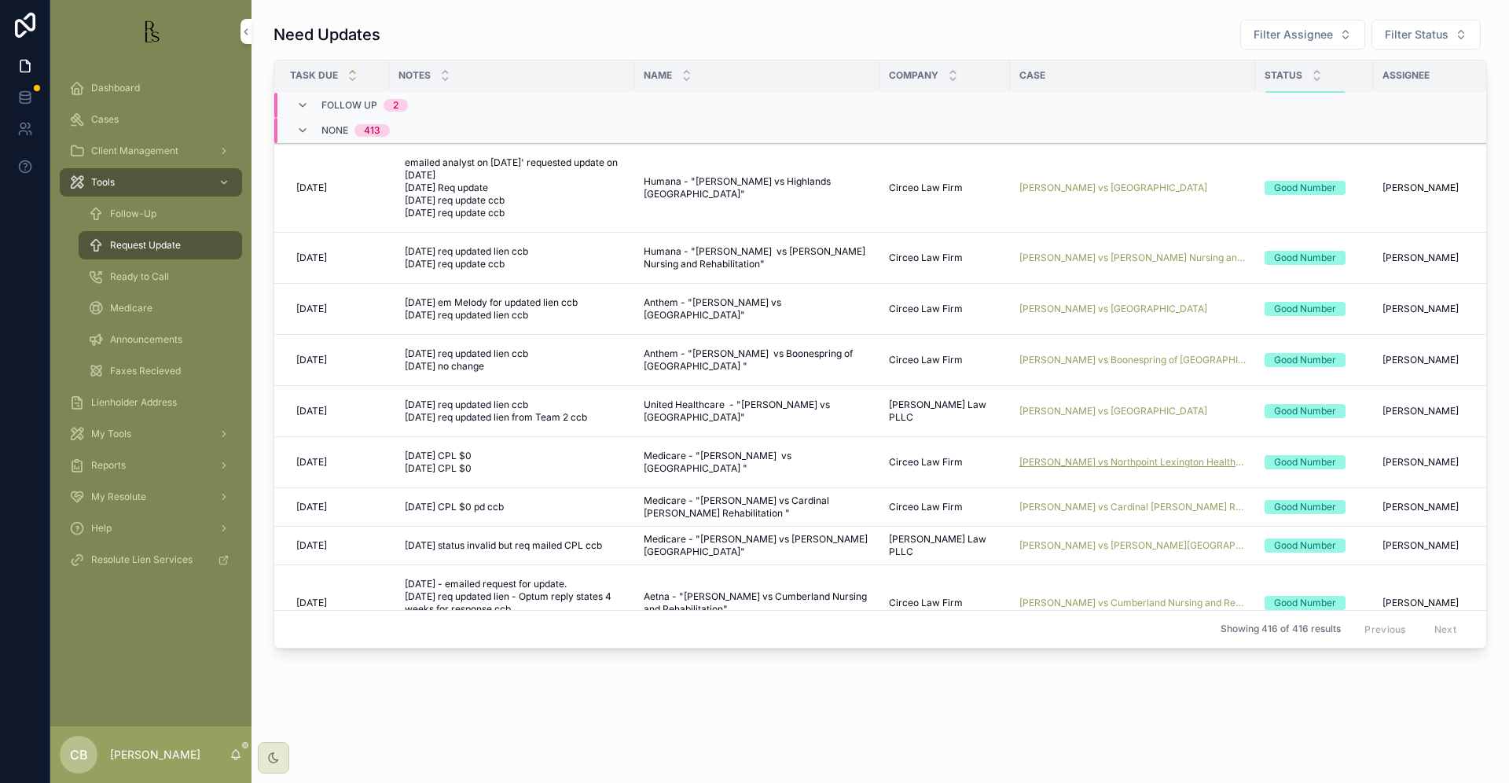
click at [1059, 464] on span "[PERSON_NAME] vs Northpoint Lexington Healthcare Center" at bounding box center [1133, 462] width 226 height 13
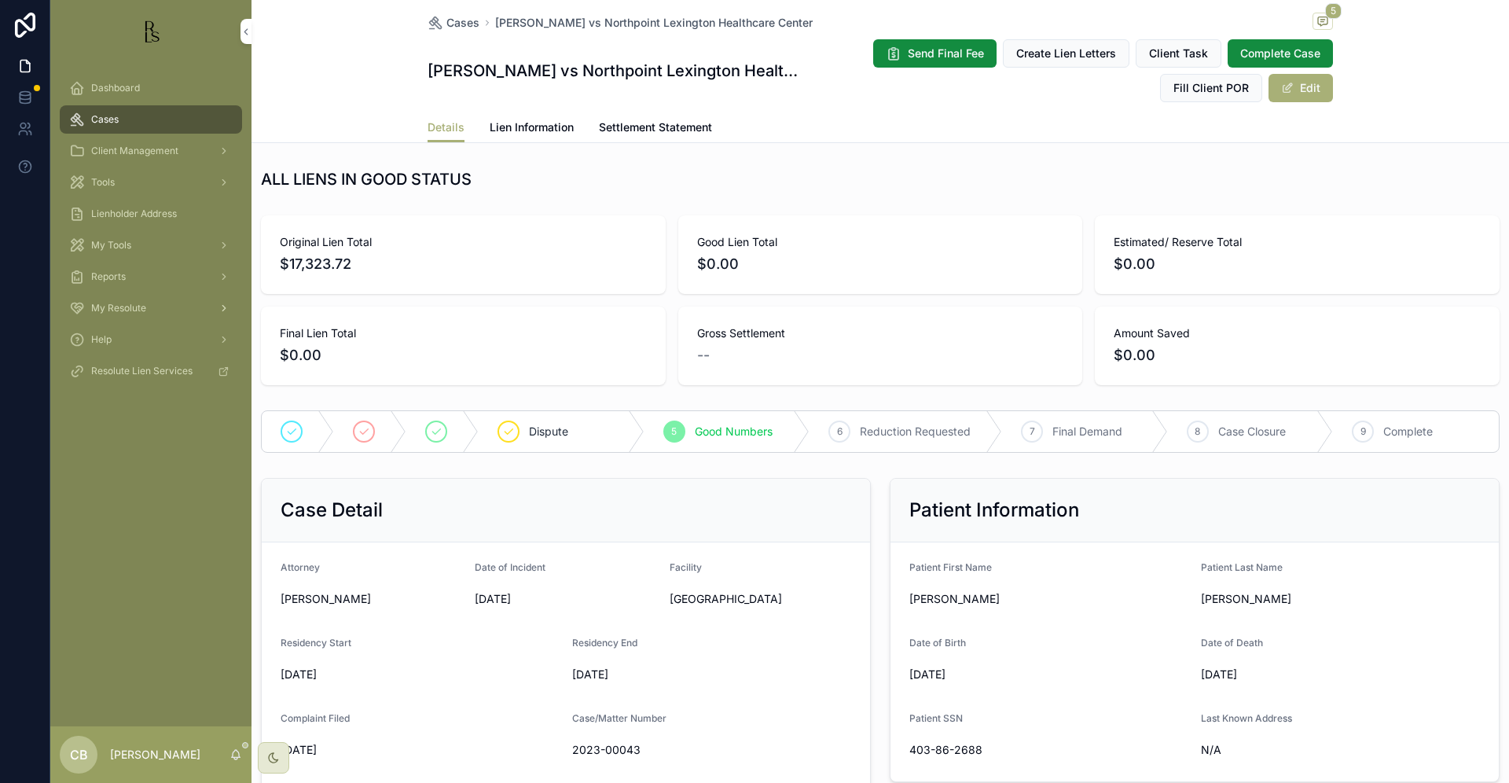
click at [531, 124] on span "Lien Information" at bounding box center [532, 127] width 84 height 16
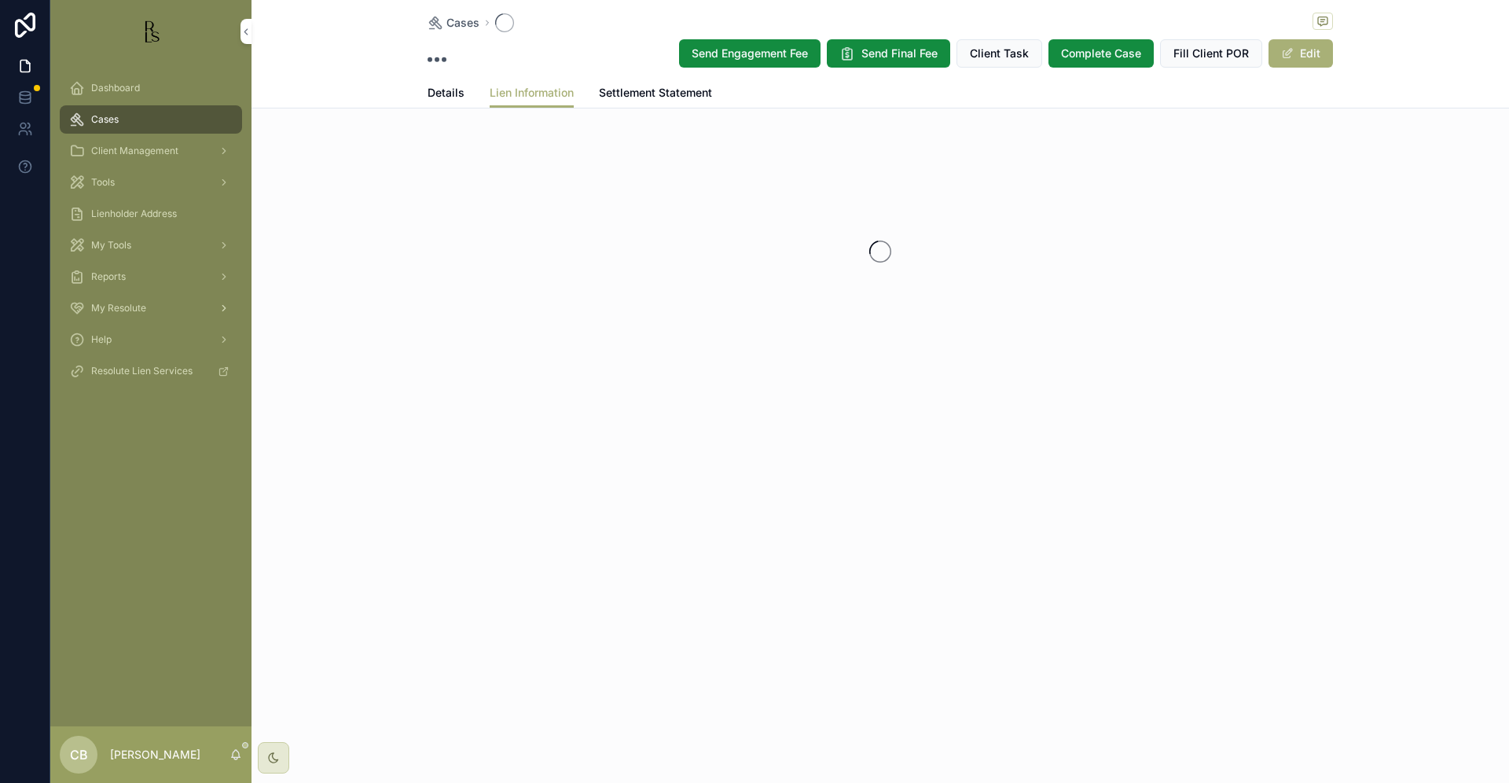
click at [531, 124] on div "Cases Send Engagement Fee Send Final Fee Client Task Complete Case Fill Client …" at bounding box center [881, 238] width 1258 height 476
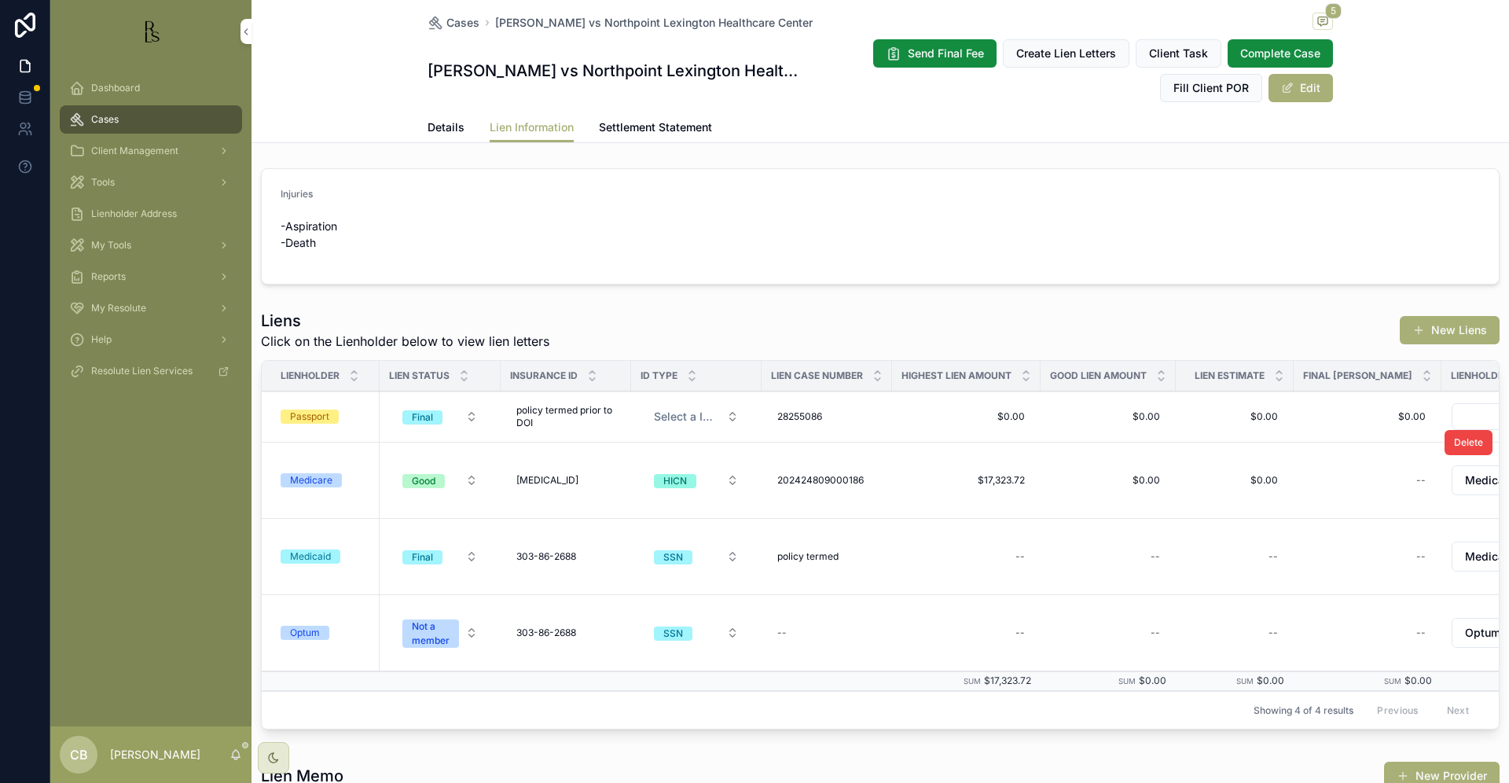
click at [317, 477] on div "Medicare" at bounding box center [311, 480] width 42 height 14
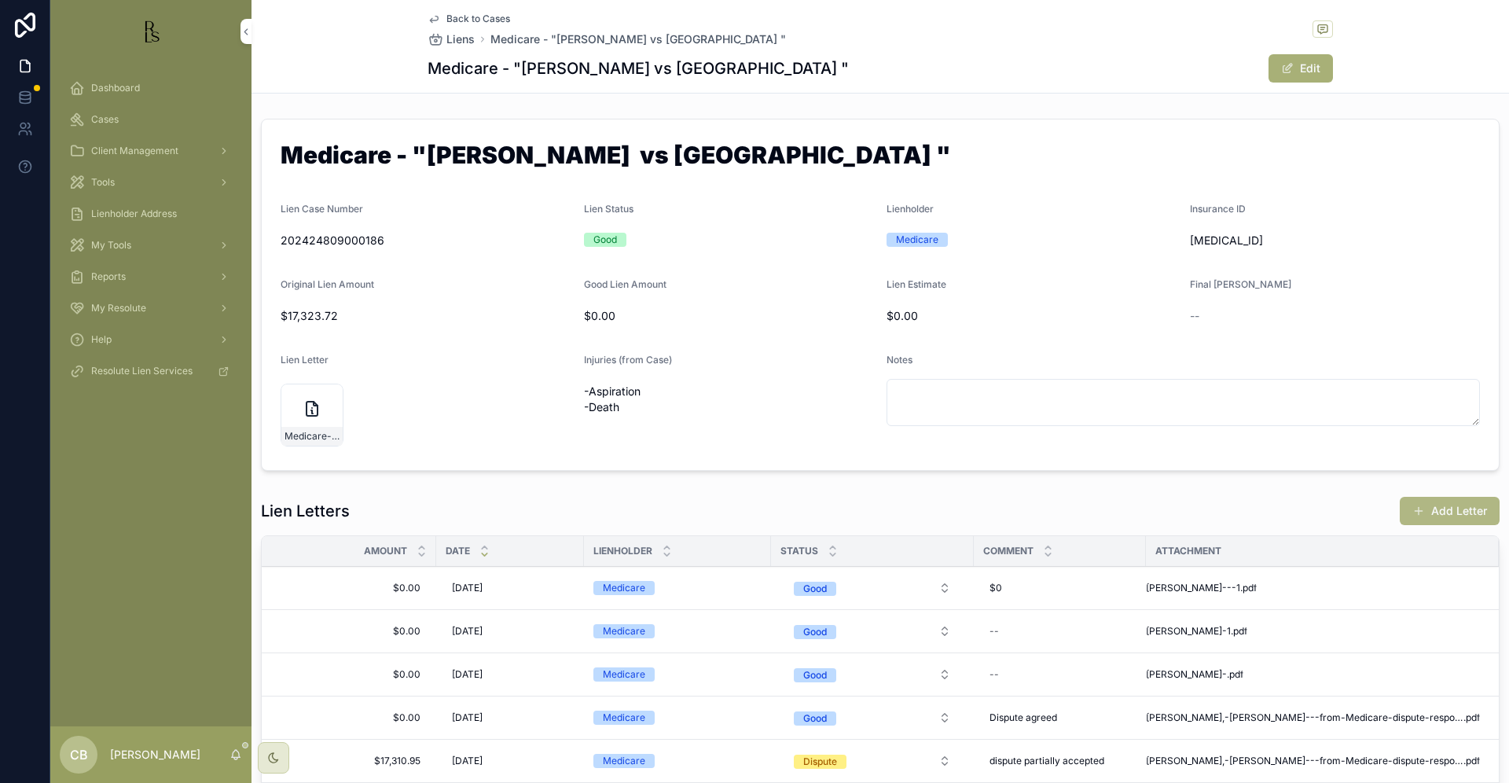
click at [1452, 509] on button "Add Letter" at bounding box center [1450, 511] width 100 height 28
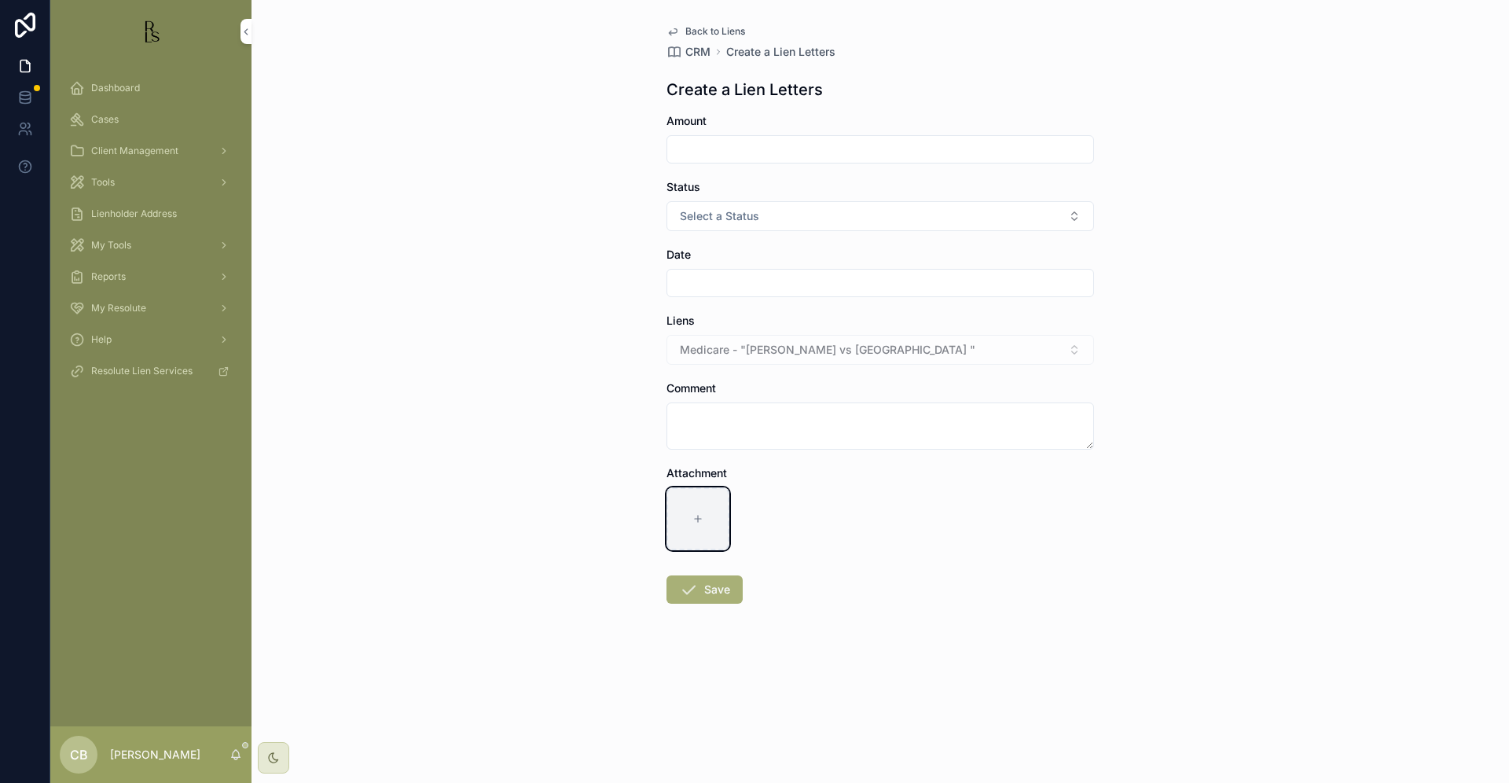
click at [701, 516] on icon "scrollable content" at bounding box center [698, 518] width 11 height 11
type input "**********"
click at [719, 139] on input "scrollable content" at bounding box center [880, 149] width 426 height 22
type input "*****"
click at [754, 225] on button "Select a Status" at bounding box center [881, 216] width 428 height 30
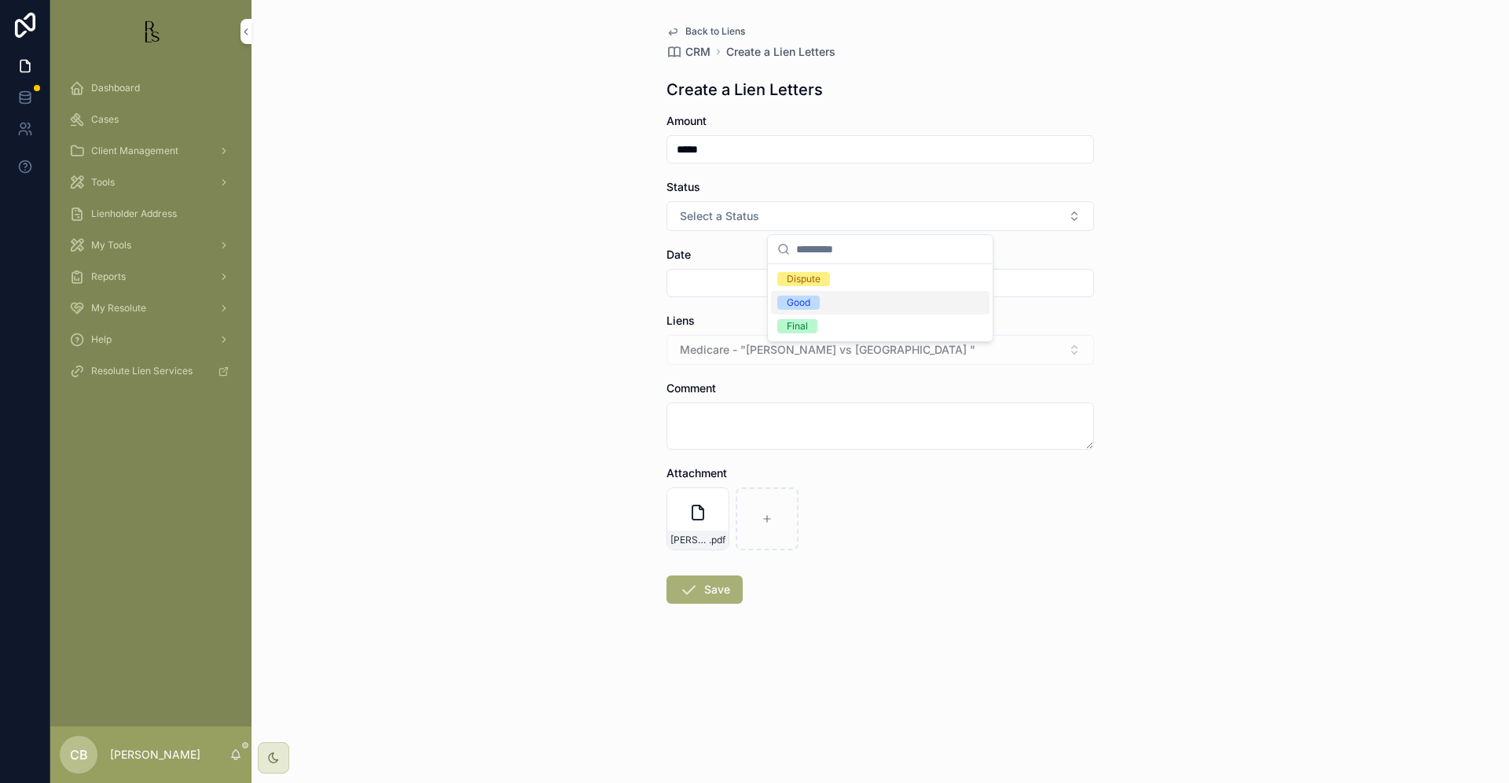
click at [795, 296] on div "Good" at bounding box center [799, 303] width 24 height 14
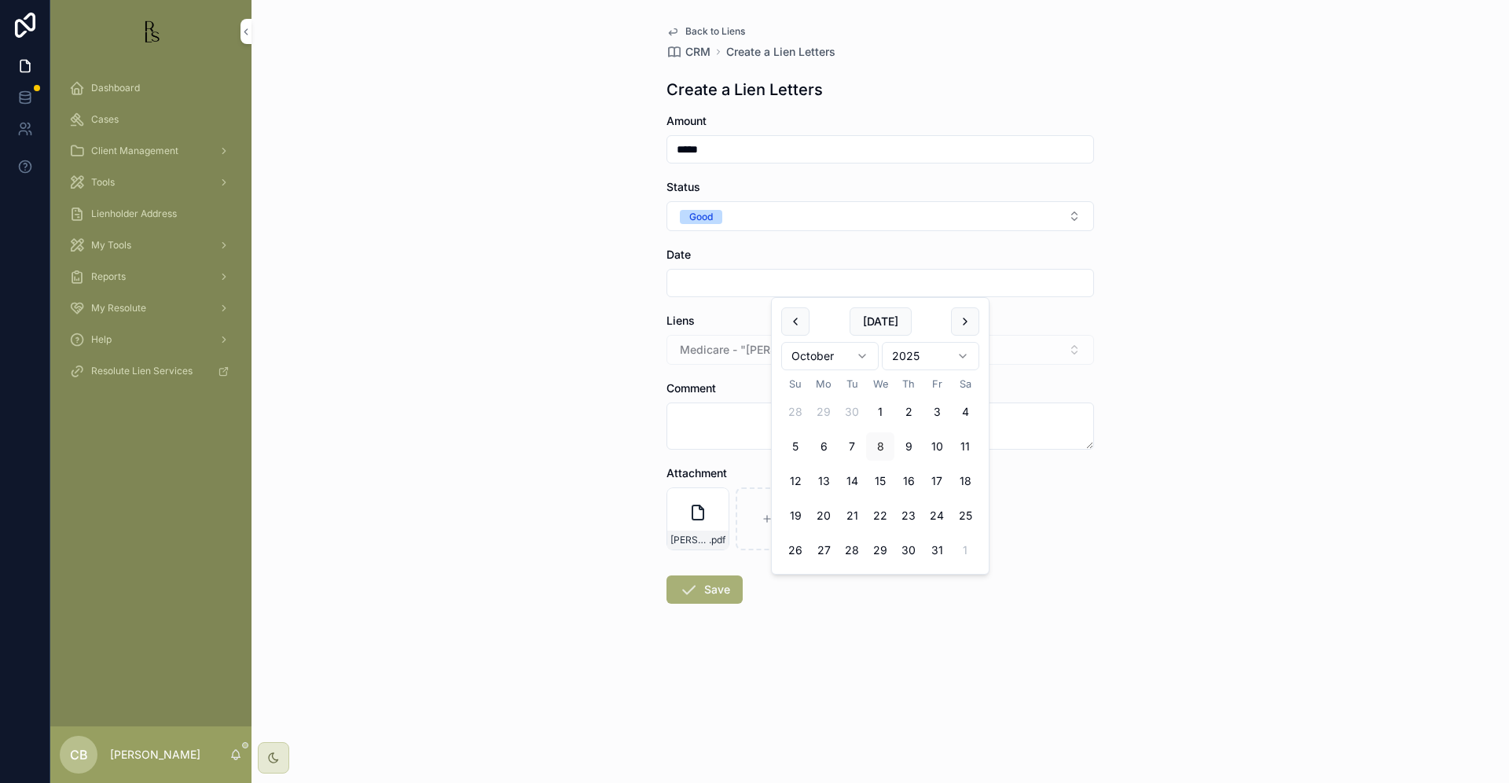
click at [714, 286] on input "scrollable content" at bounding box center [880, 283] width 426 height 22
click at [880, 443] on button "8" at bounding box center [880, 446] width 28 height 28
type input "*********"
click at [699, 421] on textarea "scrollable content" at bounding box center [881, 425] width 428 height 47
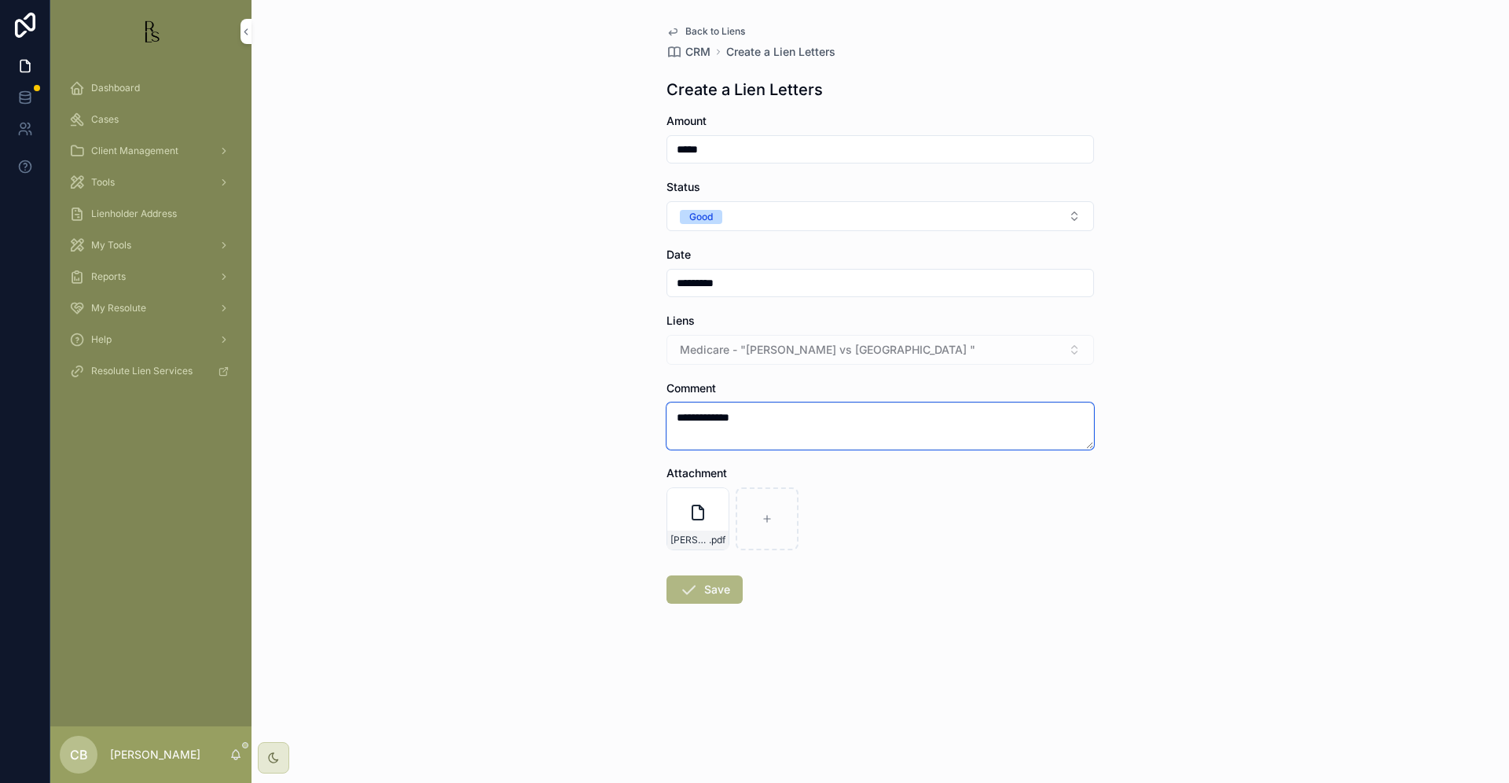
type textarea "**********"
click at [715, 586] on button "Save" at bounding box center [705, 589] width 76 height 28
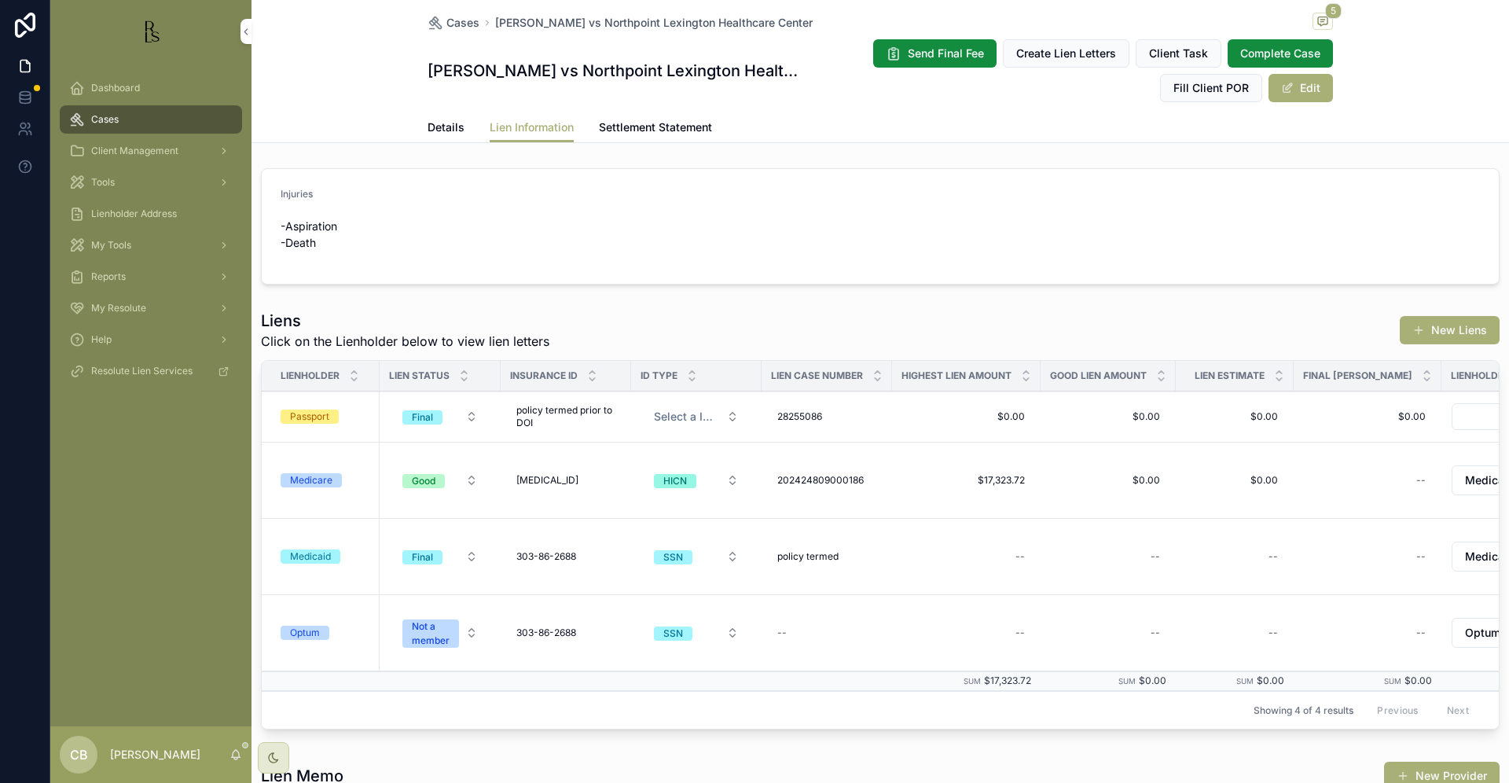
click at [428, 126] on span "Details" at bounding box center [446, 127] width 37 height 16
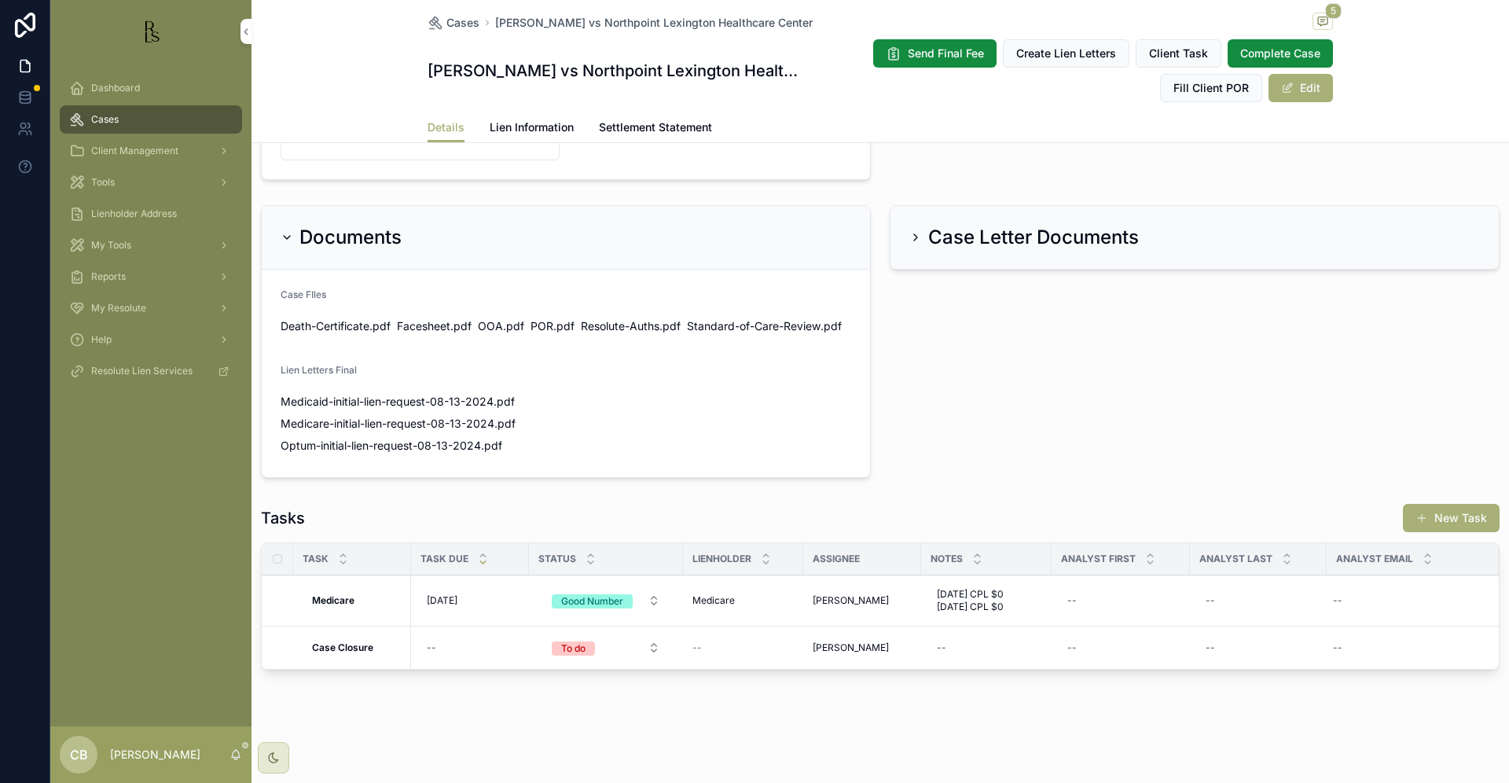
scroll to position [863, 0]
click at [984, 604] on span "[DATE] CPL $0 [DATE] CPL $0" at bounding box center [986, 600] width 99 height 25
click at [1042, 630] on textarea "**********" at bounding box center [1013, 626] width 149 height 47
type textarea "**********"
click at [1130, 616] on icon "scrollable content" at bounding box center [1129, 615] width 13 height 13
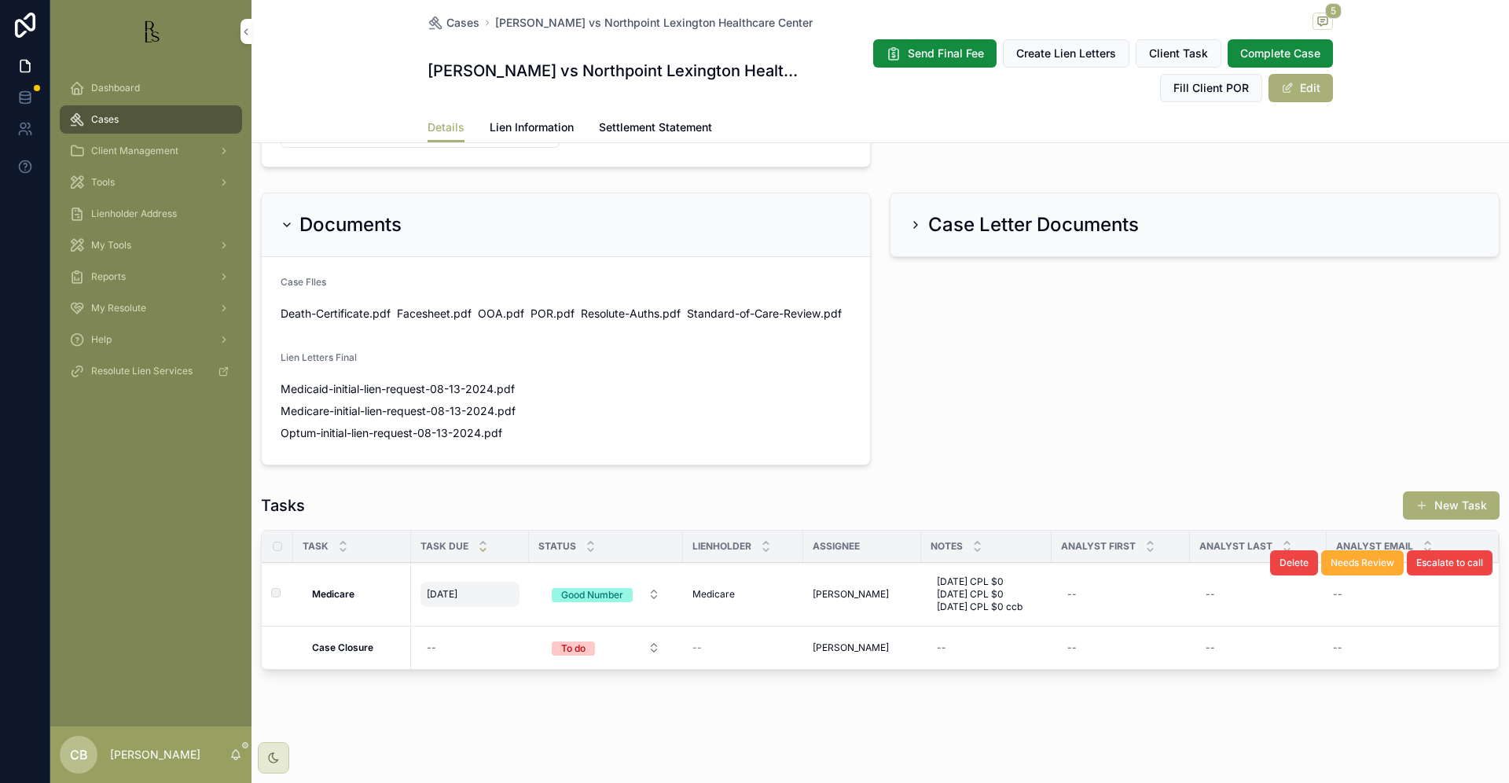
click at [447, 601] on span "[DATE]" at bounding box center [442, 594] width 31 height 13
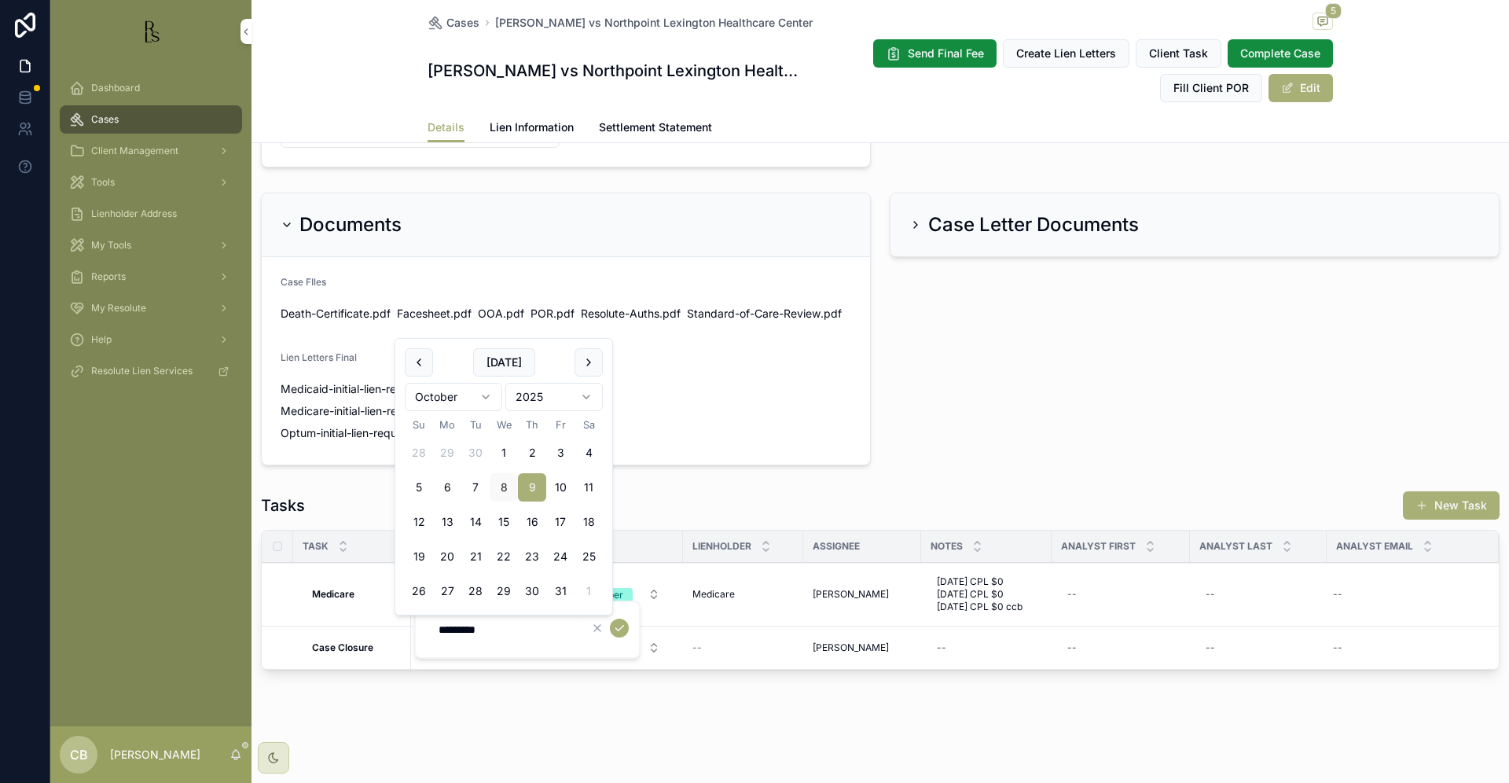
click at [484, 393] on html "Dashboard Cases Client Management Tools Lienholder Address My Tools Reports My …" at bounding box center [754, 391] width 1509 height 783
click at [504, 484] on button "8" at bounding box center [504, 487] width 28 height 28
click at [486, 395] on html "Dashboard Cases Client Management Tools Lienholder Address My Tools Reports My …" at bounding box center [754, 391] width 1509 height 783
click at [505, 485] on button "8" at bounding box center [504, 487] width 28 height 28
click at [588, 395] on html "Dashboard Cases Client Management Tools Lienholder Address My Tools Reports My …" at bounding box center [754, 391] width 1509 height 783
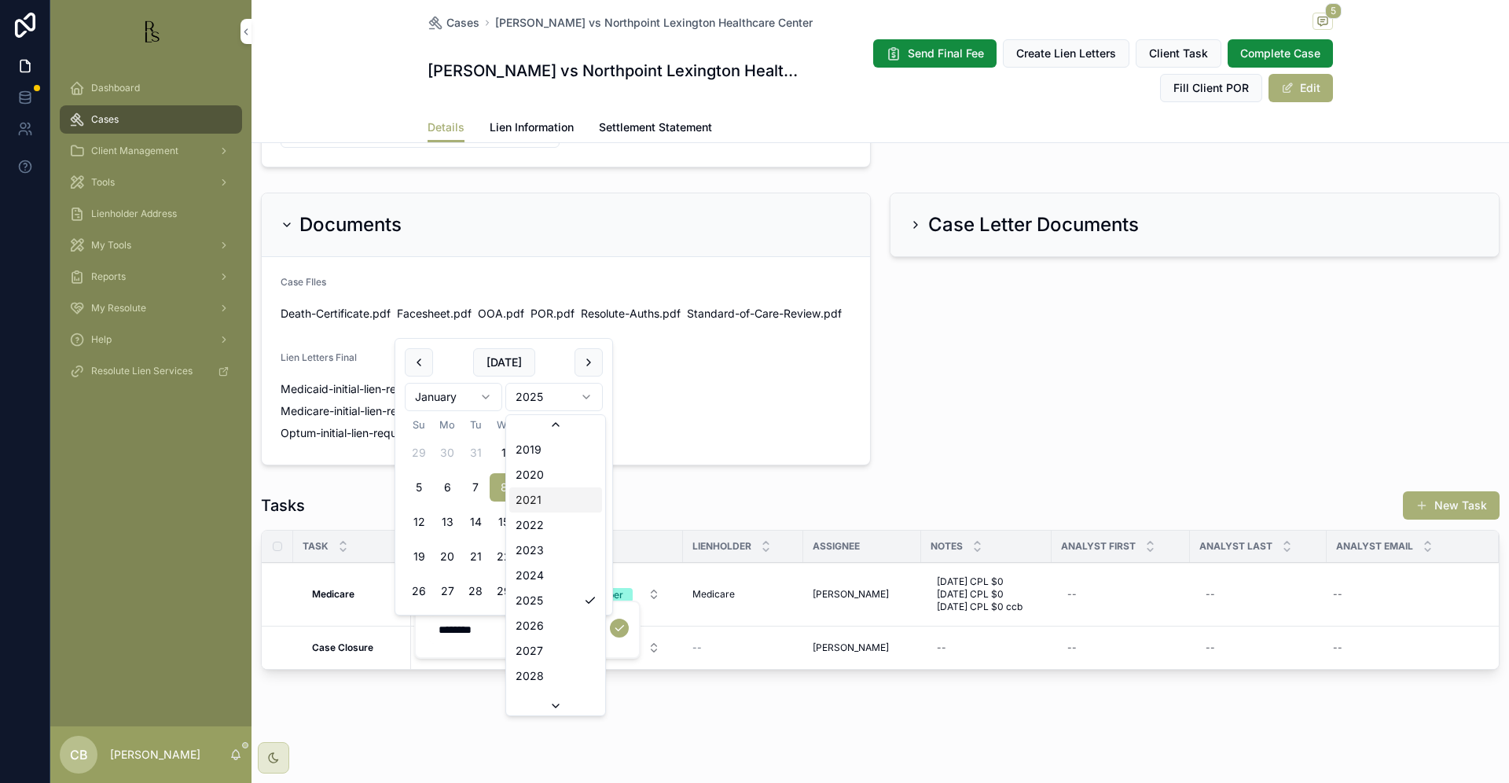
scroll to position [2996, 0]
click at [489, 635] on input "********" at bounding box center [503, 630] width 149 height 22
type input "********"
click at [624, 628] on icon "scrollable content" at bounding box center [619, 628] width 13 height 13
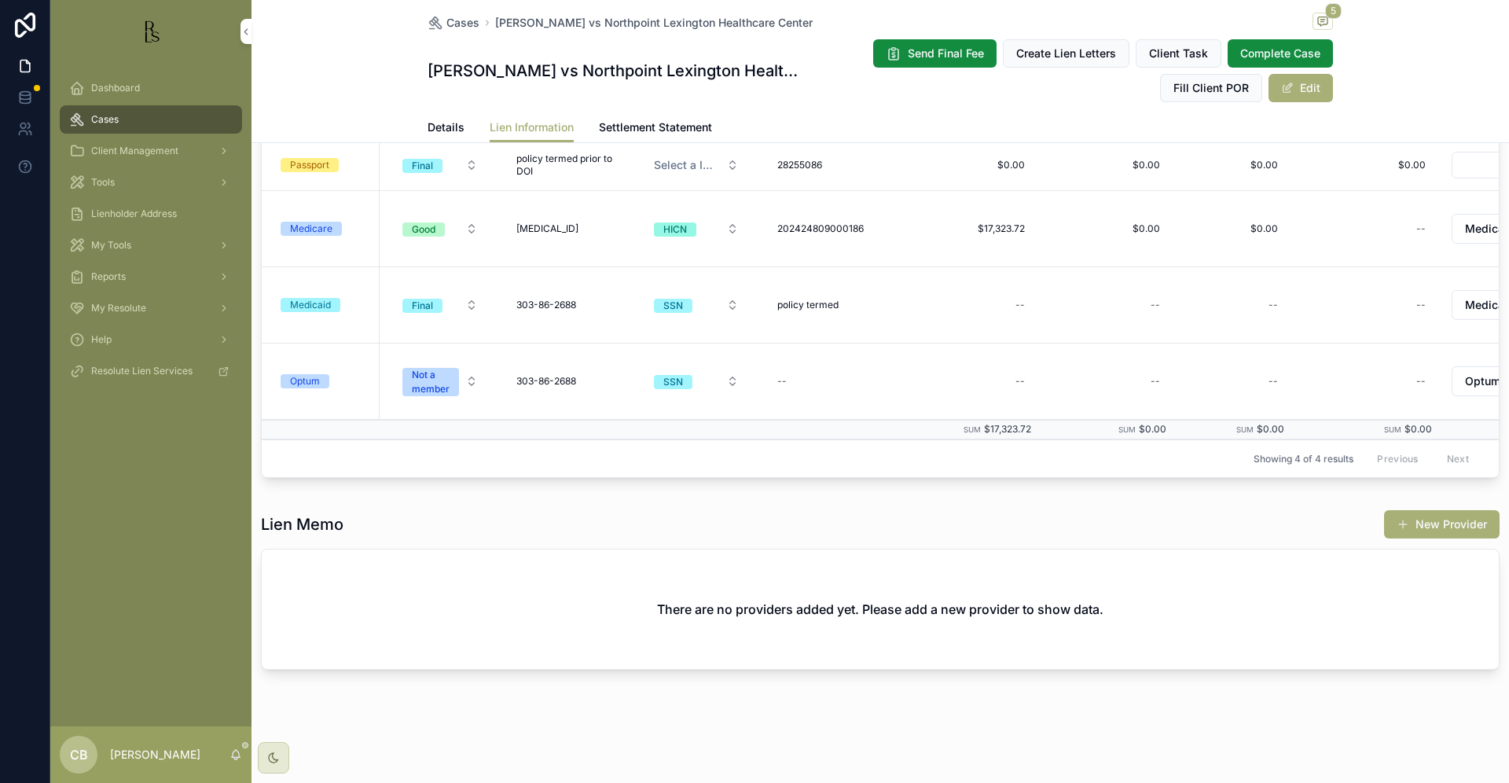
scroll to position [252, 0]
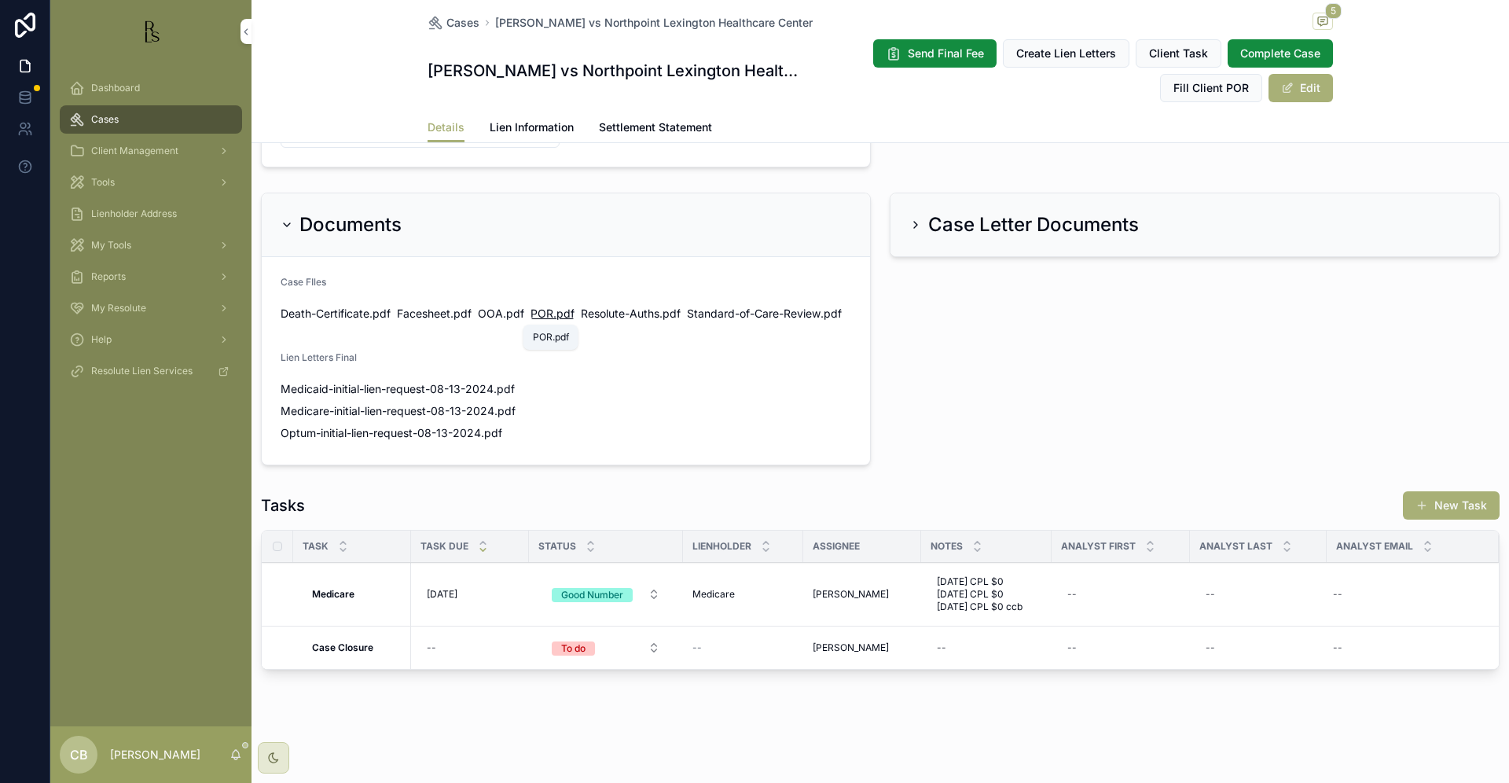
scroll to position [1, 0]
click at [112, 178] on span "Tools" at bounding box center [103, 182] width 24 height 13
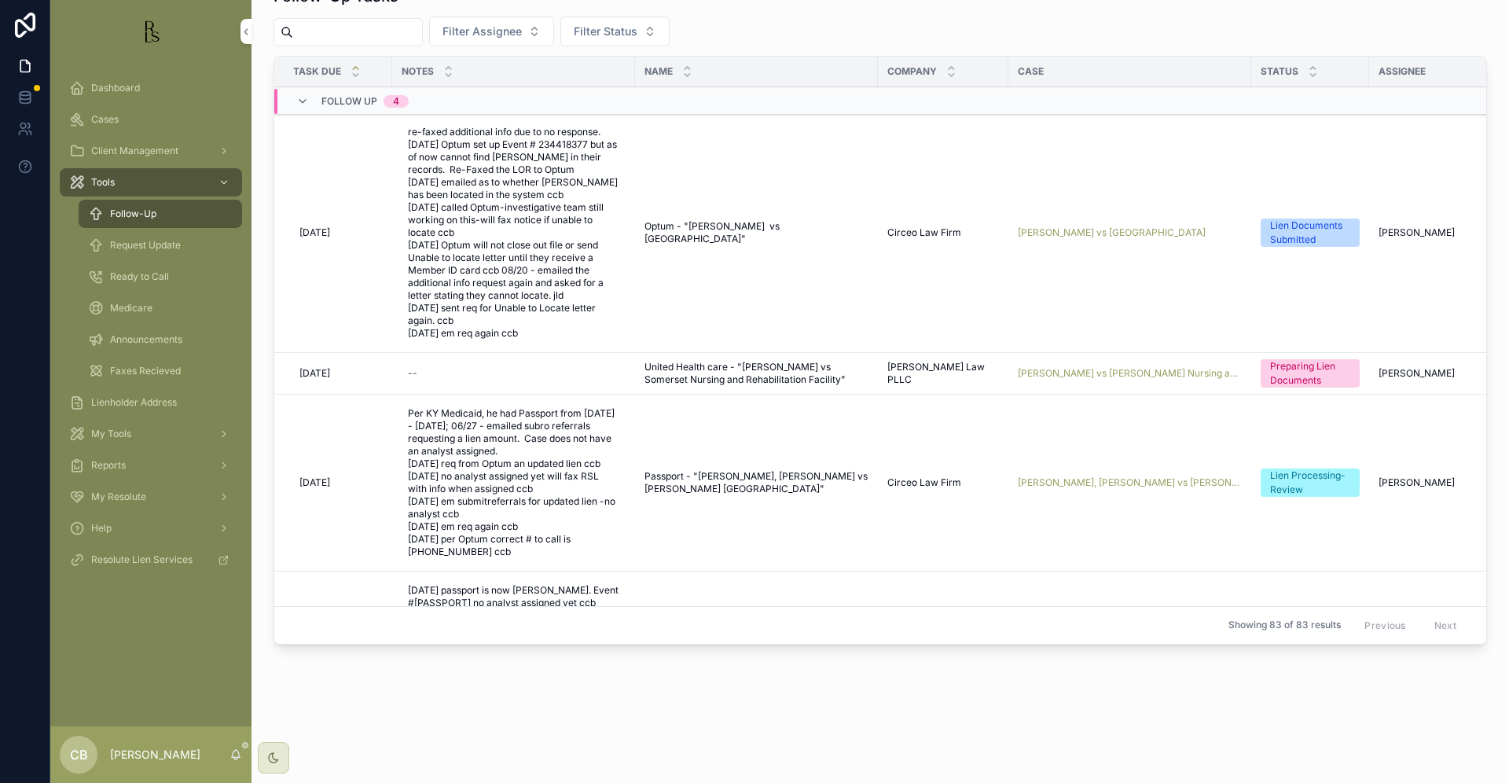
click at [162, 246] on span "Request Update" at bounding box center [145, 245] width 71 height 13
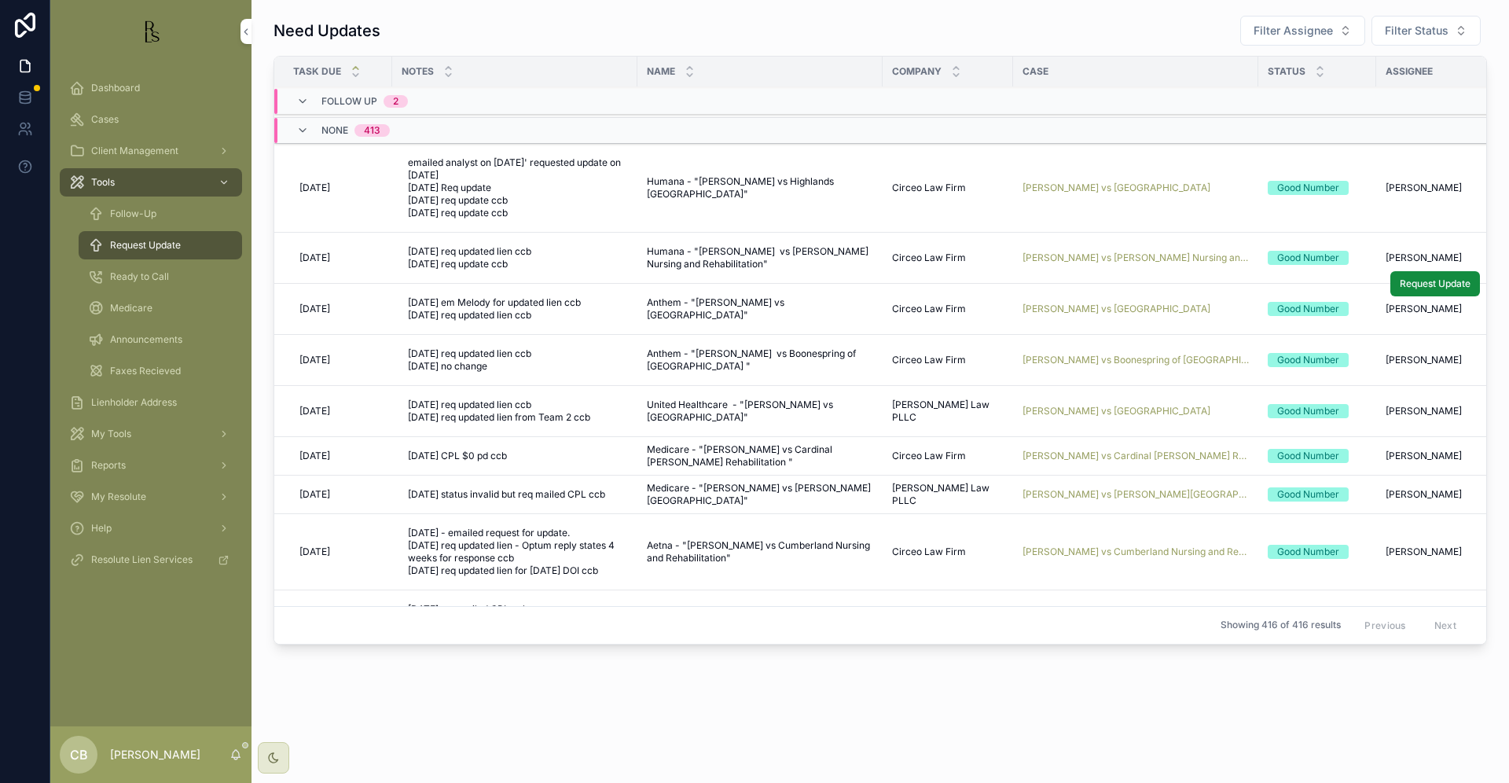
scroll to position [72, 0]
click at [1105, 456] on span "[PERSON_NAME] vs Cardinal [PERSON_NAME] Rehabilitation" at bounding box center [1136, 456] width 226 height 13
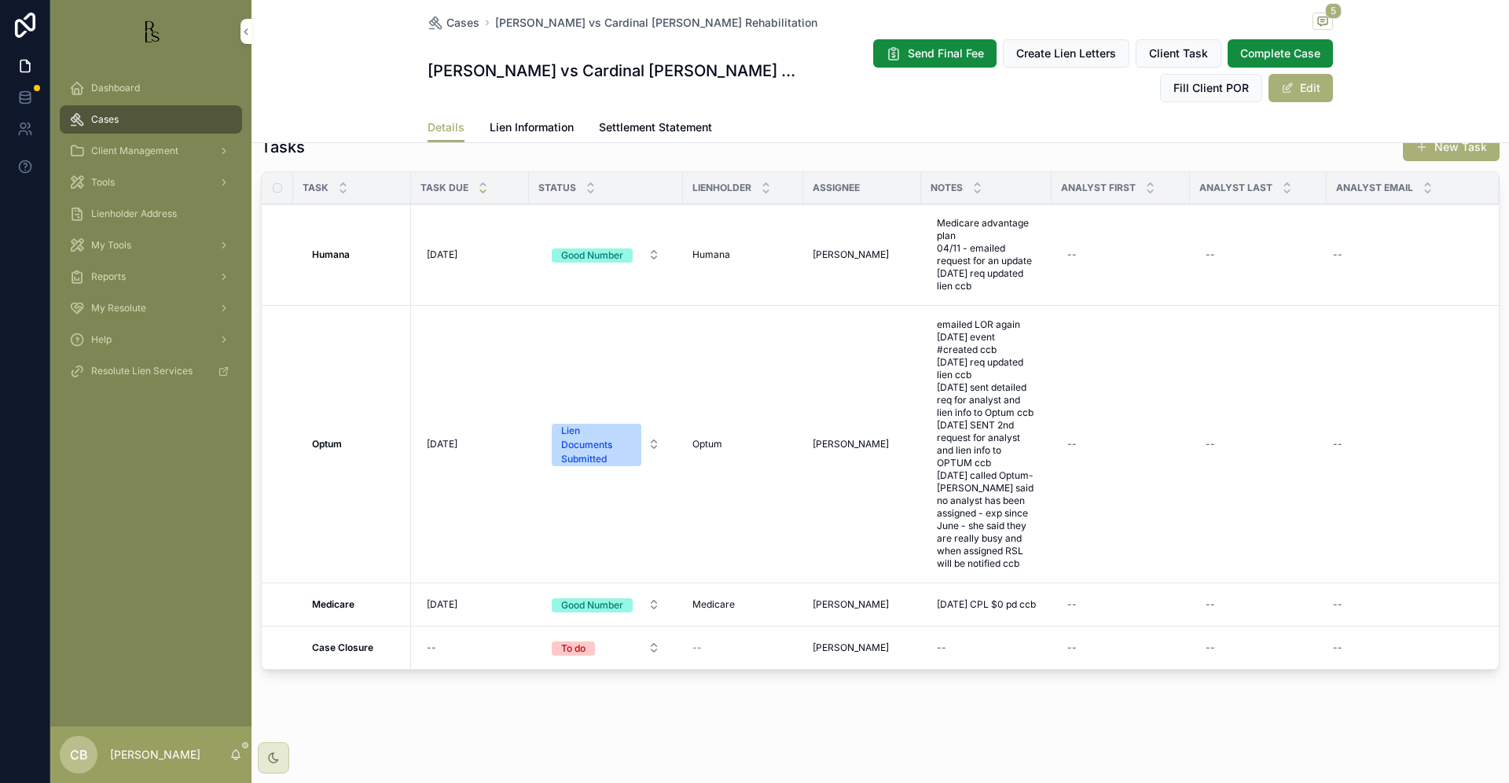
click at [524, 122] on span "Lien Information" at bounding box center [532, 127] width 84 height 16
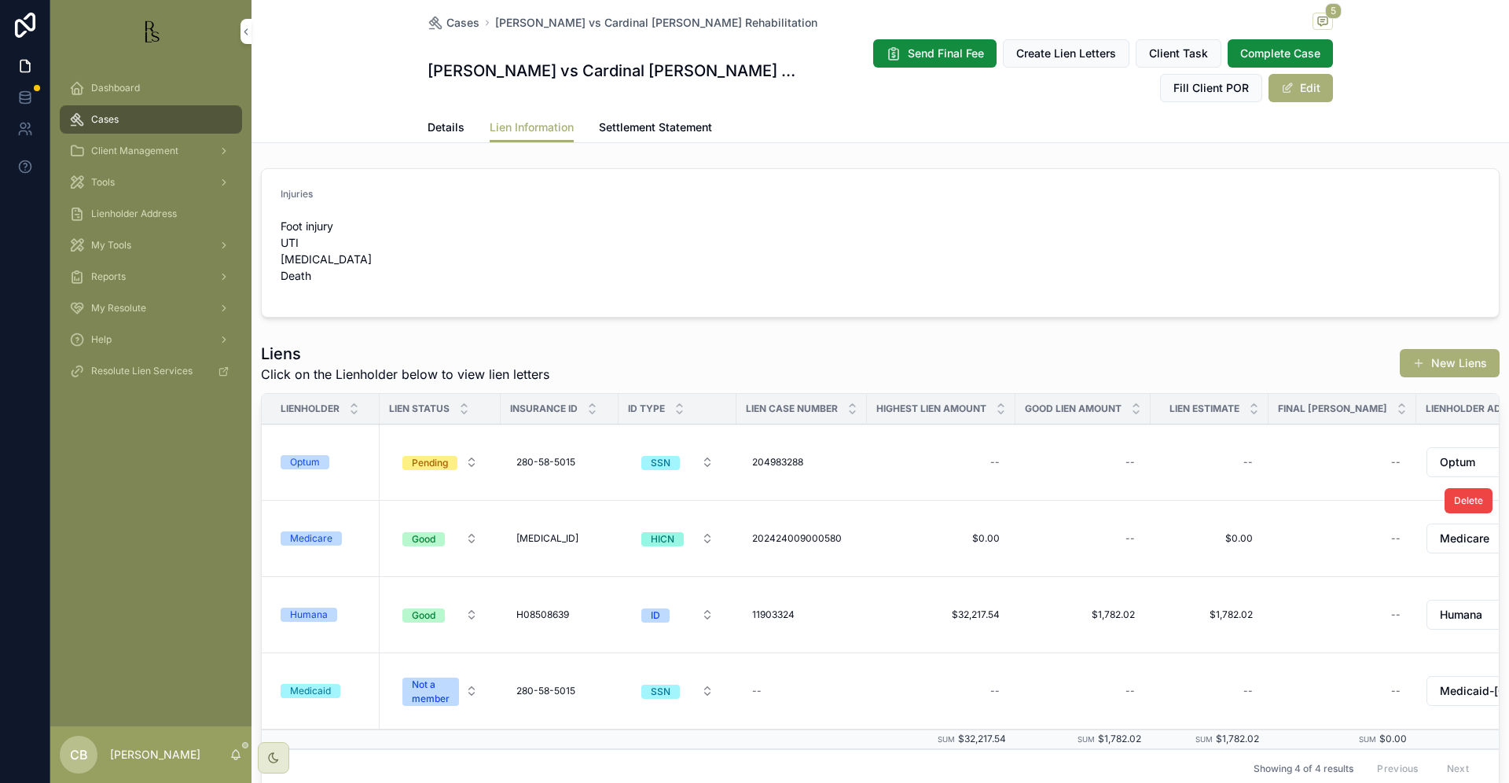
click at [324, 546] on div "Medicare" at bounding box center [311, 538] width 42 height 14
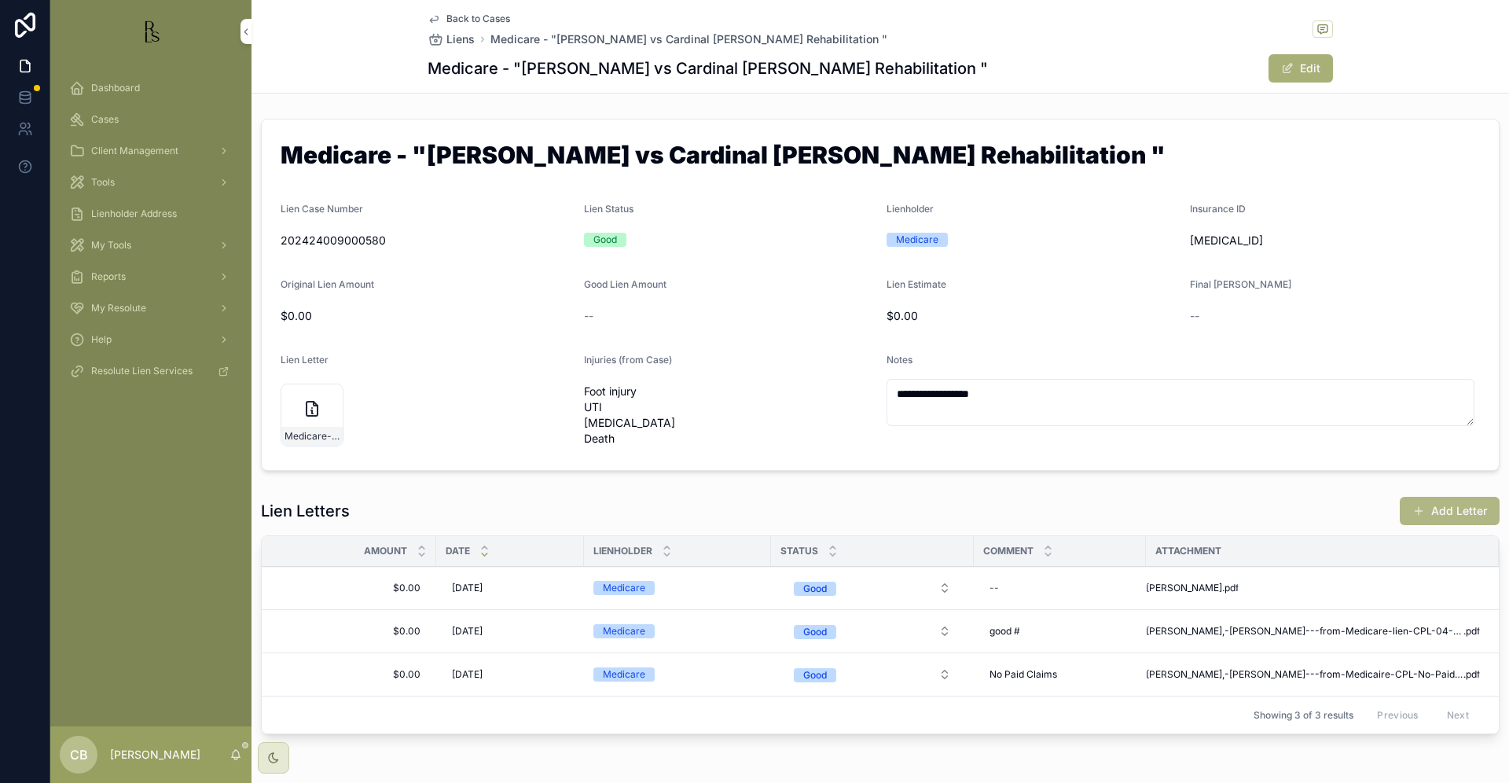
click at [1443, 524] on button "Add Letter" at bounding box center [1450, 511] width 100 height 28
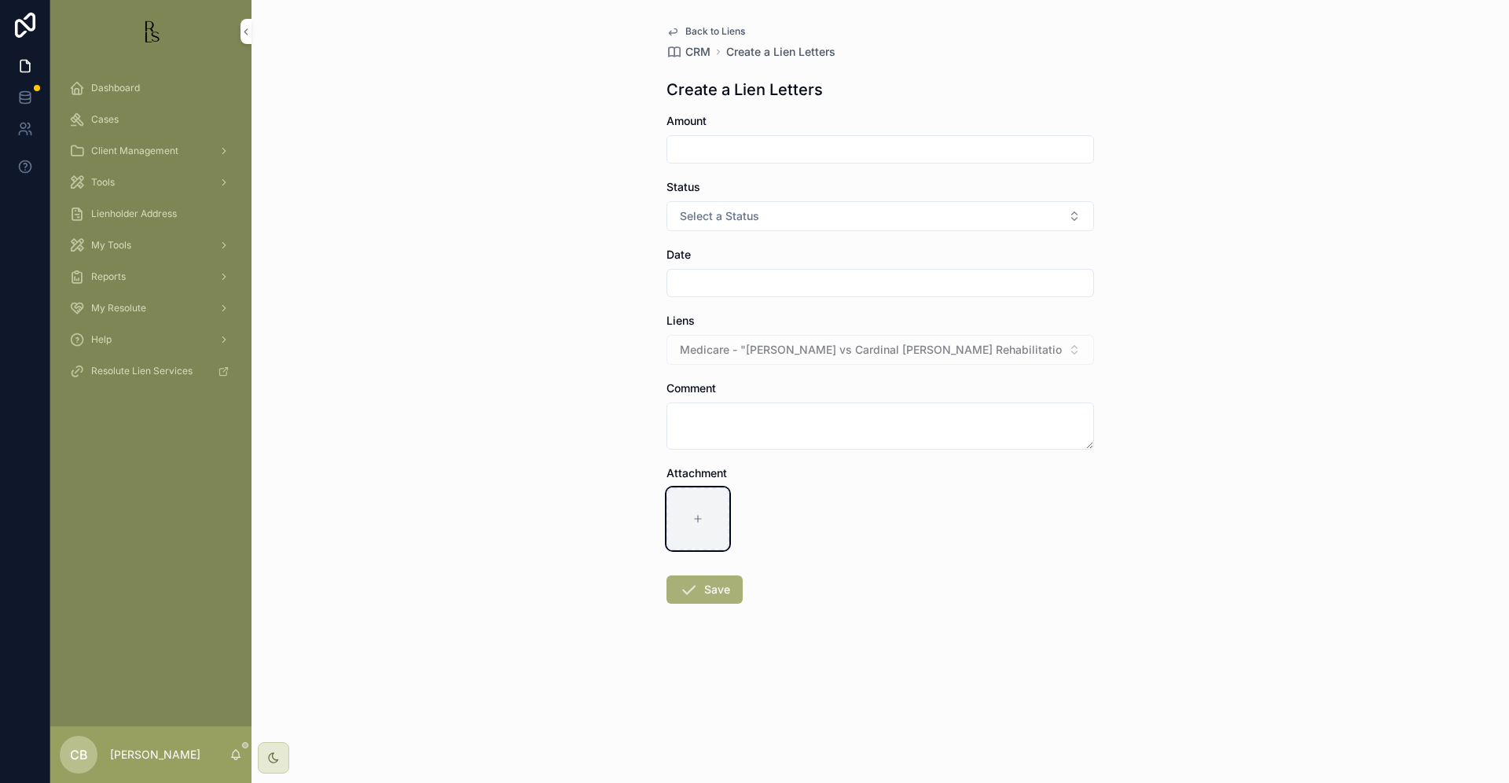
click at [696, 518] on icon "scrollable content" at bounding box center [698, 518] width 11 height 11
type input "**********"
click at [711, 147] on input "scrollable content" at bounding box center [880, 149] width 426 height 22
type input "*****"
click at [741, 214] on span "Select a Status" at bounding box center [719, 216] width 79 height 16
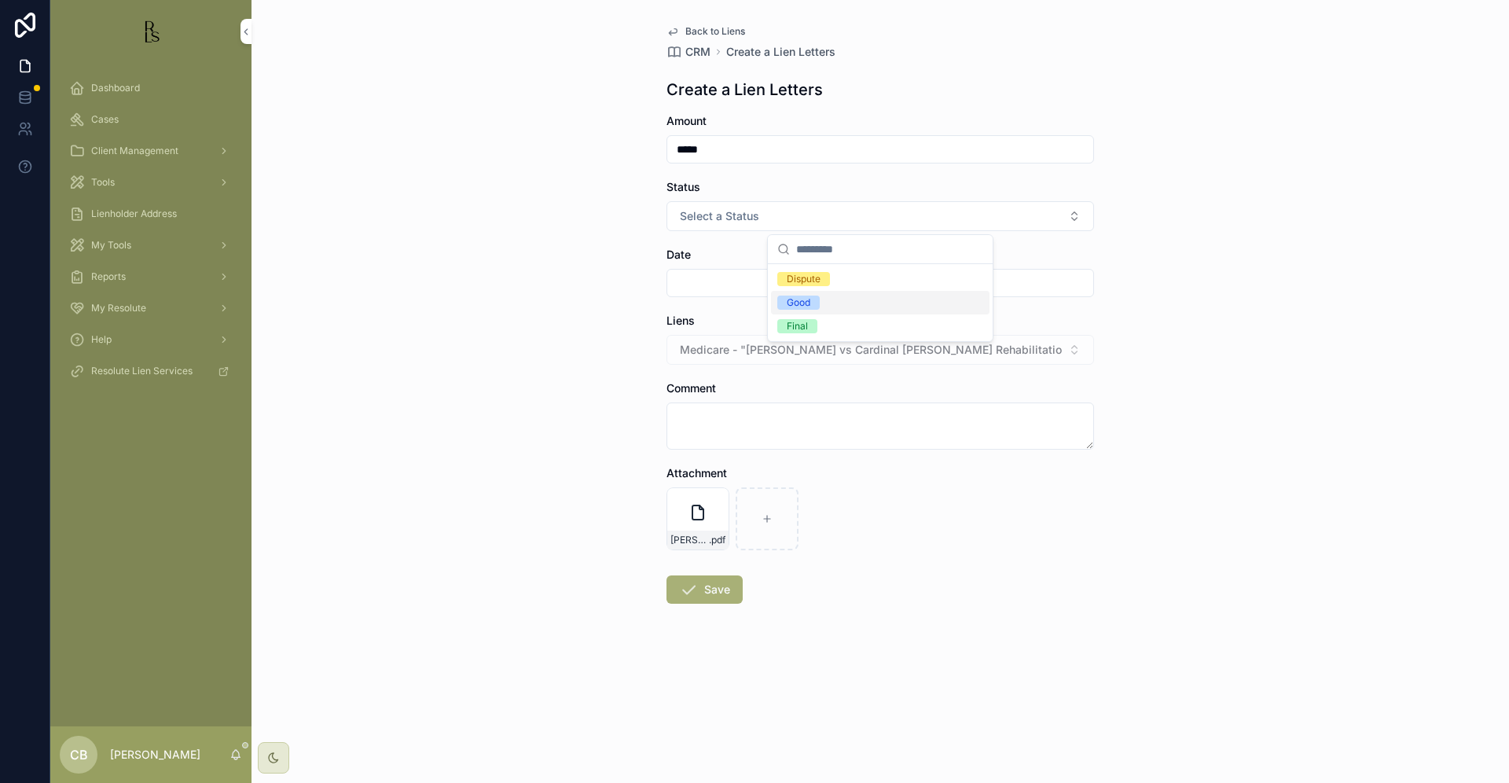
click at [800, 299] on div "Good" at bounding box center [799, 303] width 24 height 14
click at [719, 283] on input "scrollable content" at bounding box center [880, 283] width 426 height 22
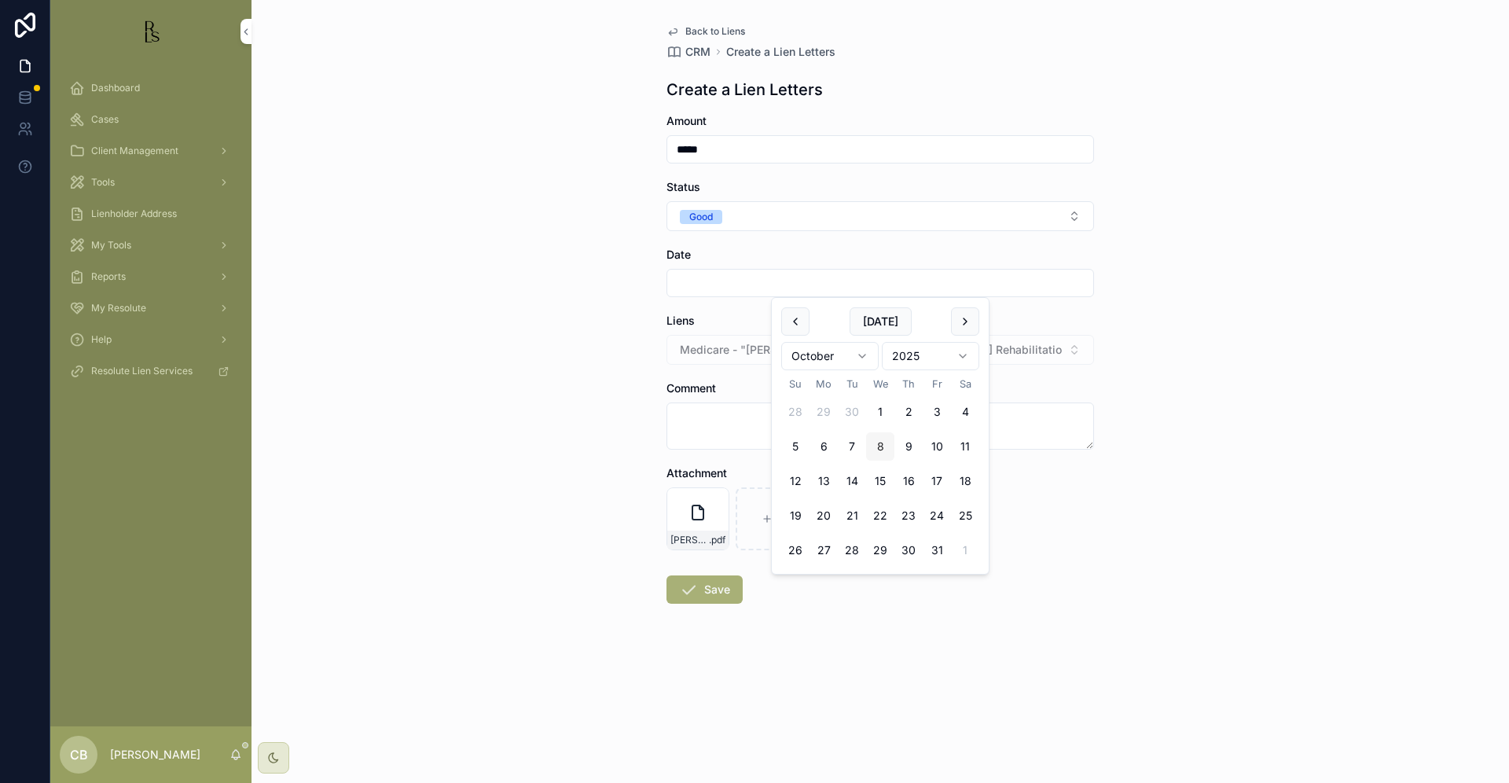
click at [879, 445] on button "8" at bounding box center [880, 446] width 28 height 28
type input "*********"
click at [714, 582] on button "Save" at bounding box center [705, 589] width 76 height 28
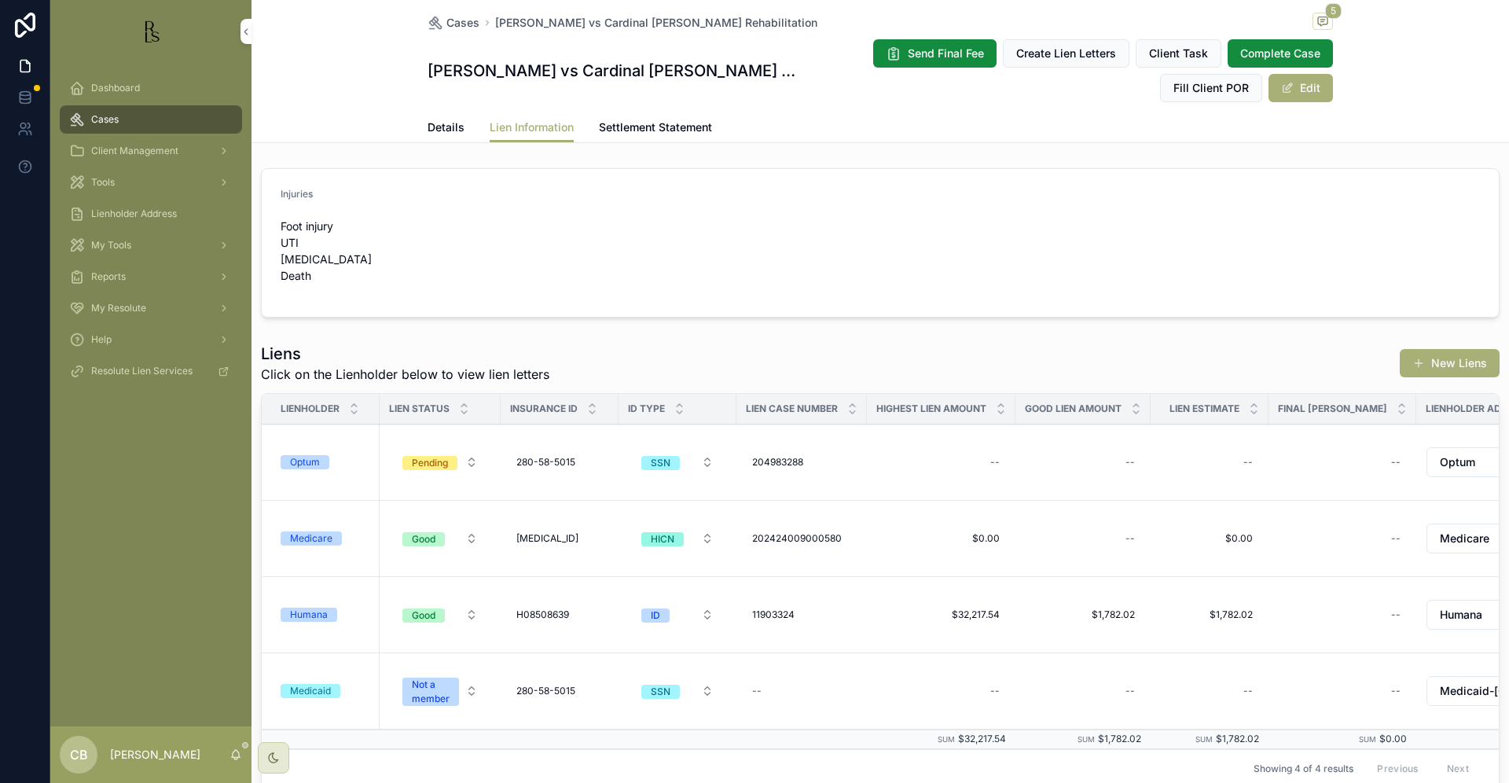
click at [441, 127] on span "Details" at bounding box center [446, 127] width 37 height 16
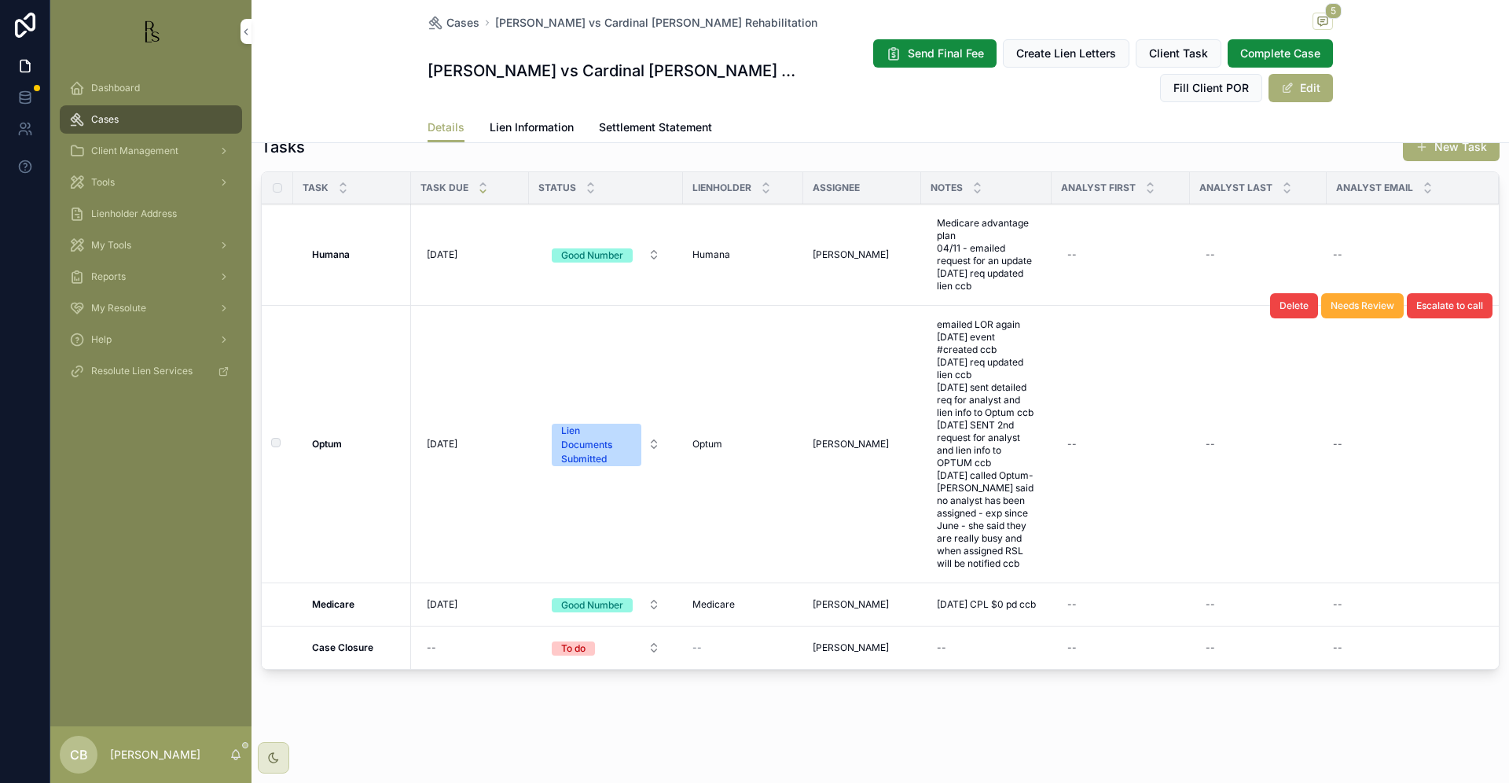
scroll to position [1340, 0]
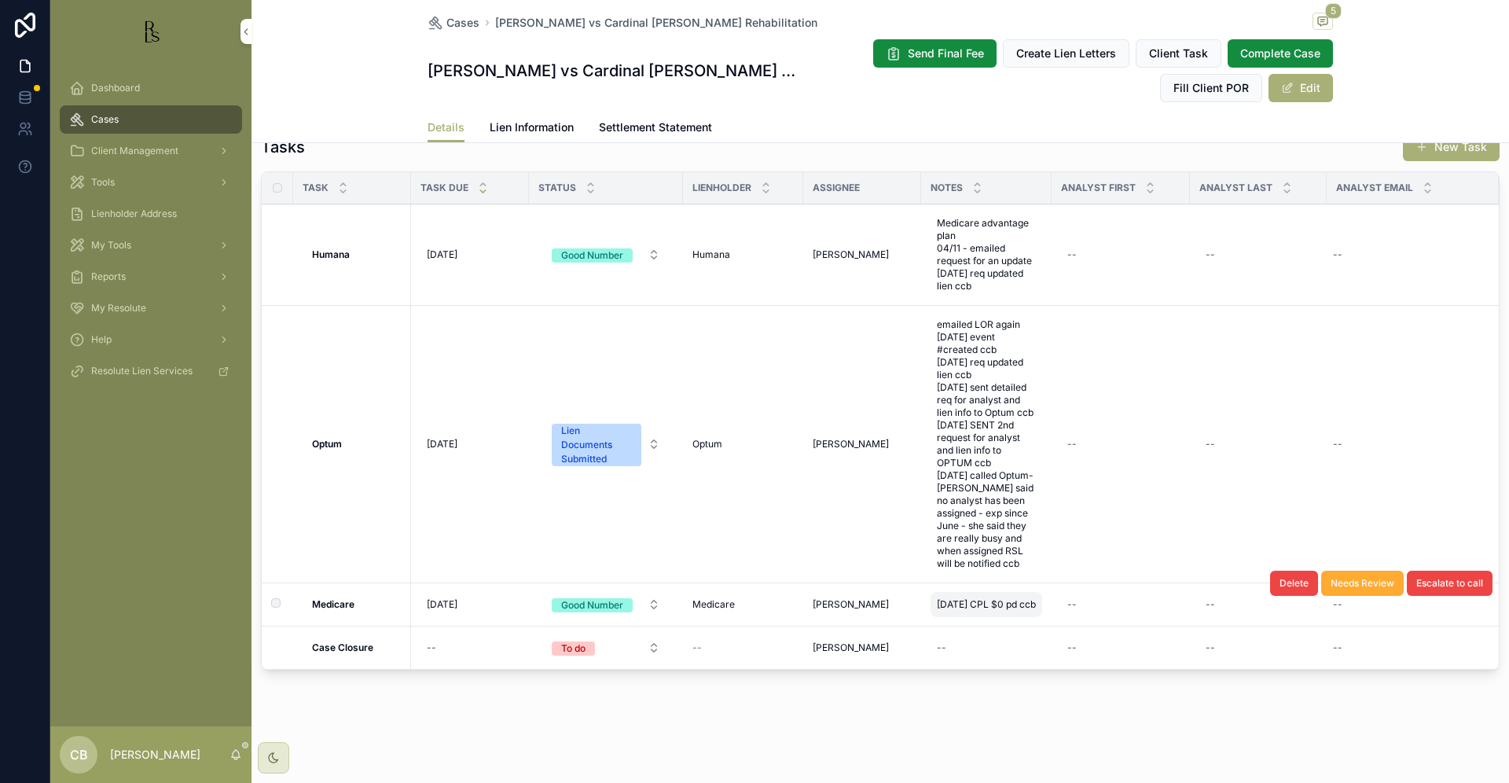
click at [974, 598] on span "[DATE] CPL $0 pd ccb" at bounding box center [986, 604] width 99 height 13
click at [1071, 612] on textarea "**********" at bounding box center [1013, 626] width 149 height 47
type textarea "**********"
click at [1130, 614] on icon "scrollable content" at bounding box center [1129, 615] width 13 height 13
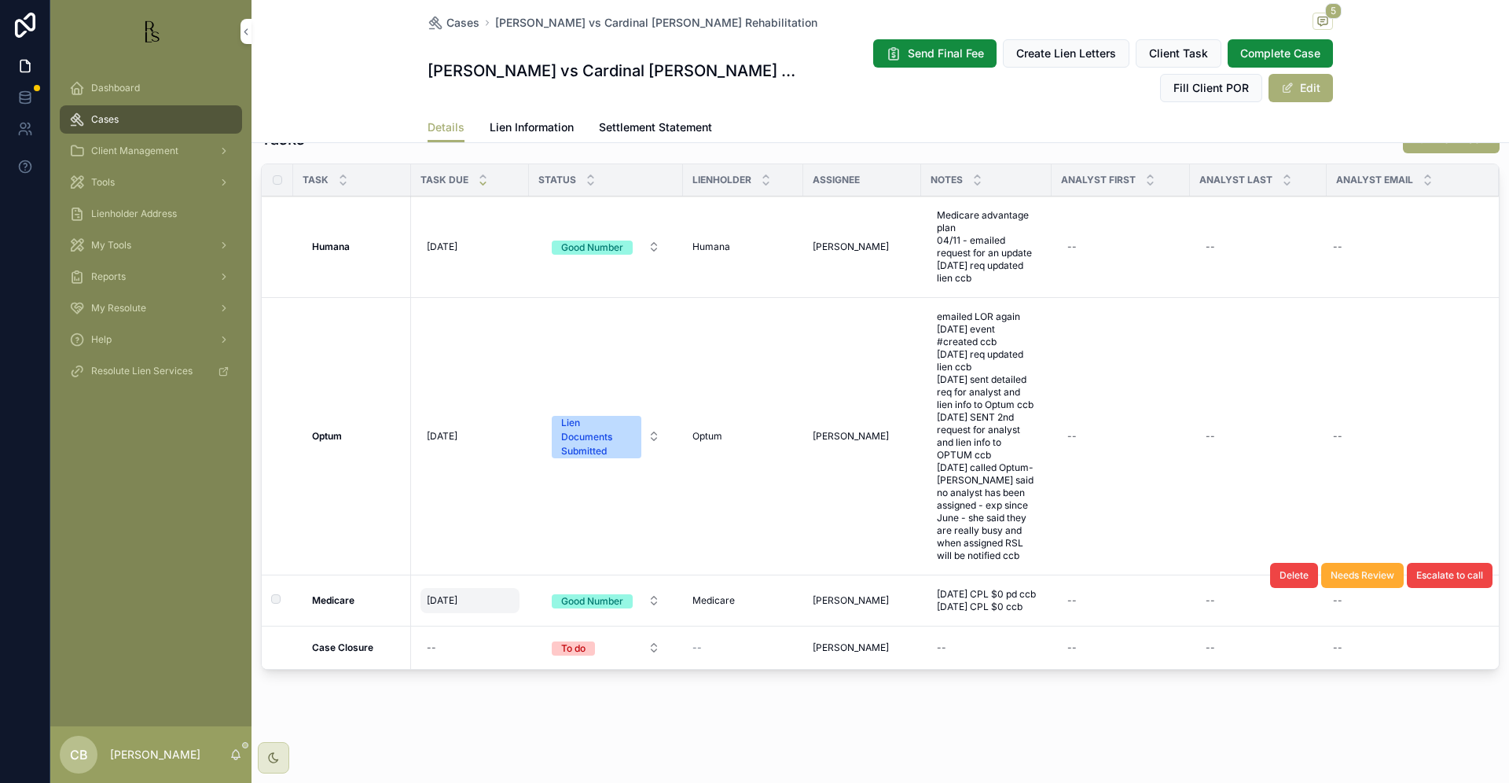
click at [449, 601] on span "[DATE]" at bounding box center [442, 600] width 31 height 13
click at [439, 605] on span "[DATE]" at bounding box center [442, 600] width 31 height 13
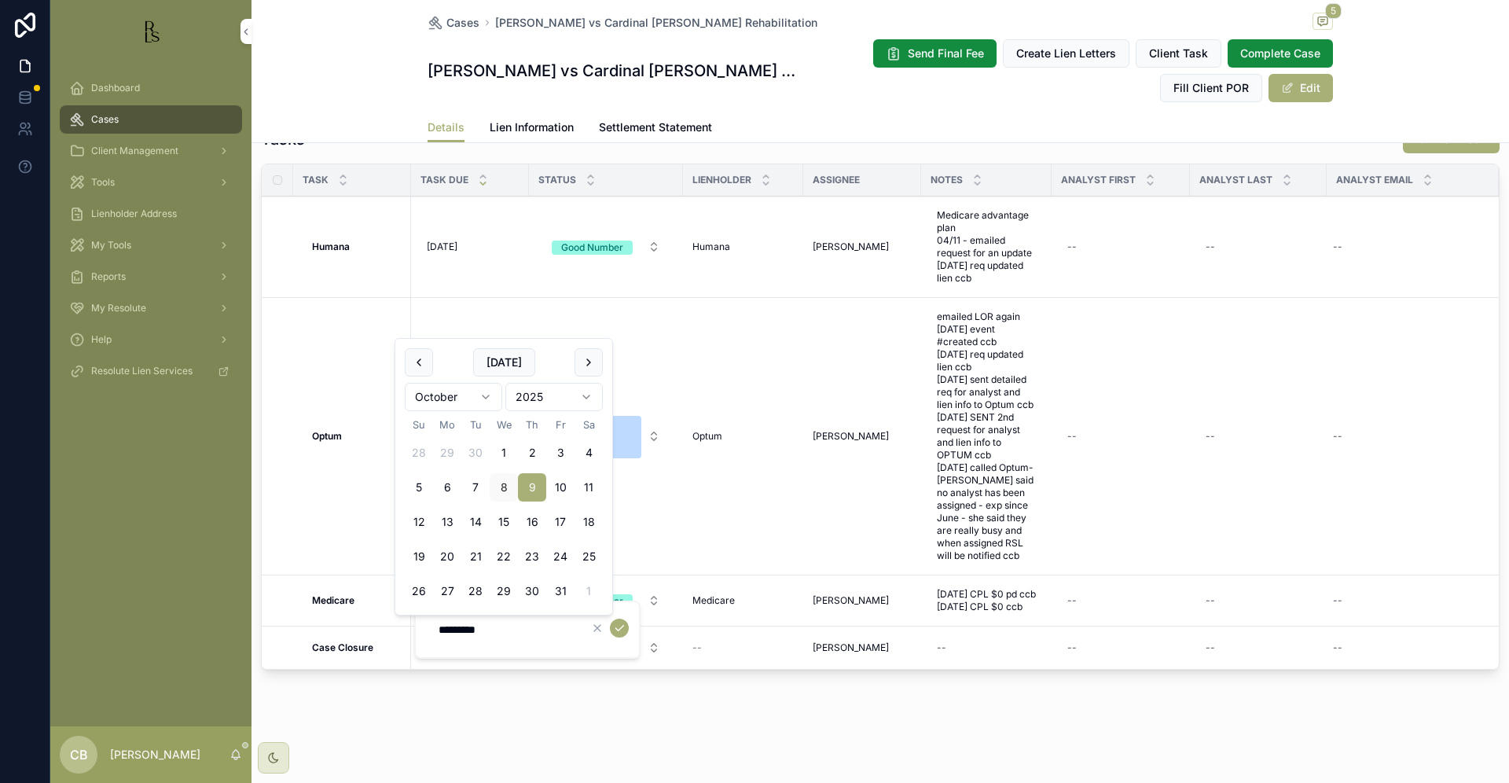
click at [483, 391] on html "Dashboard Cases Client Management Tools Lienholder Address My Tools Reports My …" at bounding box center [754, 391] width 1509 height 783
click at [504, 483] on button "8" at bounding box center [504, 487] width 28 height 28
drag, startPoint x: 507, startPoint y: 634, endPoint x: 502, endPoint y: 627, distance: 9.6
click at [508, 632] on input "*********" at bounding box center [503, 630] width 149 height 22
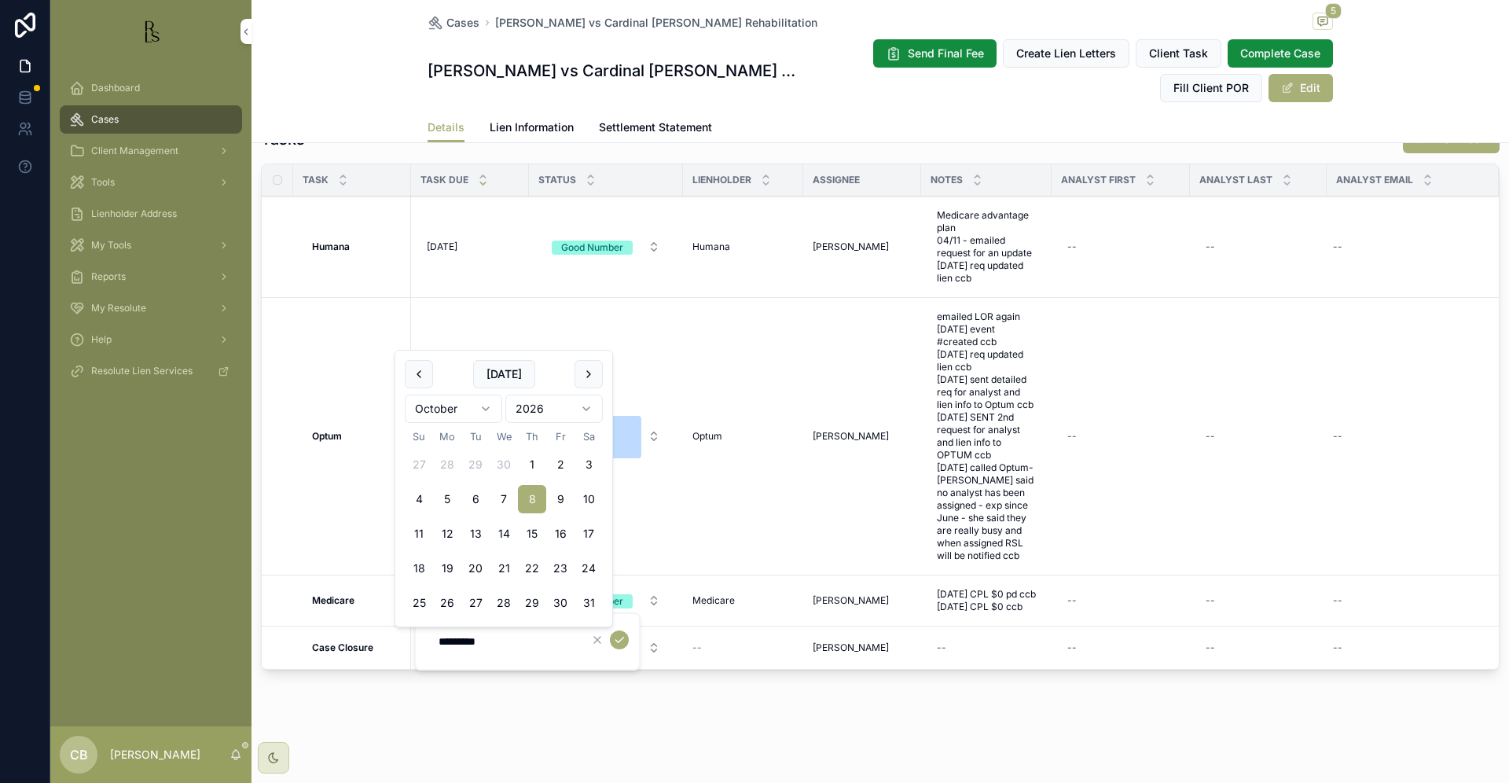
type input "*********"
click at [619, 640] on icon "scrollable content" at bounding box center [619, 640] width 13 height 13
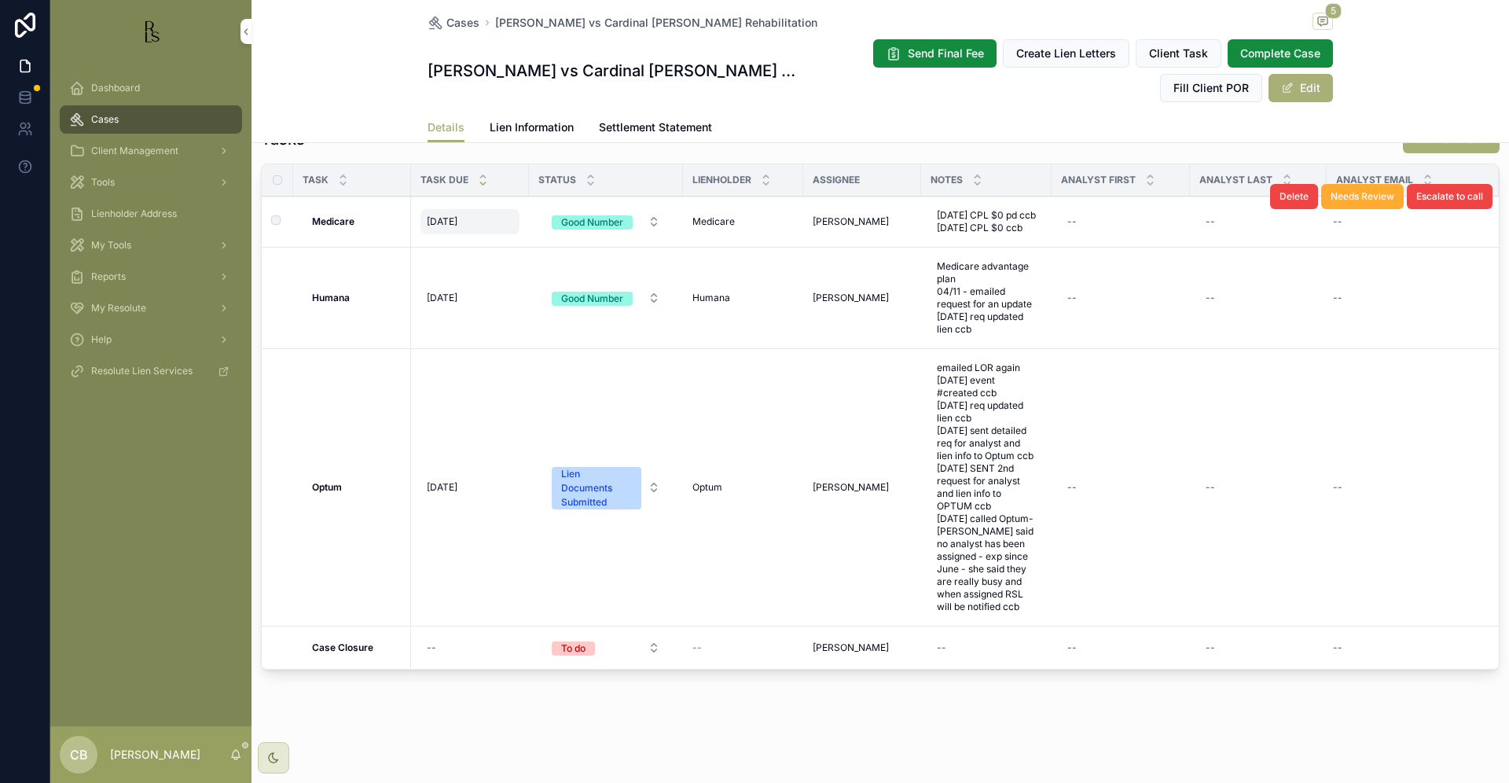
click at [444, 228] on span "[DATE]" at bounding box center [442, 221] width 31 height 13
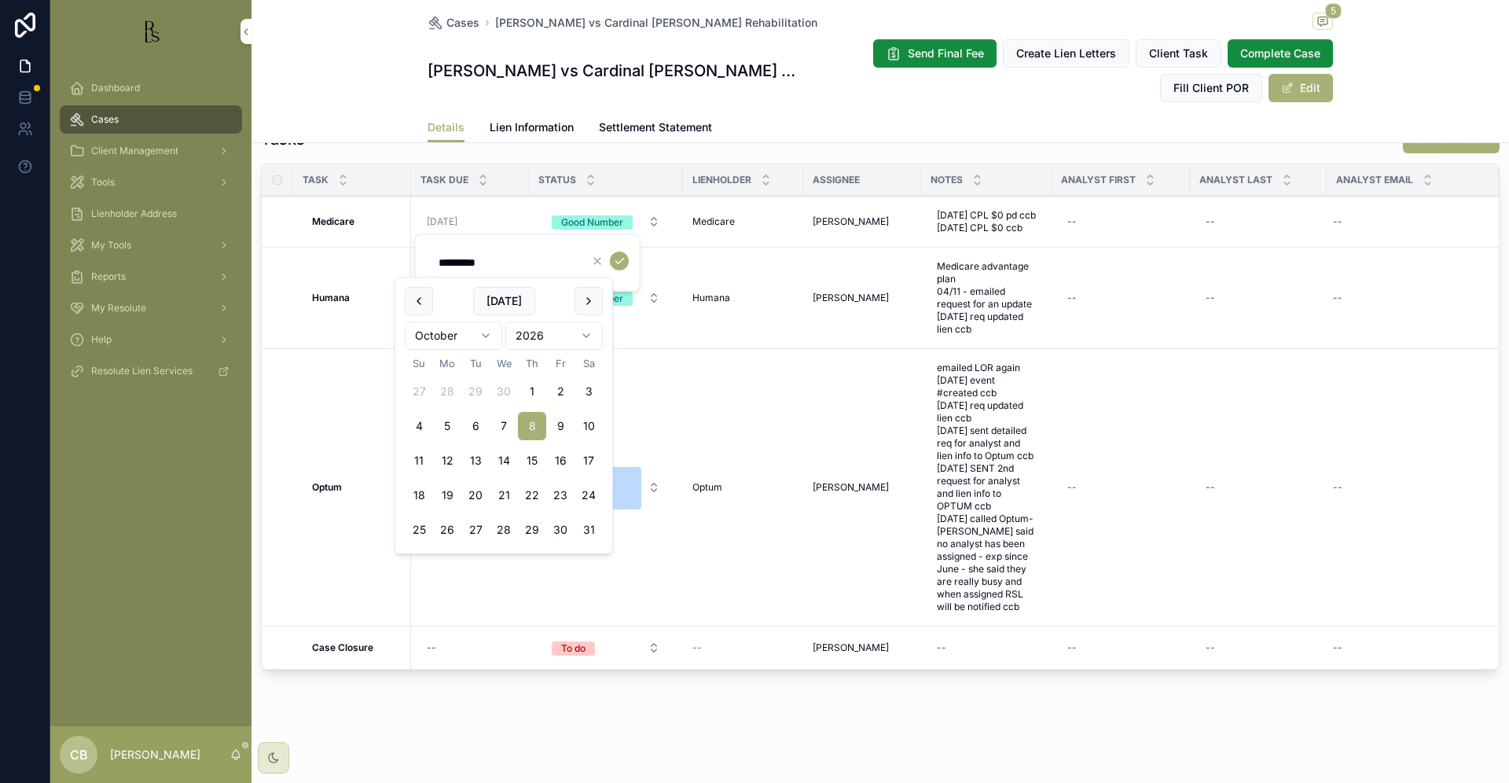
click at [487, 334] on html "Dashboard Cases Client Management Tools Lienholder Address My Tools Reports My …" at bounding box center [754, 391] width 1509 height 783
click at [532, 425] on button "8" at bounding box center [532, 426] width 28 height 28
type input "********"
click at [621, 257] on icon "scrollable content" at bounding box center [619, 261] width 13 height 13
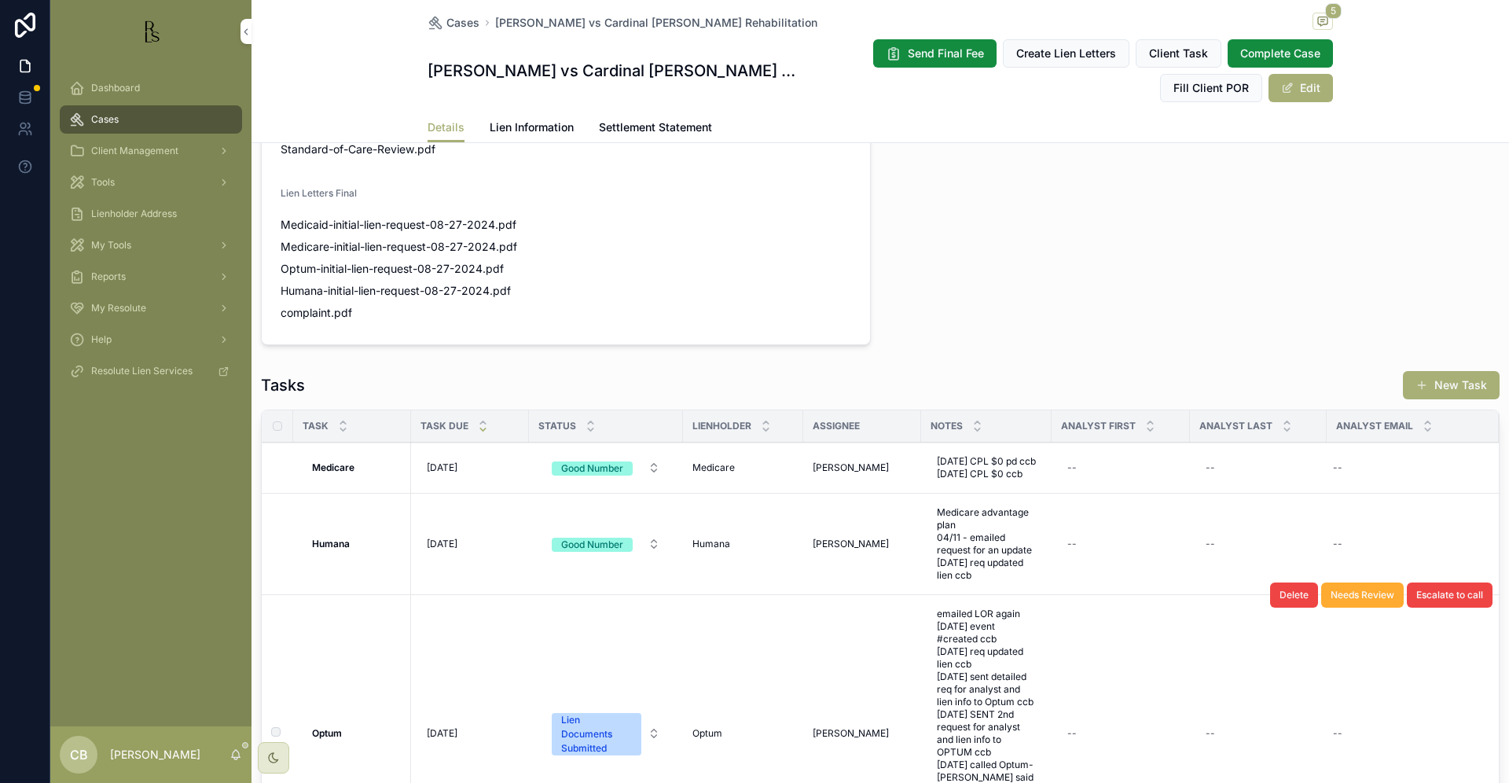
scroll to position [1084, 0]
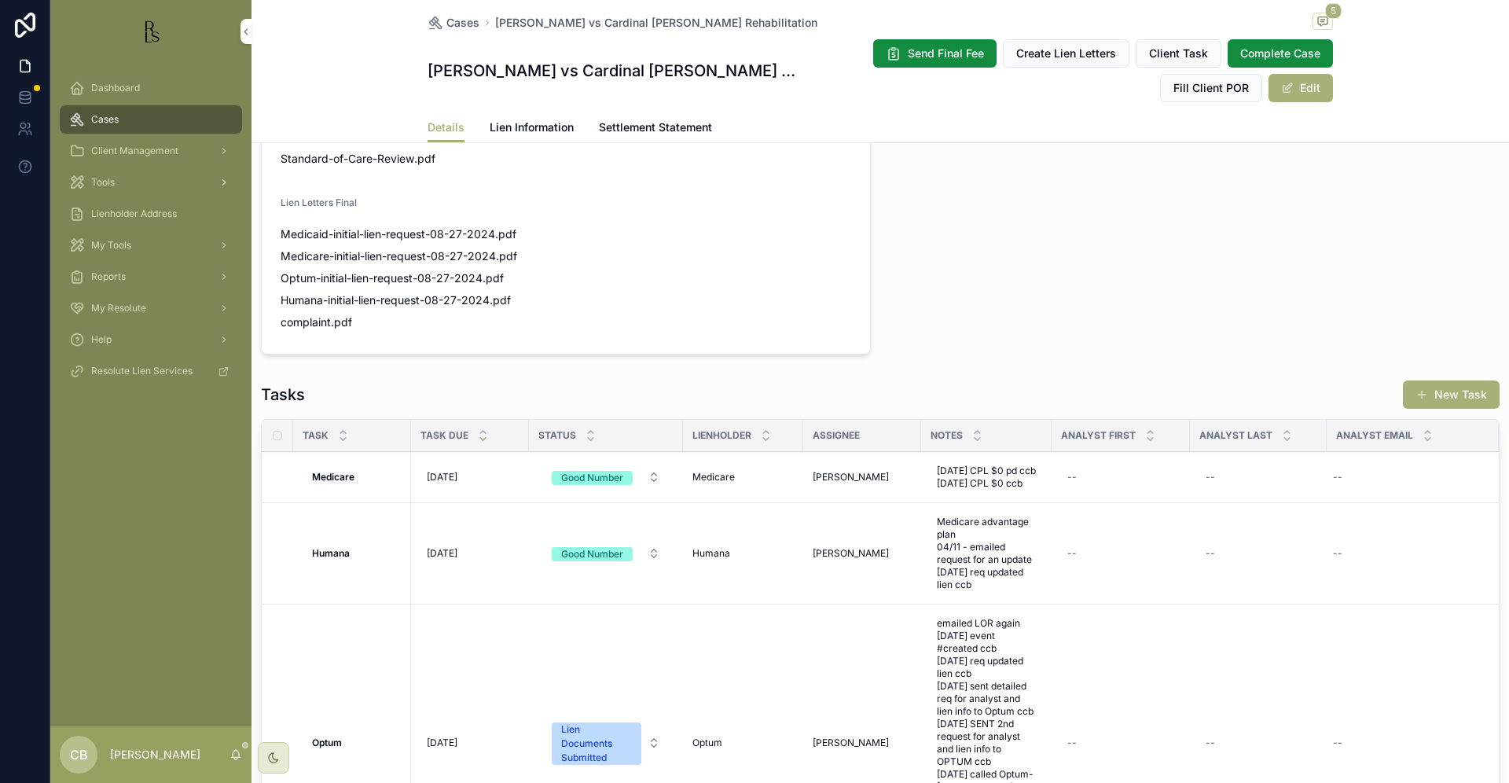
click at [108, 179] on span "Tools" at bounding box center [103, 182] width 24 height 13
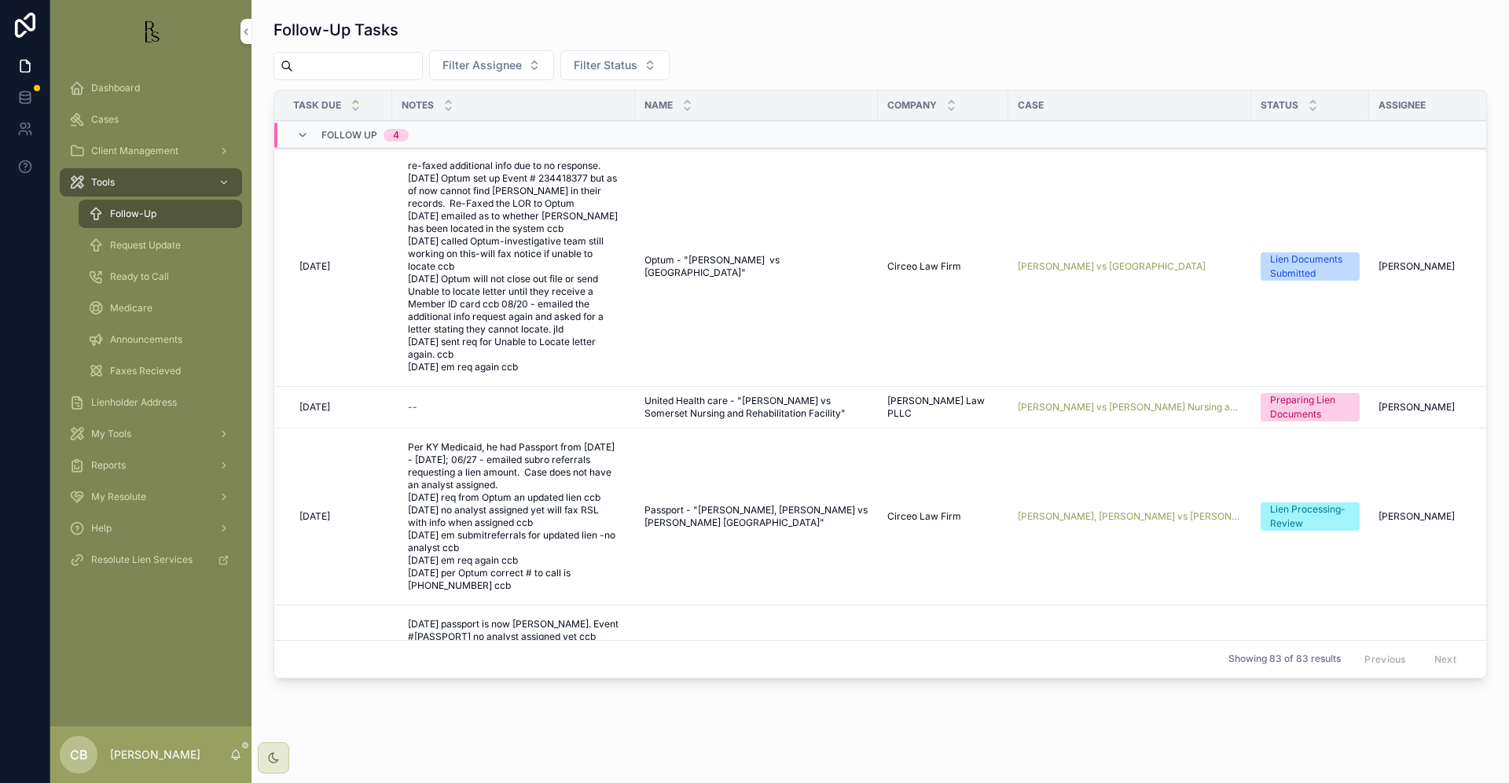
click at [156, 241] on span "Request Update" at bounding box center [145, 245] width 71 height 13
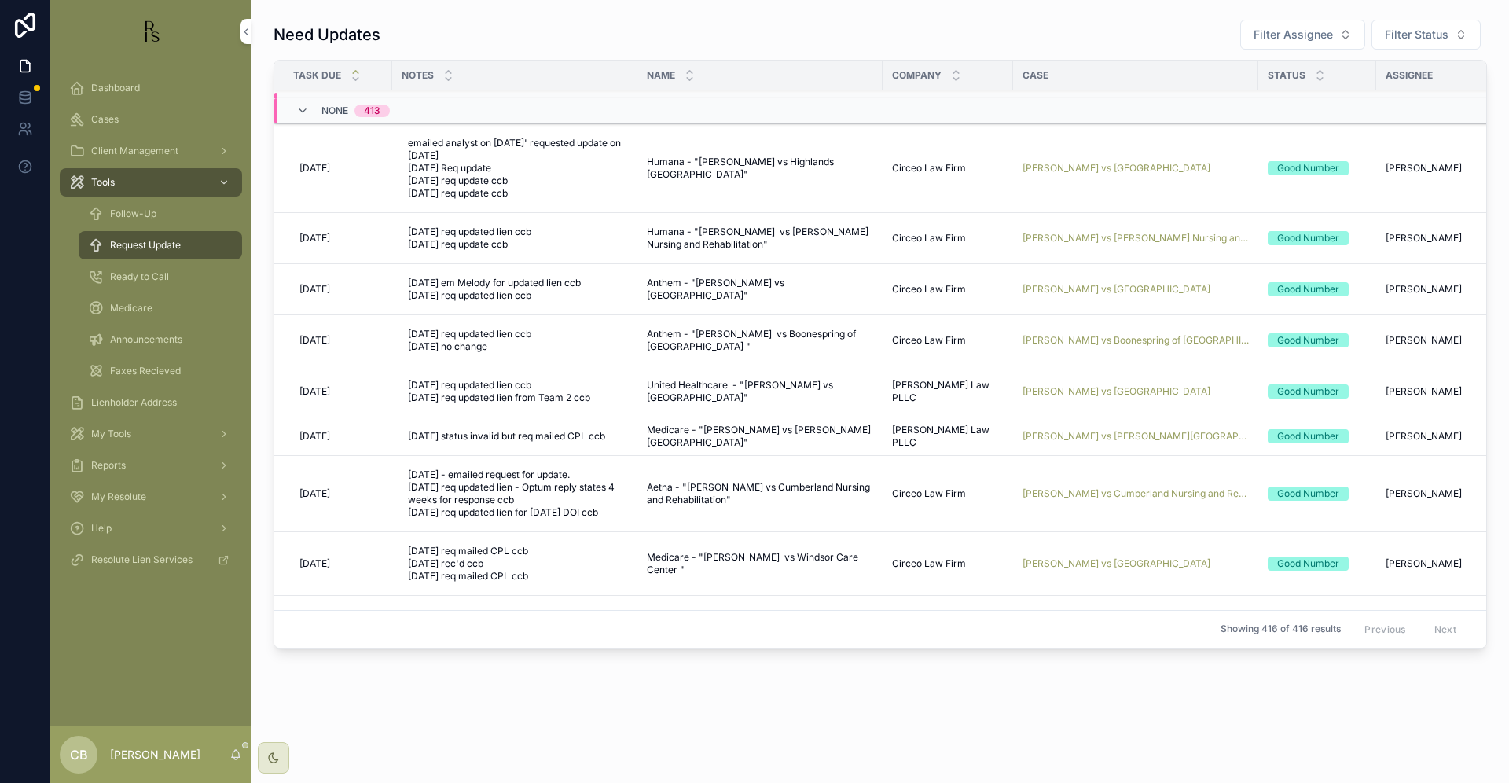
scroll to position [103, 0]
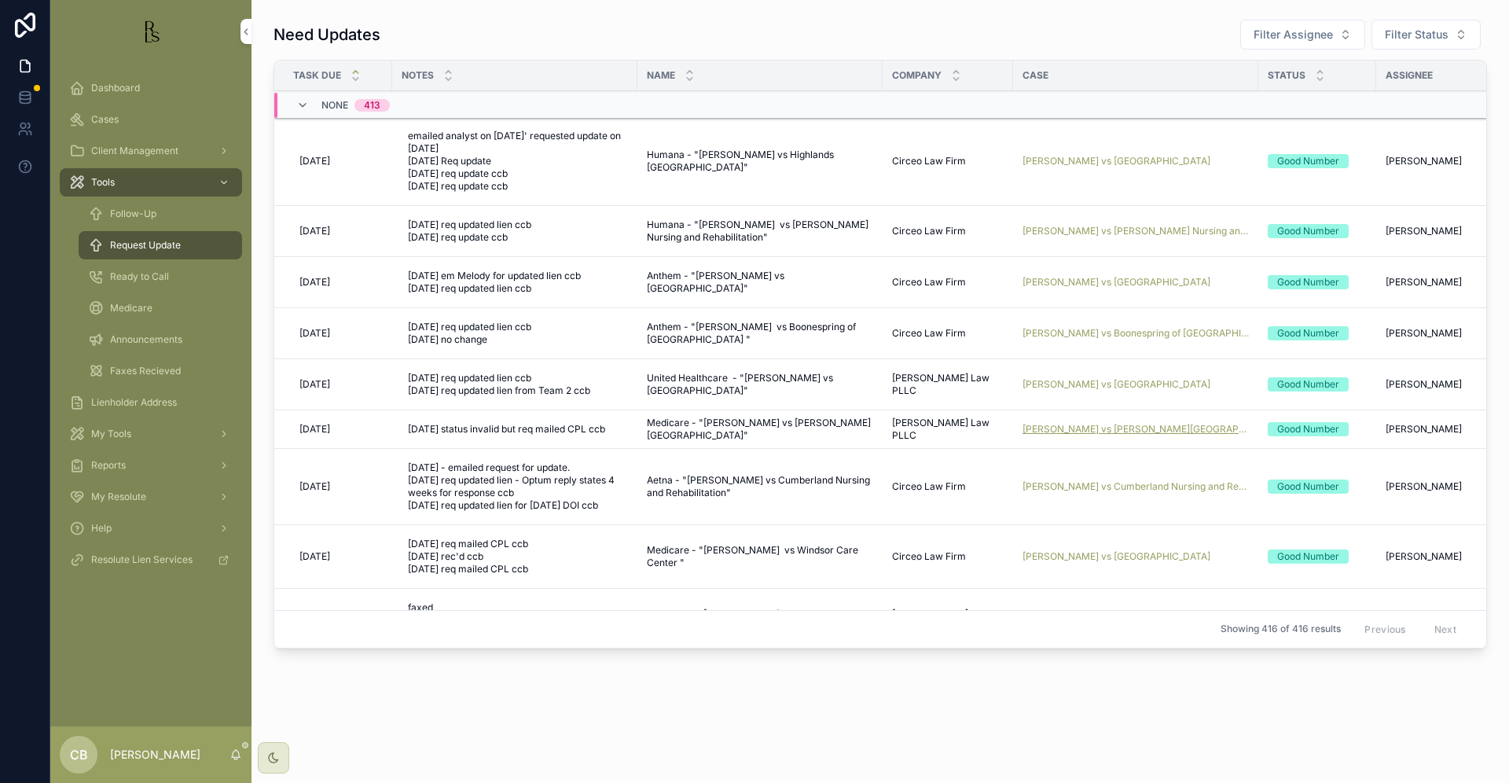
click at [1082, 428] on span "[PERSON_NAME] vs [PERSON_NAME][GEOGRAPHIC_DATA]" at bounding box center [1136, 429] width 226 height 13
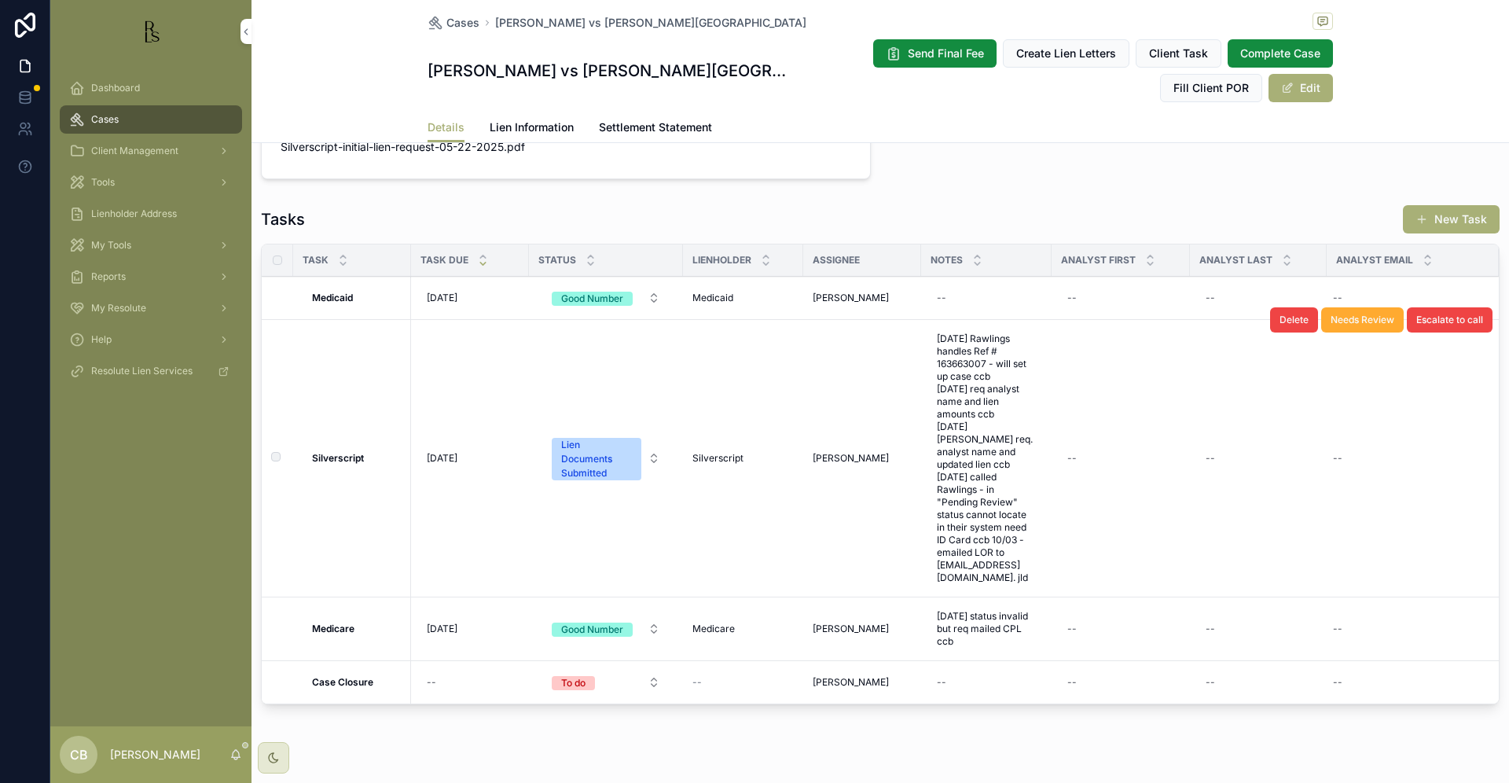
scroll to position [1183, 0]
click at [538, 119] on span "Lien Information" at bounding box center [532, 127] width 84 height 16
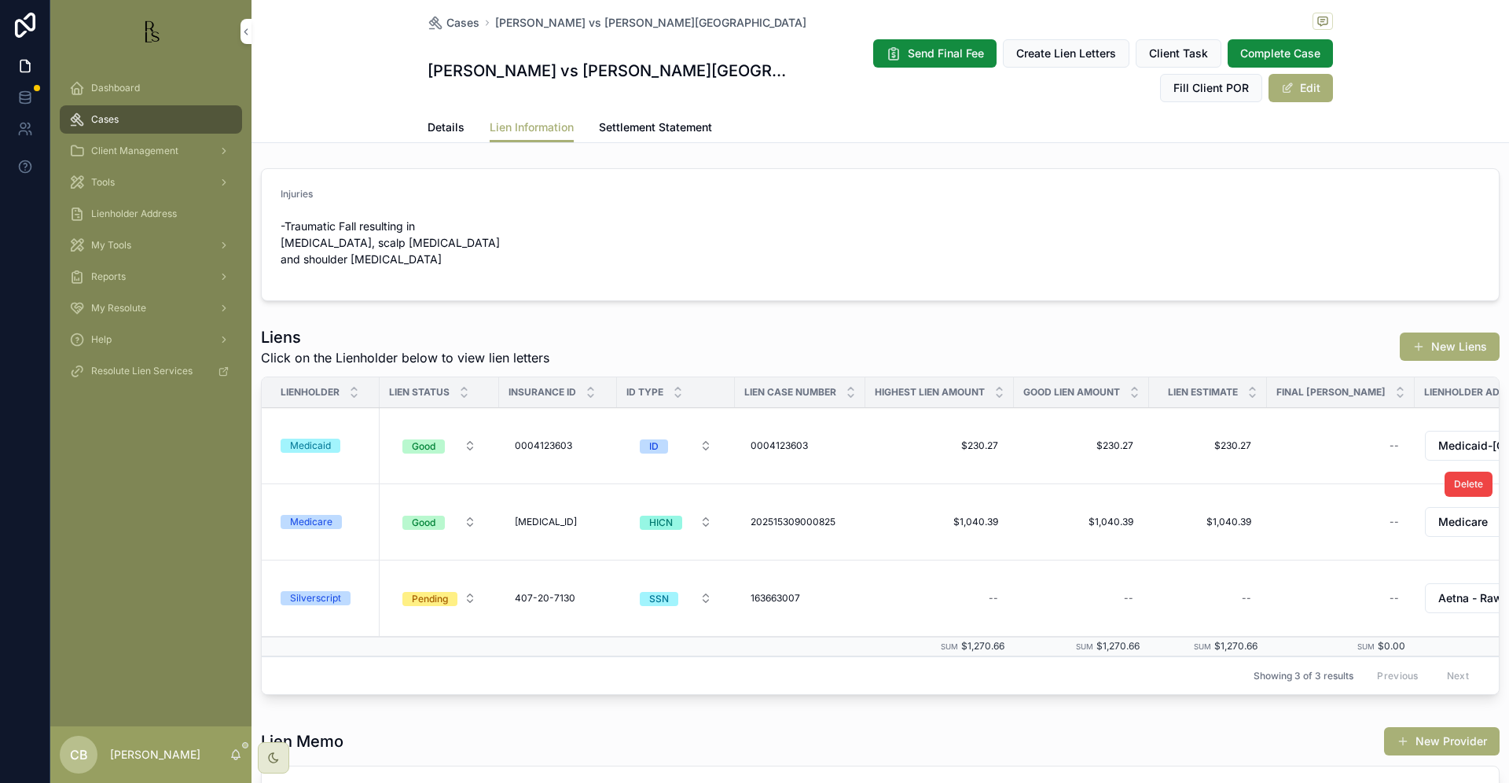
click at [315, 515] on div "Medicare" at bounding box center [311, 522] width 42 height 14
click at [441, 119] on span "Details" at bounding box center [446, 127] width 37 height 16
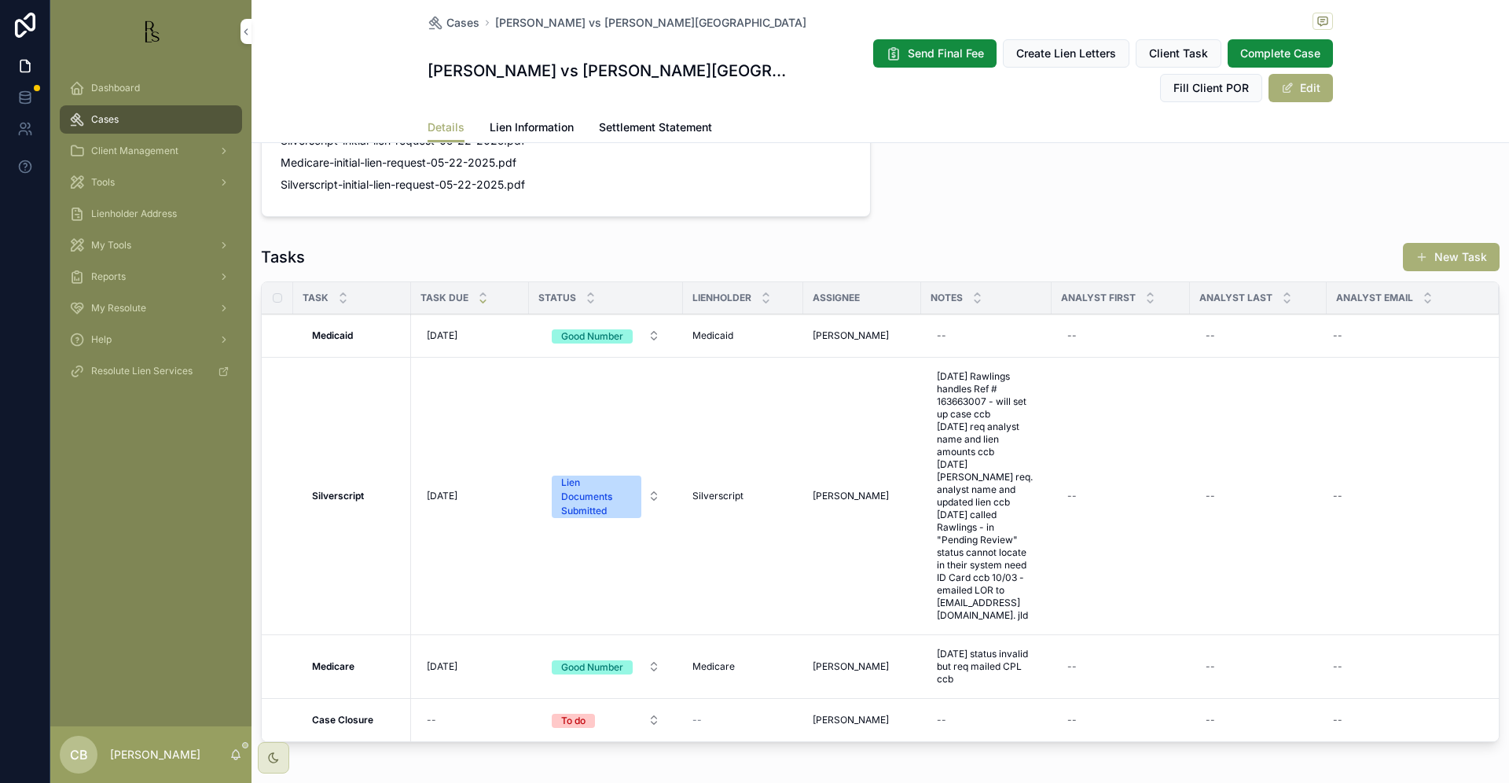
scroll to position [1167, 0]
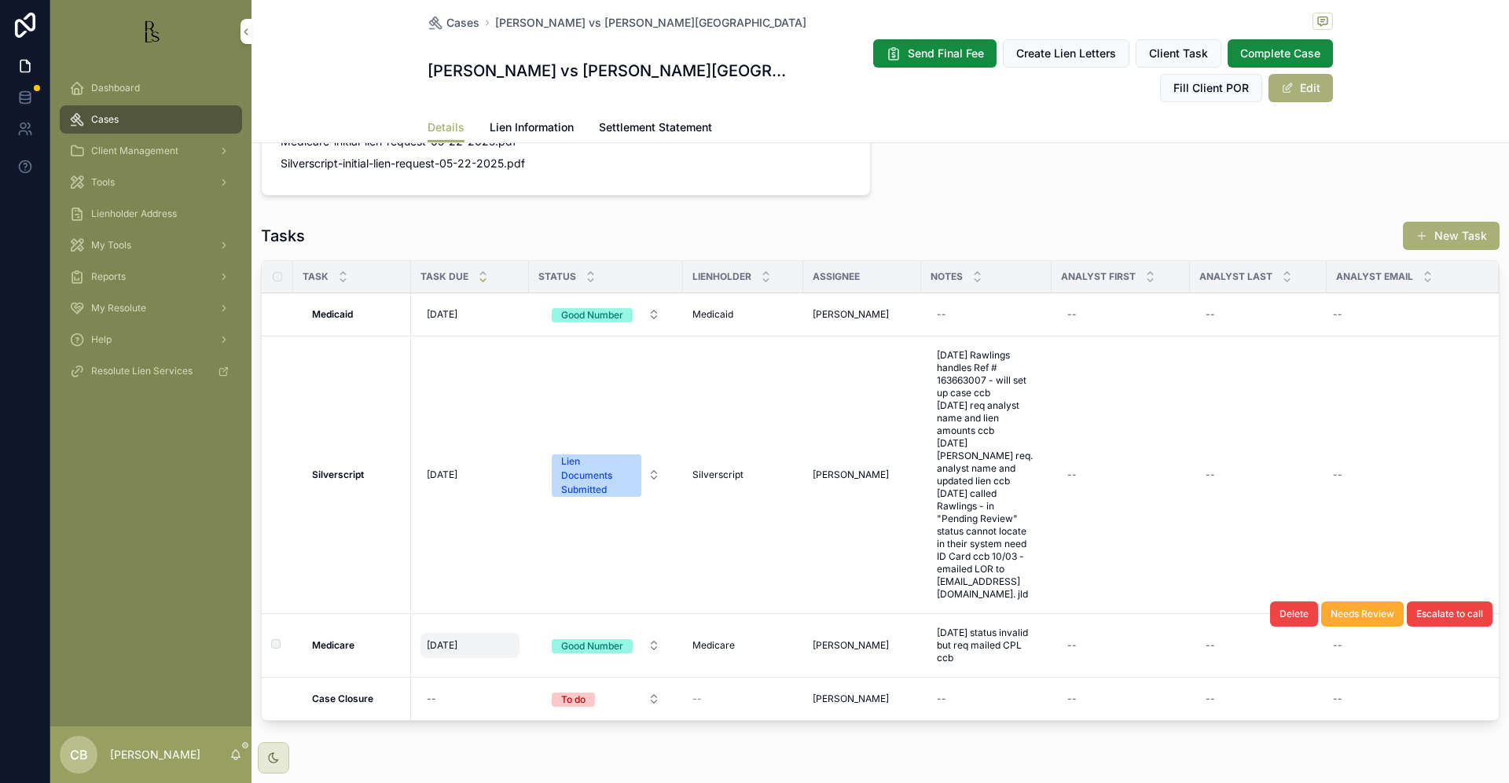
click at [448, 639] on span "[DATE]" at bounding box center [442, 645] width 31 height 13
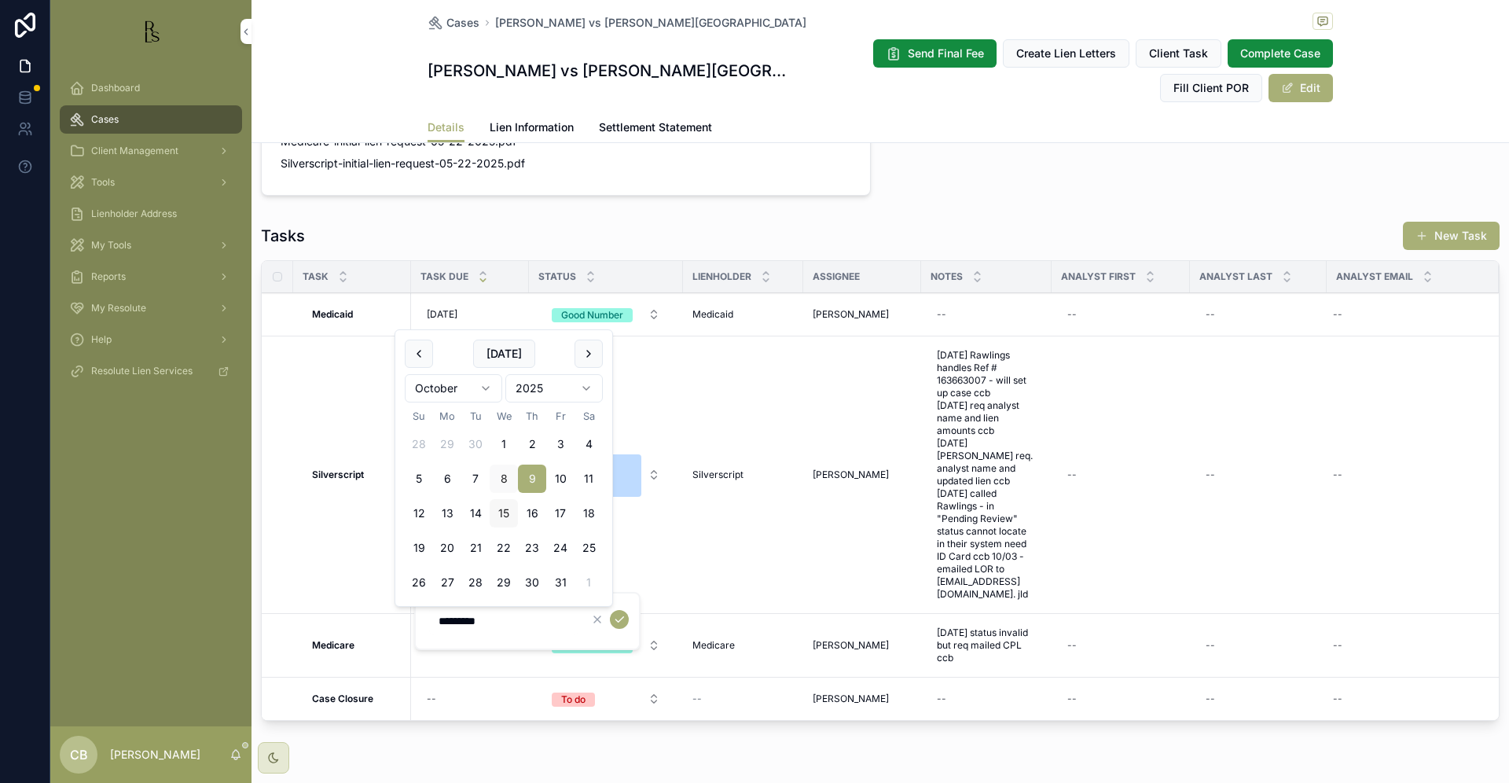
click at [505, 510] on button "15" at bounding box center [504, 513] width 28 height 28
type input "**********"
click at [619, 616] on icon "scrollable content" at bounding box center [619, 619] width 13 height 13
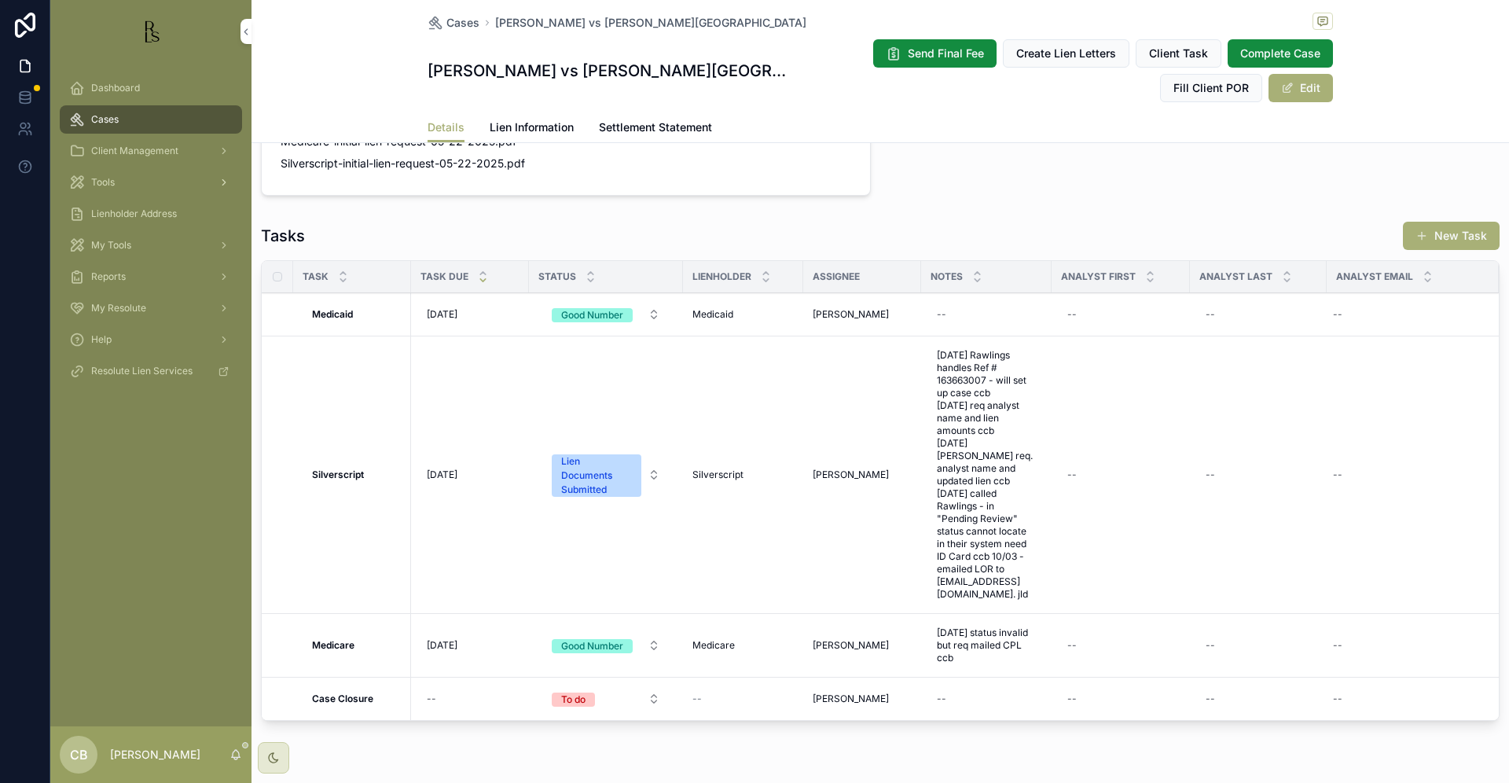
click at [109, 181] on span "Tools" at bounding box center [103, 182] width 24 height 13
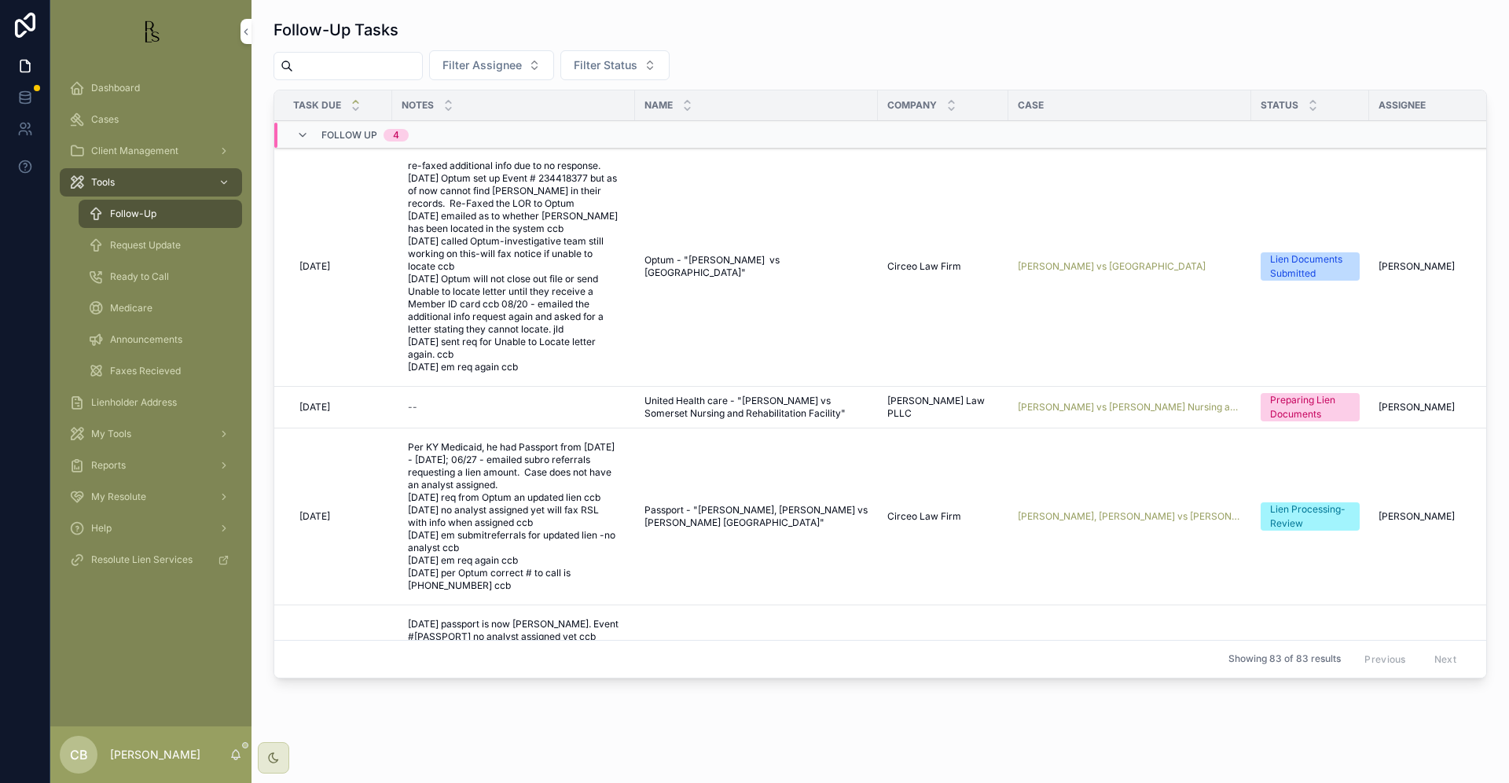
click at [152, 246] on span "Request Update" at bounding box center [145, 245] width 71 height 13
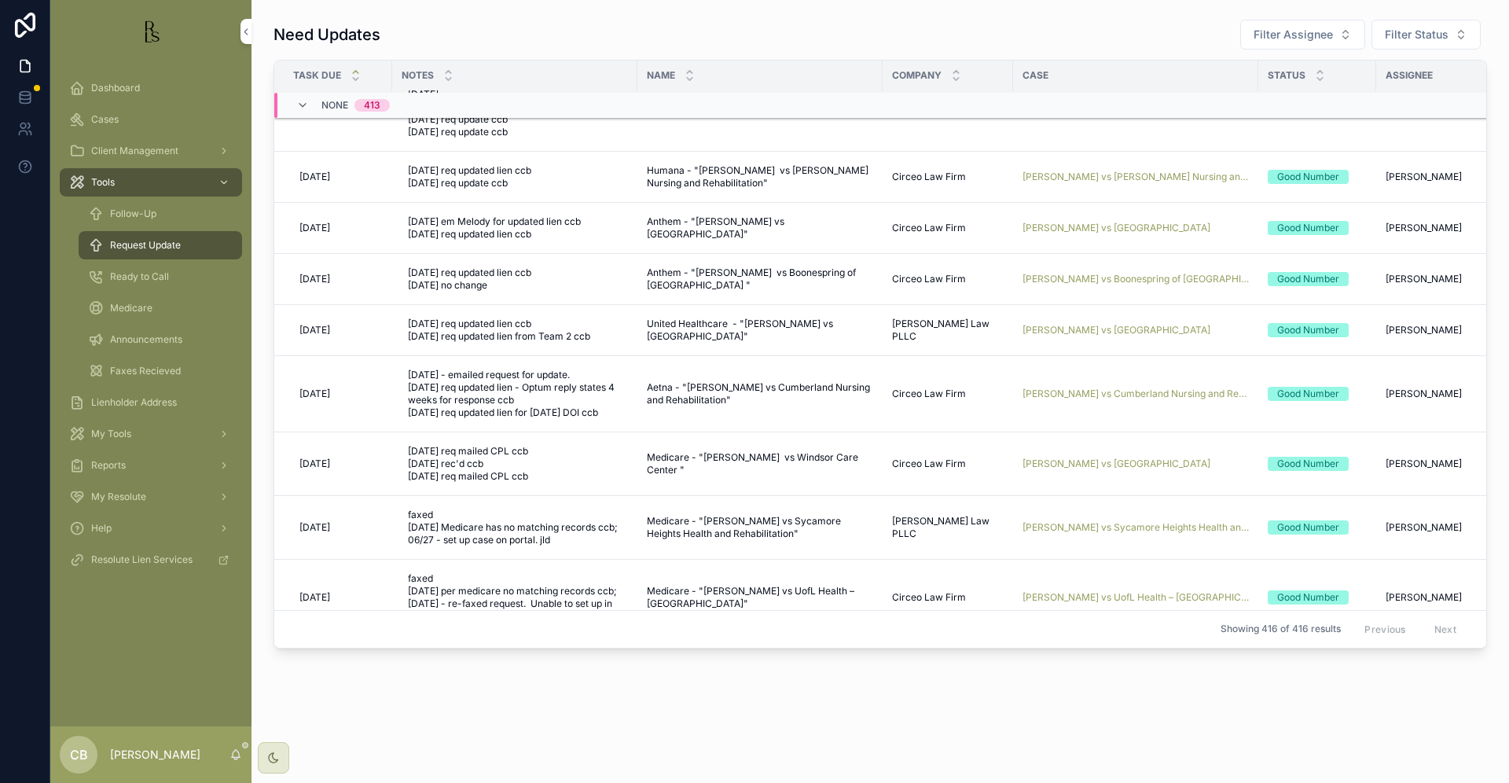
scroll to position [159, 0]
click at [1064, 458] on span "[PERSON_NAME] vs [GEOGRAPHIC_DATA]" at bounding box center [1117, 462] width 188 height 13
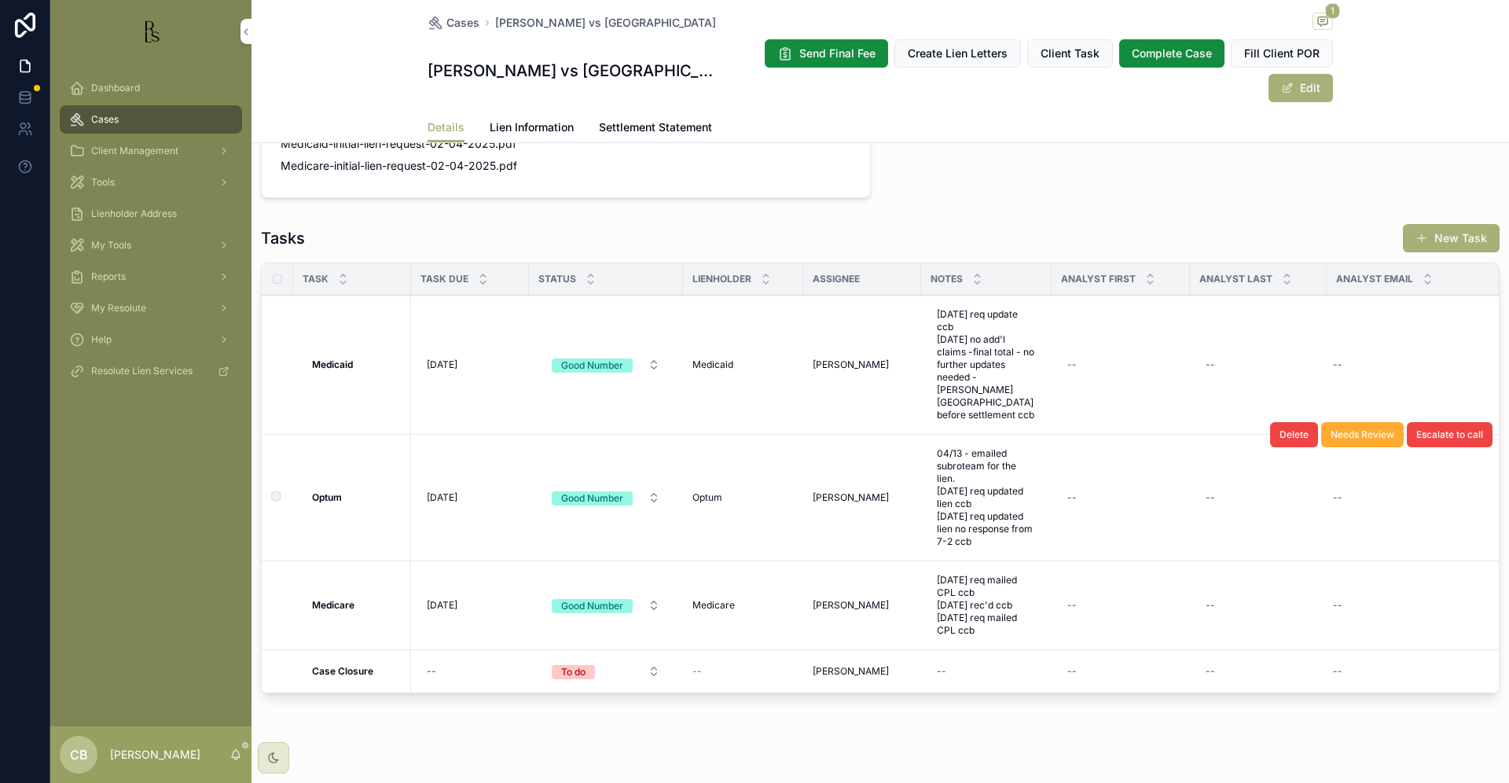
scroll to position [1195, 0]
click at [540, 126] on span "Lien Information" at bounding box center [532, 127] width 84 height 16
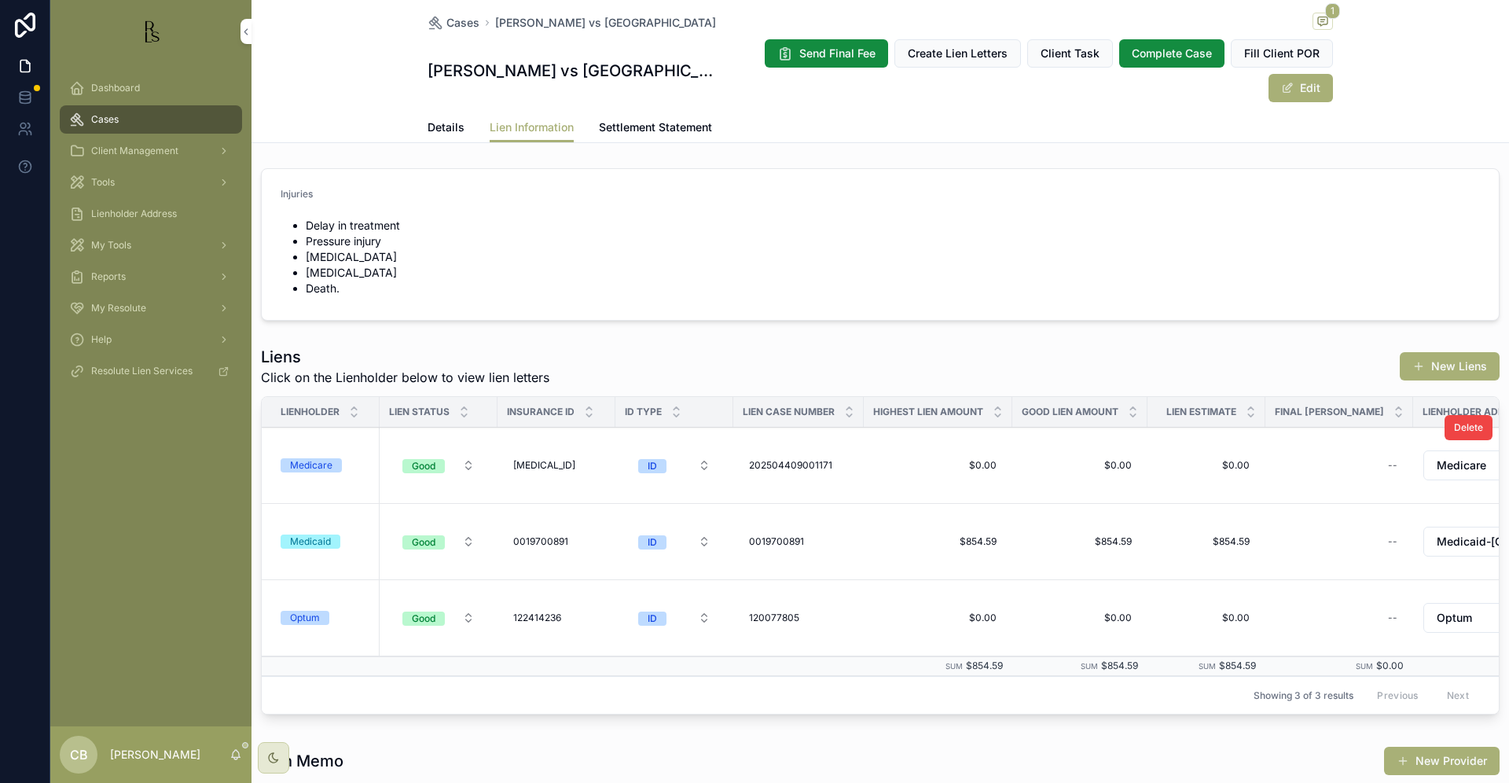
click at [305, 462] on div "Medicare" at bounding box center [311, 465] width 42 height 14
click at [439, 123] on span "Details" at bounding box center [446, 127] width 37 height 16
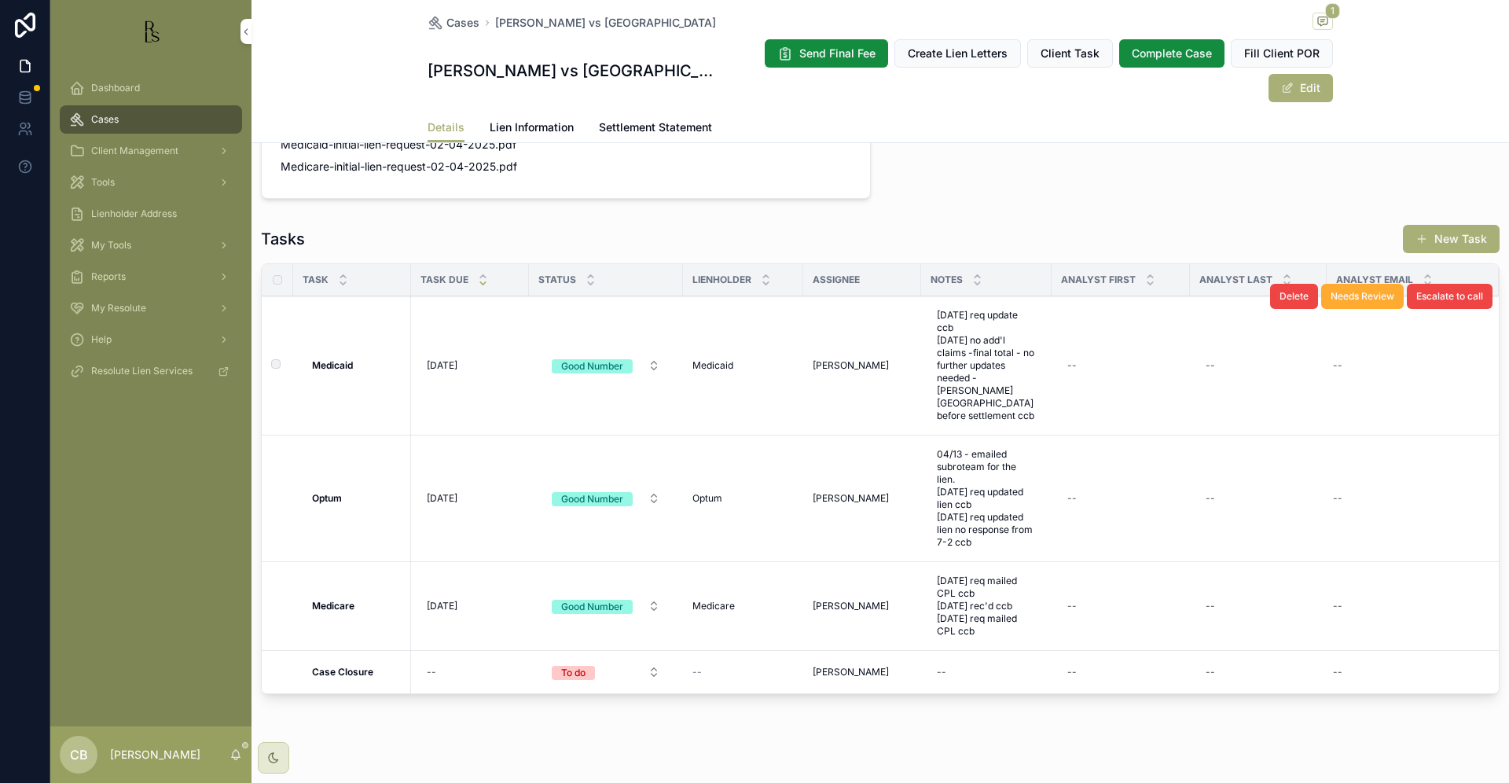
scroll to position [1195, 0]
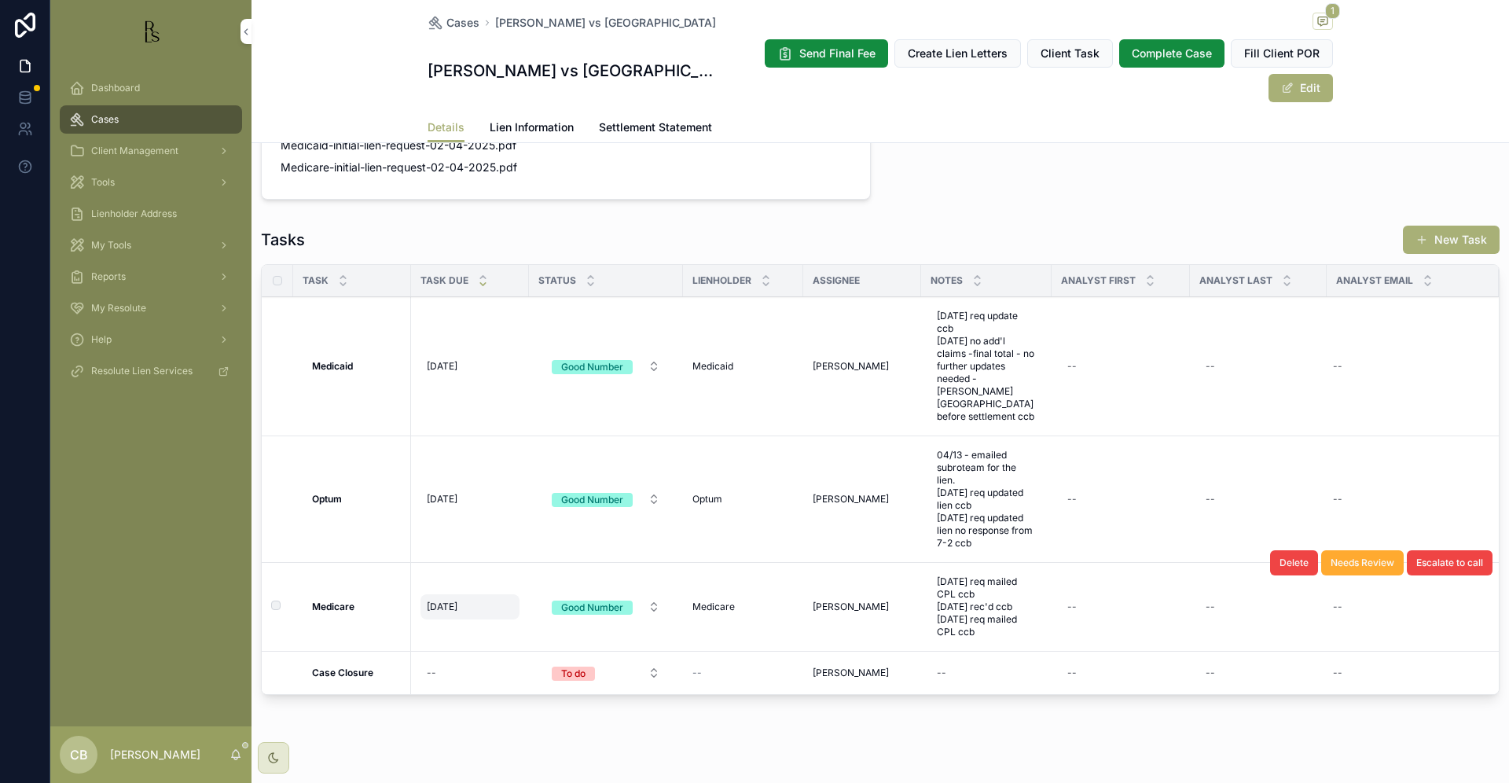
click at [446, 601] on span "[DATE]" at bounding box center [442, 607] width 31 height 13
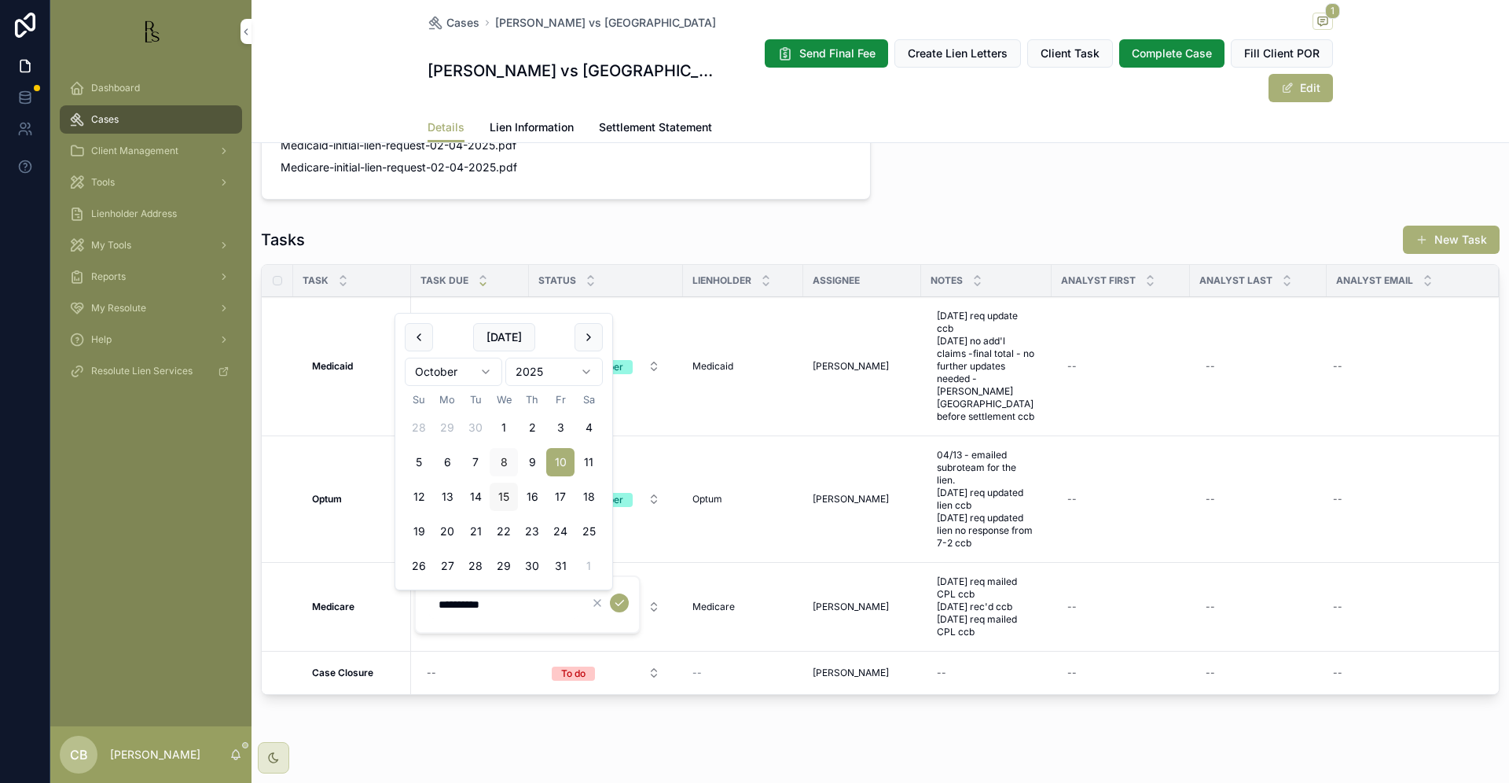
click at [503, 494] on button "15" at bounding box center [504, 497] width 28 height 28
type input "**********"
click at [616, 598] on icon "scrollable content" at bounding box center [619, 603] width 13 height 13
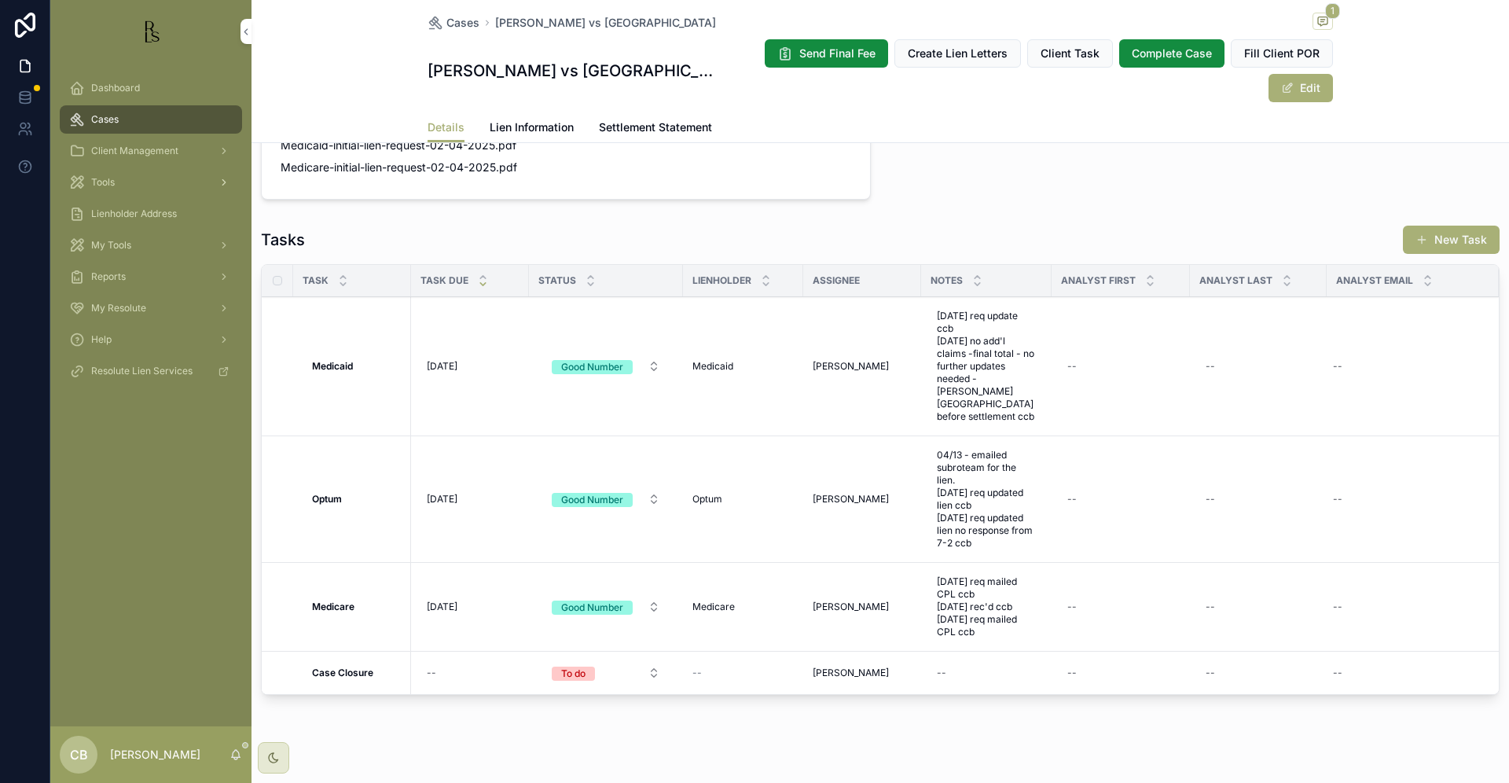
click at [110, 177] on span "Tools" at bounding box center [103, 182] width 24 height 13
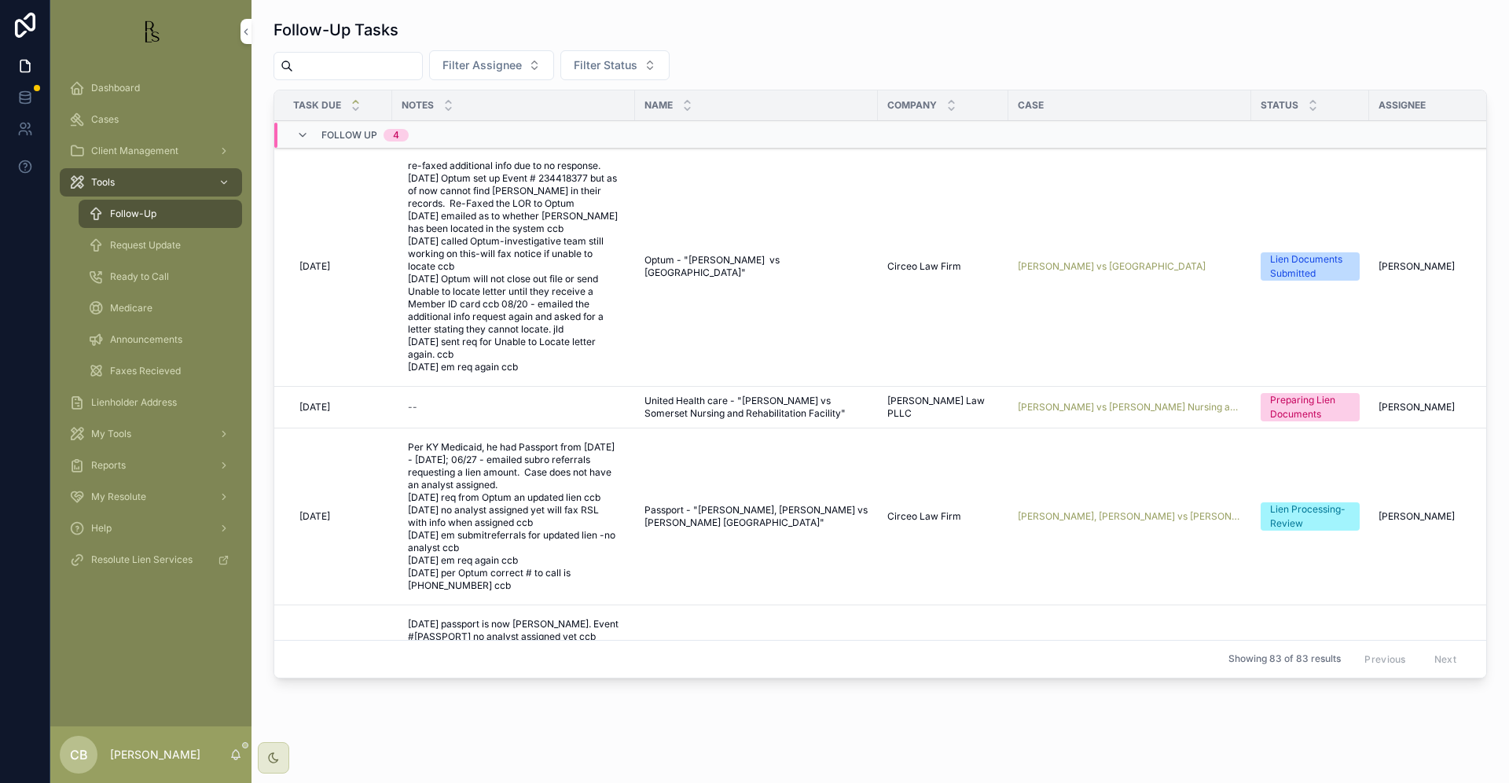
click at [150, 244] on span "Request Update" at bounding box center [145, 245] width 71 height 13
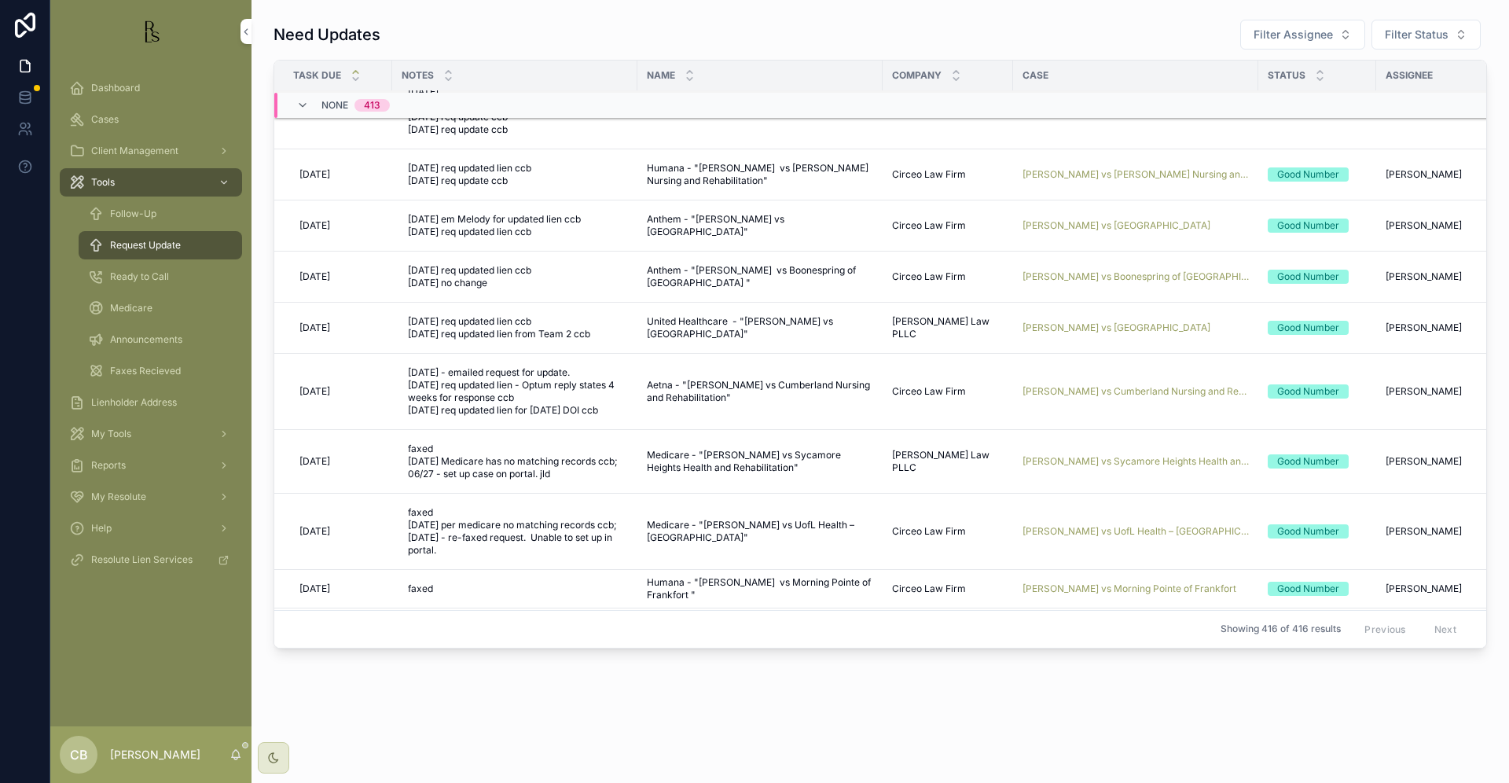
scroll to position [170, 0]
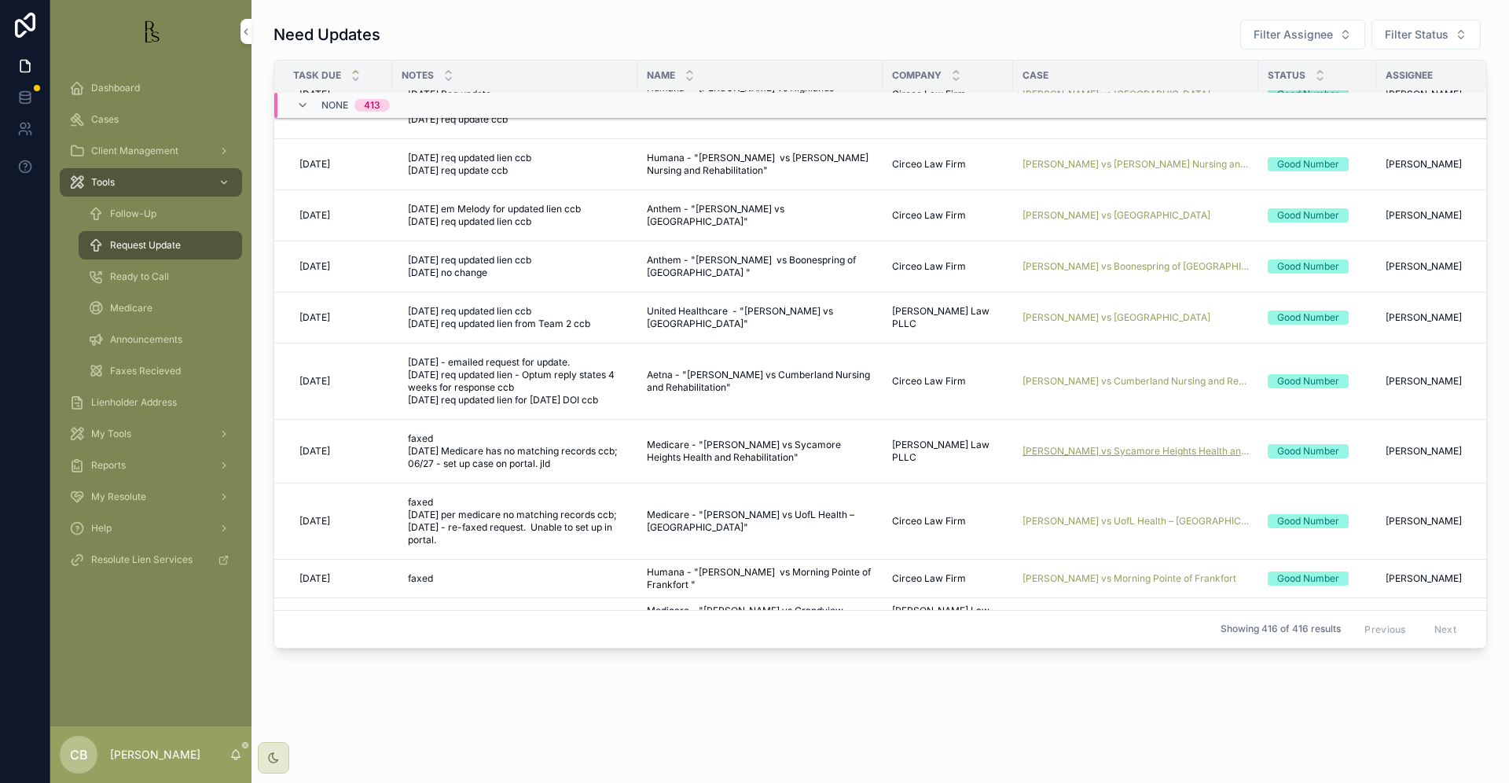
click at [1109, 450] on span "[PERSON_NAME] vs Sycamore Heights Health and Rehabilitation" at bounding box center [1136, 451] width 226 height 13
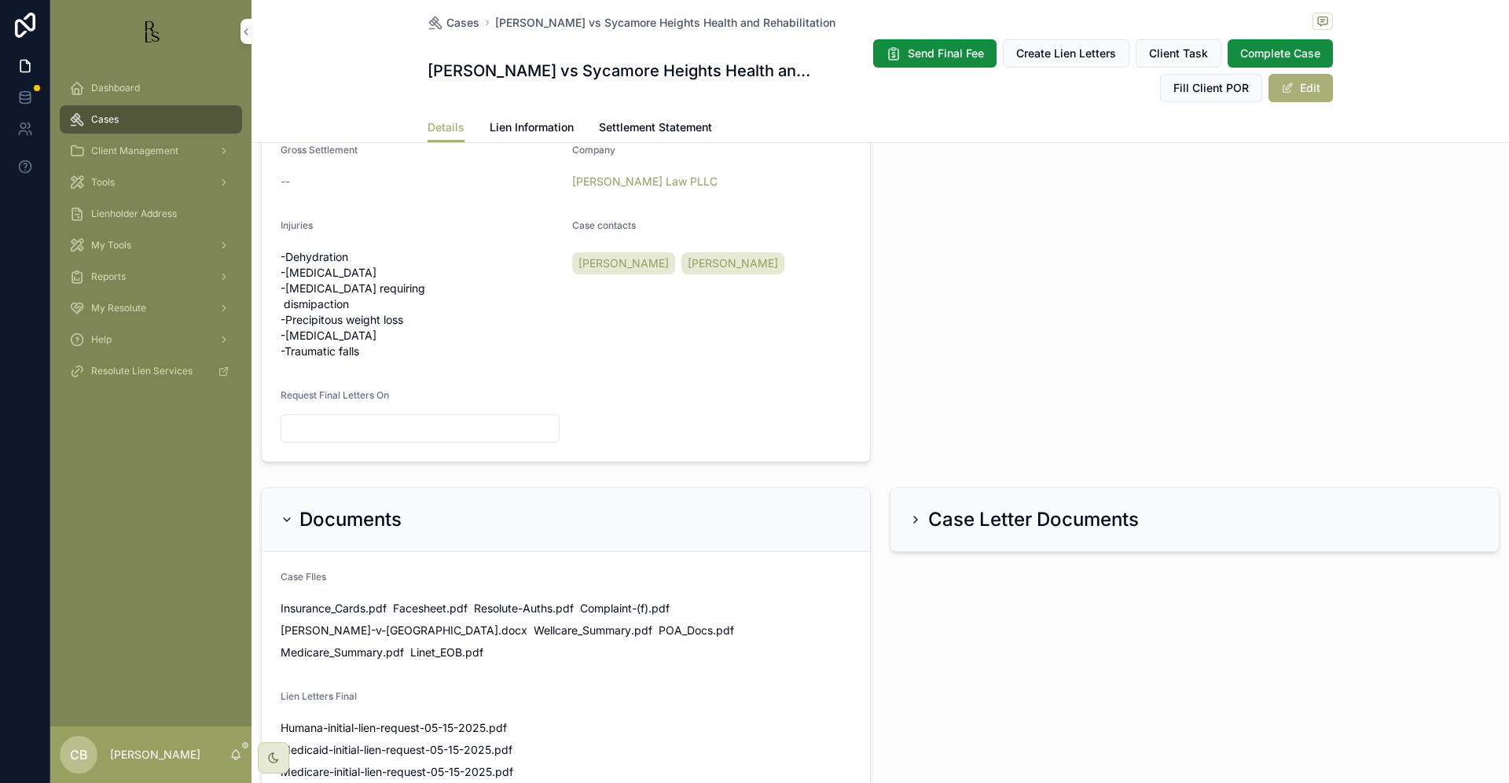
scroll to position [654, 0]
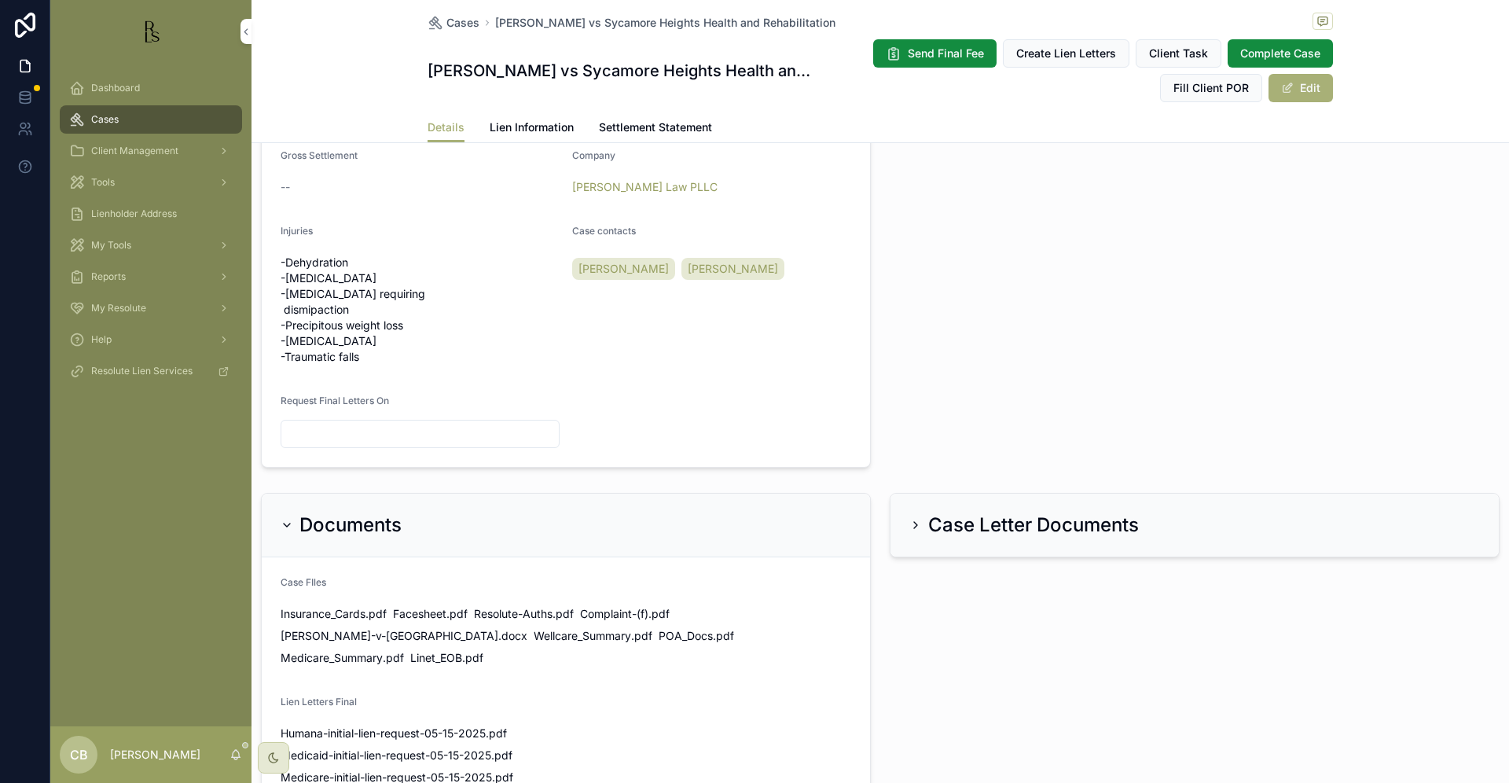
click at [509, 123] on span "Lien Information" at bounding box center [532, 127] width 84 height 16
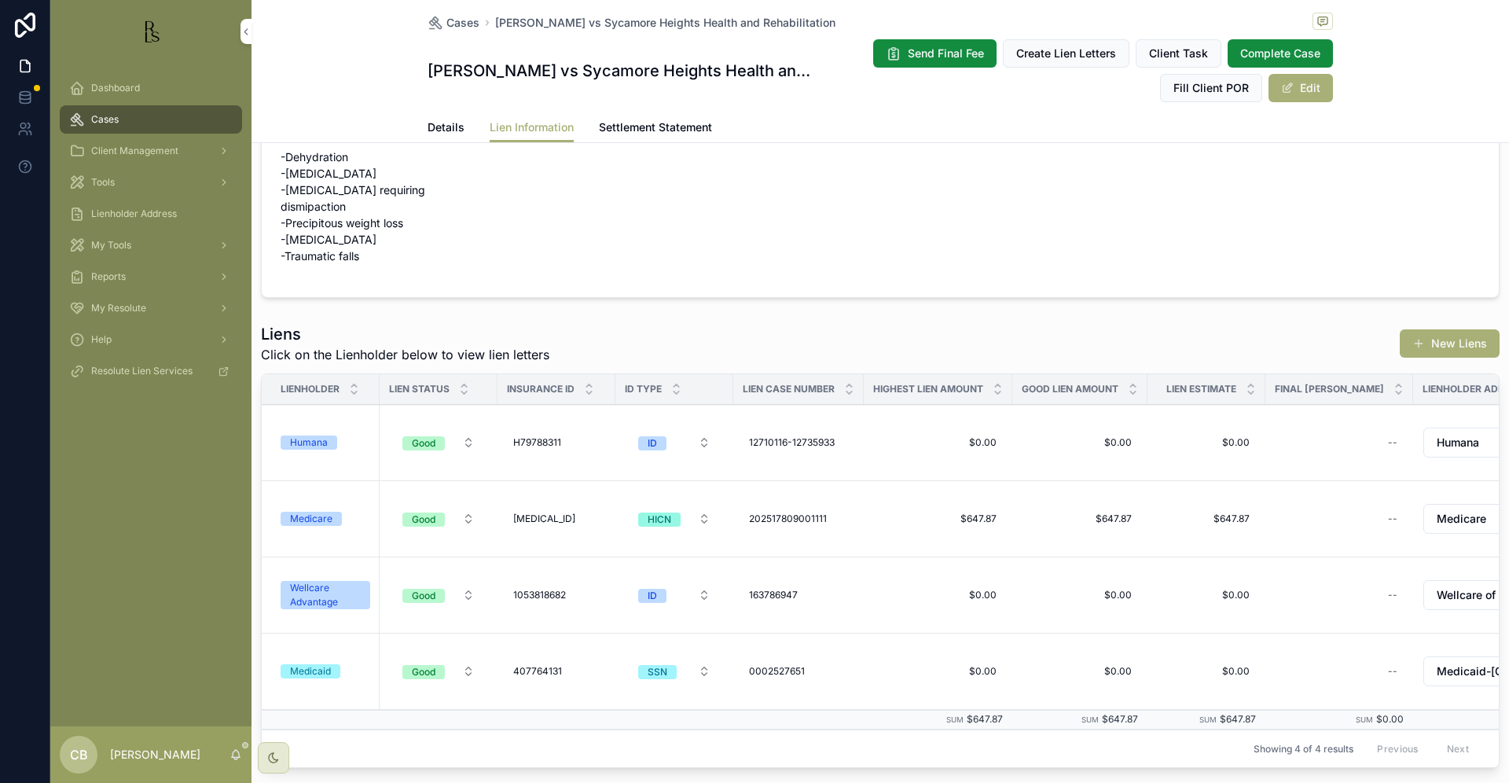
scroll to position [72, 0]
click at [311, 515] on div "Medicare" at bounding box center [311, 516] width 42 height 14
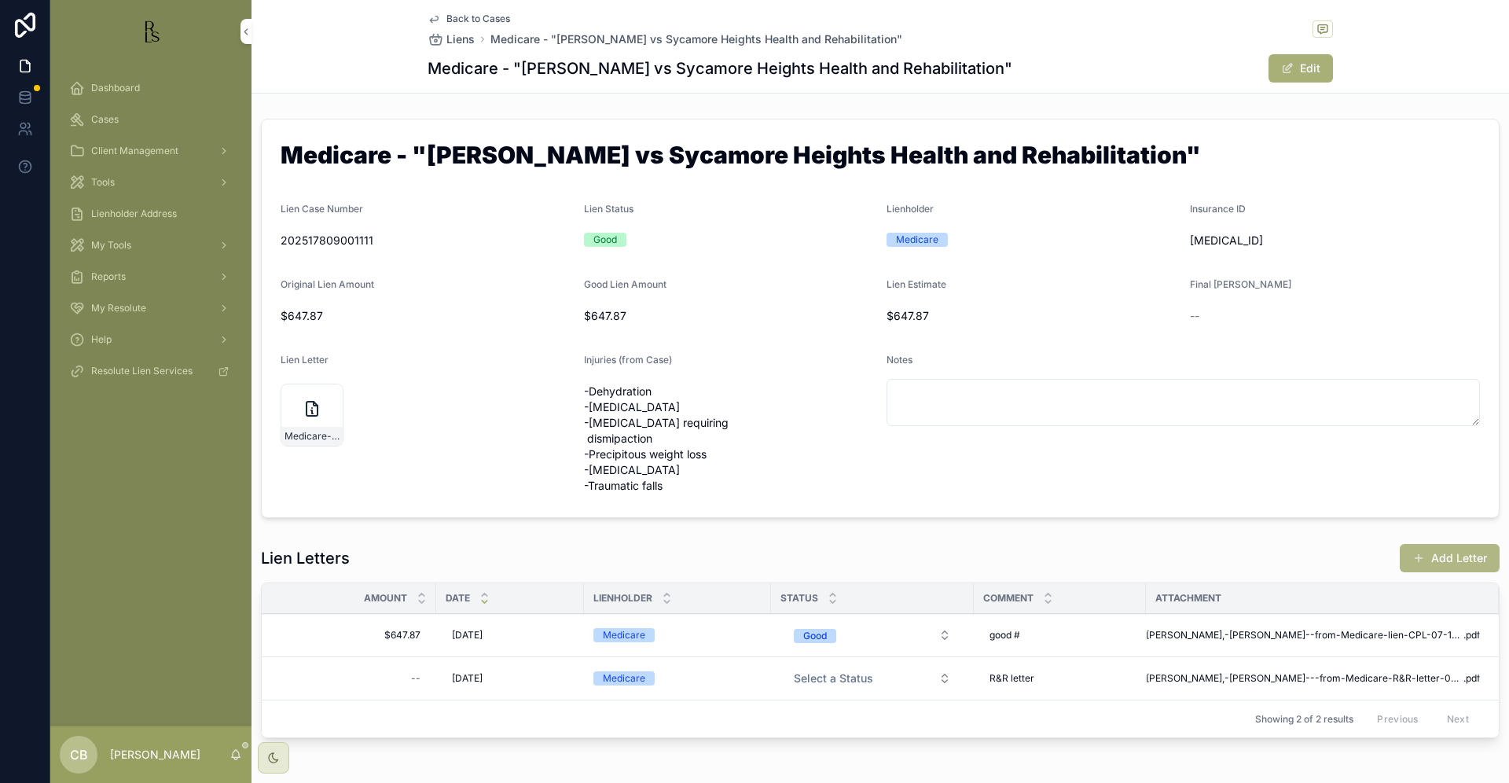
drag, startPoint x: 16, startPoint y: 427, endPoint x: 1443, endPoint y: 553, distance: 1432.4
click at [1443, 553] on button "Add Letter" at bounding box center [1450, 558] width 100 height 28
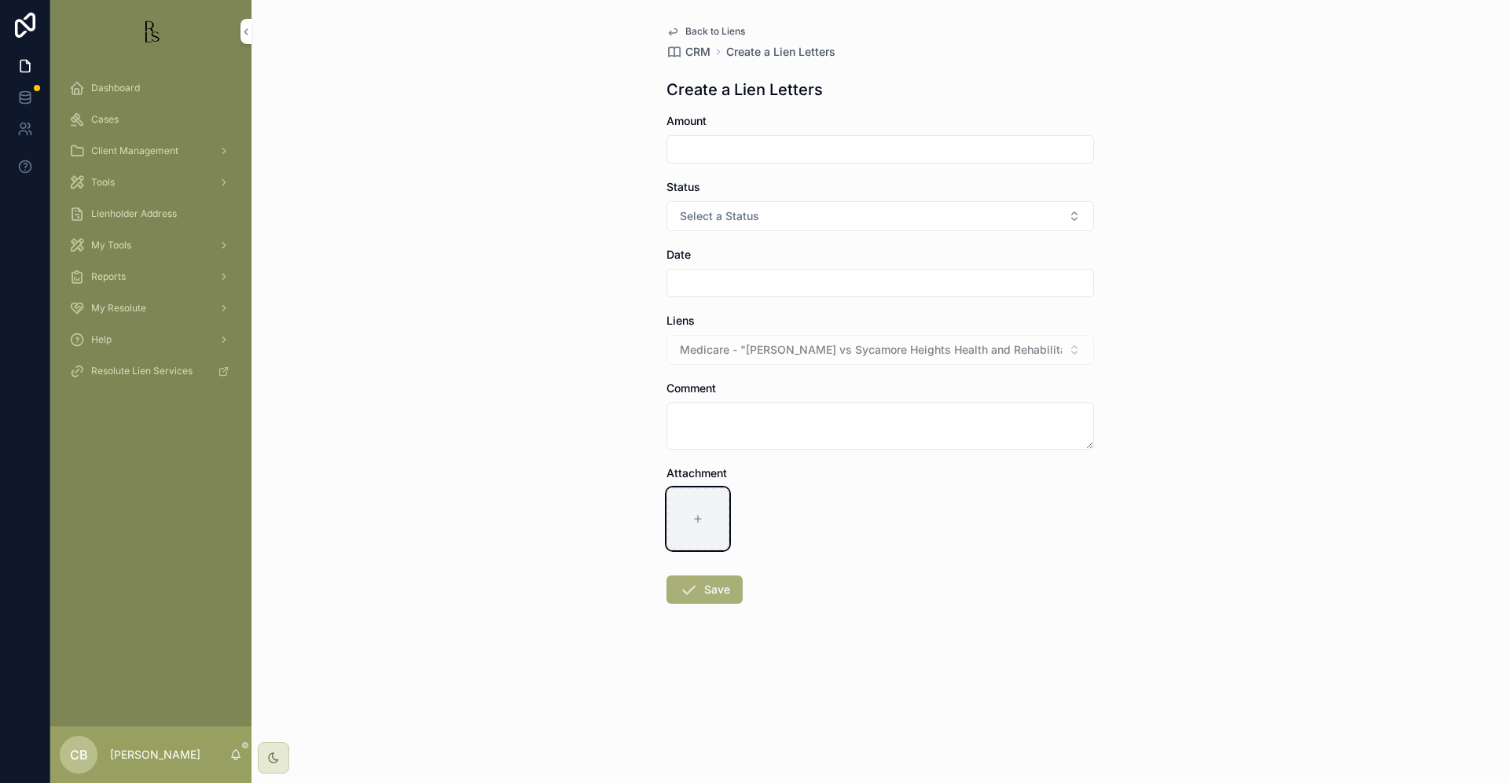
click at [698, 513] on icon "scrollable content" at bounding box center [698, 518] width 11 height 11
type input "**********"
click at [708, 143] on input "scrollable content" at bounding box center [880, 149] width 426 height 22
type input "*******"
click at [744, 219] on span "Select a Status" at bounding box center [719, 216] width 79 height 16
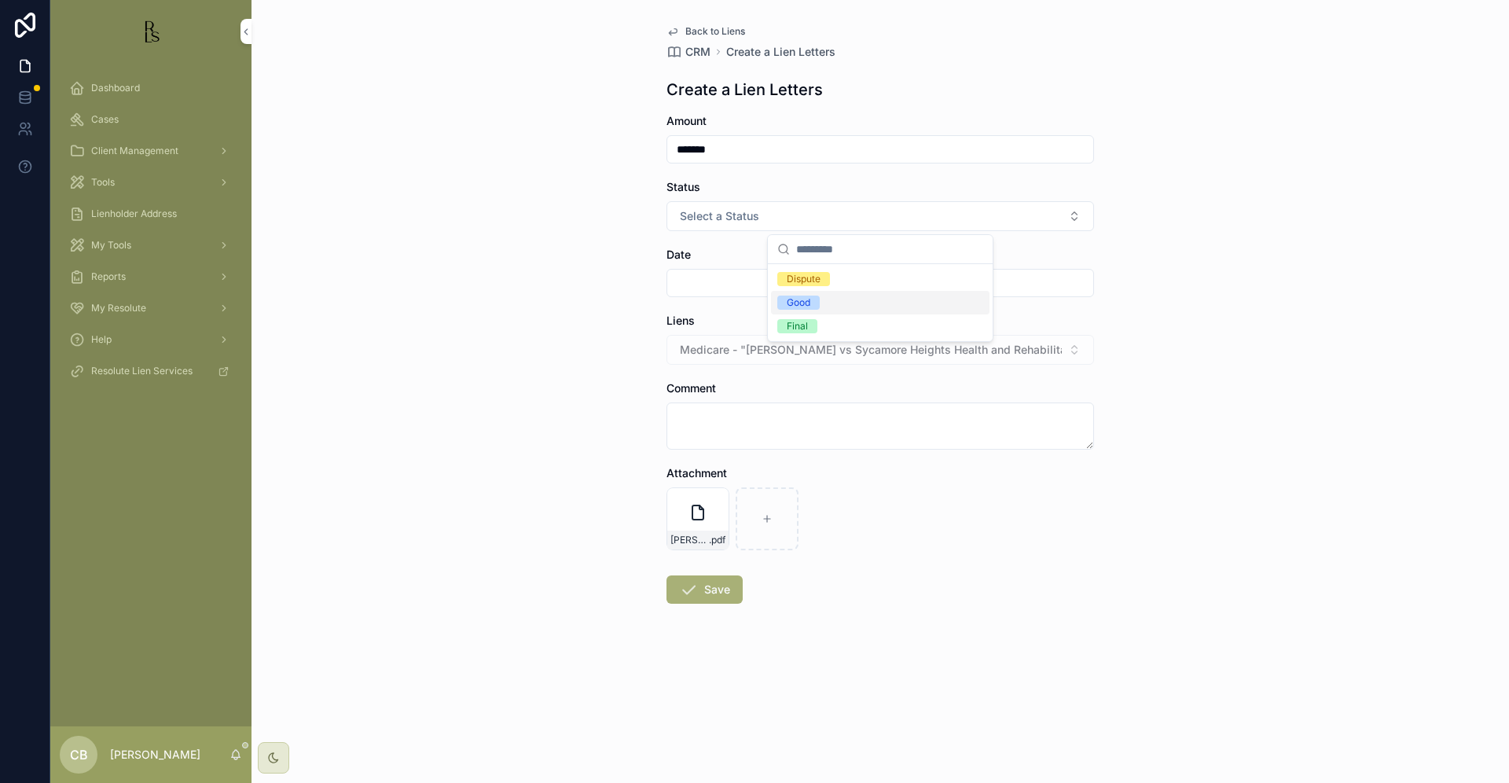
click at [807, 300] on div "Good" at bounding box center [799, 303] width 24 height 14
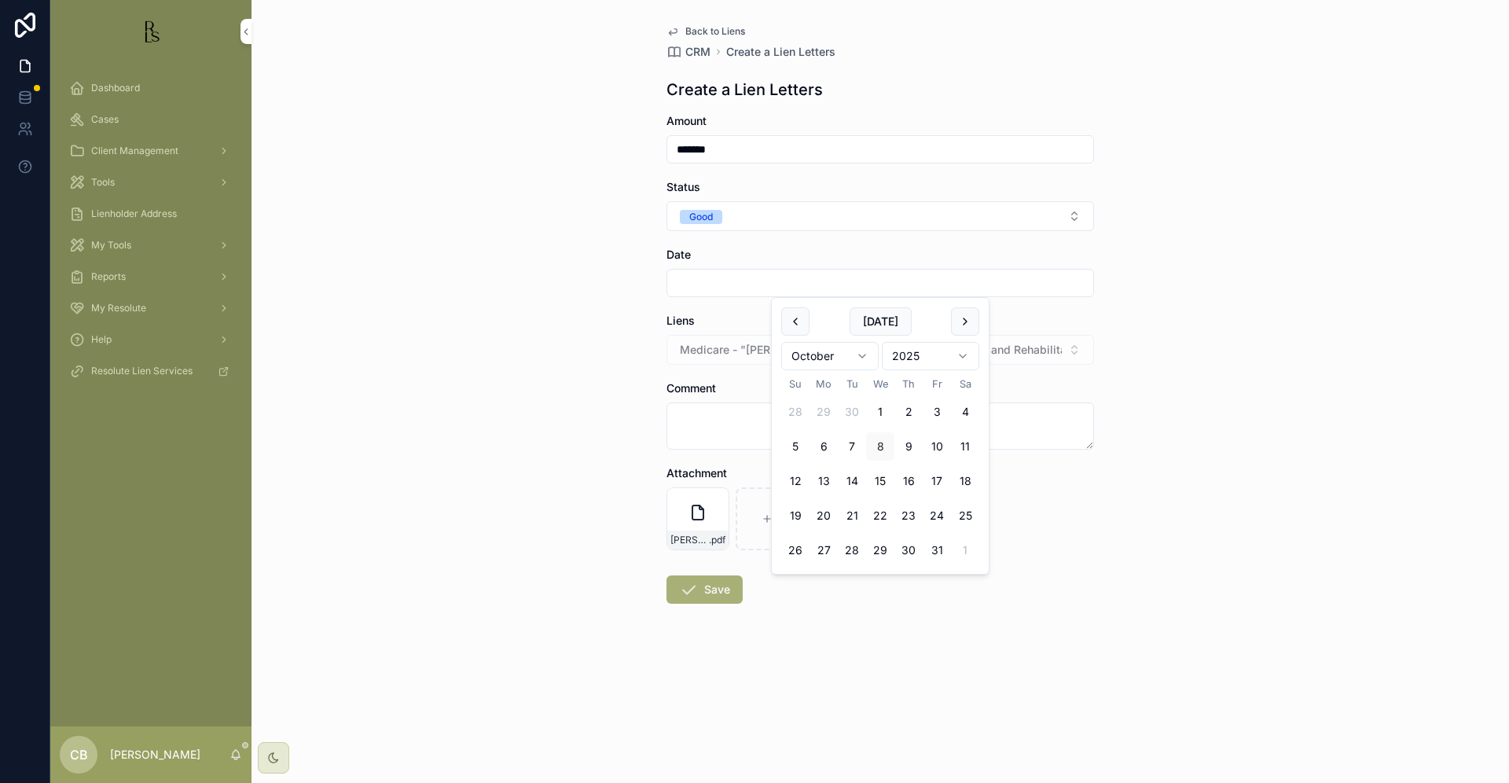
click at [722, 278] on input "scrollable content" at bounding box center [880, 283] width 426 height 22
click at [880, 439] on button "8" at bounding box center [880, 446] width 28 height 28
type input "*********"
click at [712, 586] on button "Save" at bounding box center [705, 589] width 76 height 28
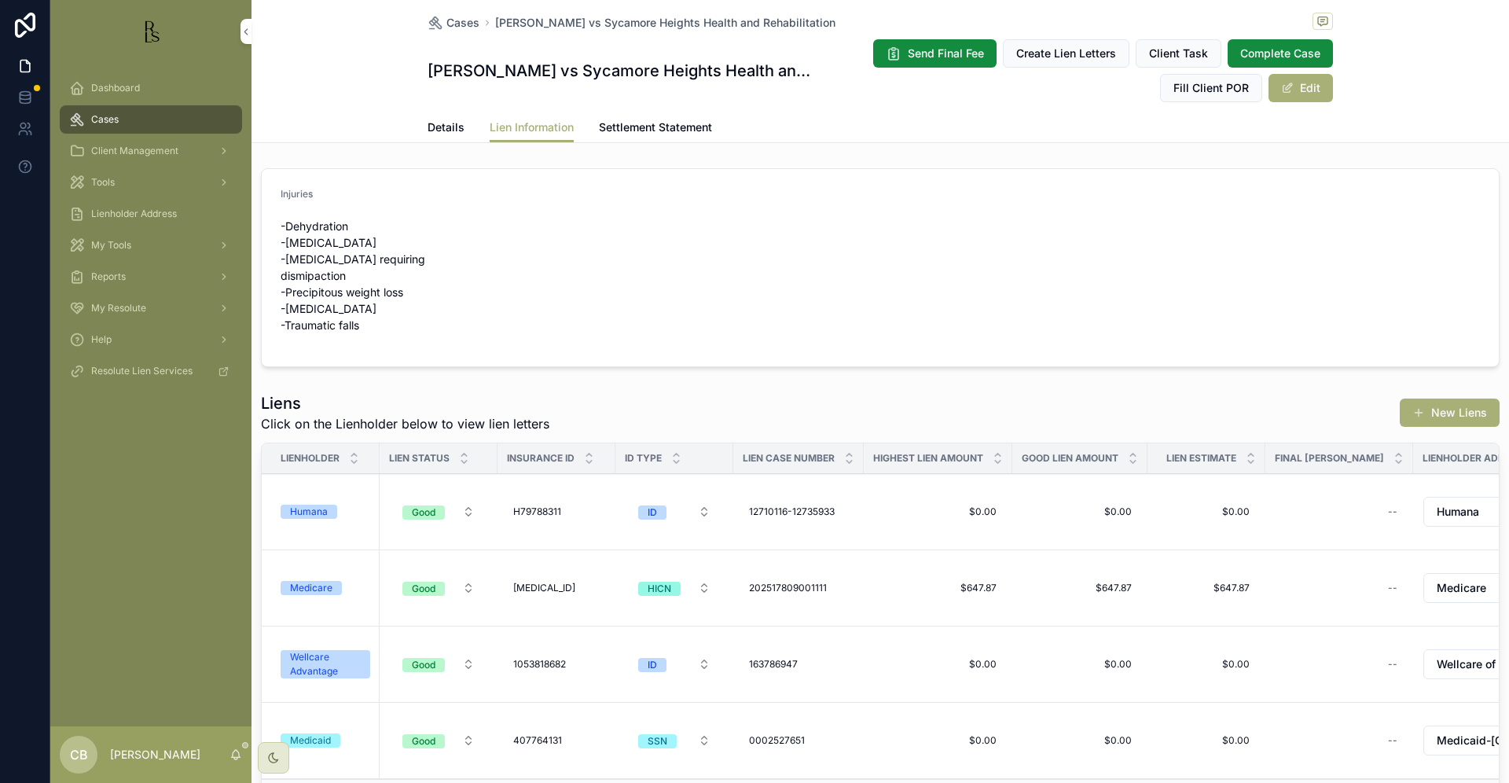
click at [439, 127] on span "Details" at bounding box center [446, 127] width 37 height 16
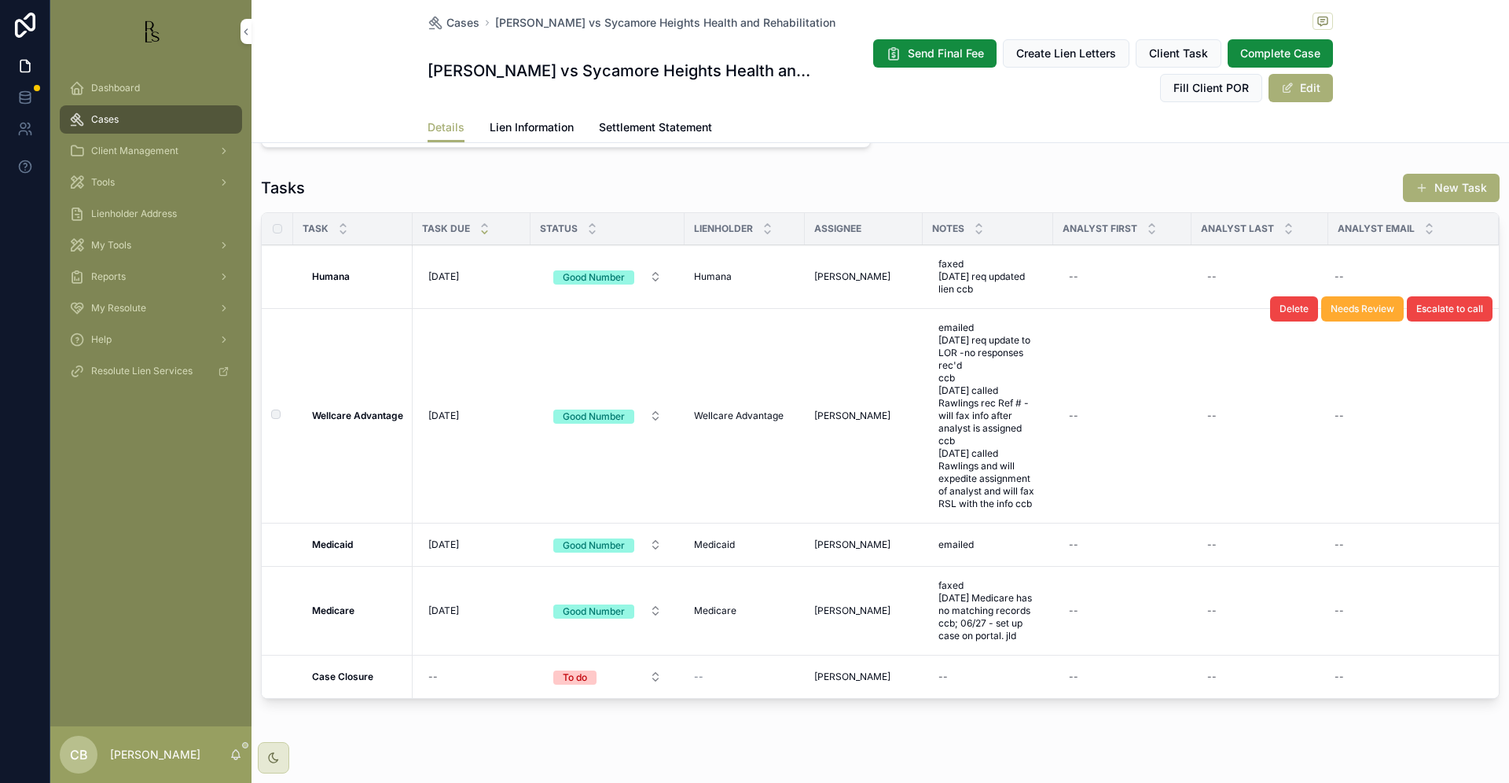
scroll to position [1343, 0]
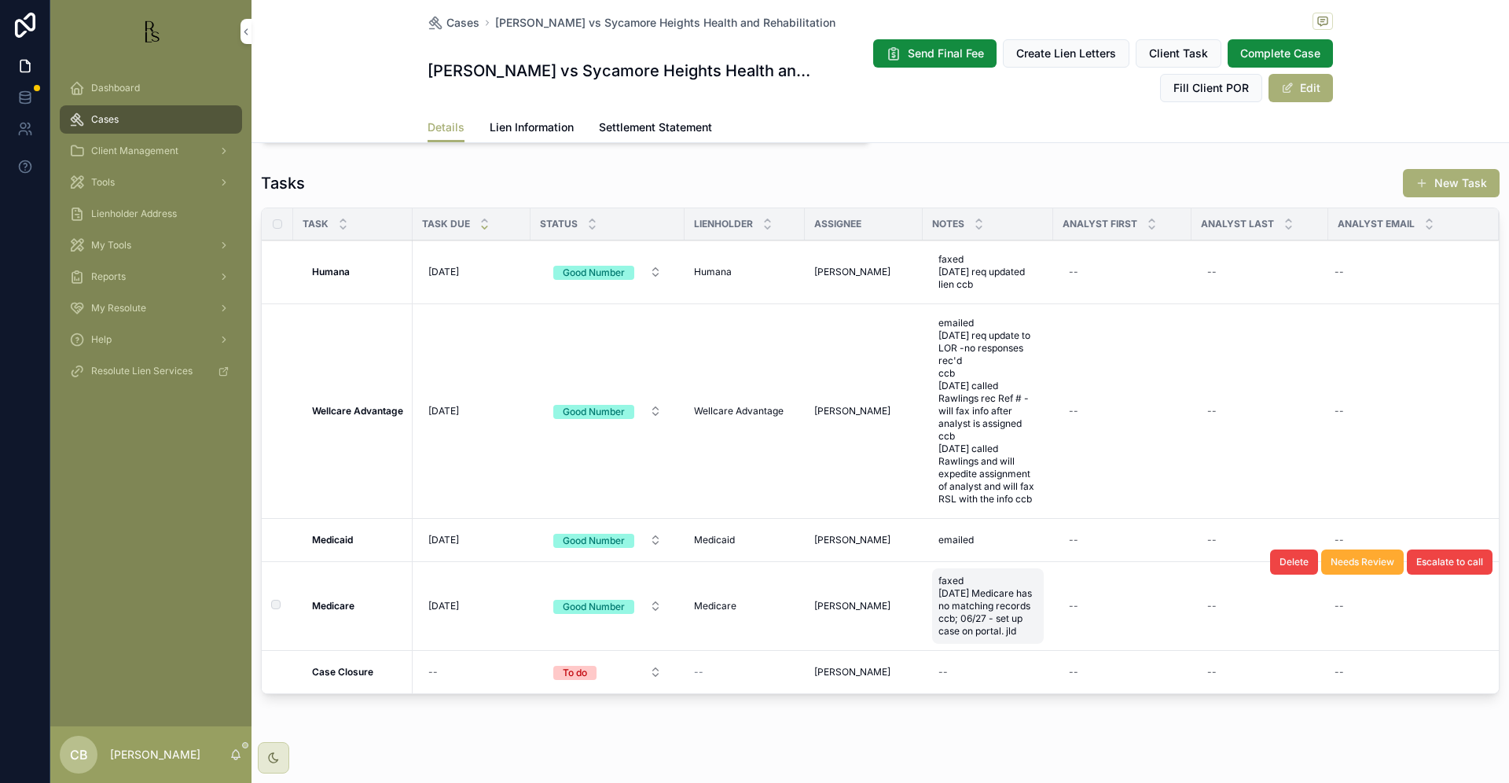
click at [979, 630] on span "faxed [DATE] Medicare has no matching records ccb; 06/27 - set up case on porta…" at bounding box center [988, 606] width 99 height 63
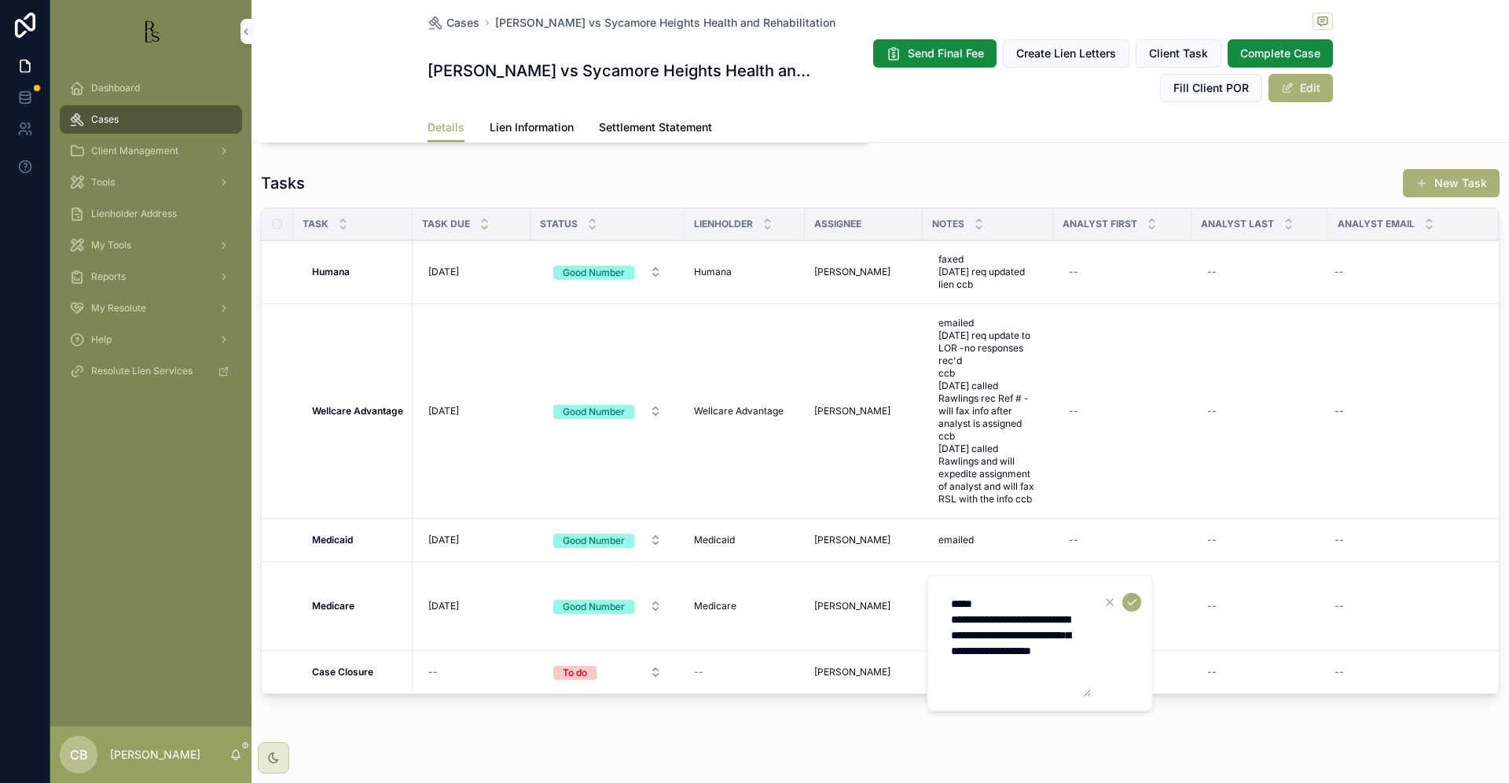
click at [1028, 667] on textarea "**********" at bounding box center [1016, 643] width 149 height 107
type textarea "**********"
click at [1131, 597] on icon "scrollable content" at bounding box center [1132, 602] width 13 height 13
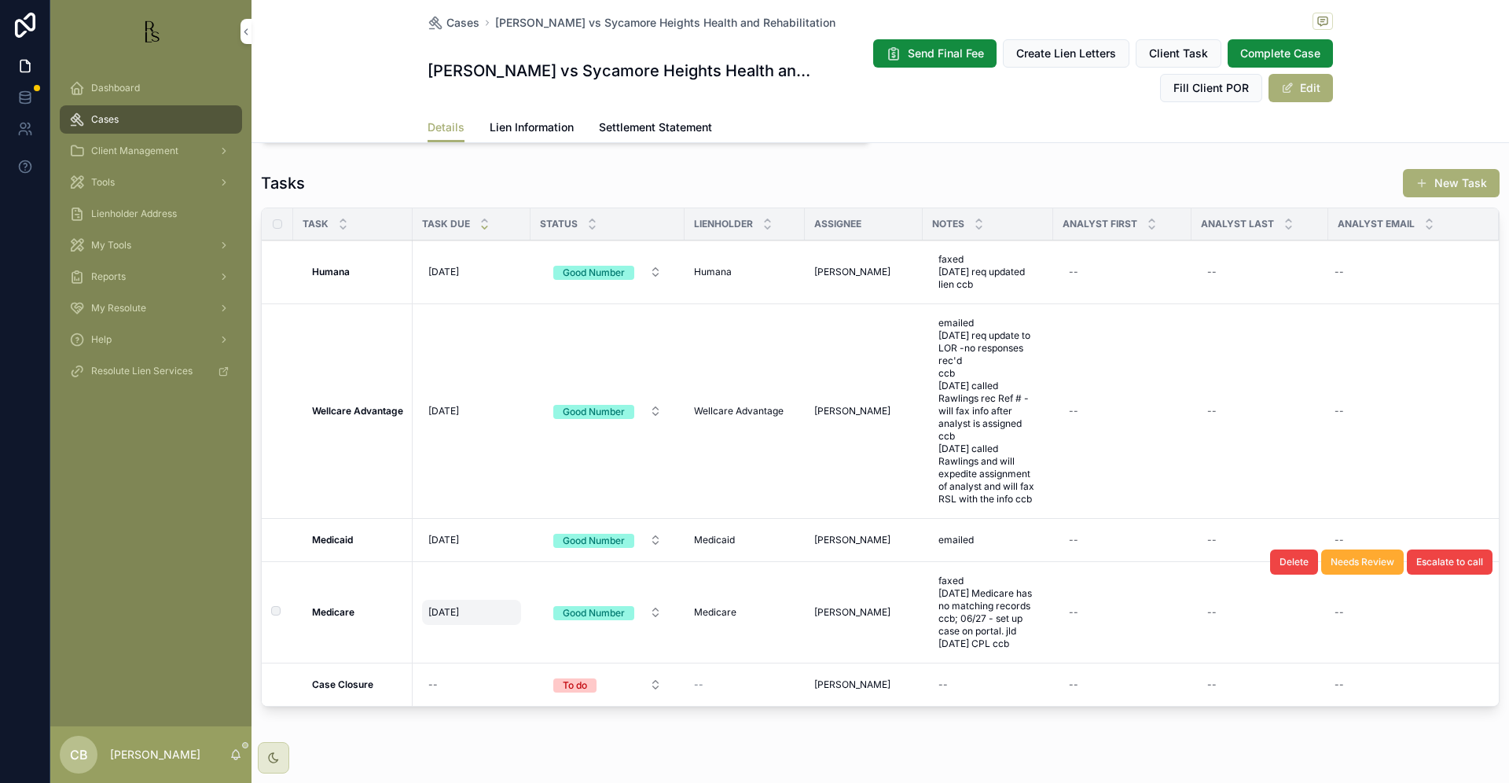
click at [455, 618] on span "[DATE]" at bounding box center [443, 612] width 31 height 13
click at [450, 614] on span "[DATE]" at bounding box center [443, 612] width 31 height 13
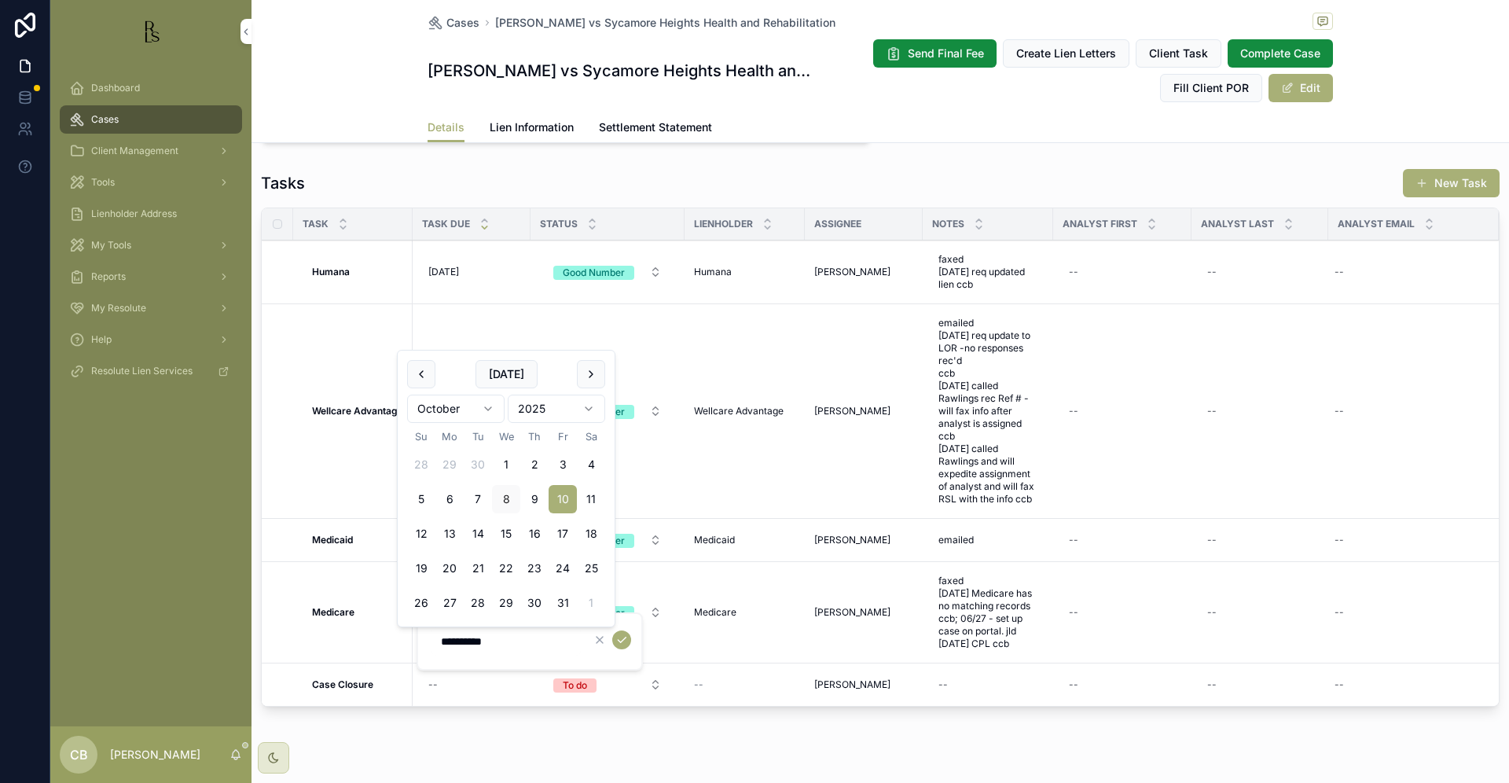
click at [489, 406] on html "Dashboard Cases Client Management Tools Lienholder Address My Tools Reports My …" at bounding box center [754, 391] width 1509 height 783
click at [484, 406] on html "Dashboard Cases Client Management Tools Lienholder Address My Tools Reports My …" at bounding box center [754, 391] width 1509 height 783
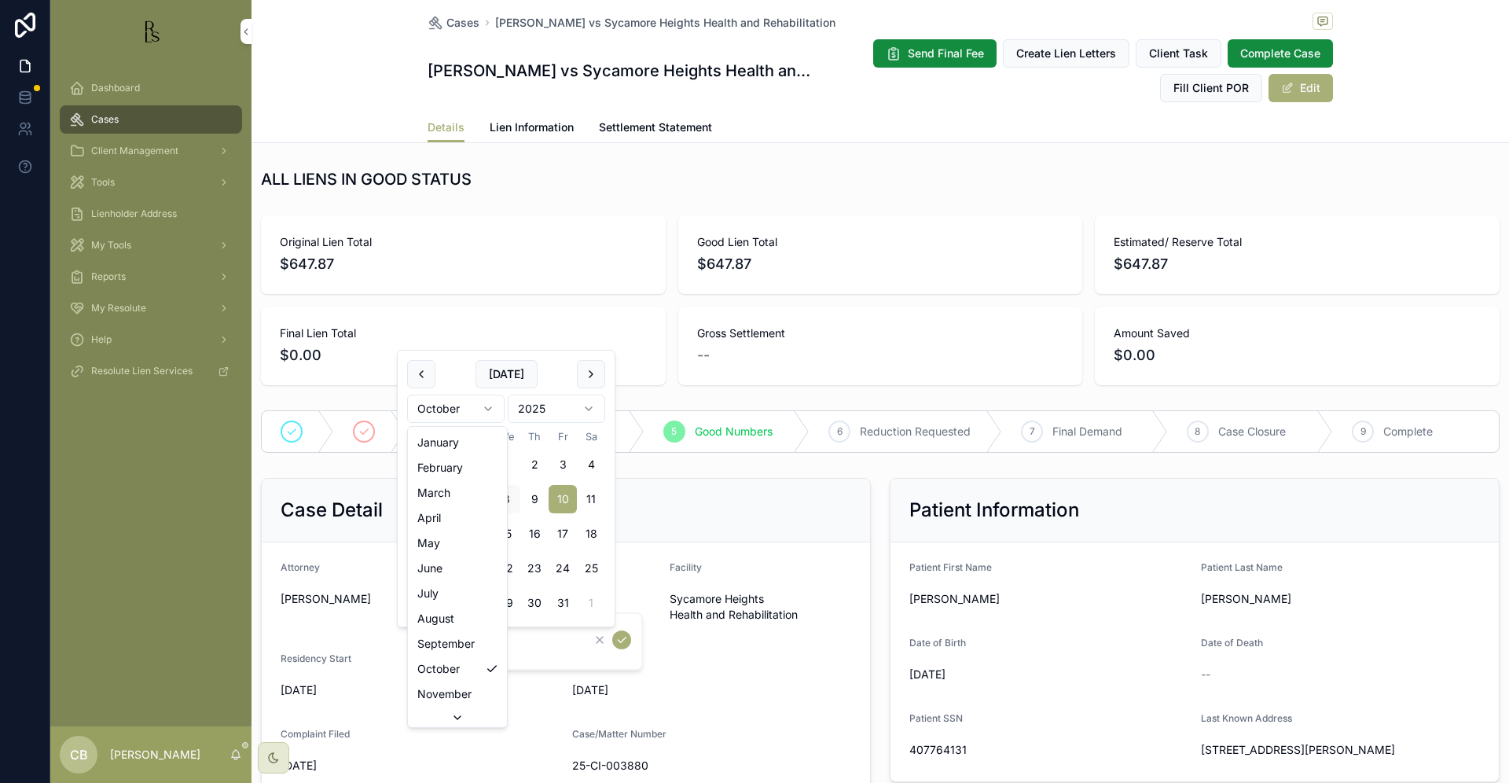
scroll to position [1343, 0]
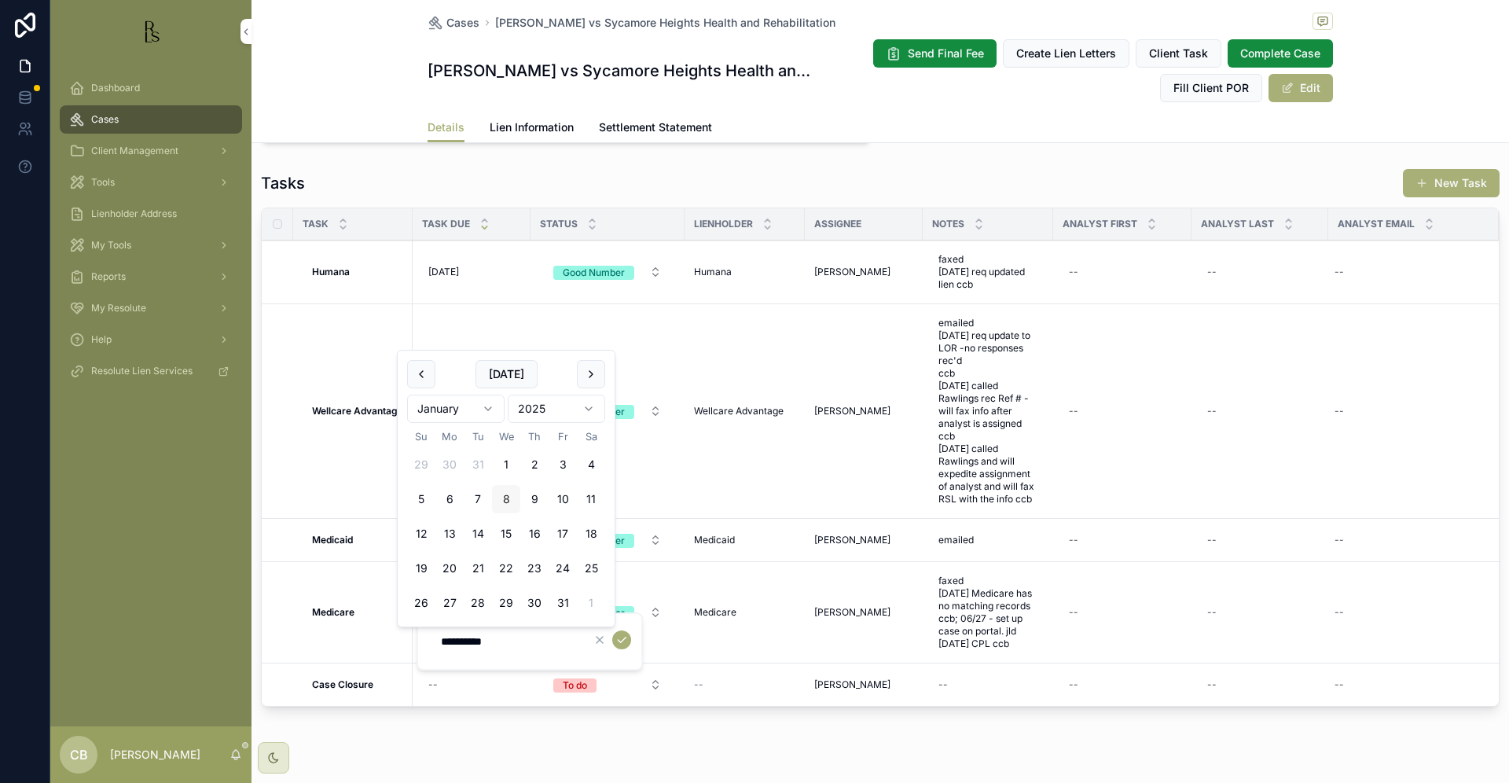
click at [505, 498] on button "8" at bounding box center [506, 499] width 28 height 28
click at [488, 638] on input "********" at bounding box center [506, 641] width 149 height 22
type input "********"
click at [623, 636] on icon "scrollable content" at bounding box center [622, 640] width 13 height 13
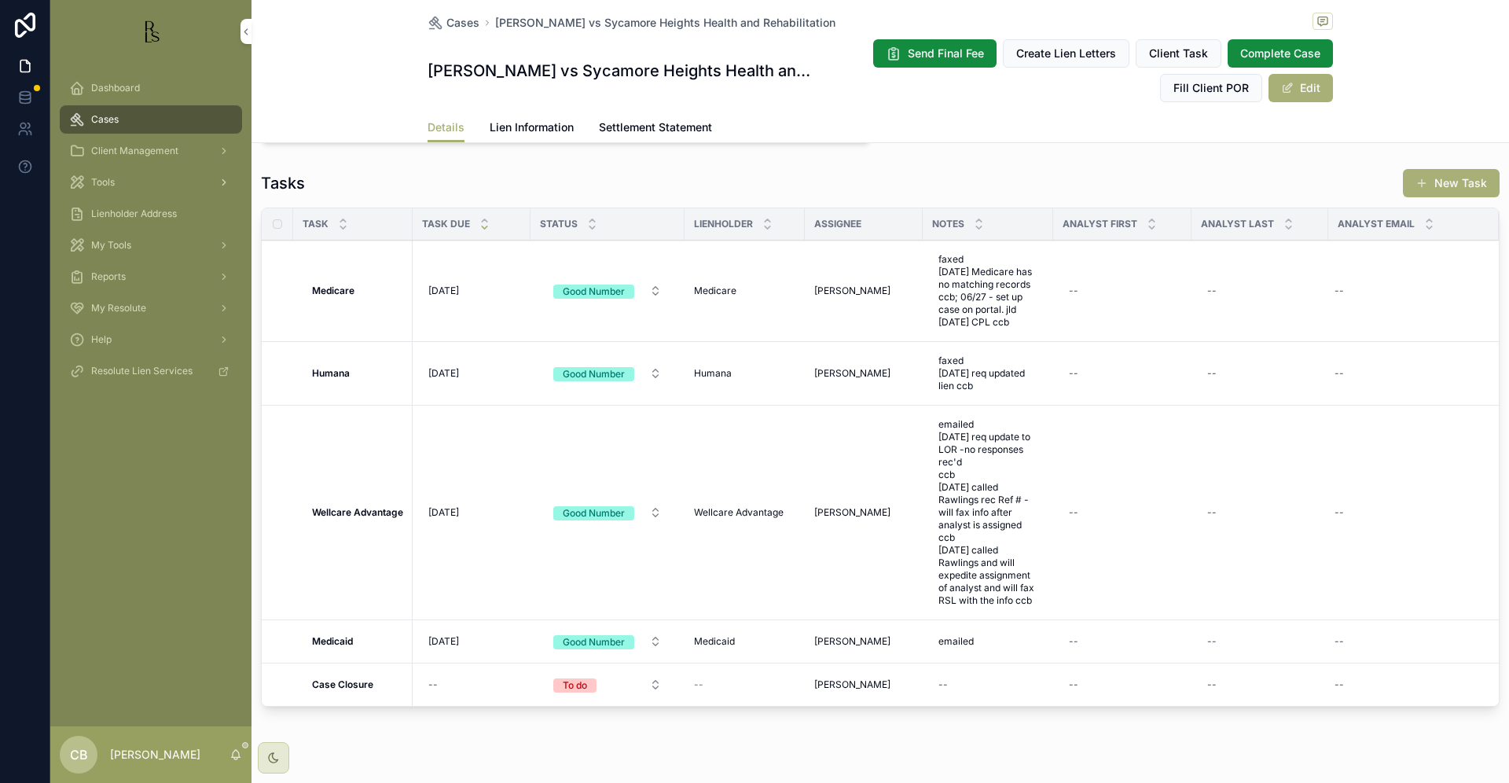
click at [106, 178] on span "Tools" at bounding box center [103, 182] width 24 height 13
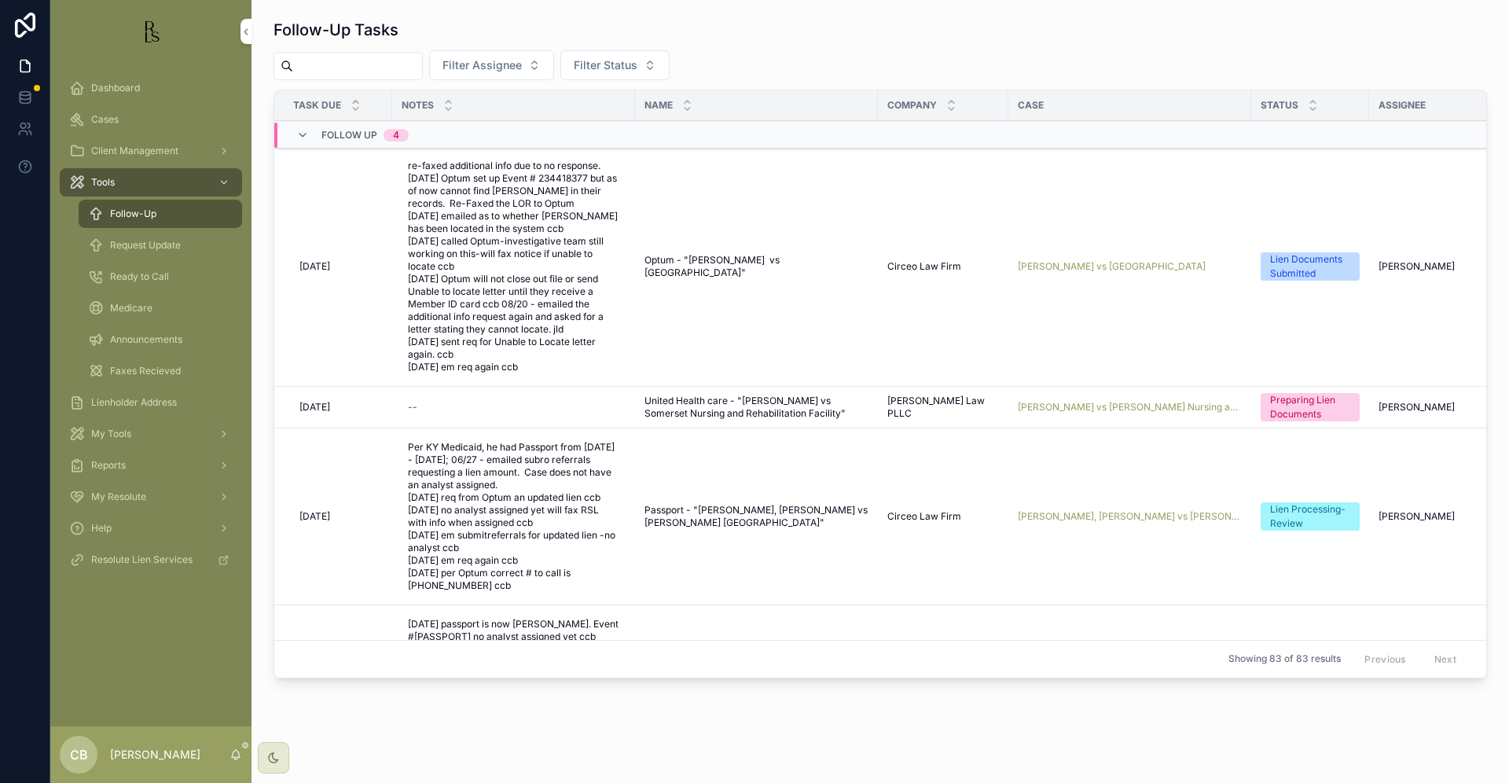
click at [146, 244] on span "Request Update" at bounding box center [145, 245] width 71 height 13
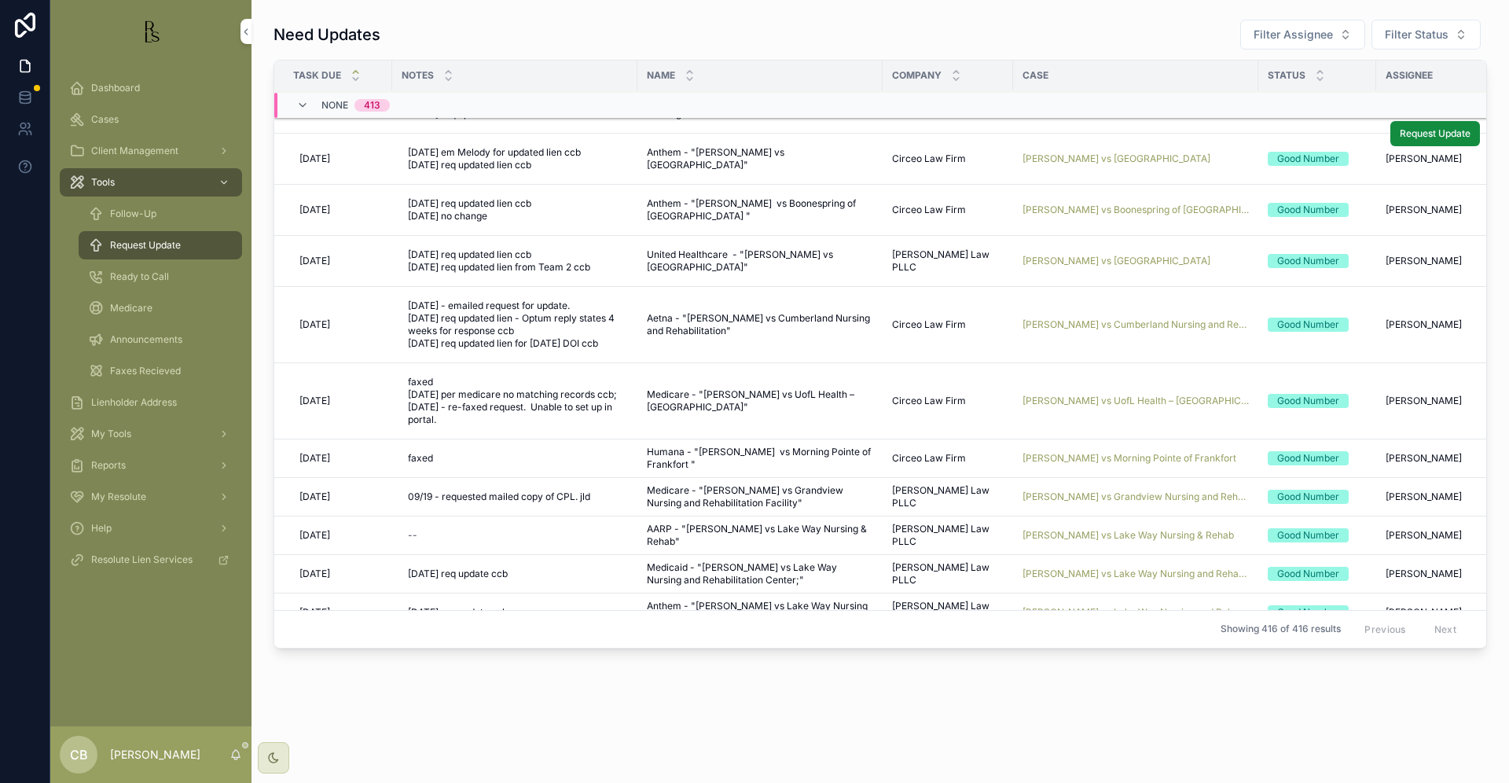
scroll to position [231, 0]
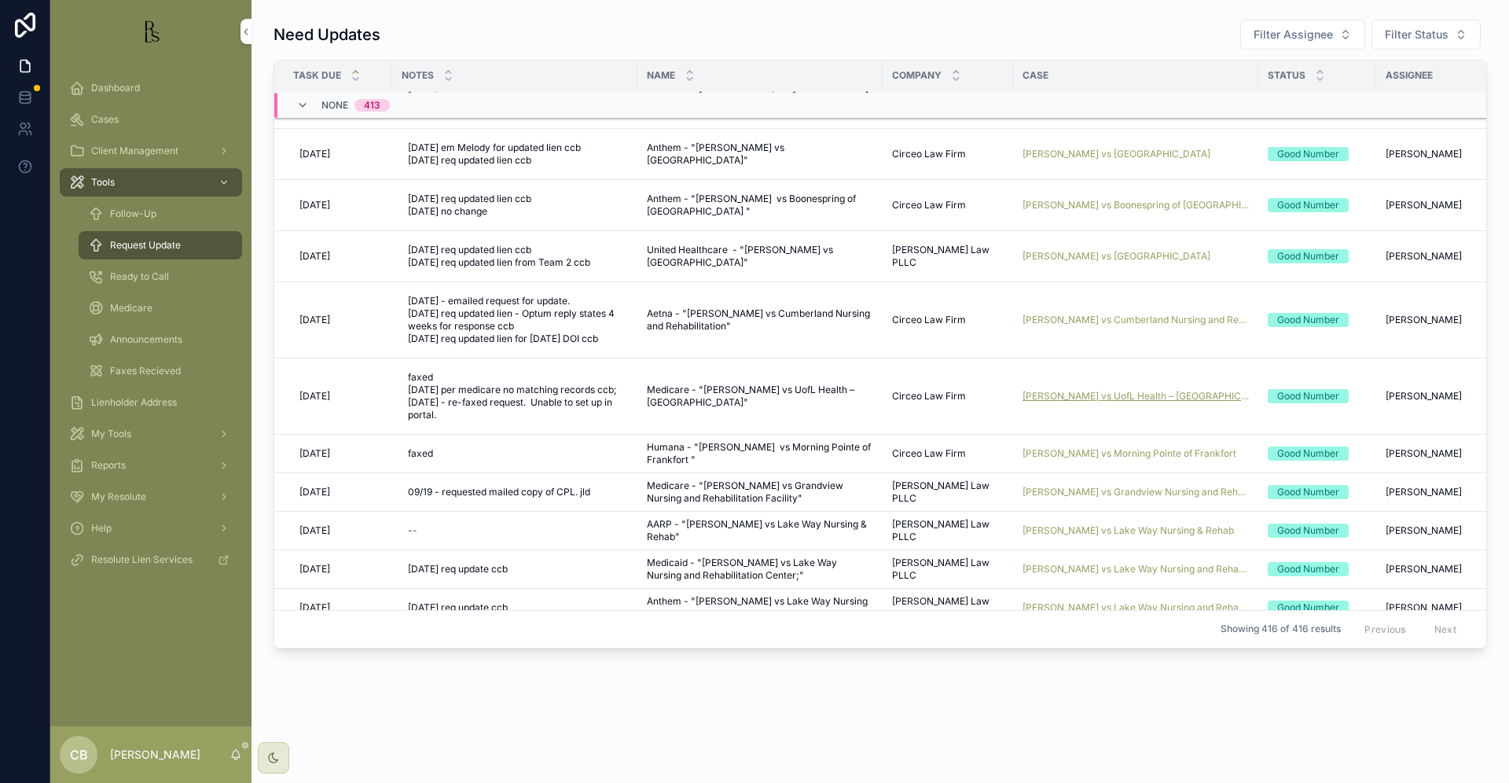
click at [1087, 393] on span "[PERSON_NAME] vs UofL Health – [GEOGRAPHIC_DATA]" at bounding box center [1136, 396] width 226 height 13
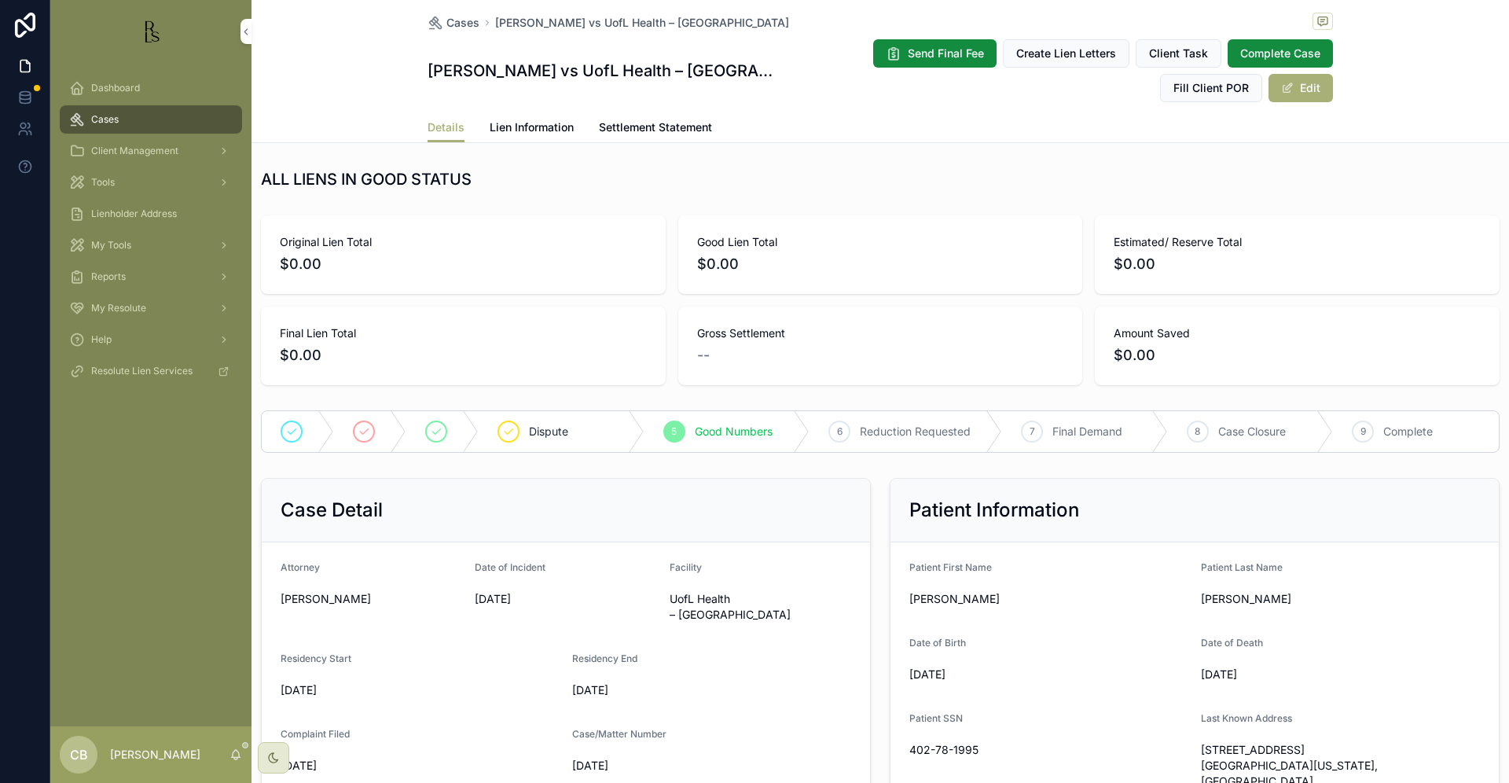
click at [523, 123] on span "Lien Information" at bounding box center [532, 127] width 84 height 16
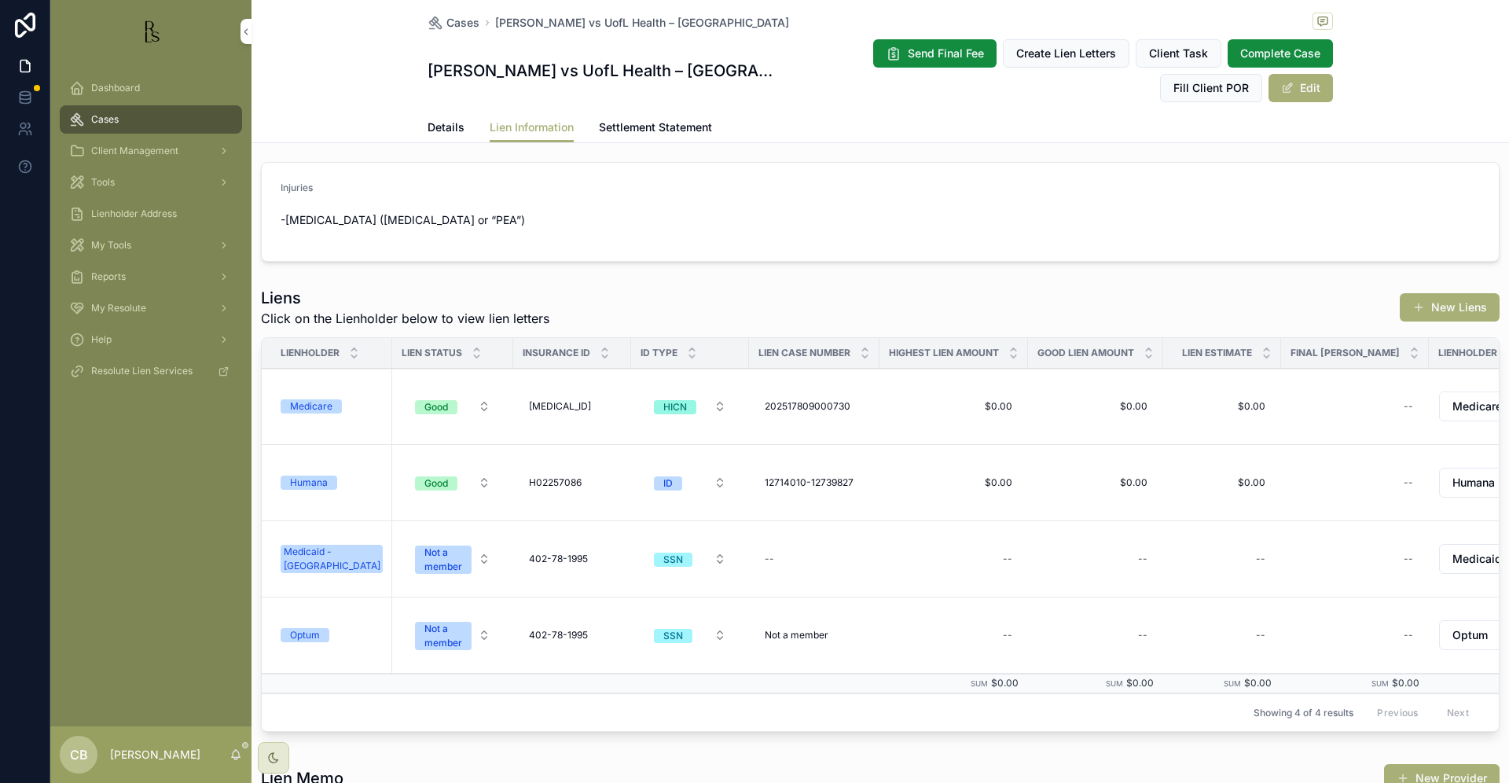
scroll to position [7, 0]
click at [330, 413] on div "Medicare" at bounding box center [311, 406] width 42 height 14
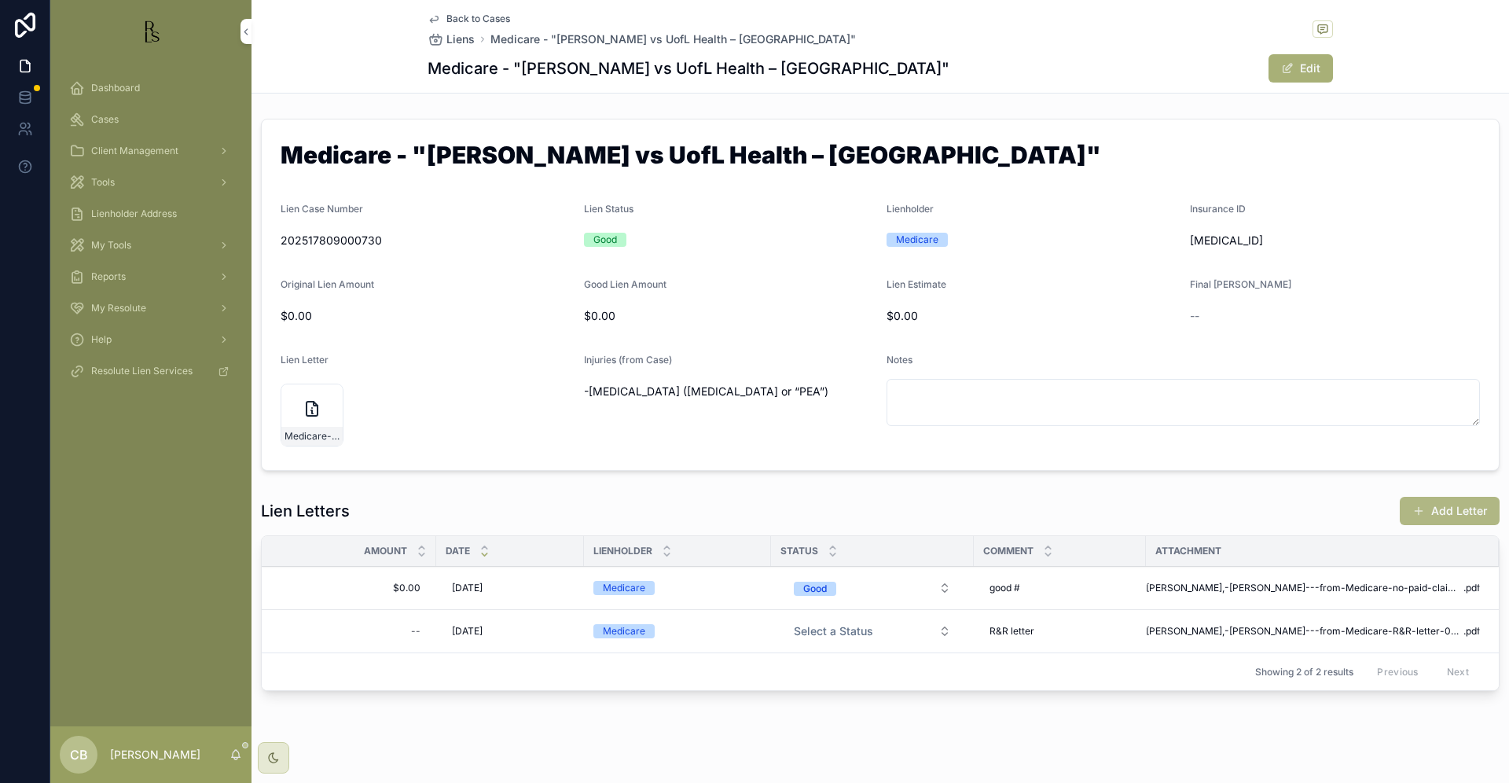
click at [1439, 507] on button "Add Letter" at bounding box center [1450, 511] width 100 height 28
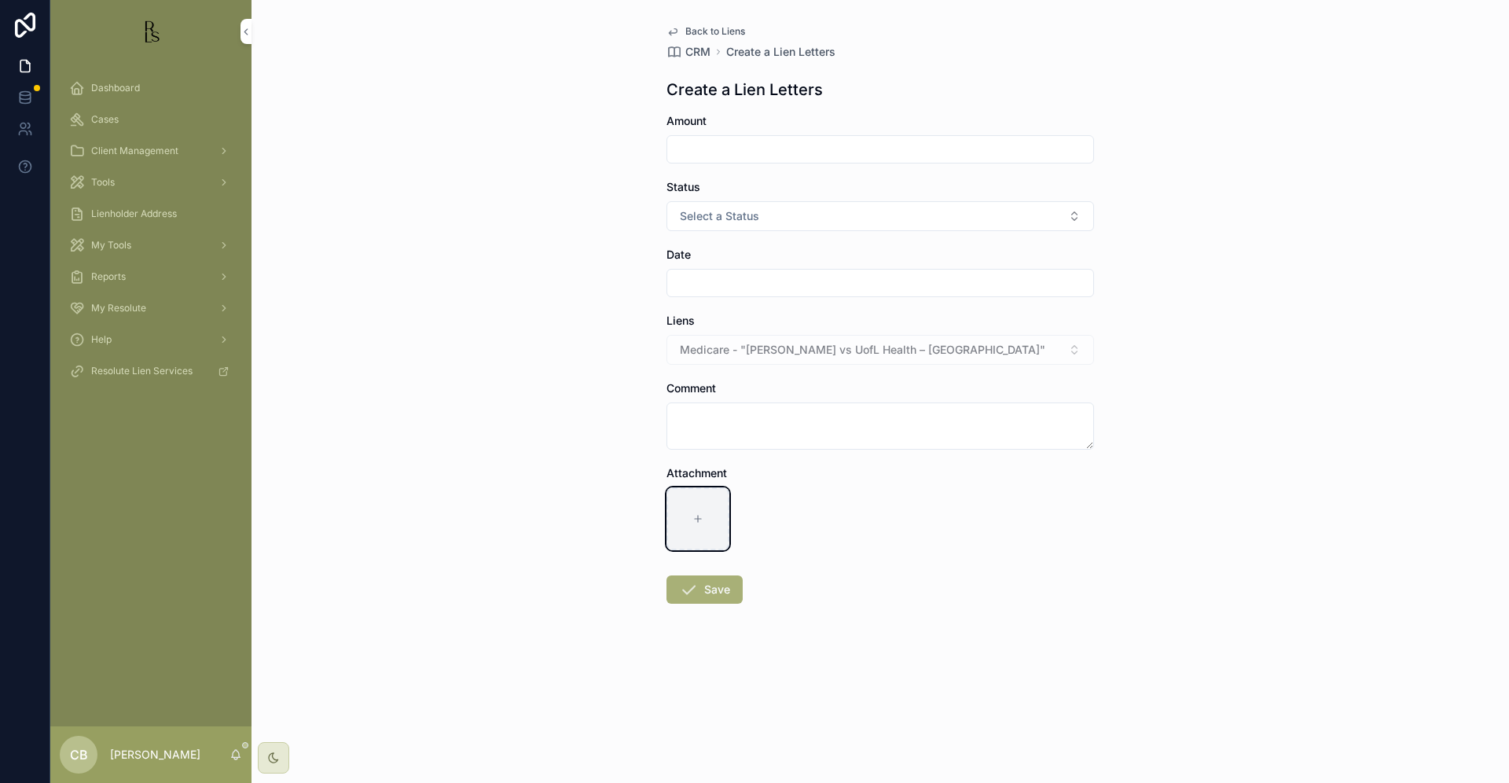
click at [697, 514] on icon "scrollable content" at bounding box center [698, 518] width 11 height 11
type input "**********"
click at [701, 148] on input "scrollable content" at bounding box center [880, 149] width 426 height 22
type input "*****"
click at [711, 210] on span "Select a Status" at bounding box center [719, 216] width 79 height 16
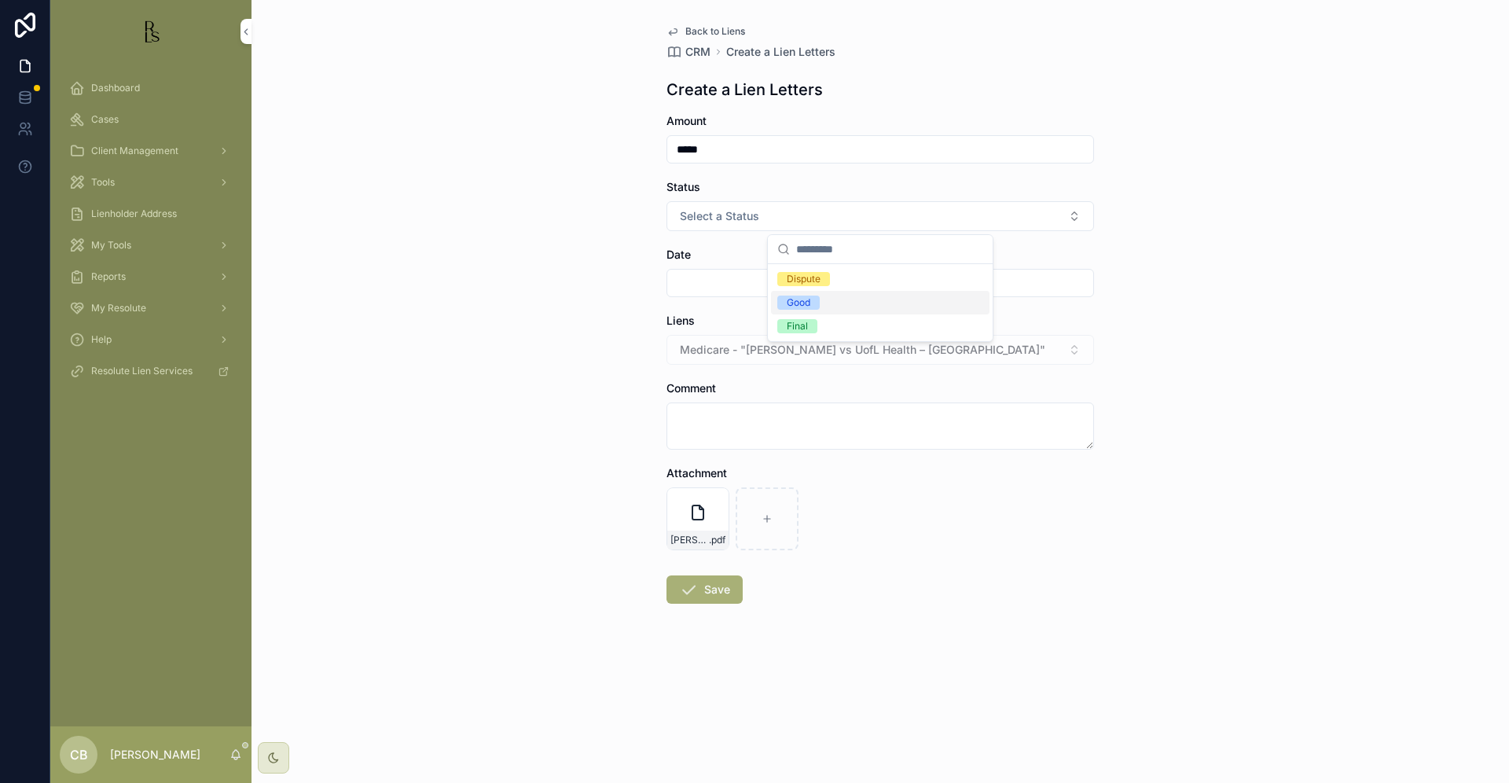
click at [800, 302] on div "Good" at bounding box center [799, 303] width 24 height 14
click at [709, 281] on input "scrollable content" at bounding box center [880, 283] width 426 height 22
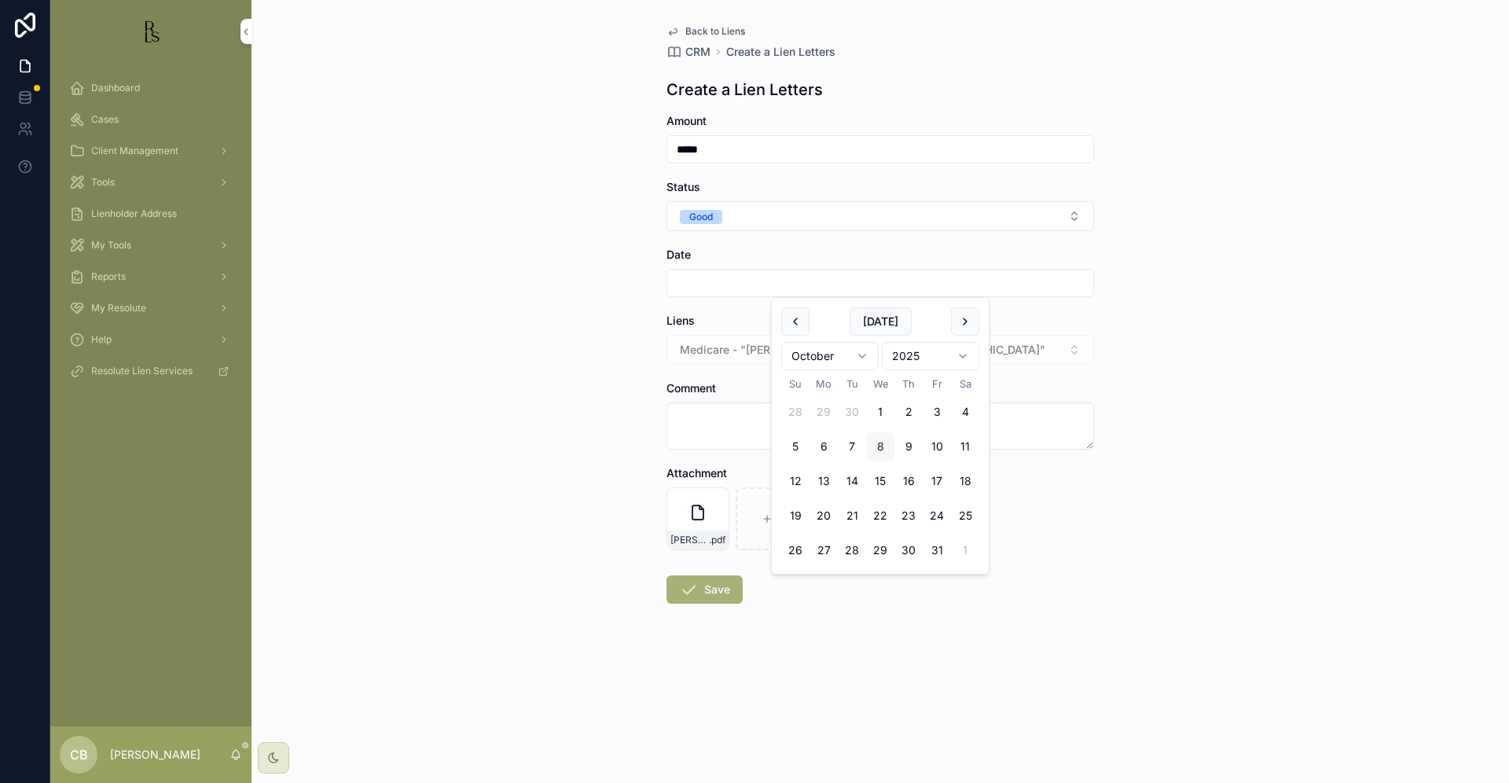
click at [884, 443] on button "8" at bounding box center [880, 446] width 28 height 28
type input "*********"
click at [717, 592] on button "Save" at bounding box center [705, 589] width 76 height 28
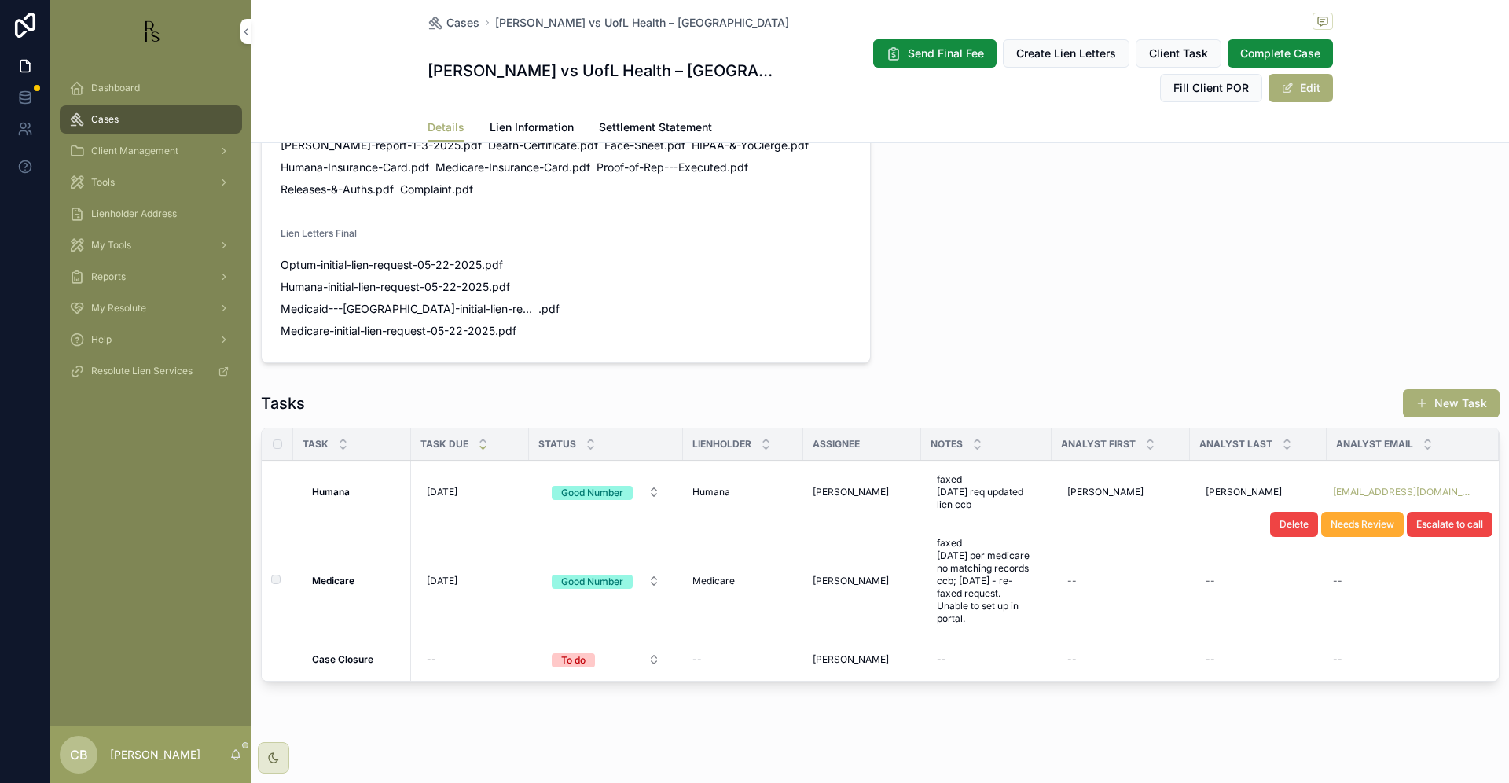
scroll to position [1040, 0]
click at [969, 597] on span "faxed [DATE] per medicare no matching records ccb; [DATE] - re-faxed request. U…" at bounding box center [986, 582] width 99 height 88
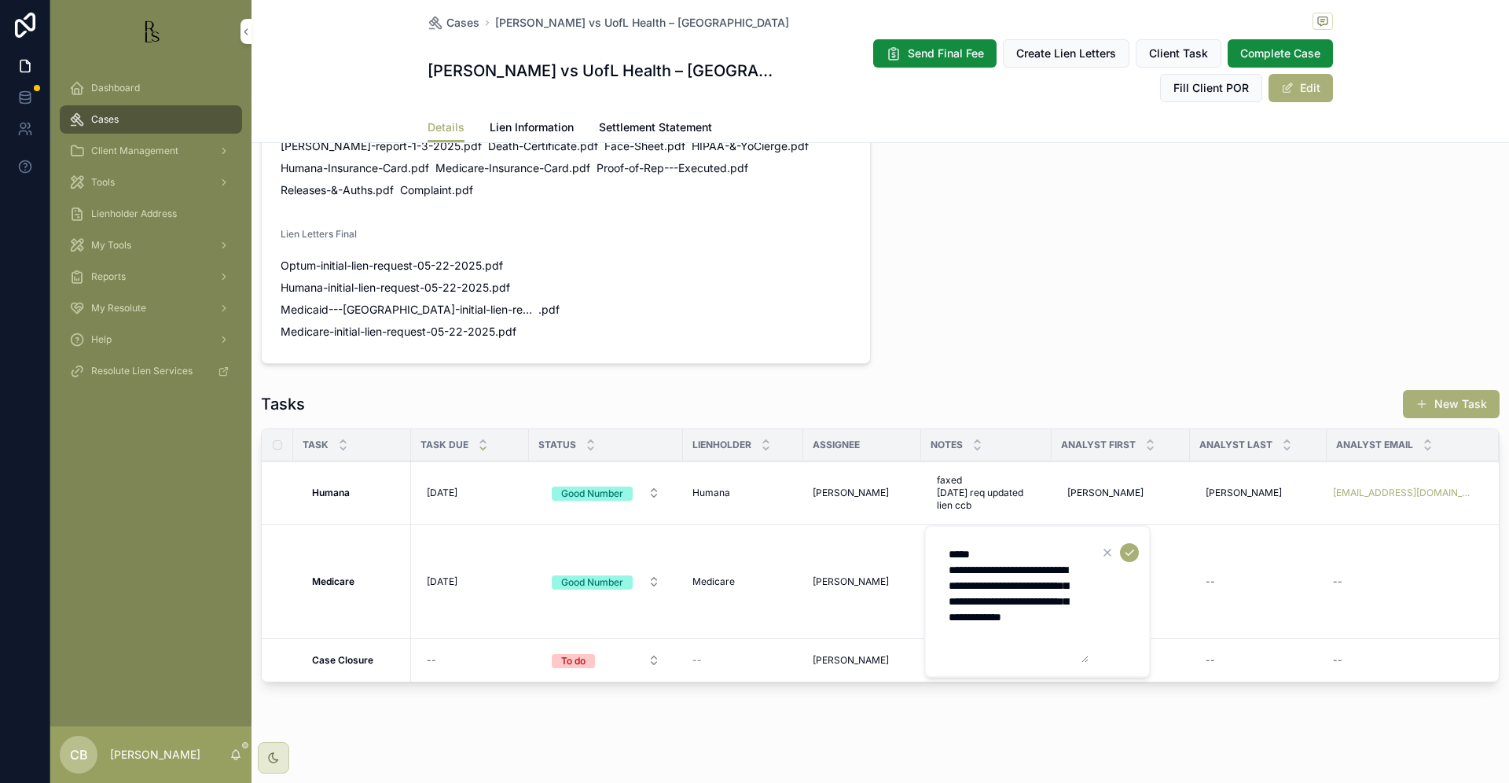
click at [1019, 630] on textarea "**********" at bounding box center [1013, 601] width 149 height 123
type textarea "**********"
click at [1127, 554] on icon "scrollable content" at bounding box center [1129, 552] width 13 height 13
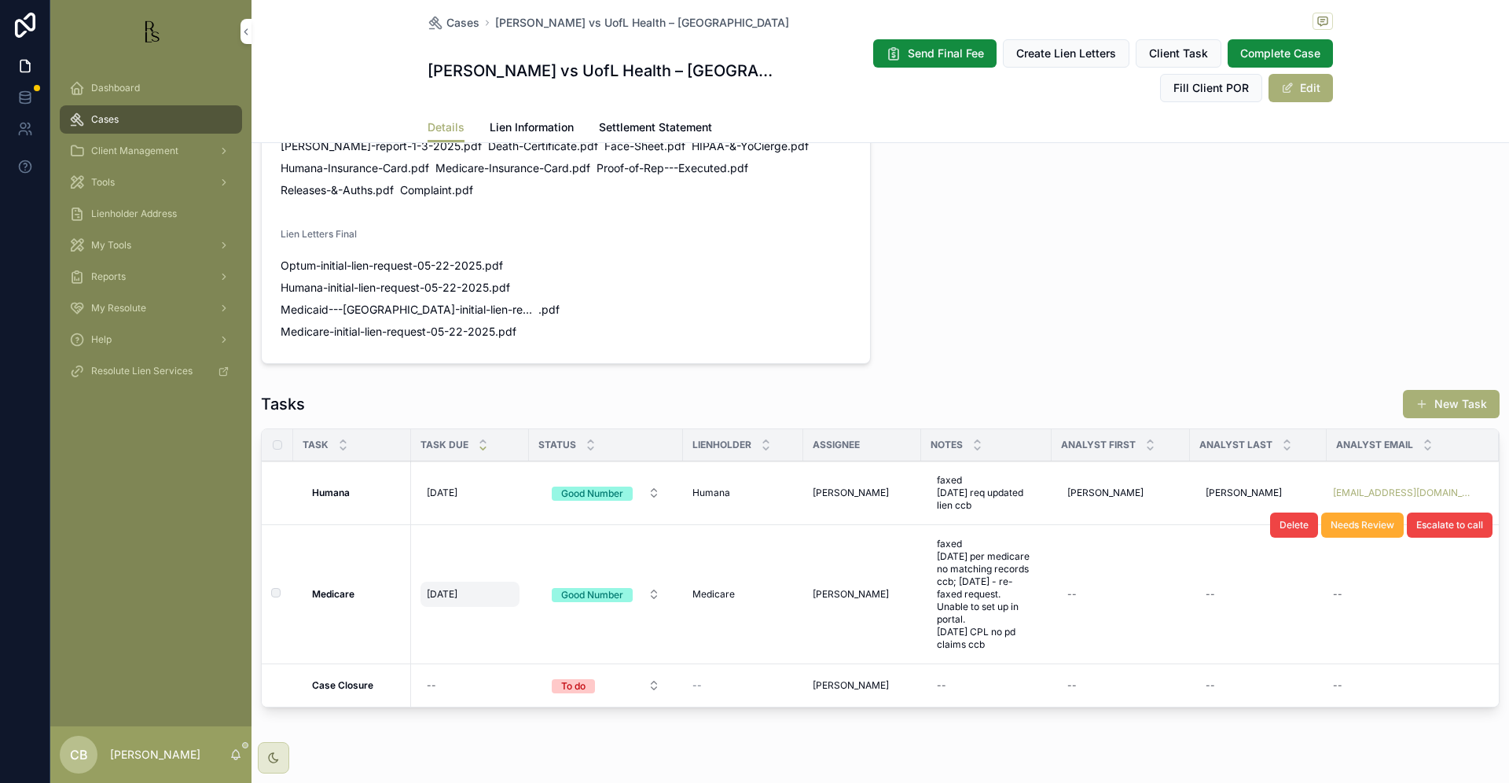
click at [449, 588] on span "[DATE]" at bounding box center [442, 594] width 31 height 13
click at [446, 588] on span "[DATE]" at bounding box center [442, 594] width 31 height 13
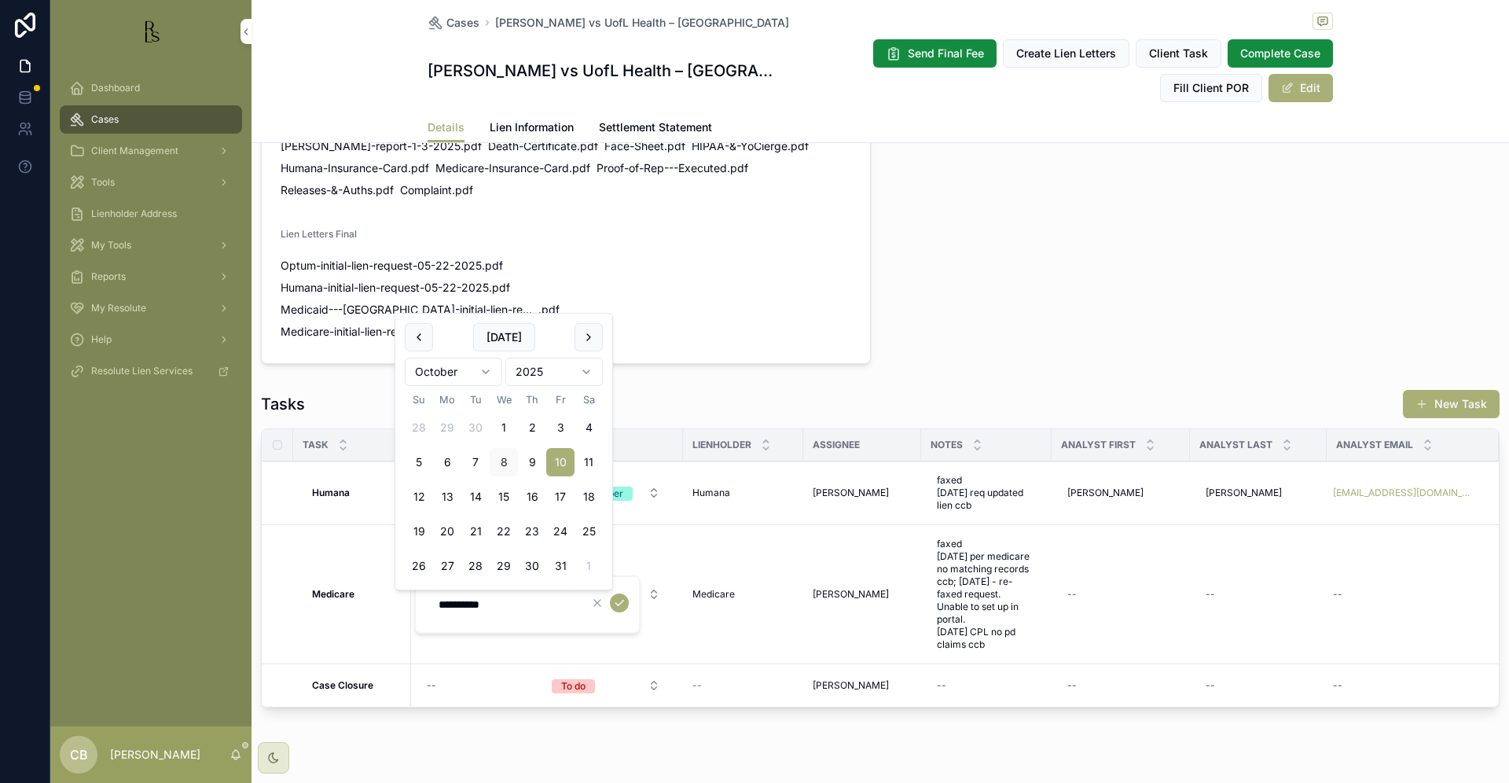
click at [484, 369] on html "Dashboard Cases Client Management Tools Lienholder Address My Tools Reports My …" at bounding box center [754, 391] width 1509 height 783
click at [485, 369] on html "Dashboard Cases Client Management Tools Lienholder Address My Tools Reports My …" at bounding box center [754, 391] width 1509 height 783
click at [500, 458] on button "8" at bounding box center [504, 462] width 28 height 28
click at [490, 600] on input "********" at bounding box center [503, 605] width 149 height 22
type input "********"
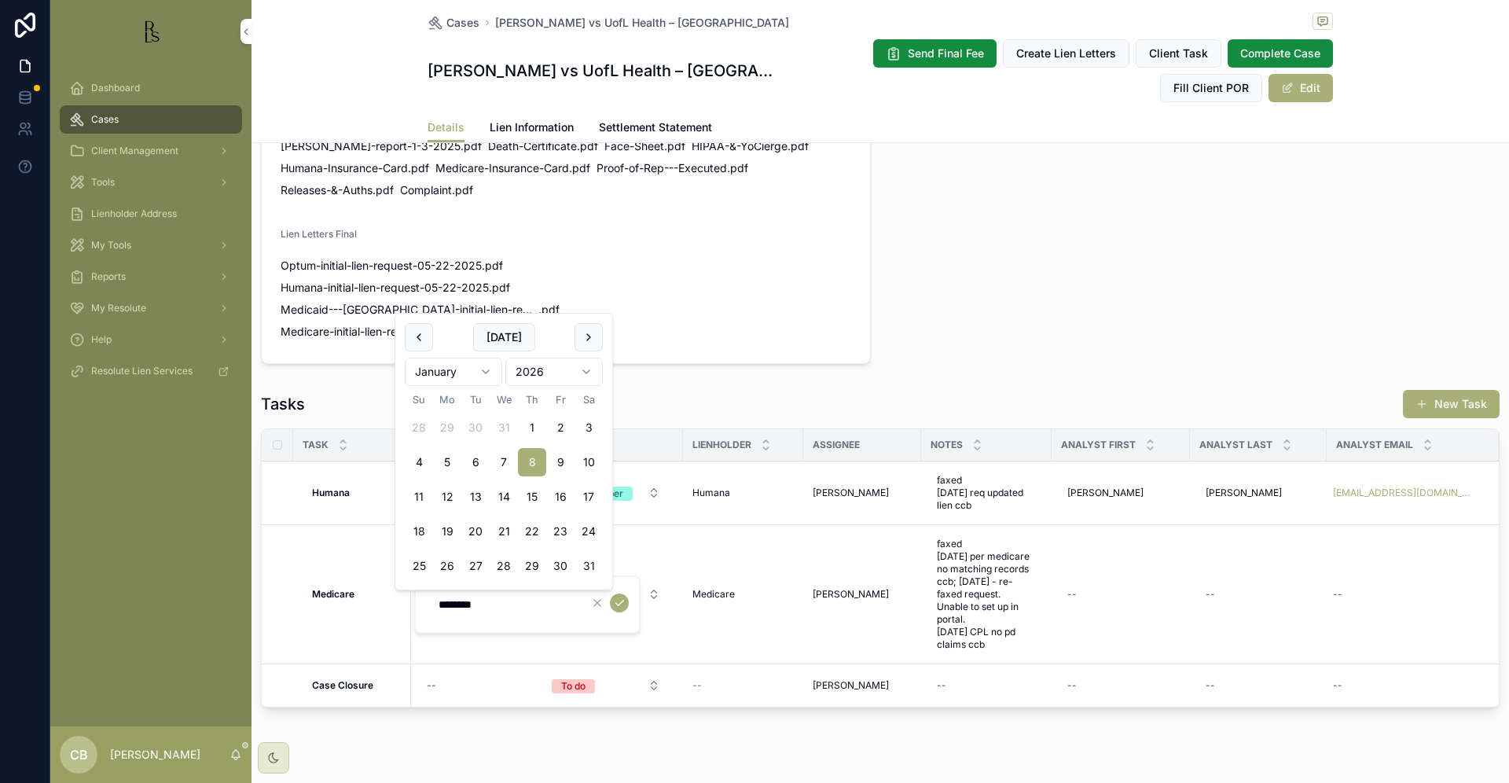
click at [619, 600] on icon "scrollable content" at bounding box center [619, 603] width 13 height 13
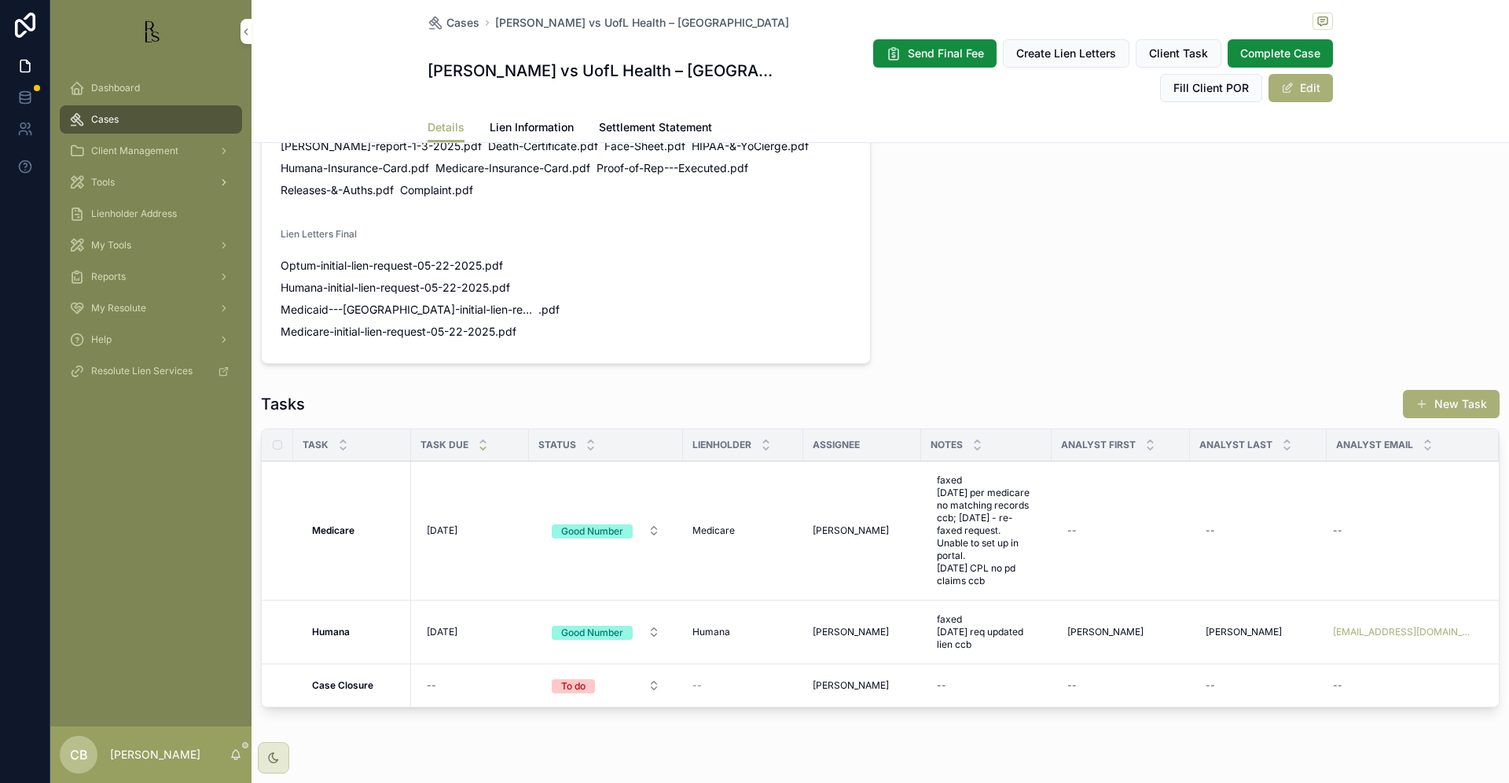
click at [107, 181] on span "Tools" at bounding box center [103, 182] width 24 height 13
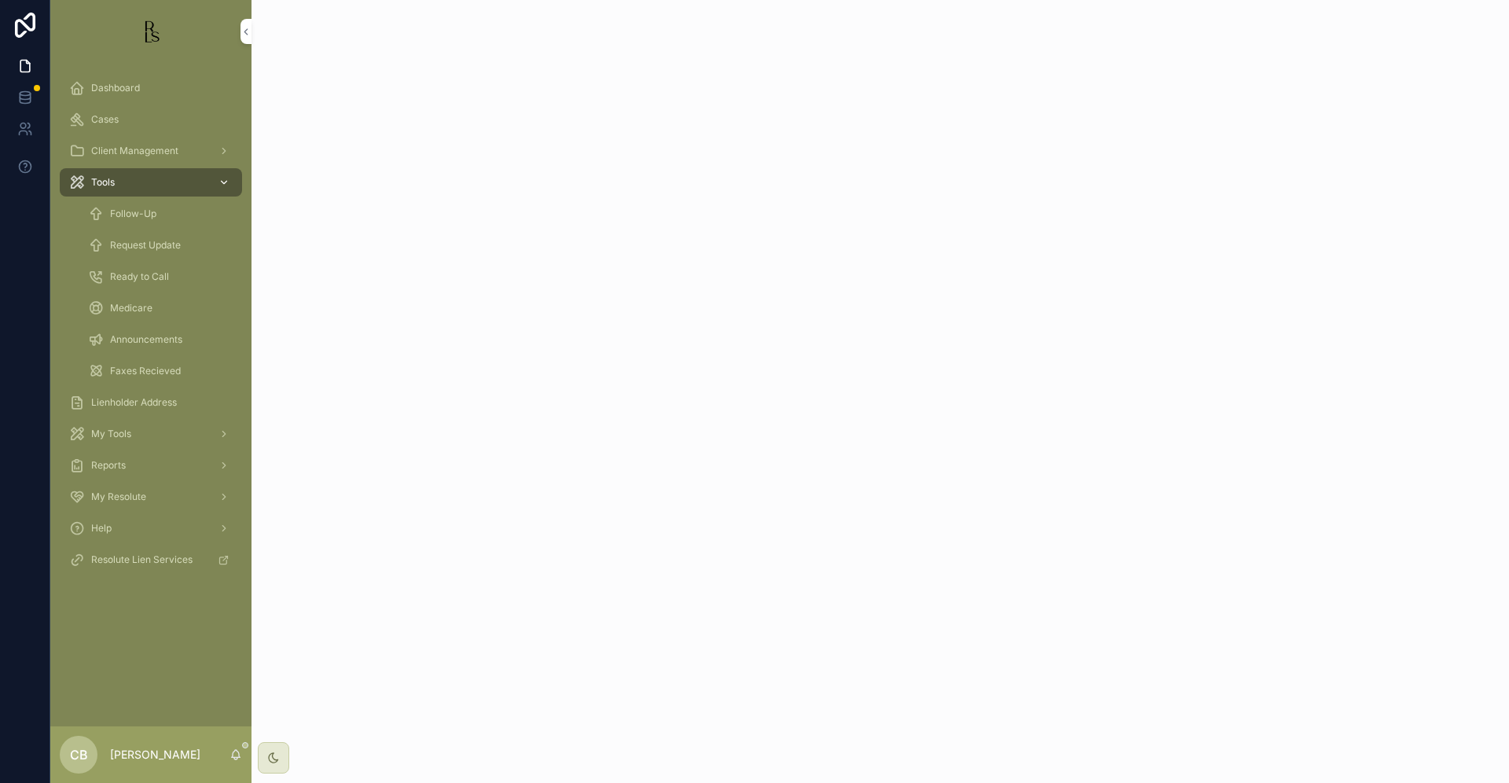
click at [107, 181] on span "Tools" at bounding box center [103, 182] width 24 height 13
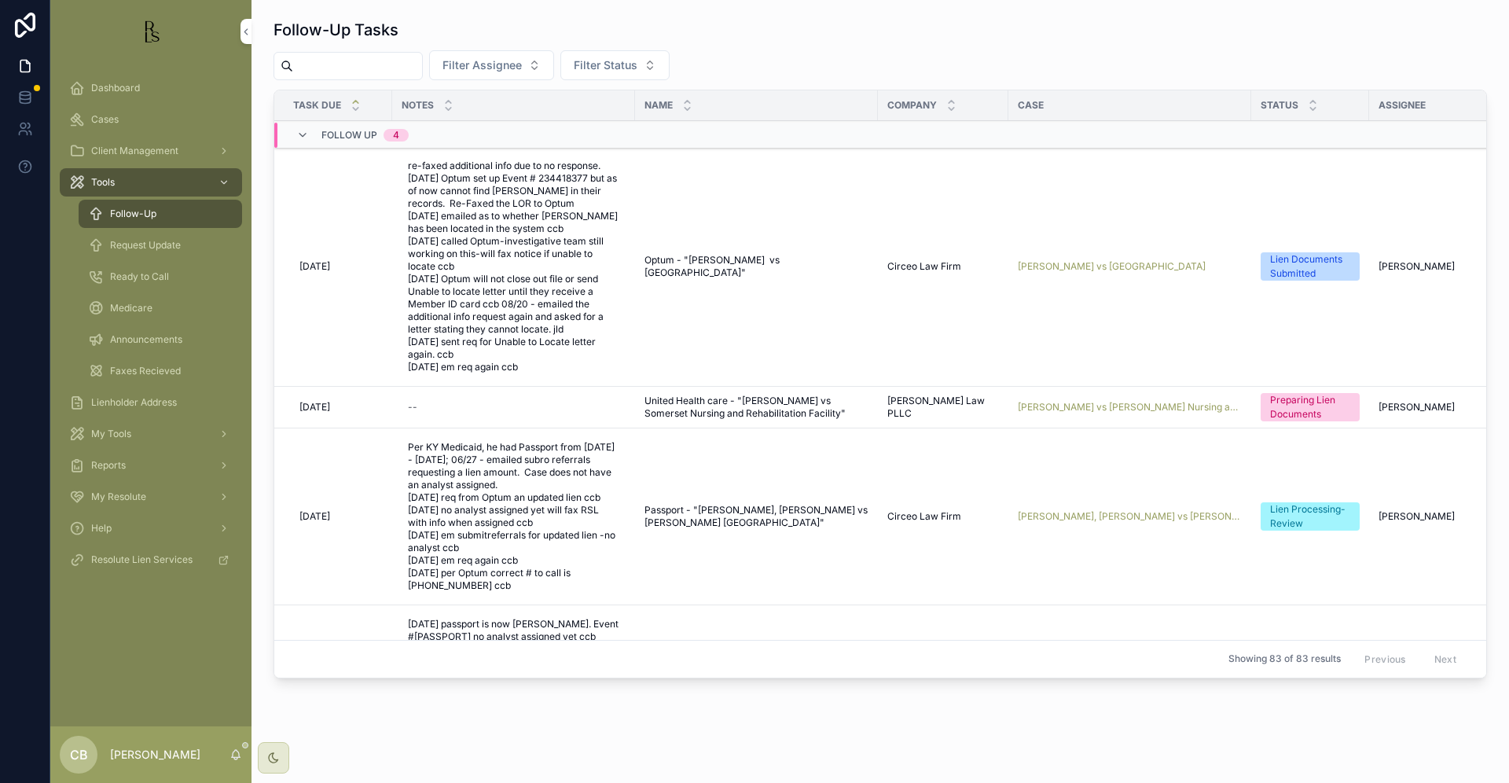
click at [153, 242] on span "Request Update" at bounding box center [145, 245] width 71 height 13
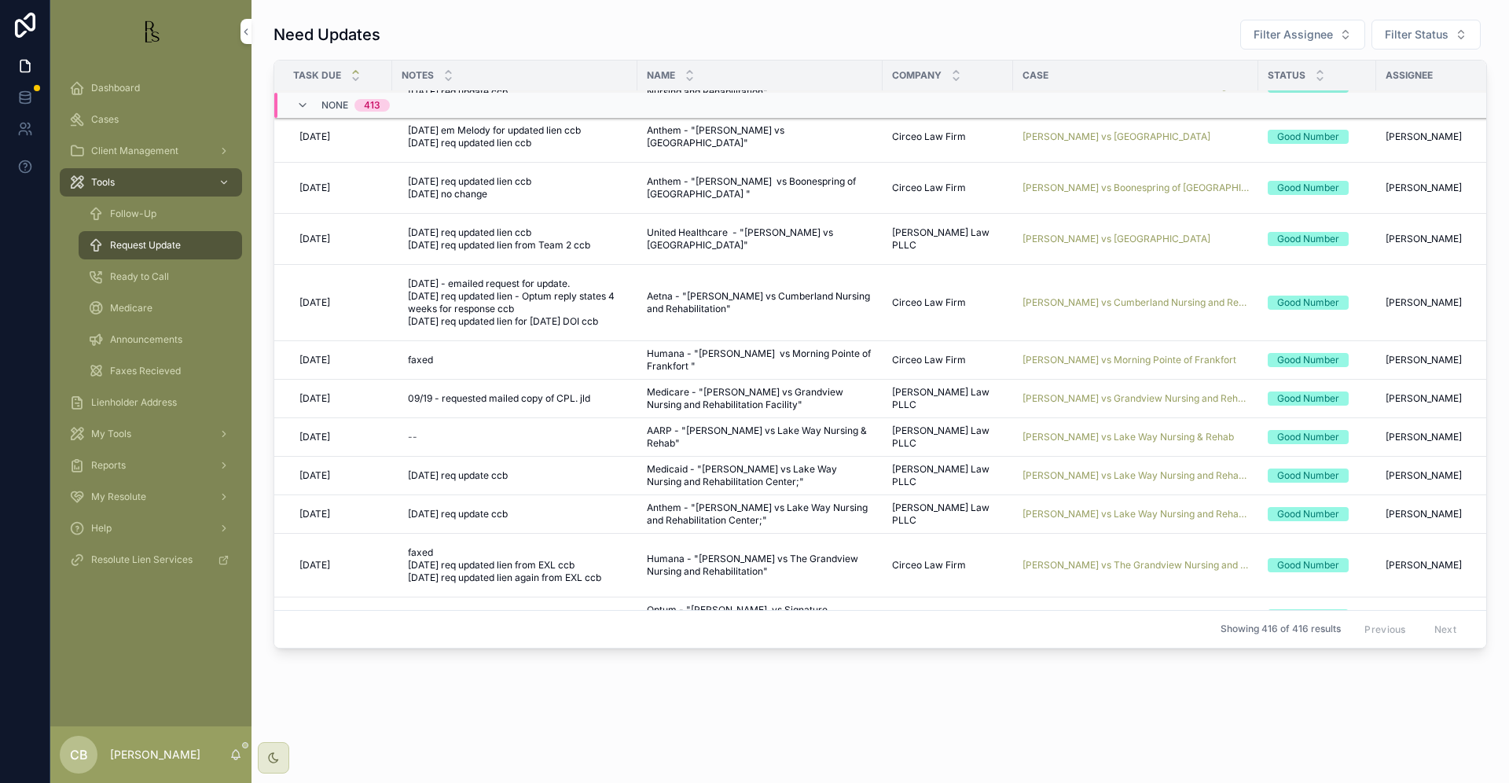
scroll to position [250, 0]
click at [1079, 395] on span "[PERSON_NAME] vs Grandview Nursing and Rehabilitation Facility" at bounding box center [1136, 397] width 226 height 13
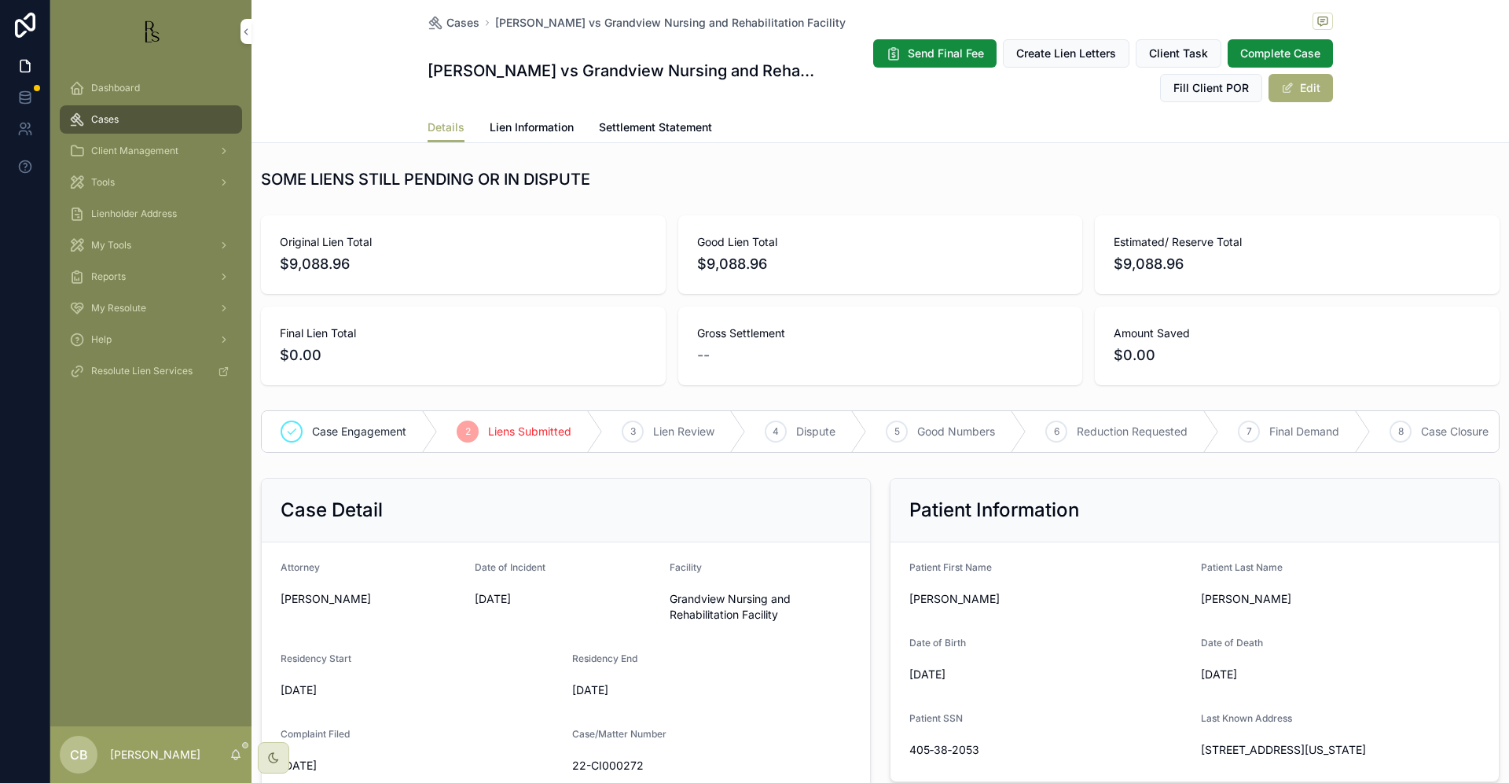
click at [527, 123] on span "Lien Information" at bounding box center [532, 127] width 84 height 16
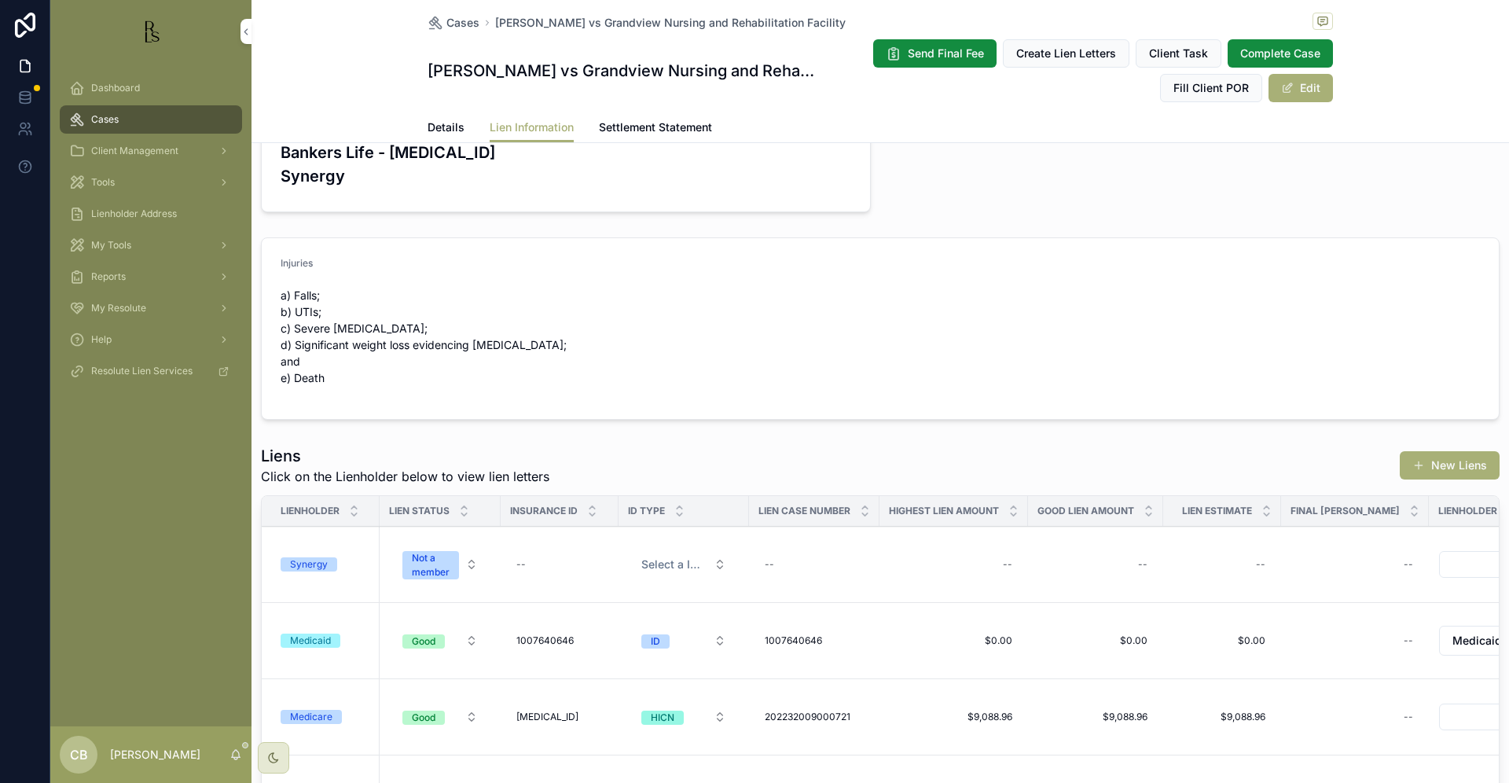
scroll to position [527, 0]
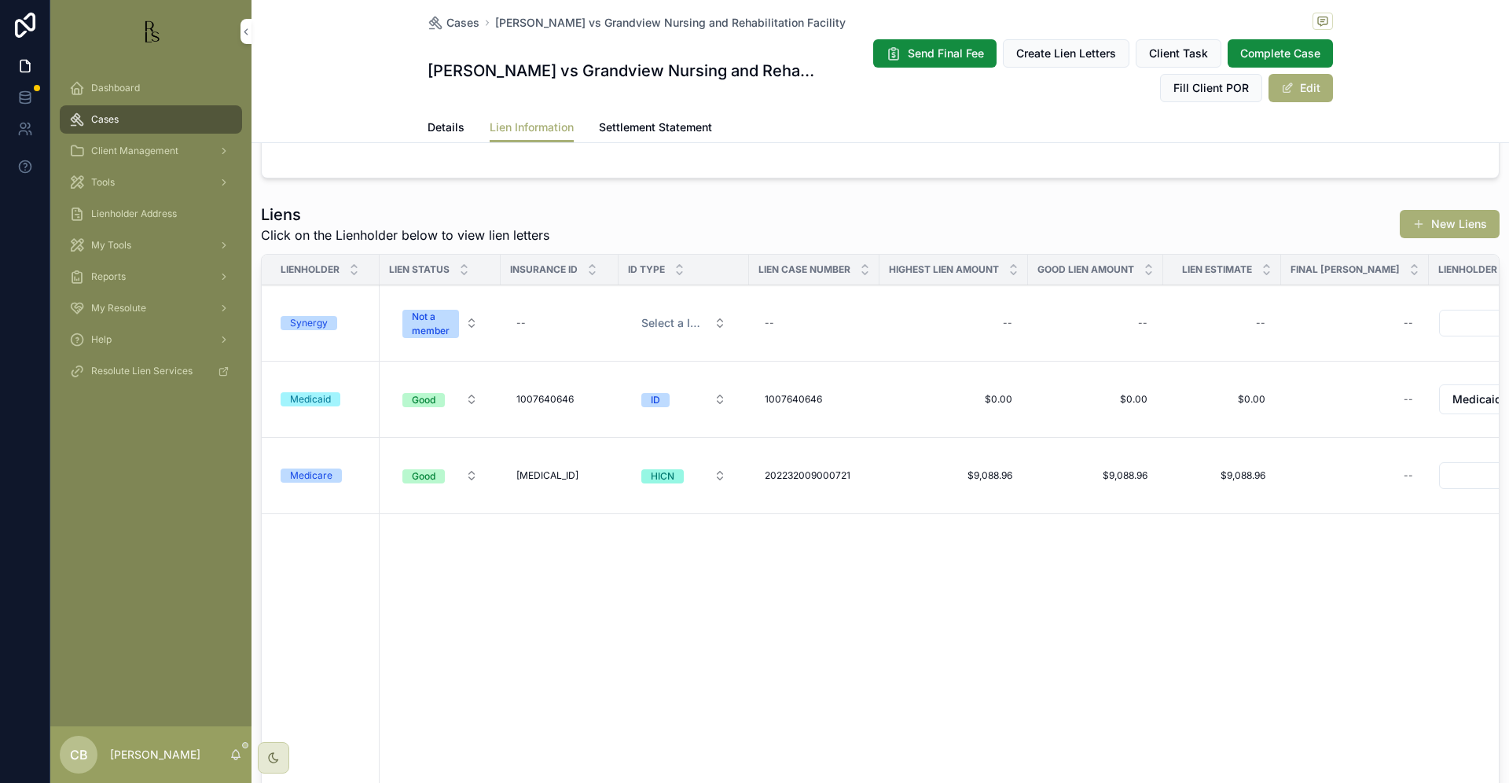
click at [436, 124] on span "Details" at bounding box center [446, 127] width 37 height 16
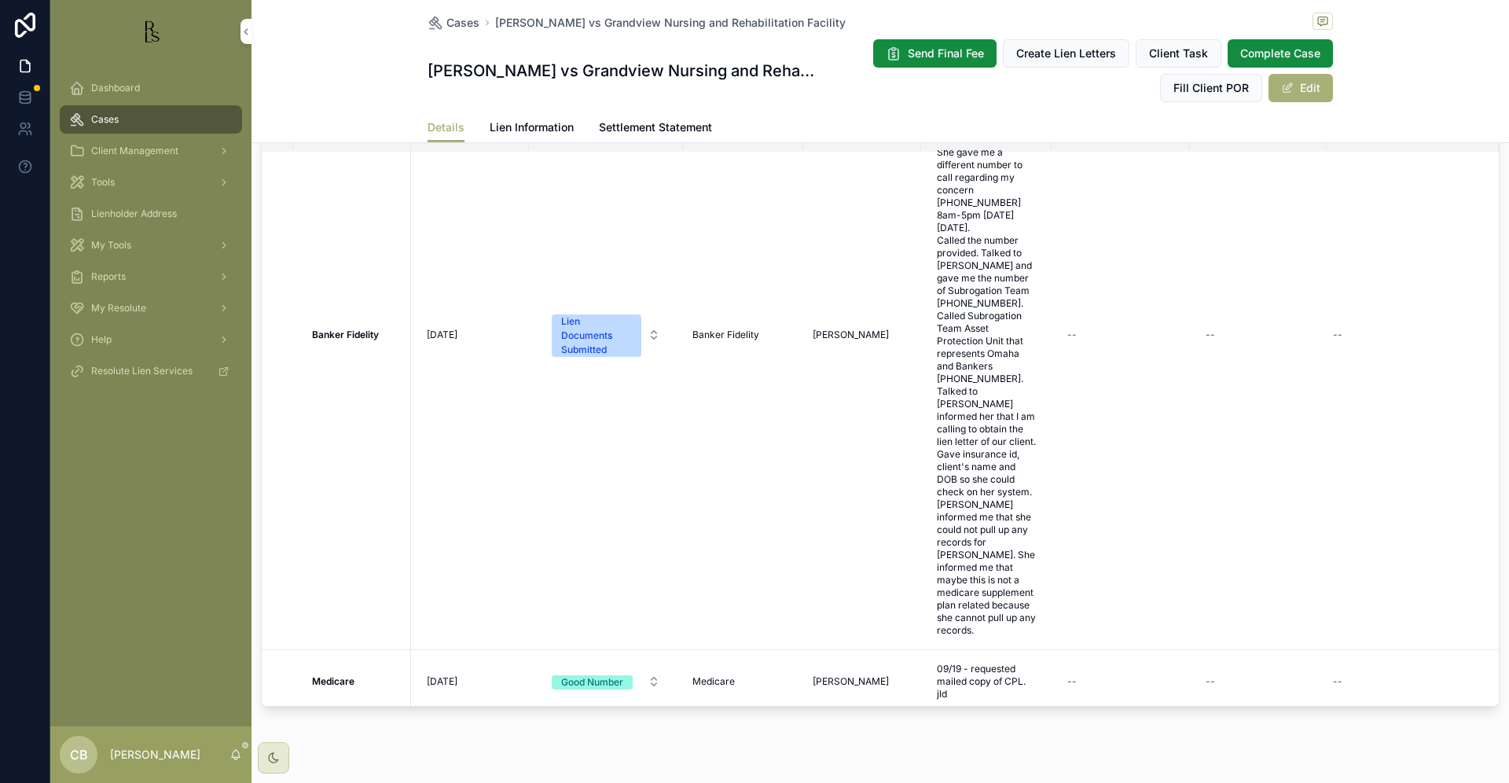
scroll to position [1570, 0]
click at [961, 663] on span "09/19 - requested mailed copy of CPL. jld" at bounding box center [986, 682] width 99 height 38
click at [1045, 622] on textarea "**********" at bounding box center [1013, 620] width 149 height 60
type textarea "**********"
click at [1127, 601] on icon "scrollable content" at bounding box center [1129, 603] width 13 height 13
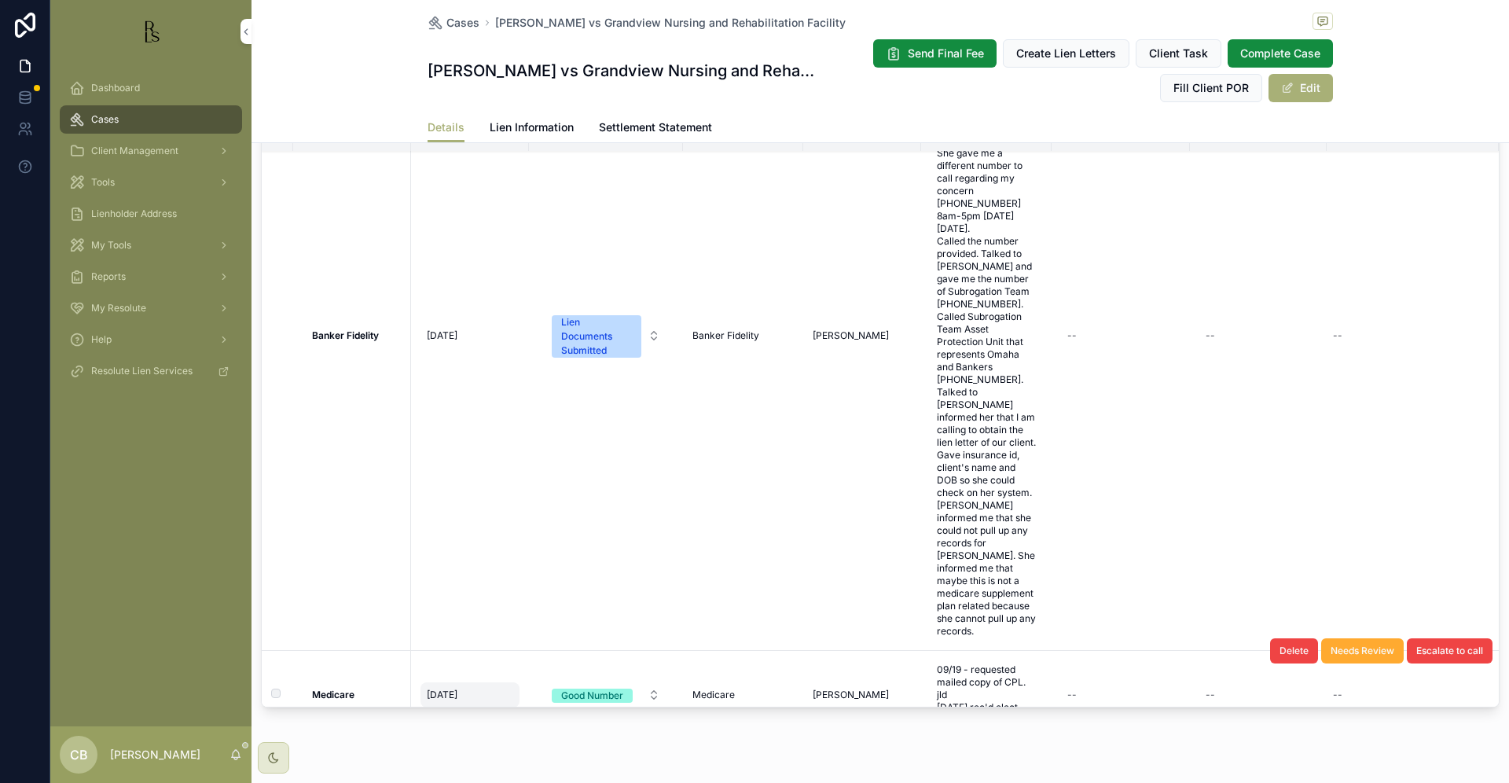
click at [456, 689] on span "[DATE]" at bounding box center [442, 695] width 31 height 13
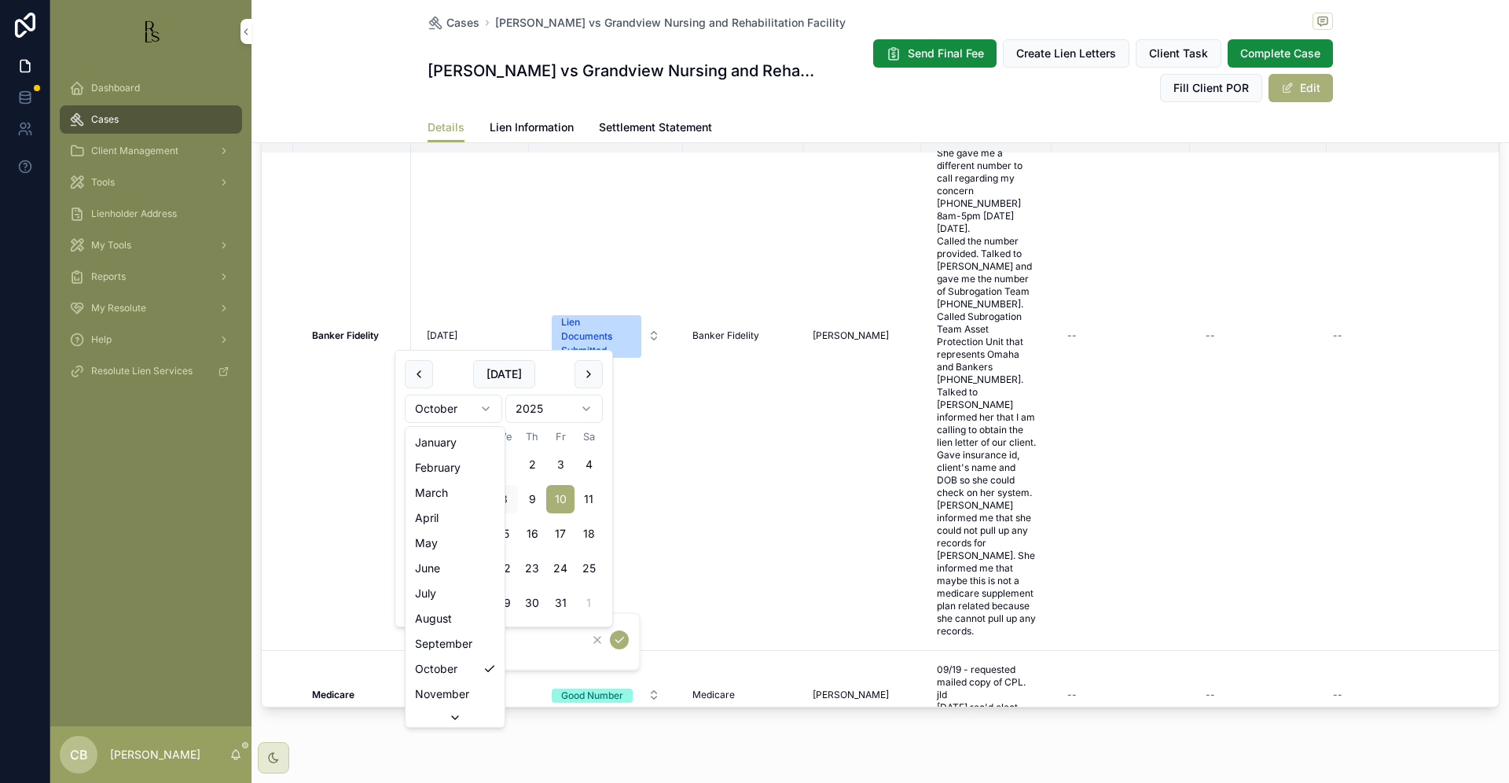
click at [483, 406] on html "Dashboard Cases Client Management Tools Lienholder Address My Tools Reports My …" at bounding box center [754, 391] width 1509 height 783
click at [486, 405] on html "Dashboard Cases Client Management Tools Lienholder Address My Tools Reports My …" at bounding box center [754, 391] width 1509 height 783
click at [491, 405] on html "Dashboard Cases Client Management Tools Lienholder Address My Tools Reports My …" at bounding box center [754, 391] width 1509 height 783
click at [501, 497] on button "8" at bounding box center [504, 499] width 28 height 28
click at [490, 641] on input "********" at bounding box center [503, 641] width 149 height 22
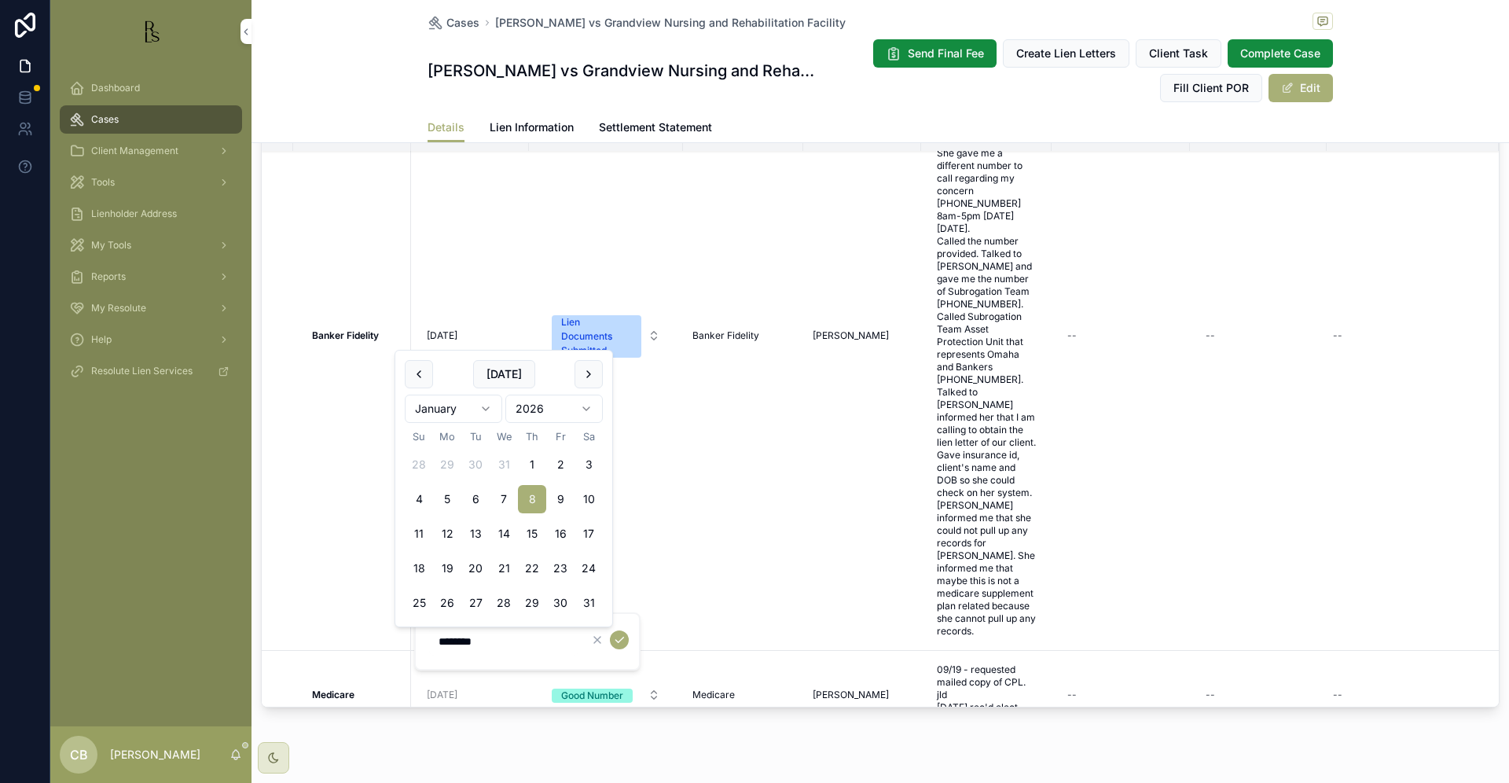
type input "********"
click at [619, 639] on icon "scrollable content" at bounding box center [619, 640] width 13 height 13
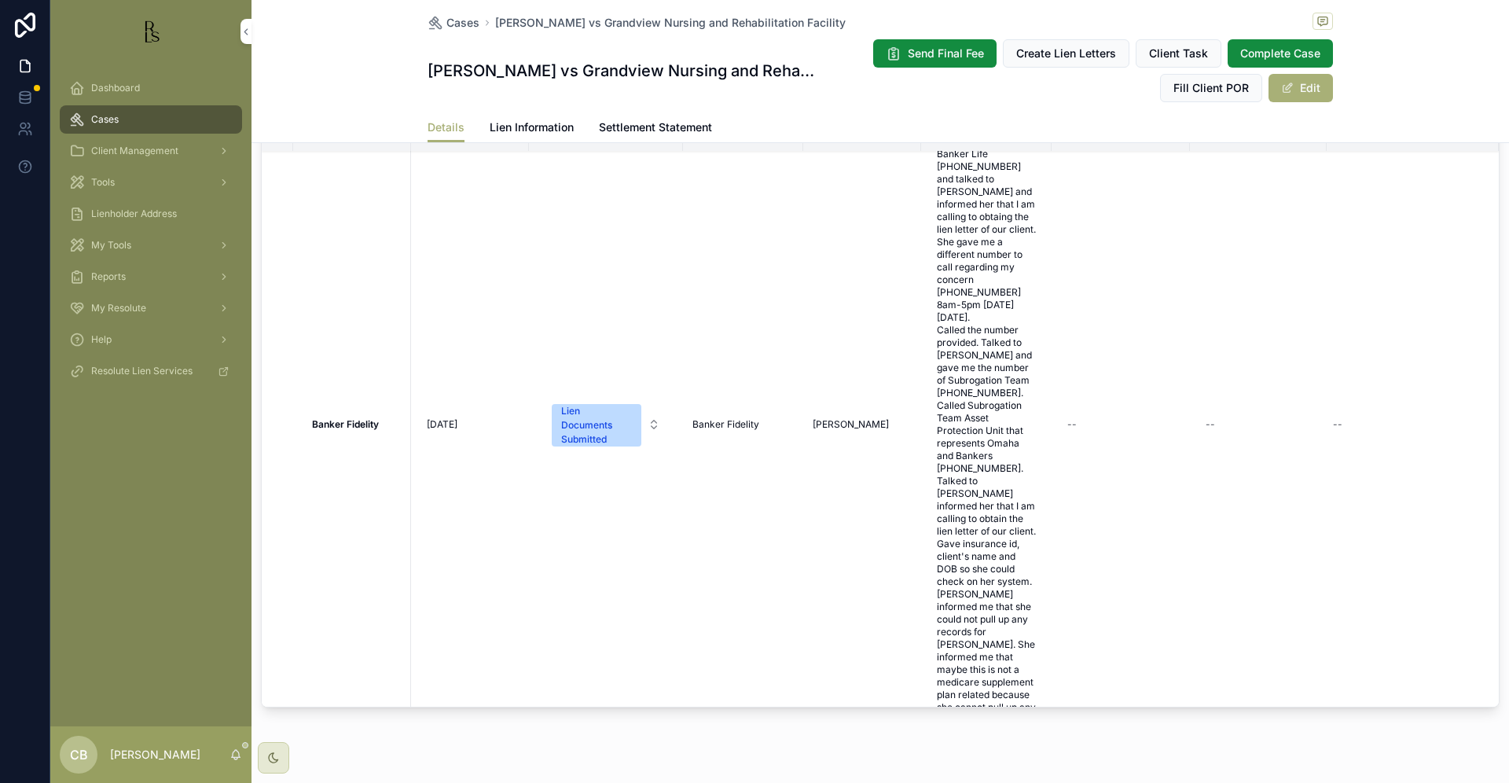
scroll to position [0, 0]
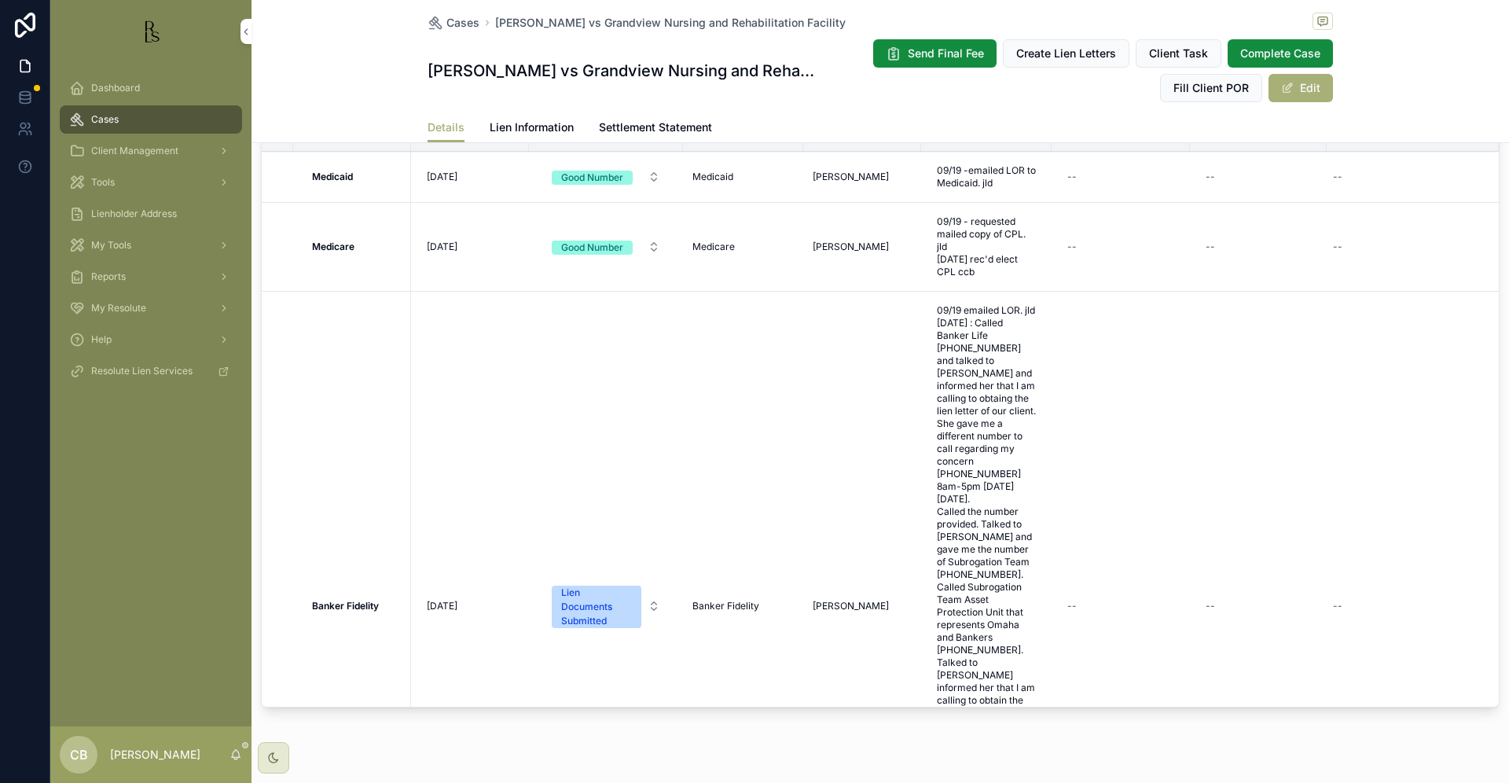
click at [514, 126] on span "Lien Information" at bounding box center [532, 127] width 84 height 16
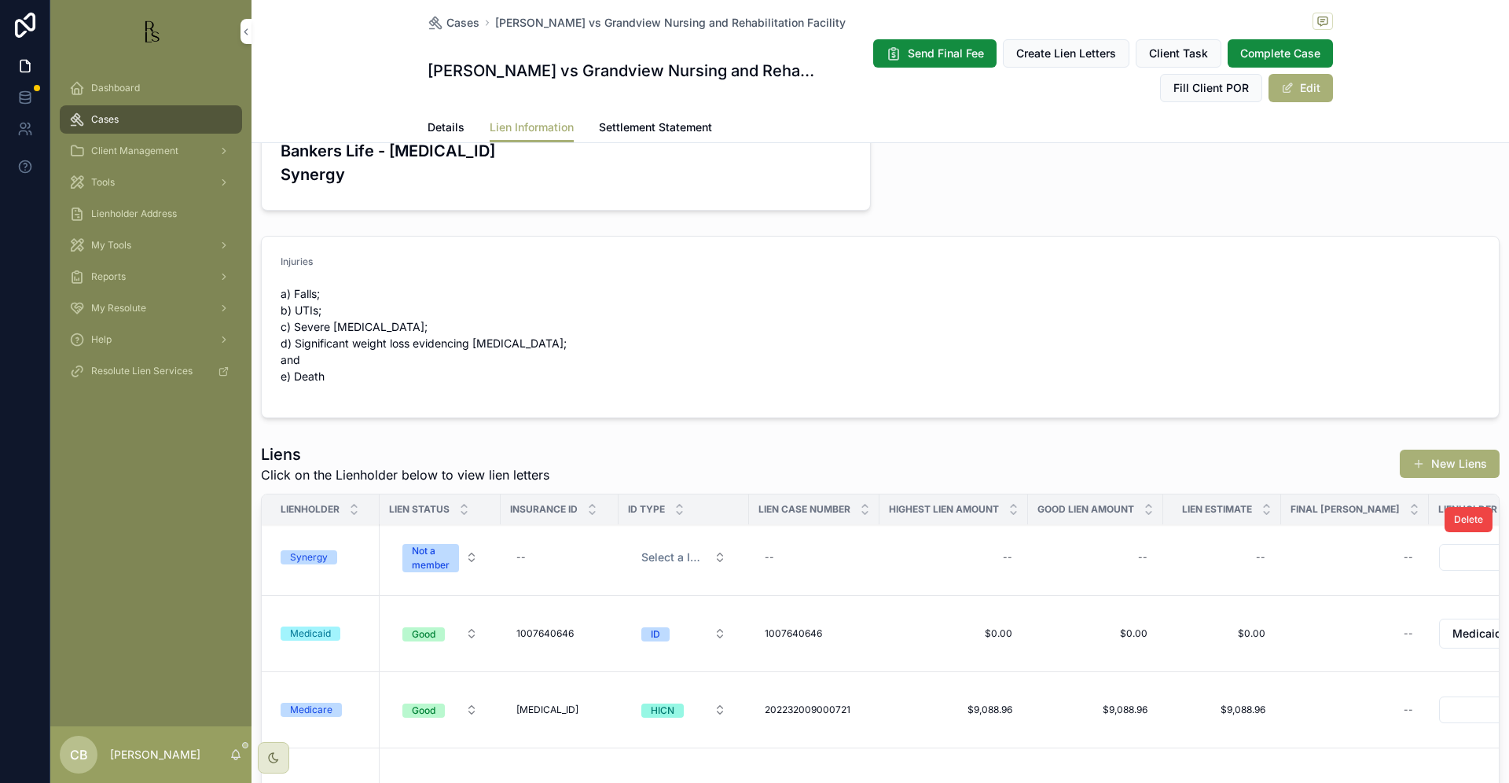
scroll to position [4, 0]
click at [303, 704] on div "Medicare" at bounding box center [311, 711] width 42 height 14
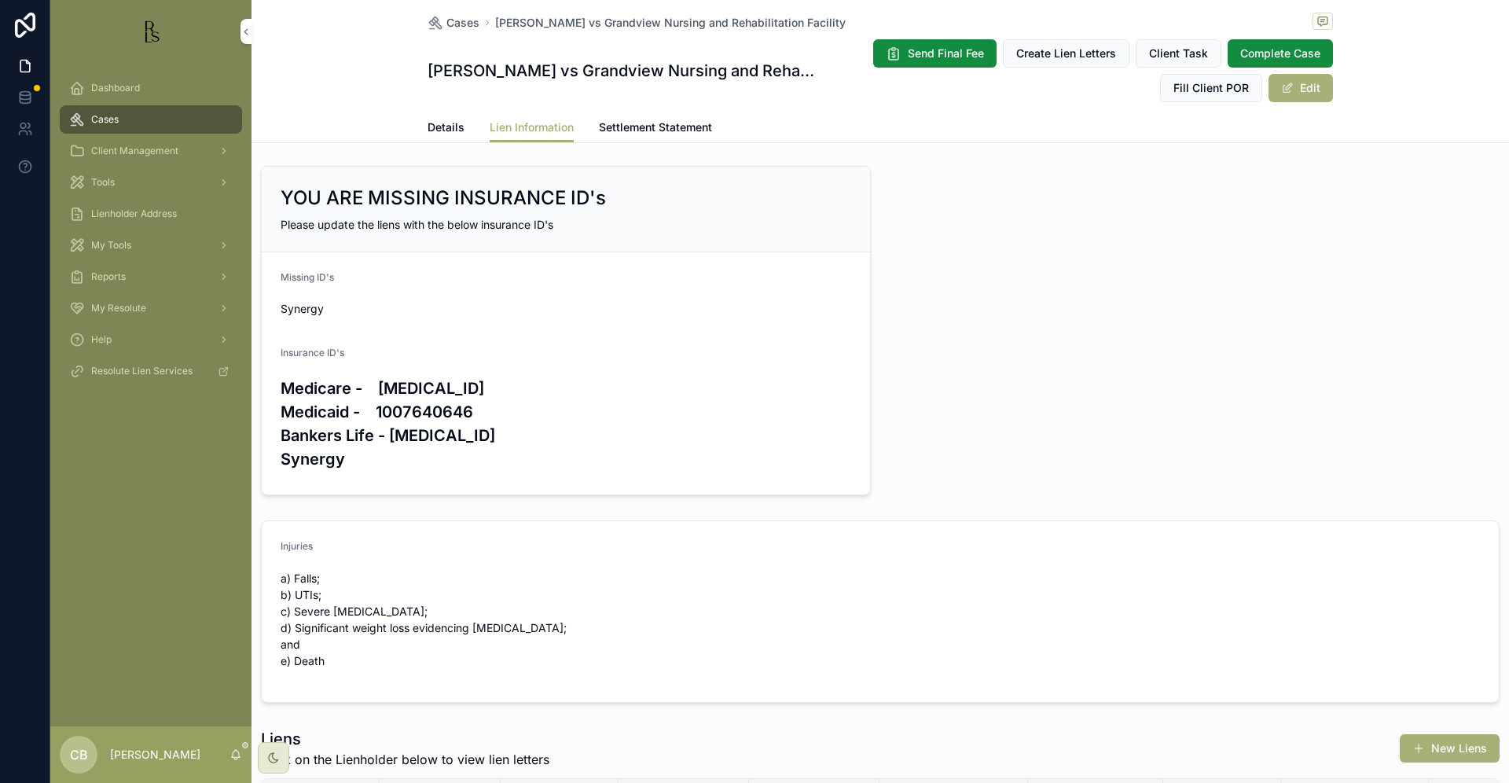
click at [524, 124] on span "Lien Information" at bounding box center [532, 127] width 84 height 16
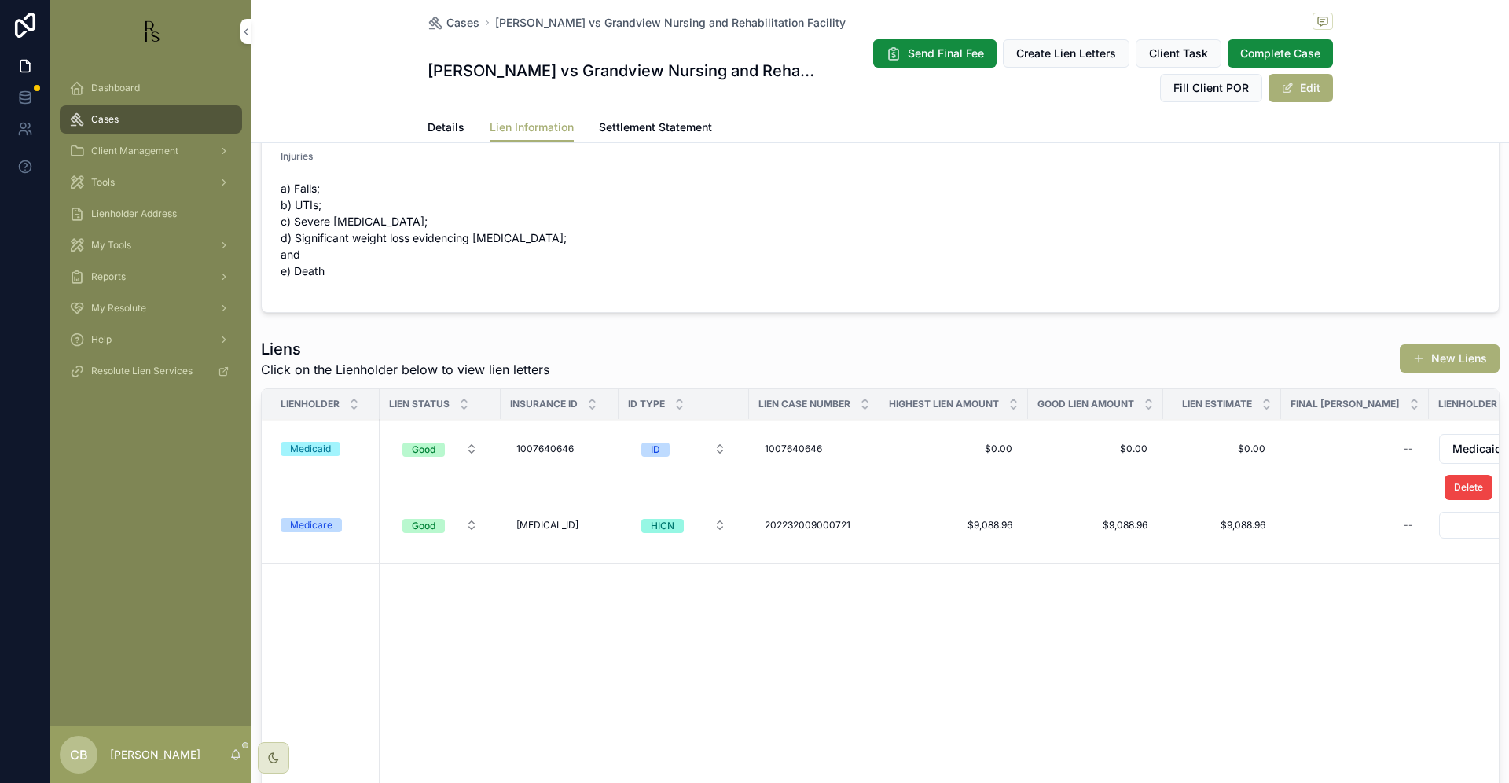
scroll to position [86, 0]
click at [318, 516] on div "Medicare" at bounding box center [311, 523] width 42 height 14
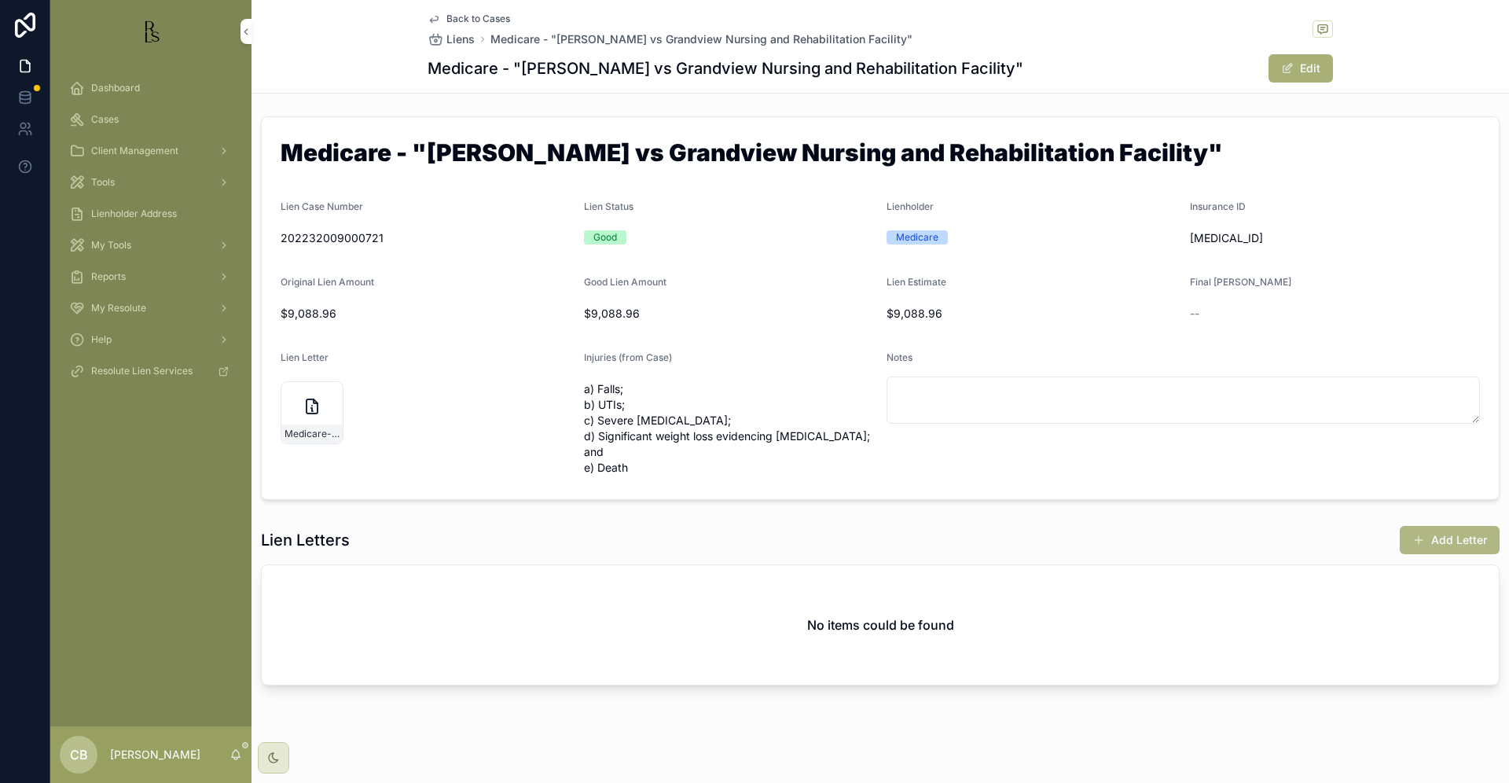
click at [1457, 532] on button "Add Letter" at bounding box center [1450, 540] width 100 height 28
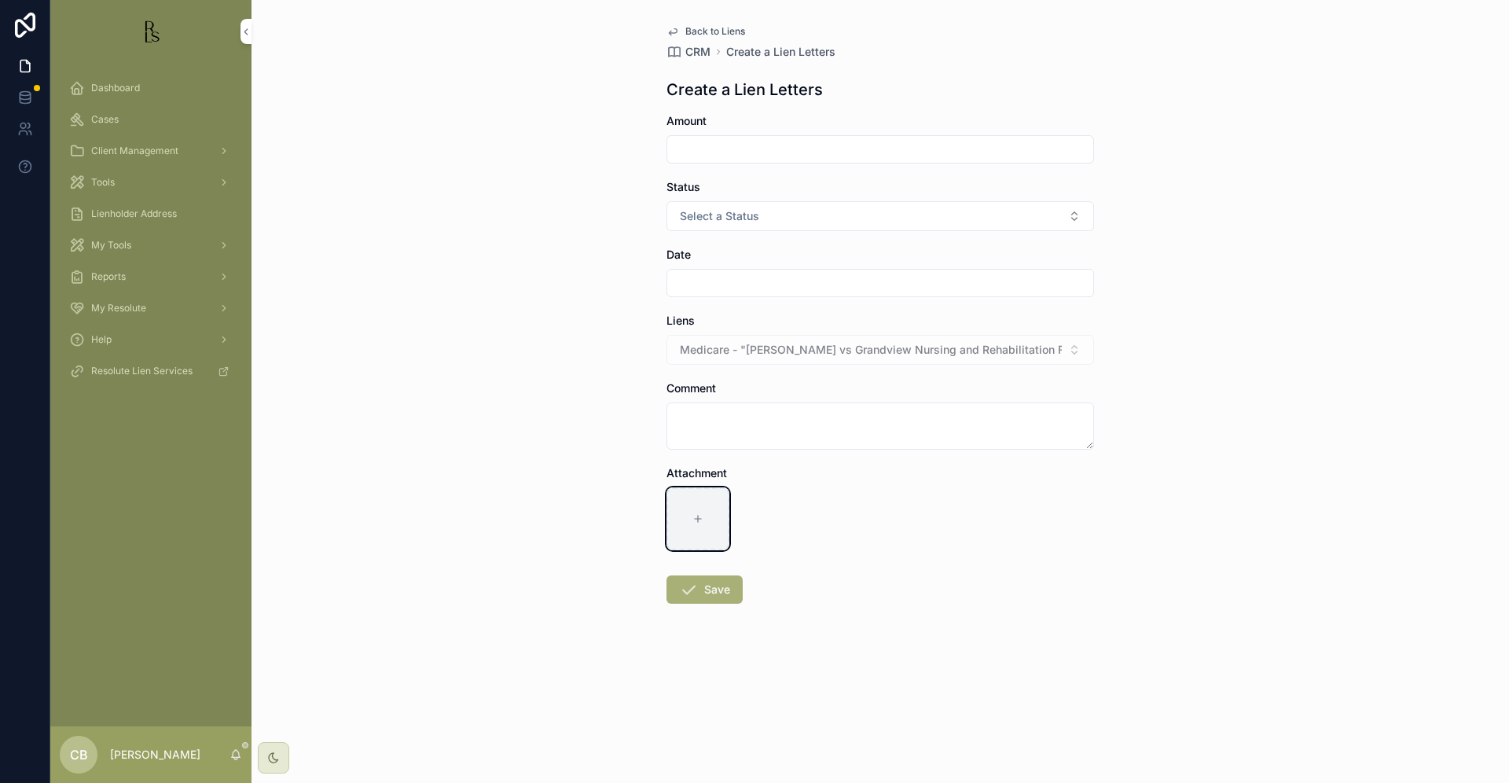
click at [697, 516] on icon "scrollable content" at bounding box center [698, 518] width 11 height 11
type input "**********"
click at [725, 146] on input "scrollable content" at bounding box center [880, 149] width 426 height 22
type input "*********"
click at [811, 219] on button "Select a Status" at bounding box center [881, 216] width 428 height 30
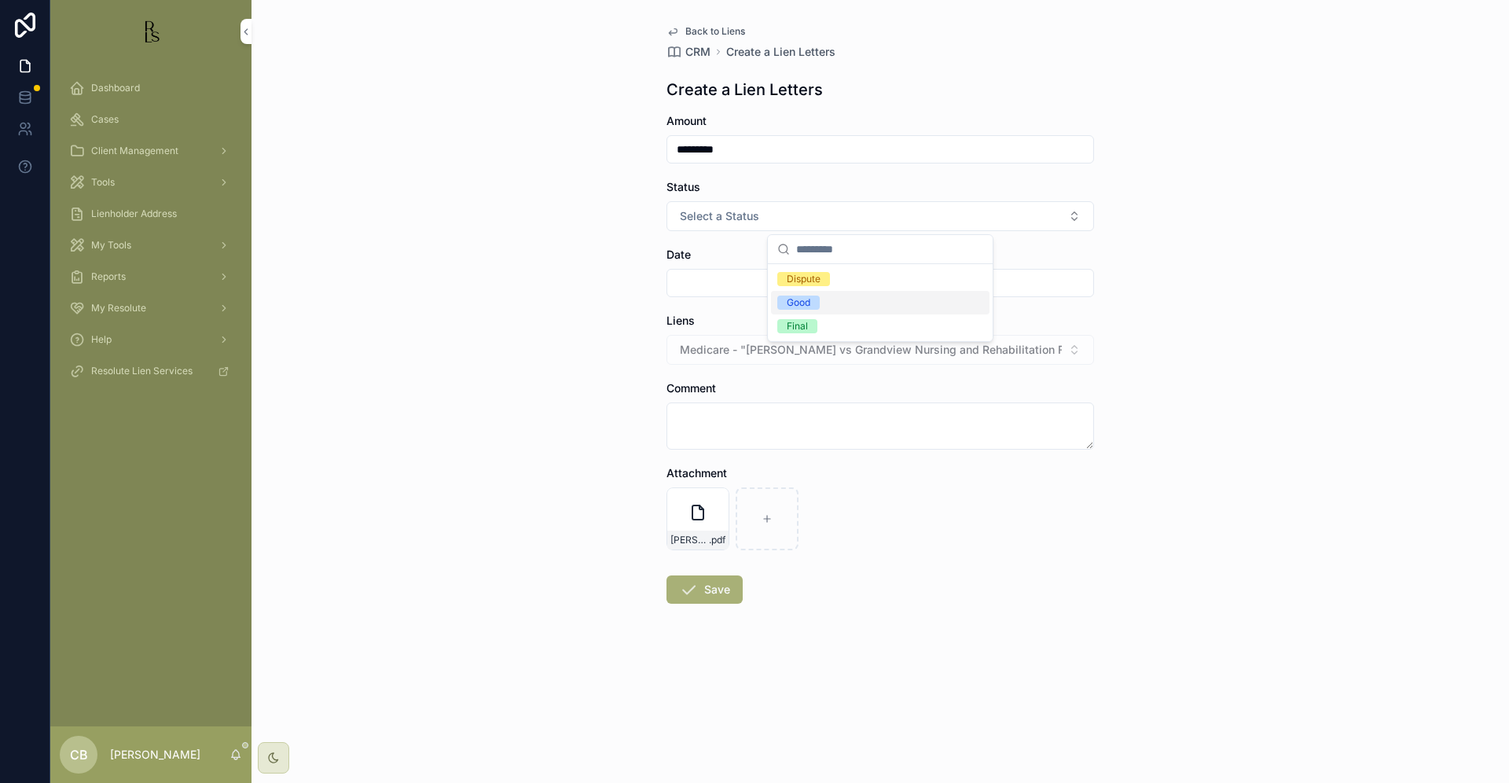
click at [805, 298] on div "Good" at bounding box center [799, 303] width 24 height 14
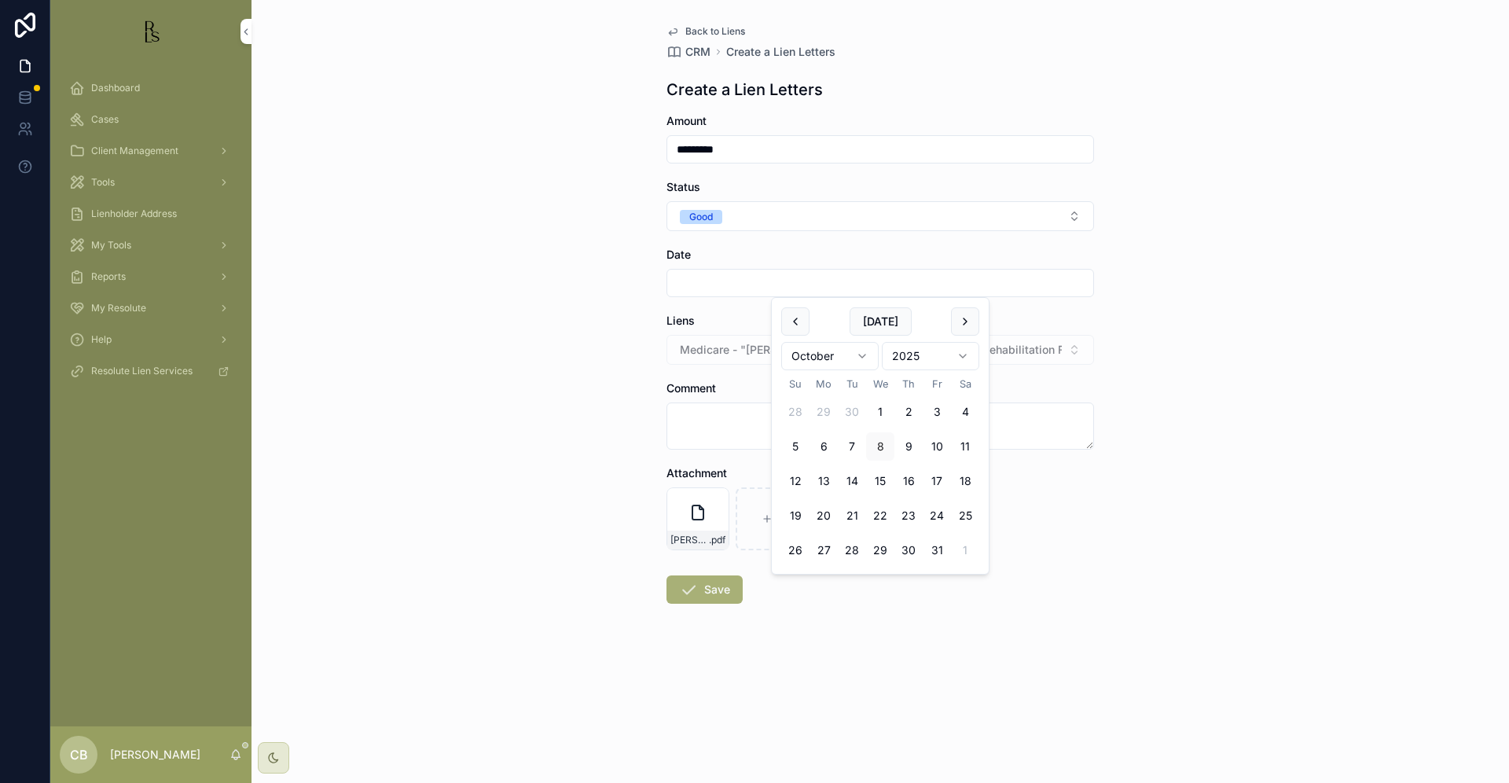
click at [752, 286] on input "scrollable content" at bounding box center [880, 283] width 426 height 22
click at [880, 443] on button "8" at bounding box center [880, 446] width 28 height 28
type input "*********"
click at [708, 586] on button "Save" at bounding box center [705, 589] width 76 height 28
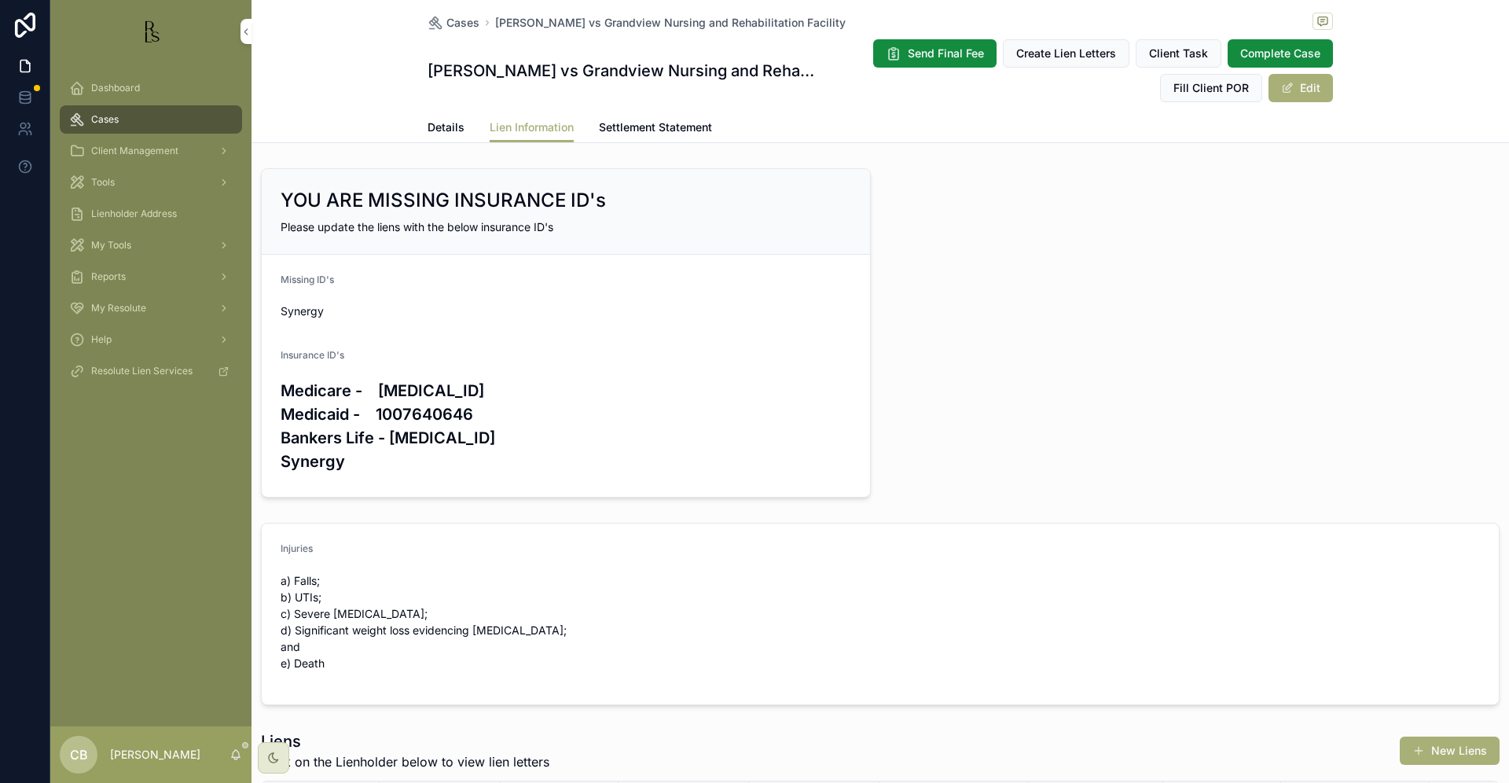
click at [441, 127] on span "Details" at bounding box center [446, 127] width 37 height 16
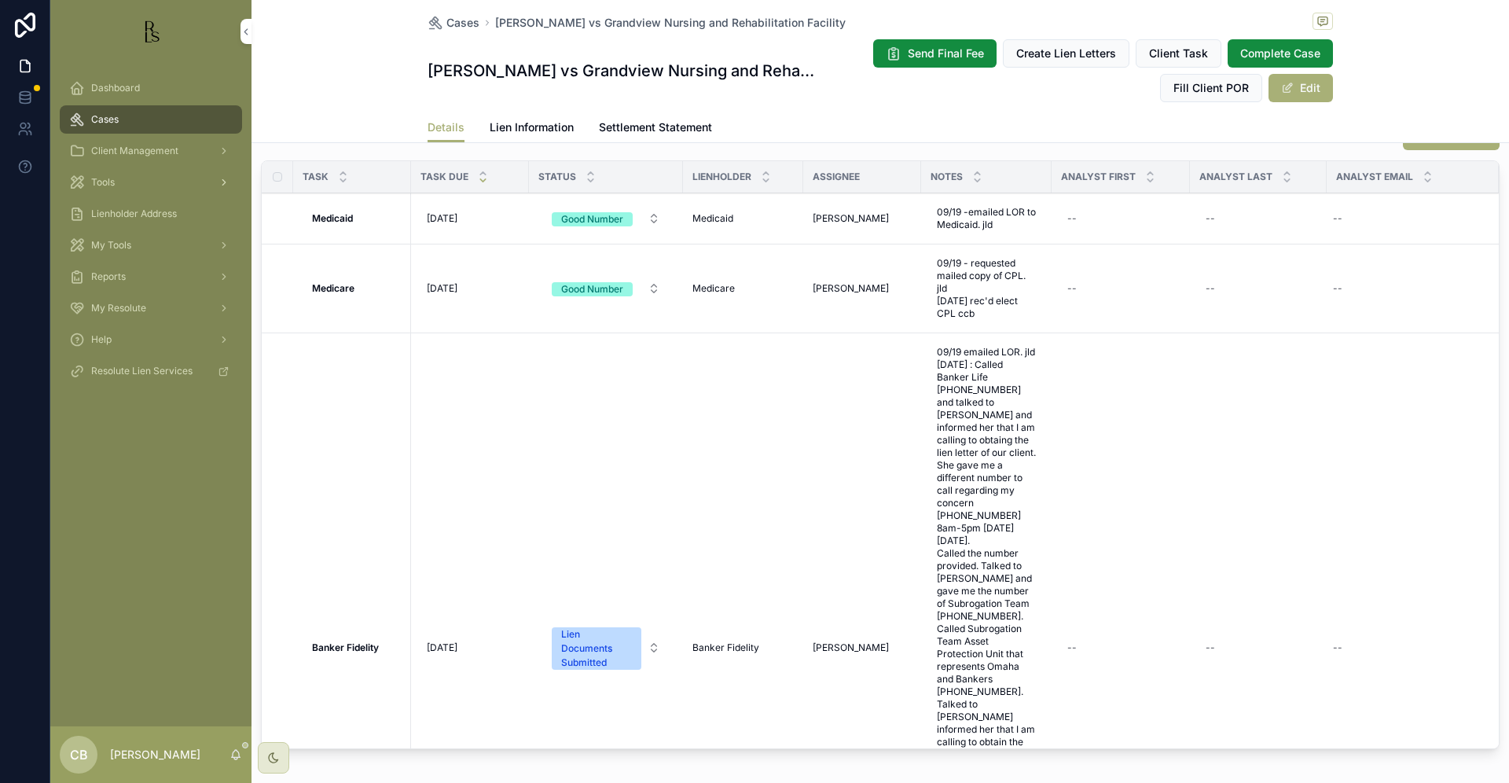
click at [102, 180] on span "Tools" at bounding box center [103, 182] width 24 height 13
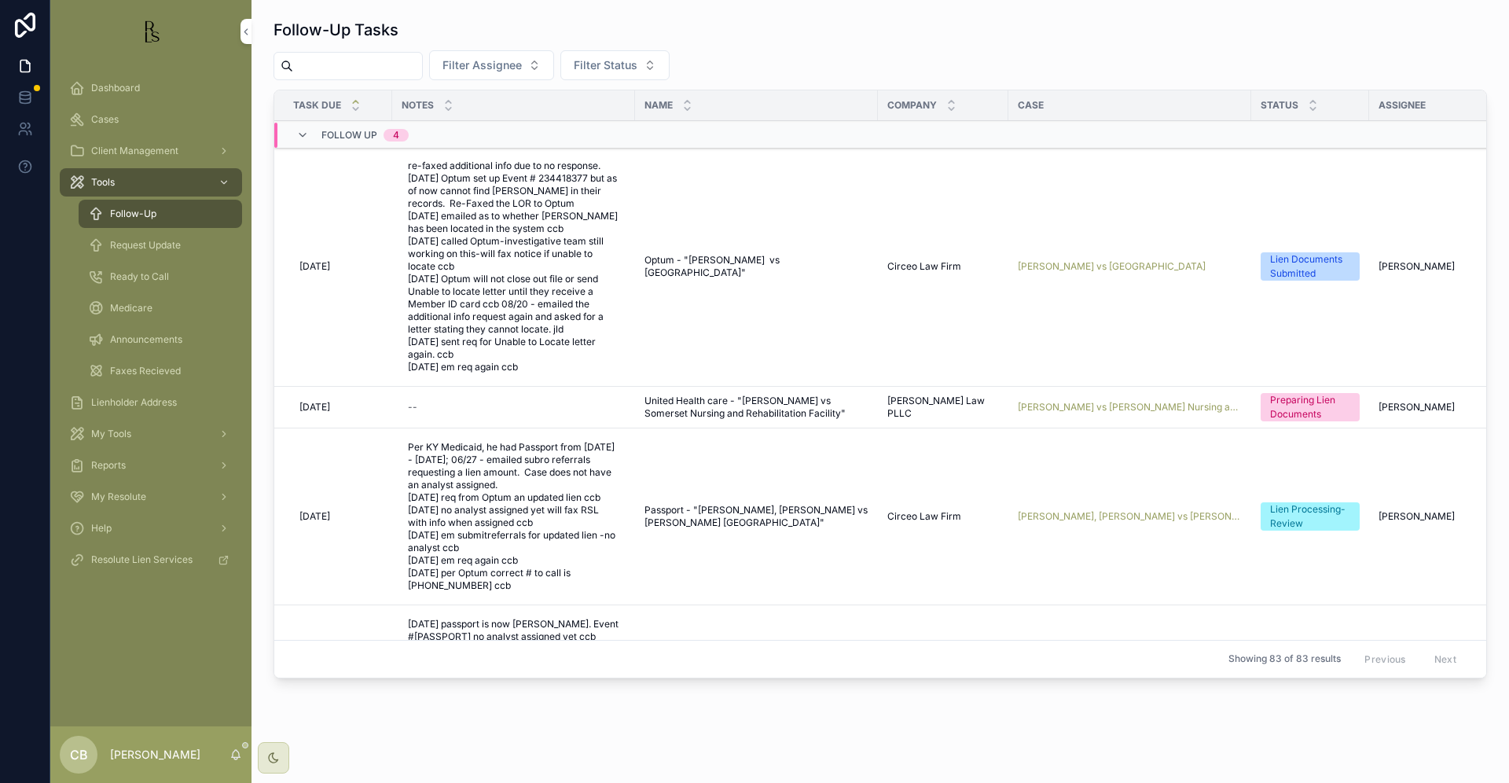
click at [158, 244] on span "Request Update" at bounding box center [145, 245] width 71 height 13
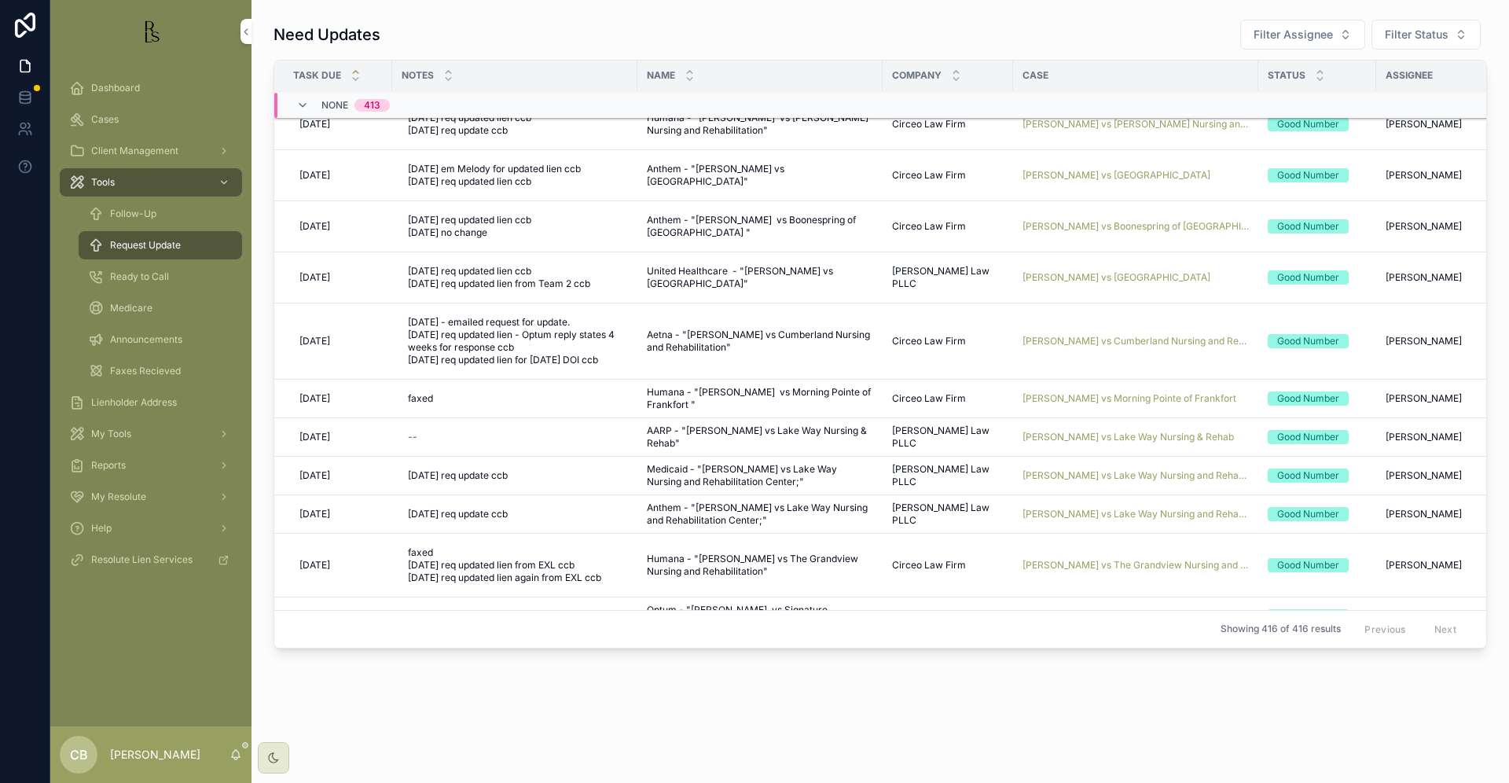
scroll to position [213, 0]
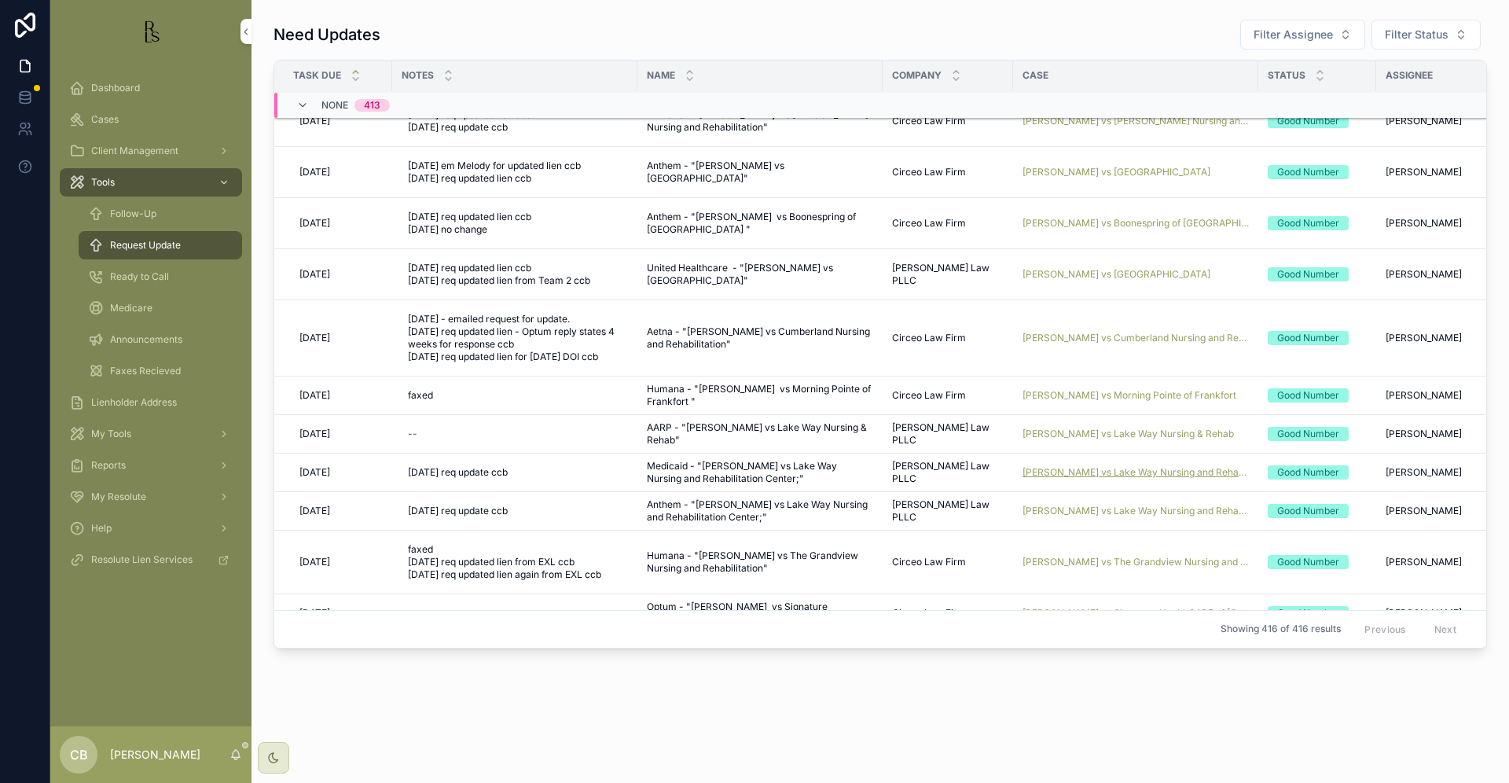
click at [1127, 471] on span "[PERSON_NAME] vs Lake Way Nursing and Rehabilitation Center;" at bounding box center [1136, 472] width 226 height 13
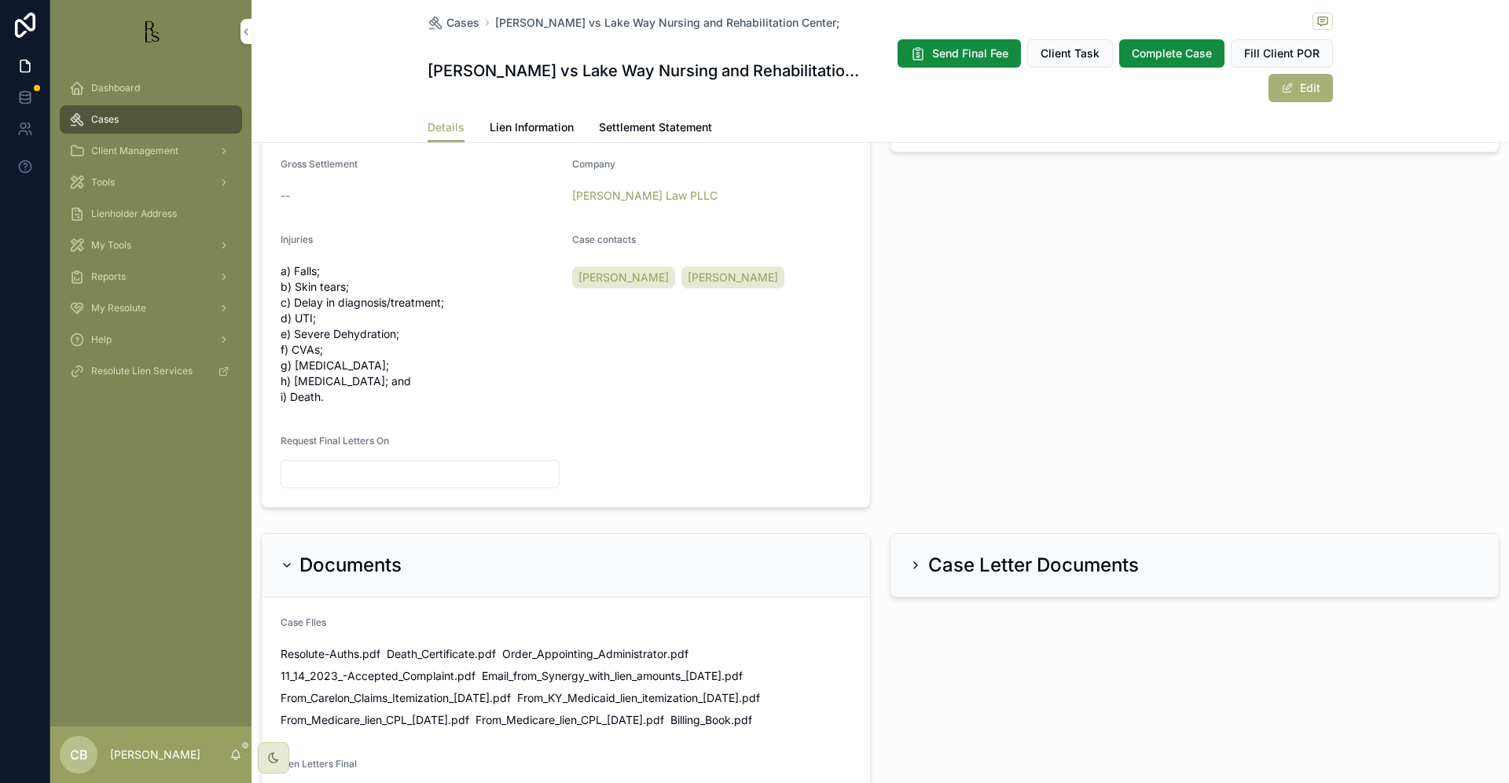
scroll to position [585, 0]
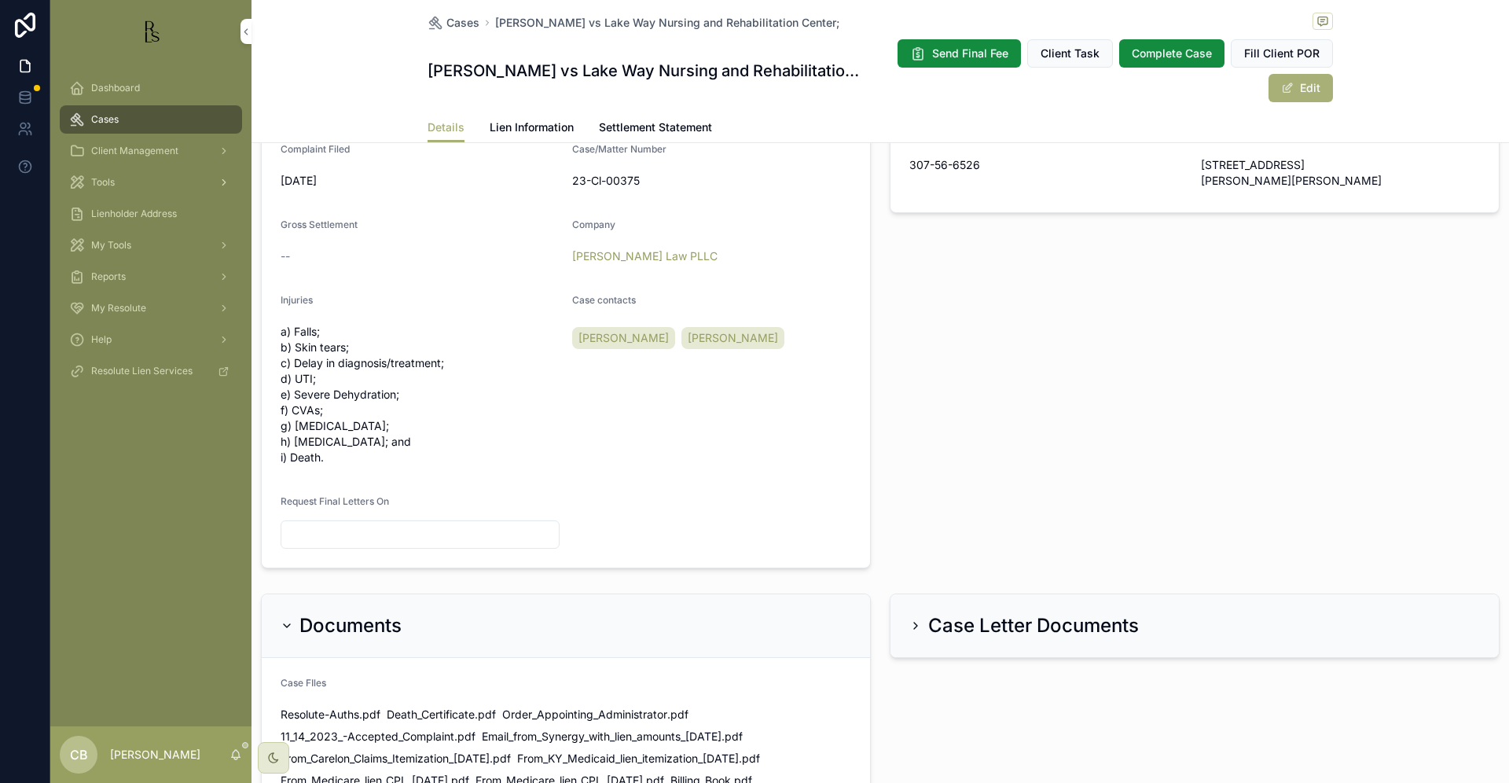
click at [106, 181] on span "Tools" at bounding box center [103, 182] width 24 height 13
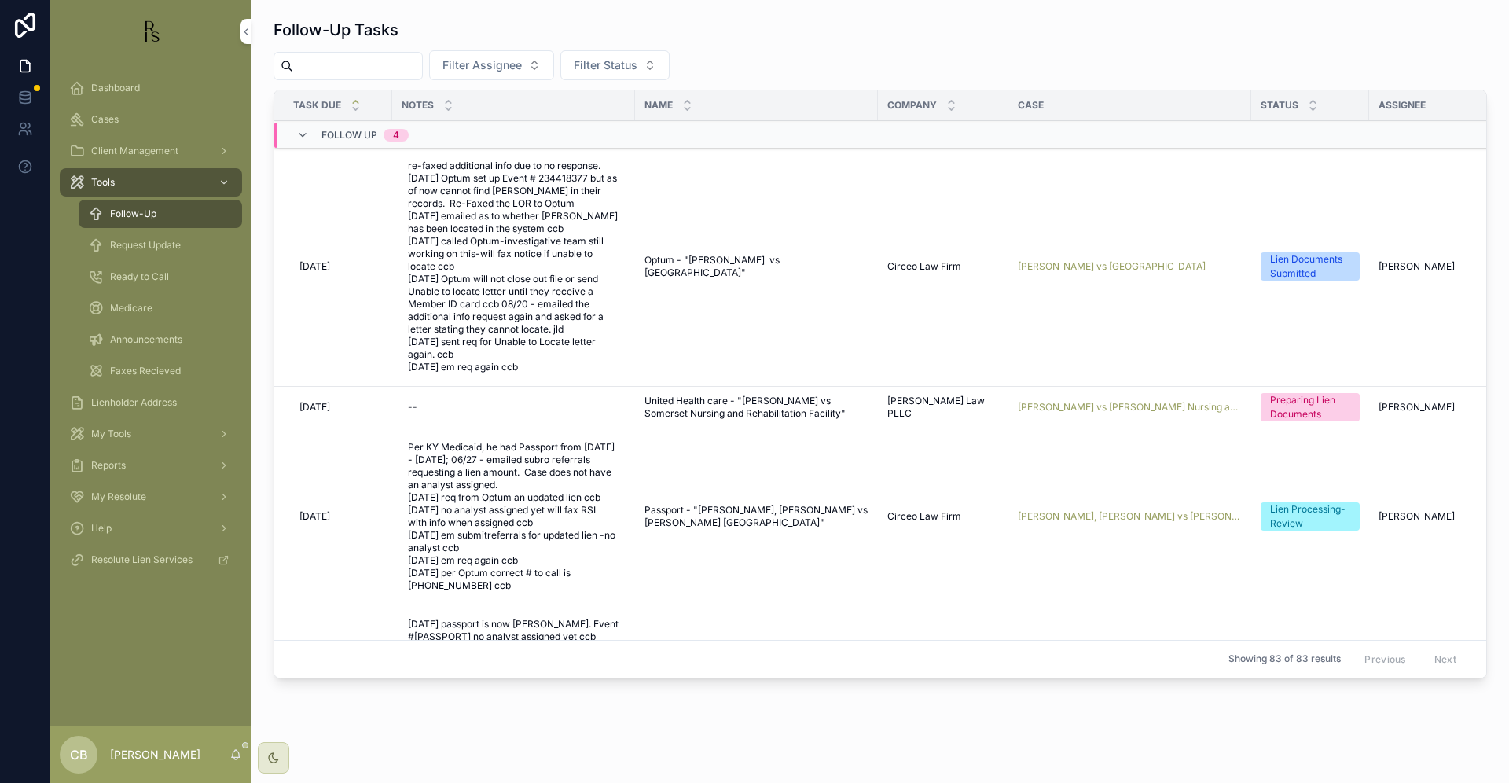
click at [145, 244] on span "Request Update" at bounding box center [145, 245] width 71 height 13
